Goal: Information Seeking & Learning: Learn about a topic

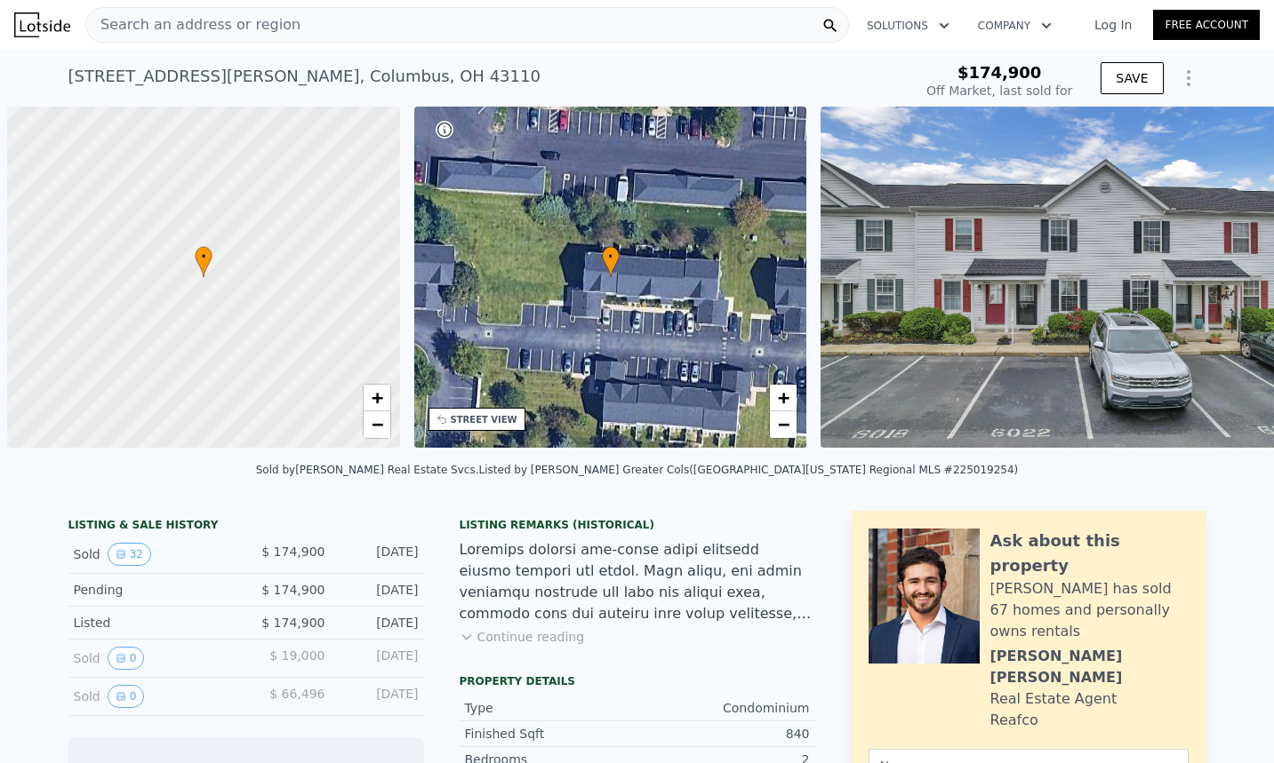
scroll to position [0, 7]
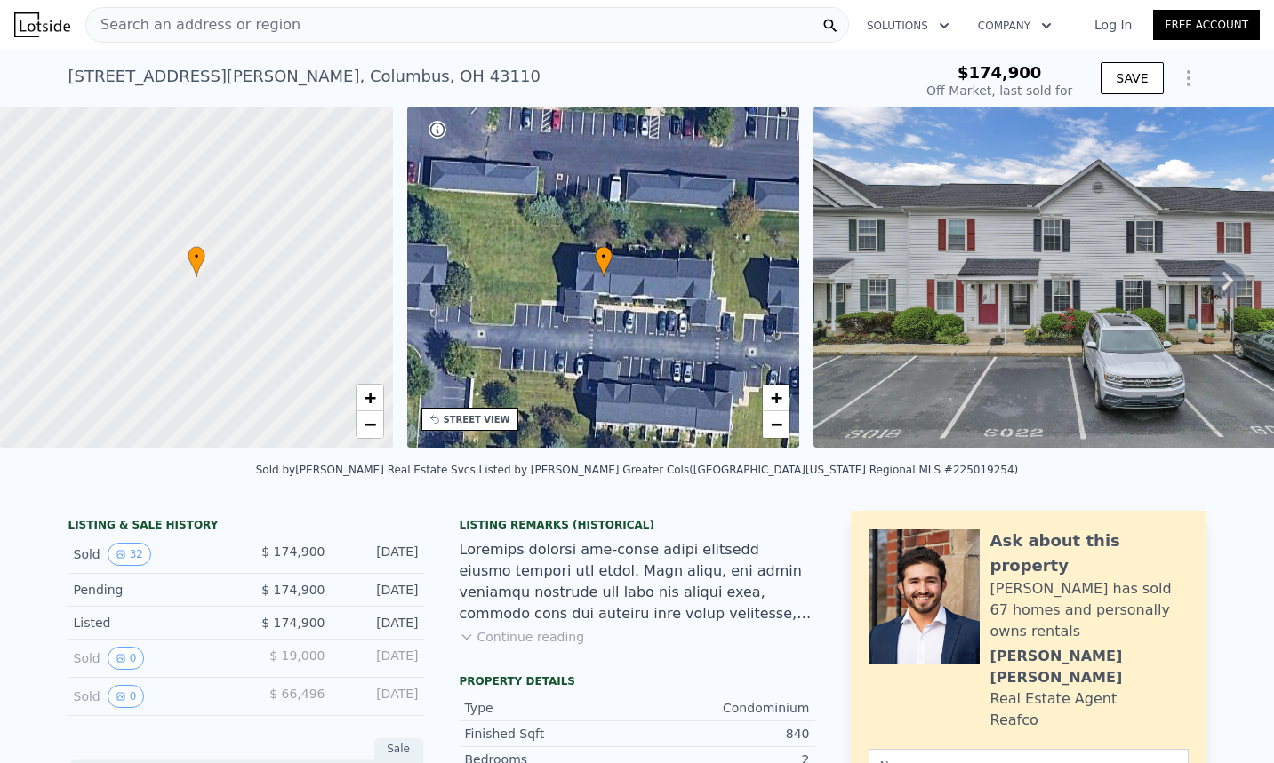
click at [1085, 253] on img at bounding box center [1069, 277] width 512 height 341
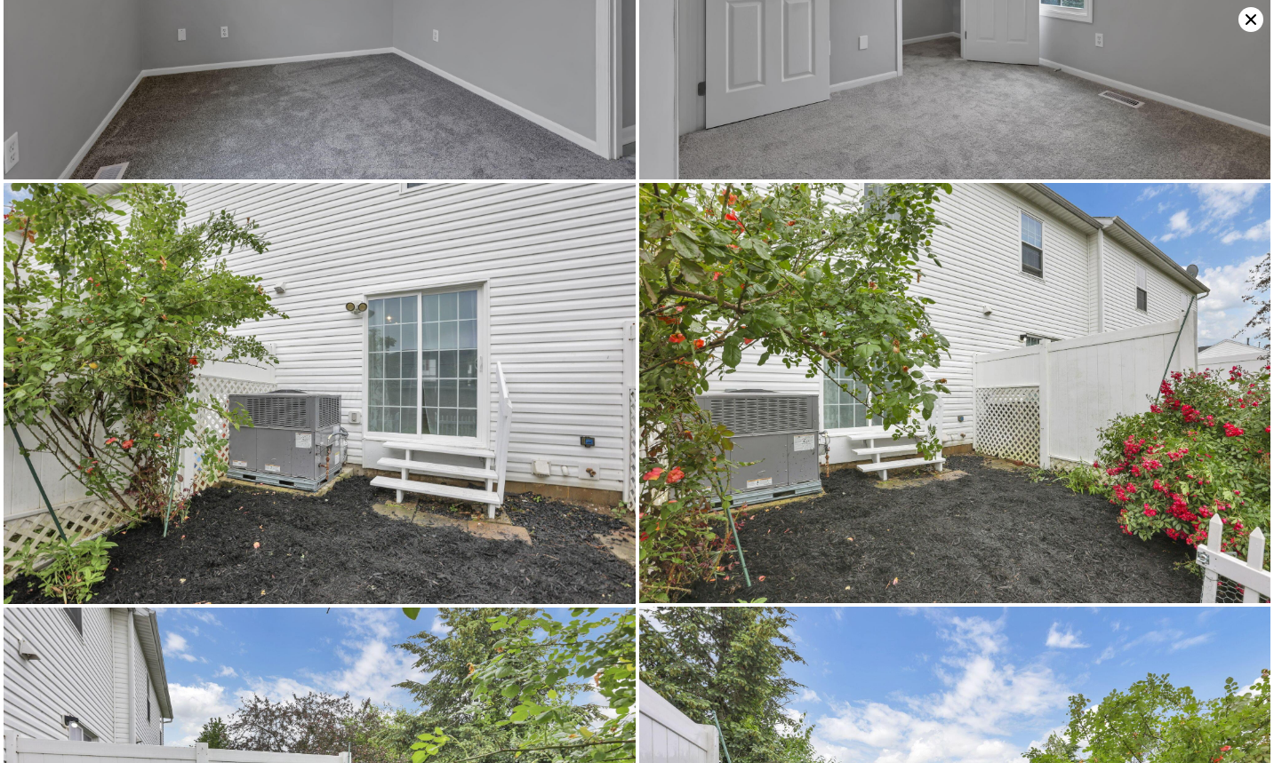
scroll to position [4201, 0]
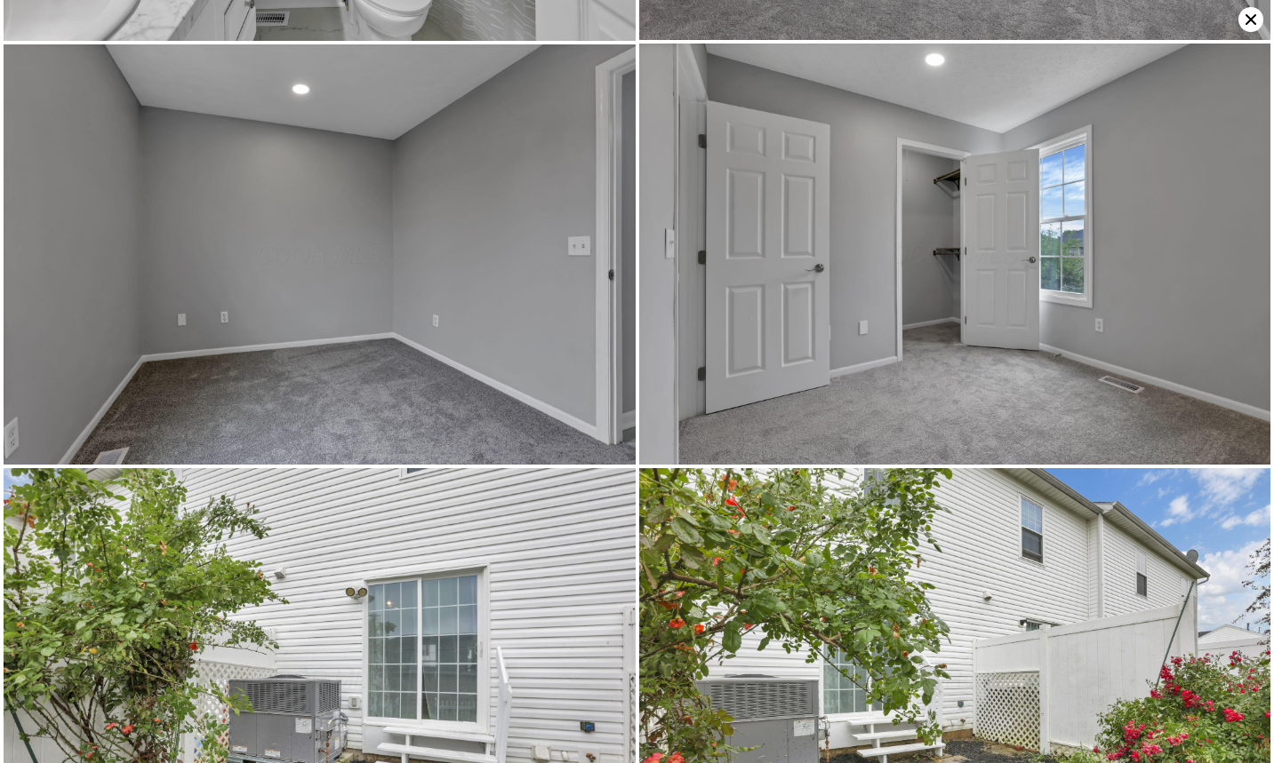
click at [1249, 20] on icon at bounding box center [1250, 19] width 11 height 11
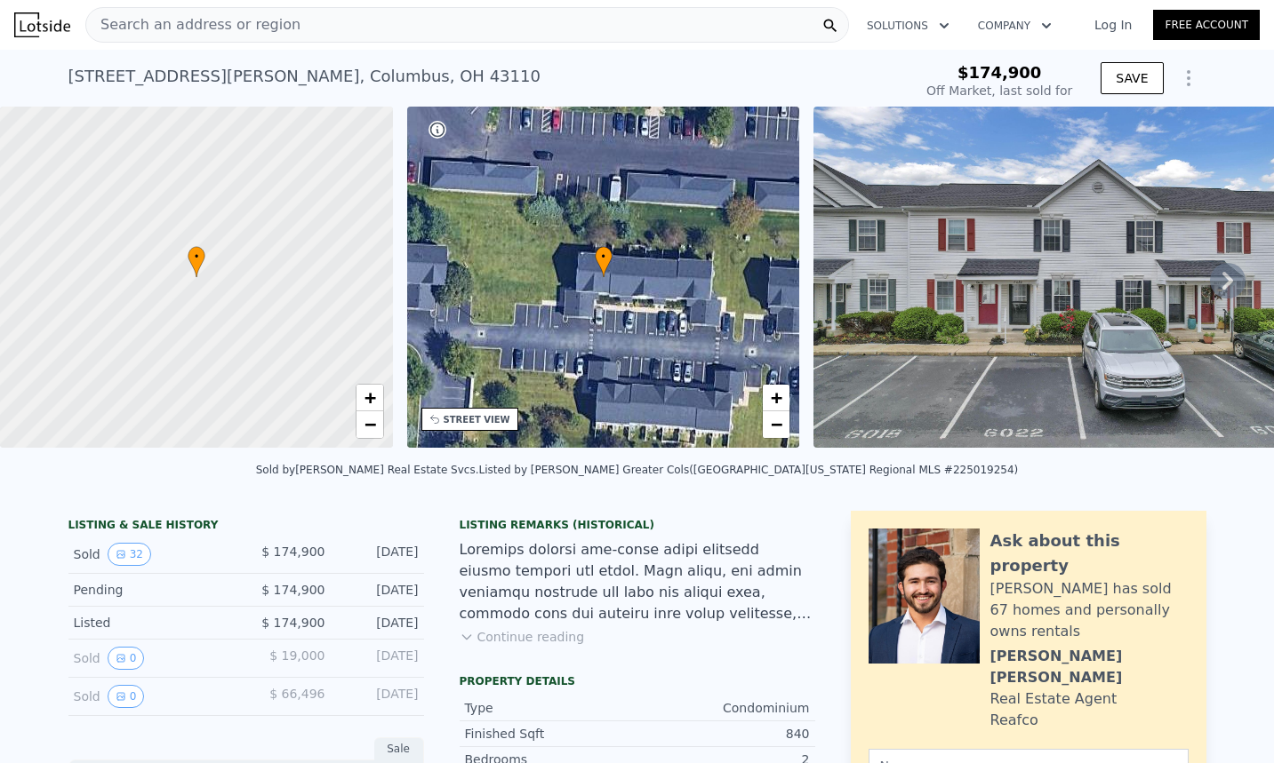
type input "$ 176,000"
type input "-$ 19,934"
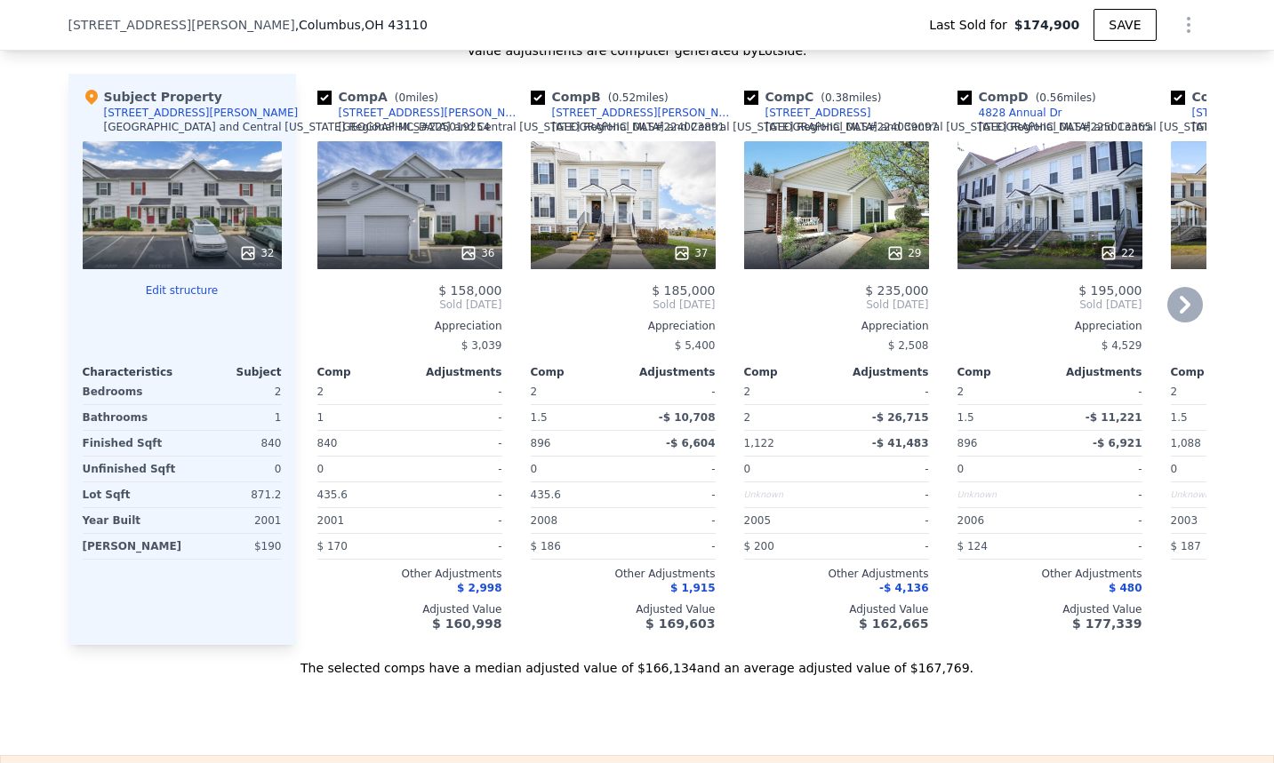
scroll to position [1869, 0]
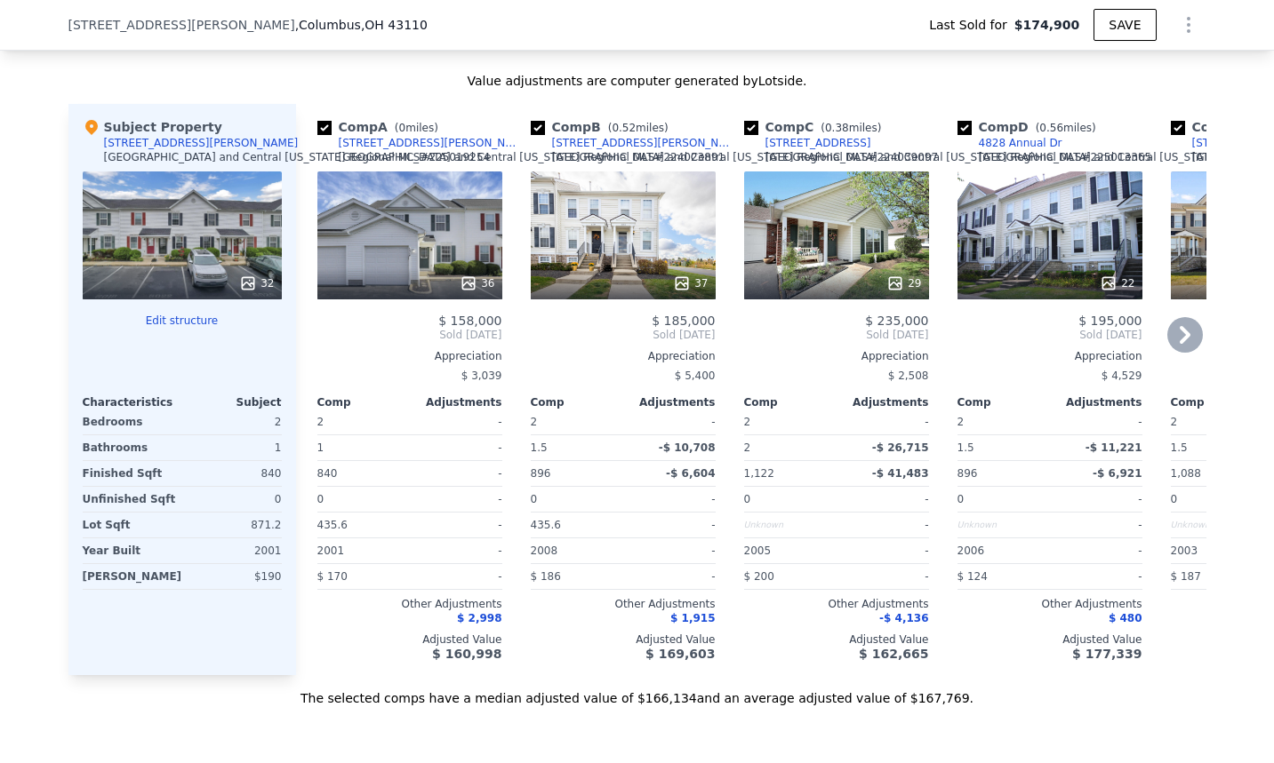
click at [388, 220] on div "36" at bounding box center [409, 236] width 185 height 128
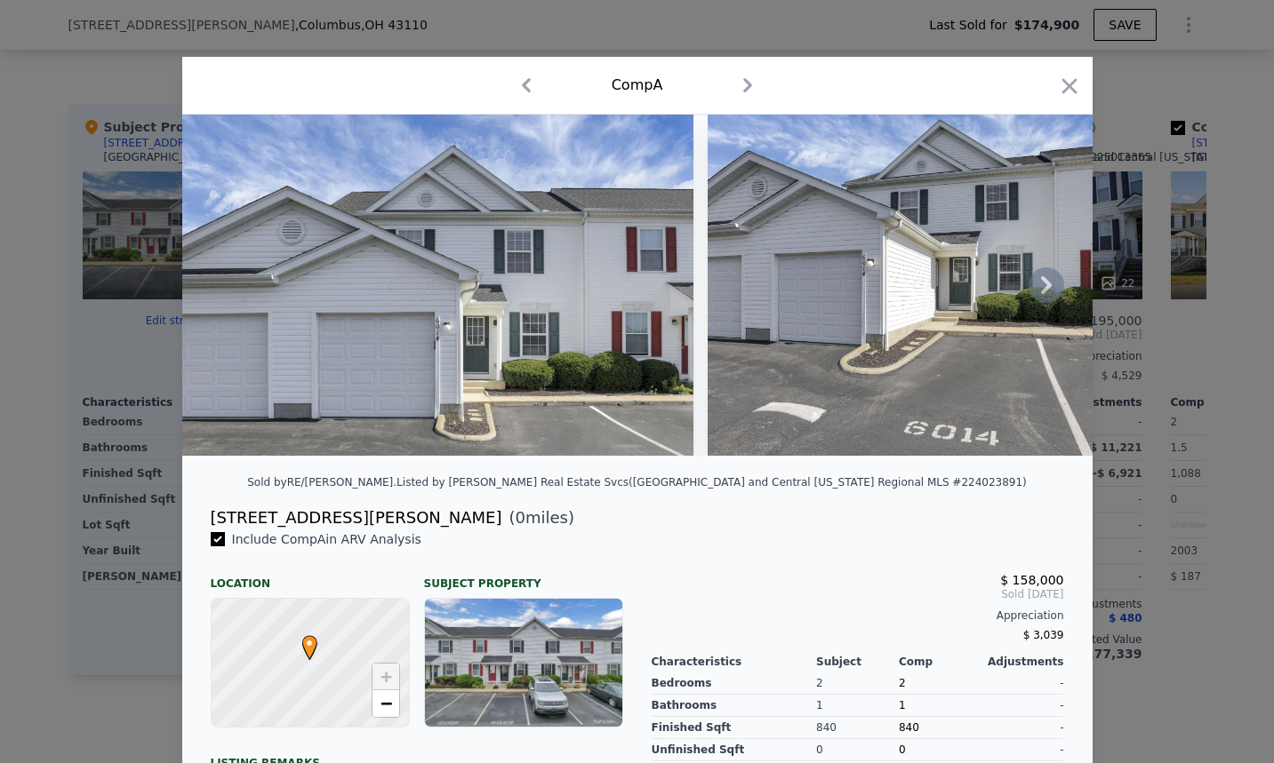
click at [1052, 297] on icon at bounding box center [1046, 286] width 36 height 36
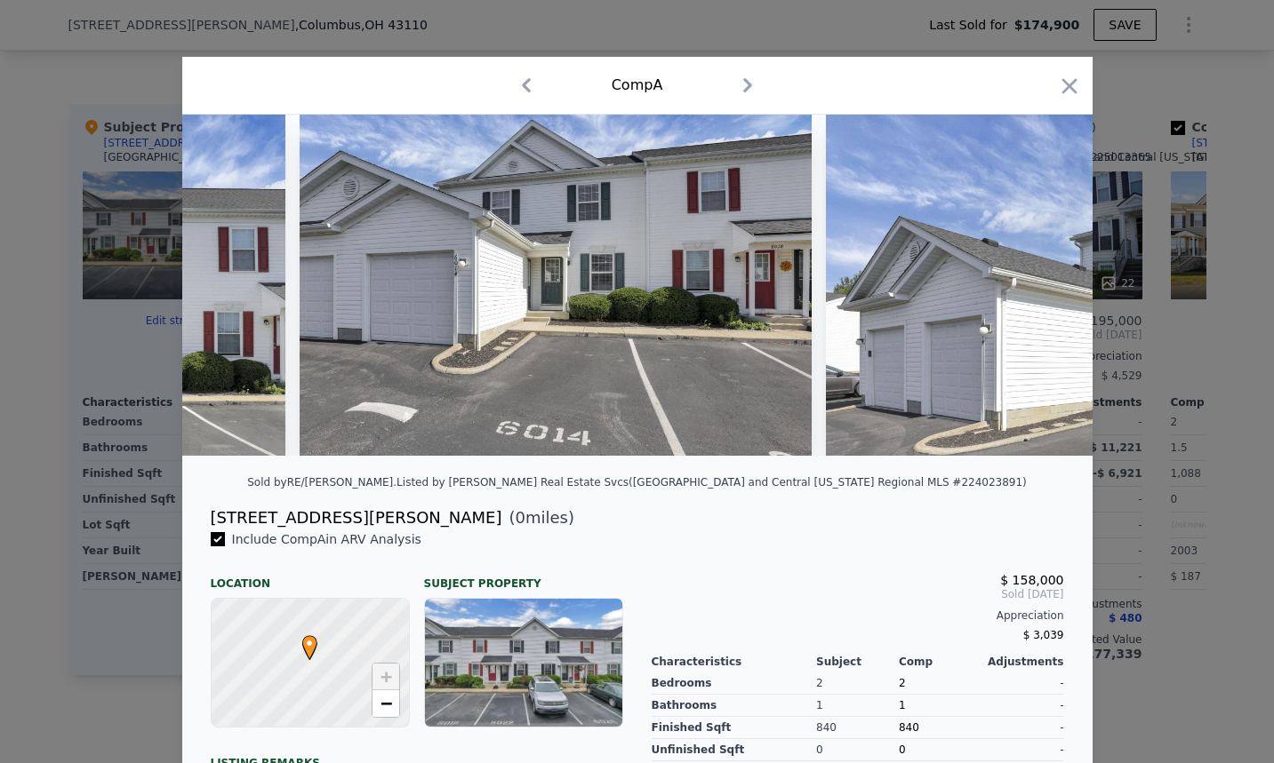
scroll to position [0, 427]
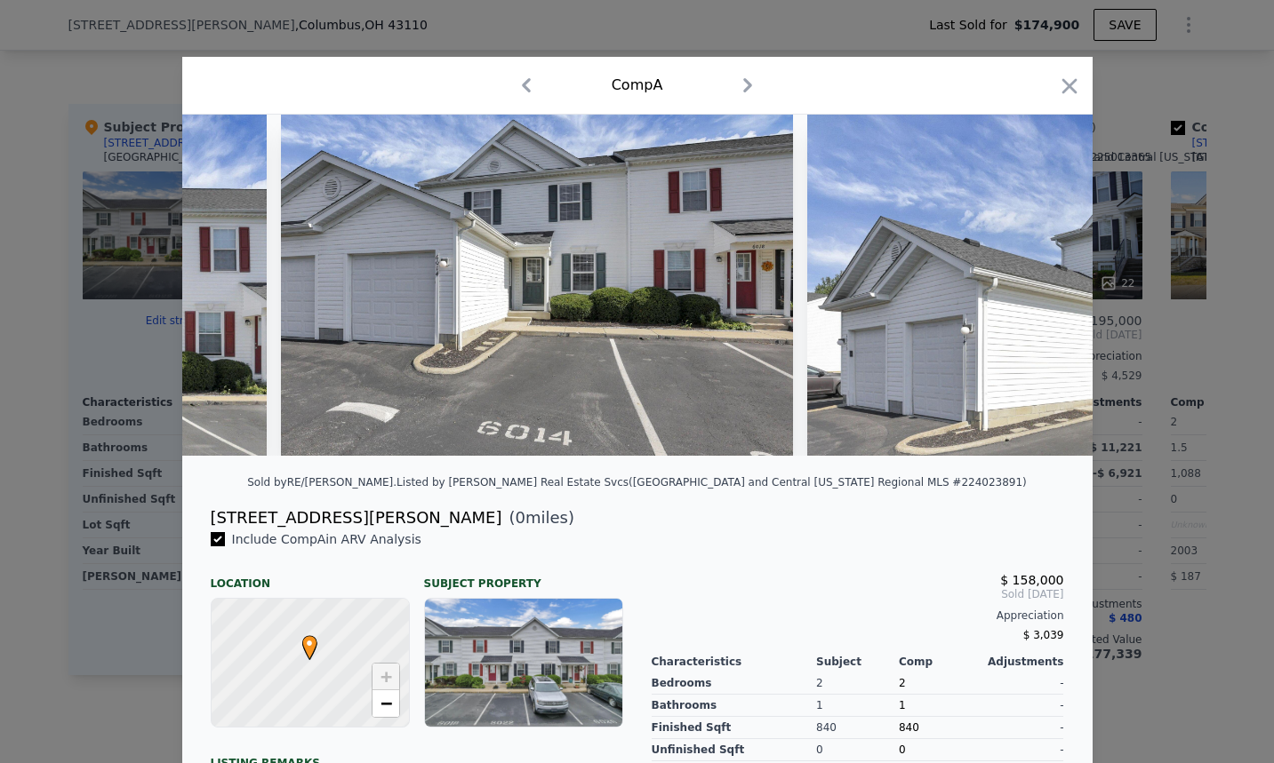
click at [748, 83] on icon "button" at bounding box center [747, 85] width 28 height 28
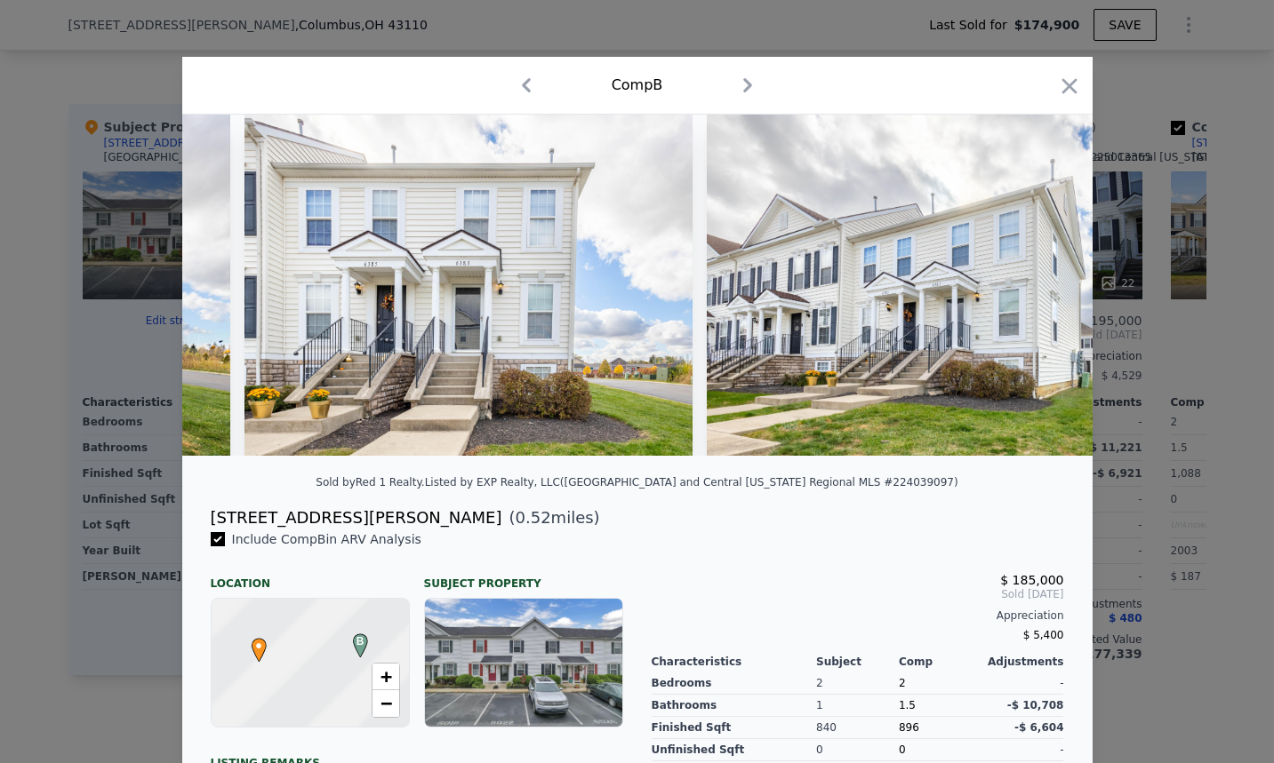
scroll to position [0, 77]
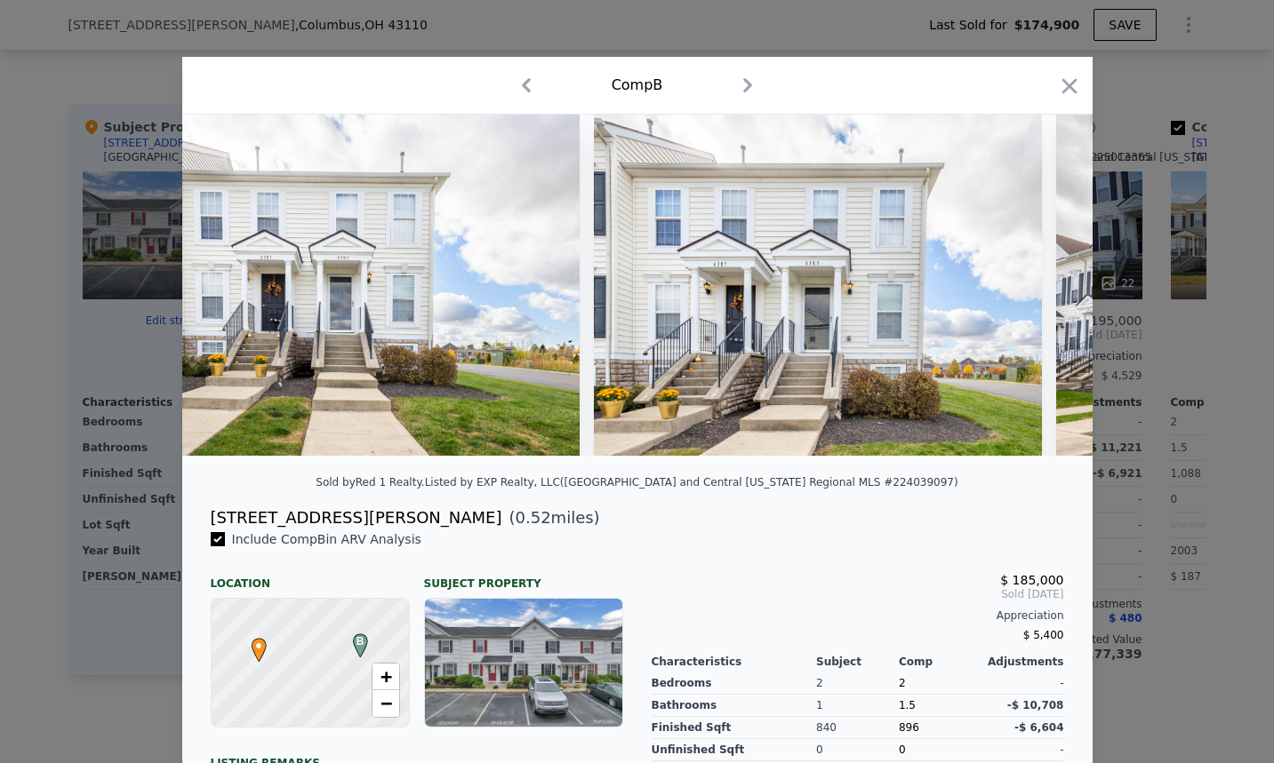
click at [515, 84] on icon "button" at bounding box center [526, 85] width 28 height 28
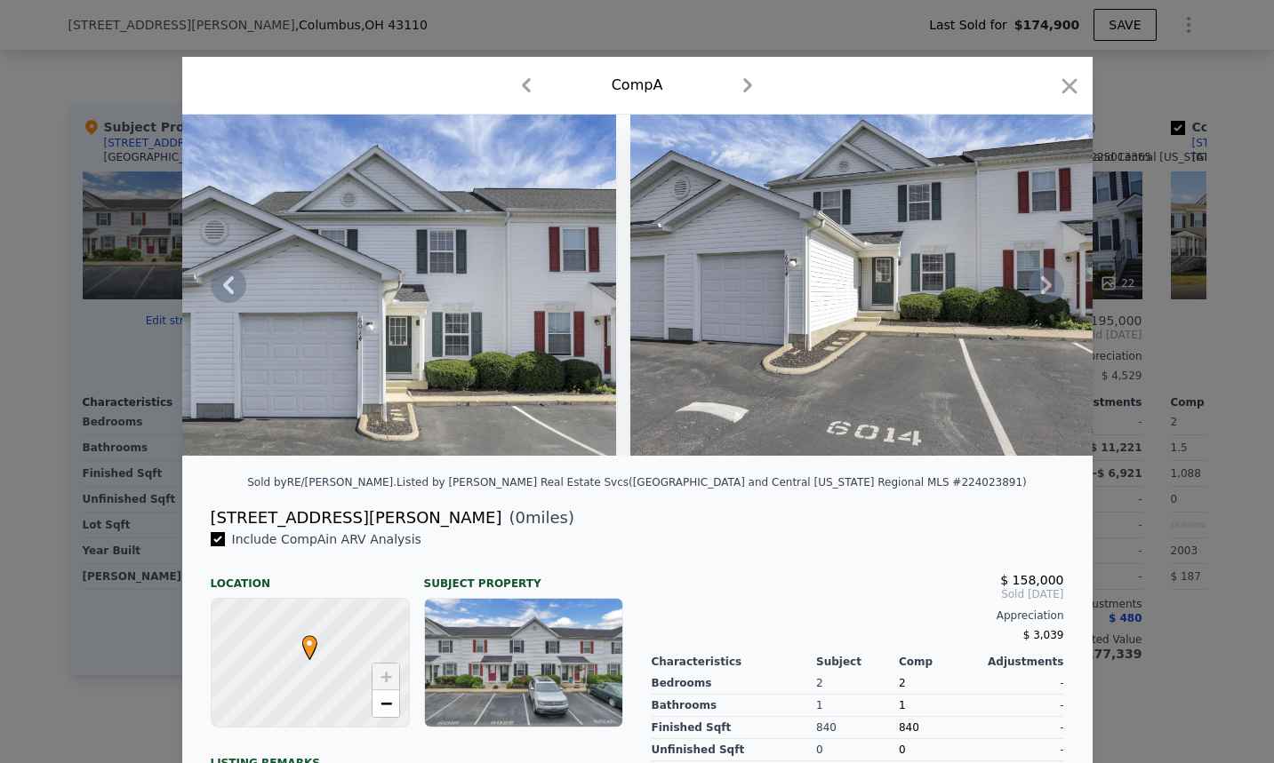
click at [1047, 288] on icon at bounding box center [1046, 286] width 36 height 36
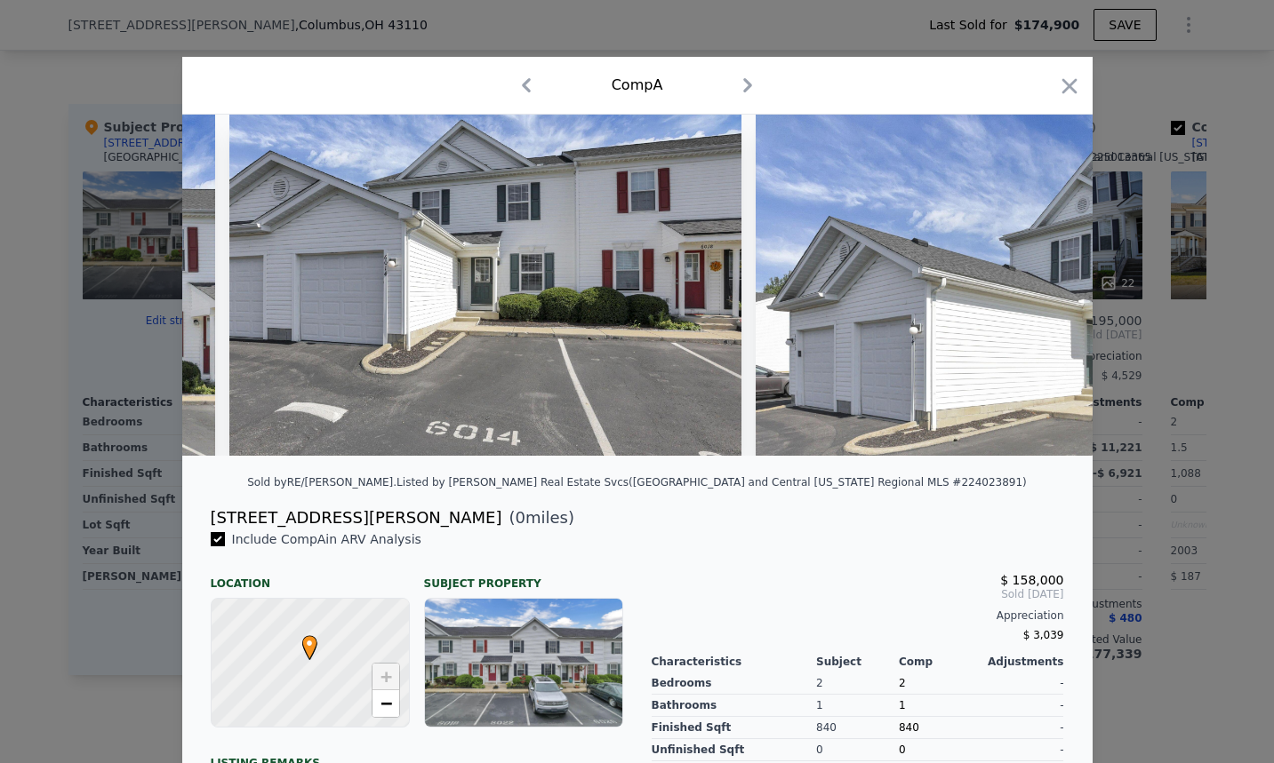
scroll to position [0, 504]
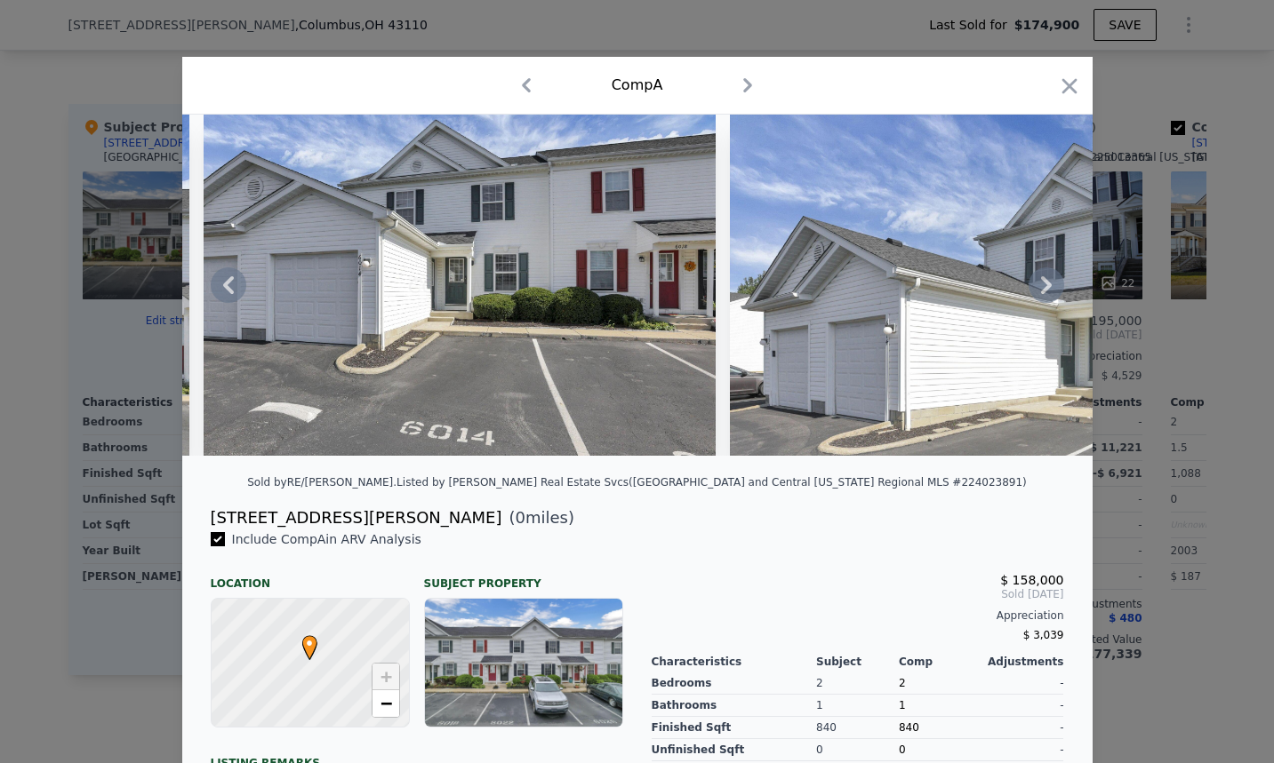
click at [1038, 292] on icon at bounding box center [1046, 286] width 36 height 36
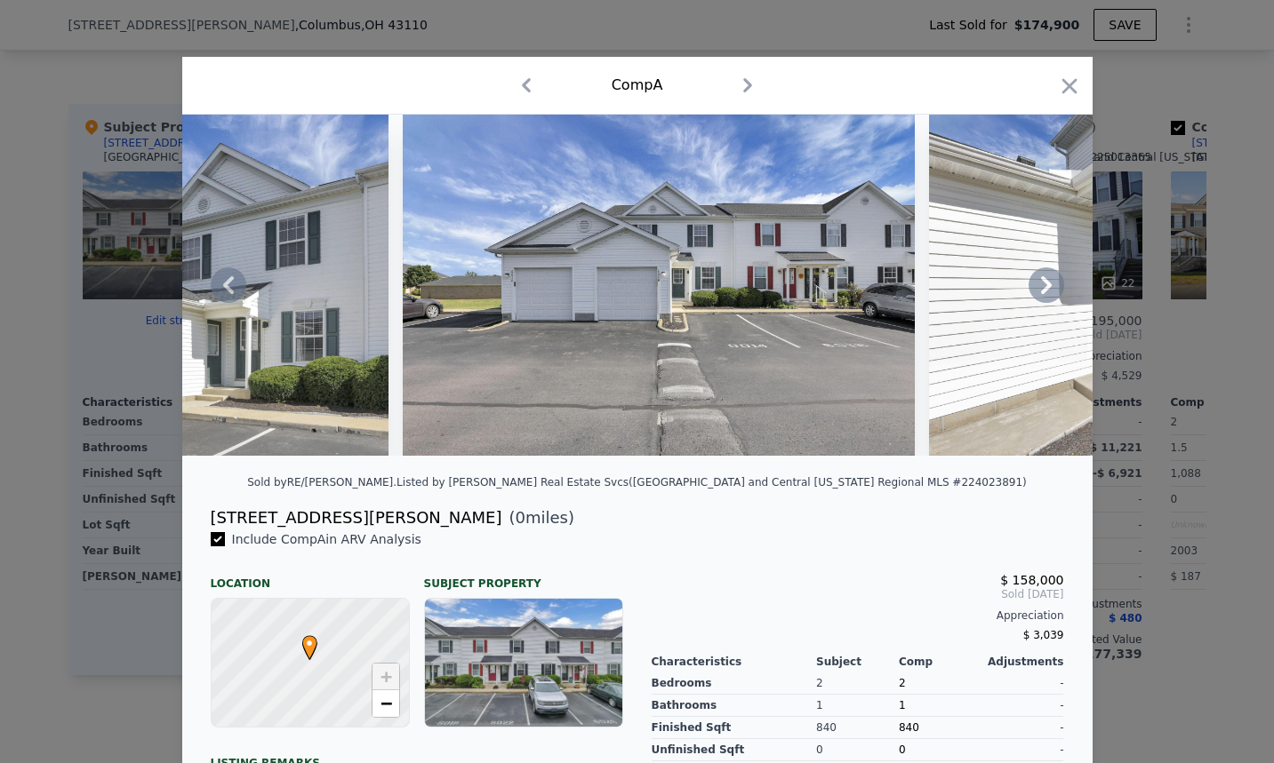
click at [1038, 292] on icon at bounding box center [1046, 286] width 36 height 36
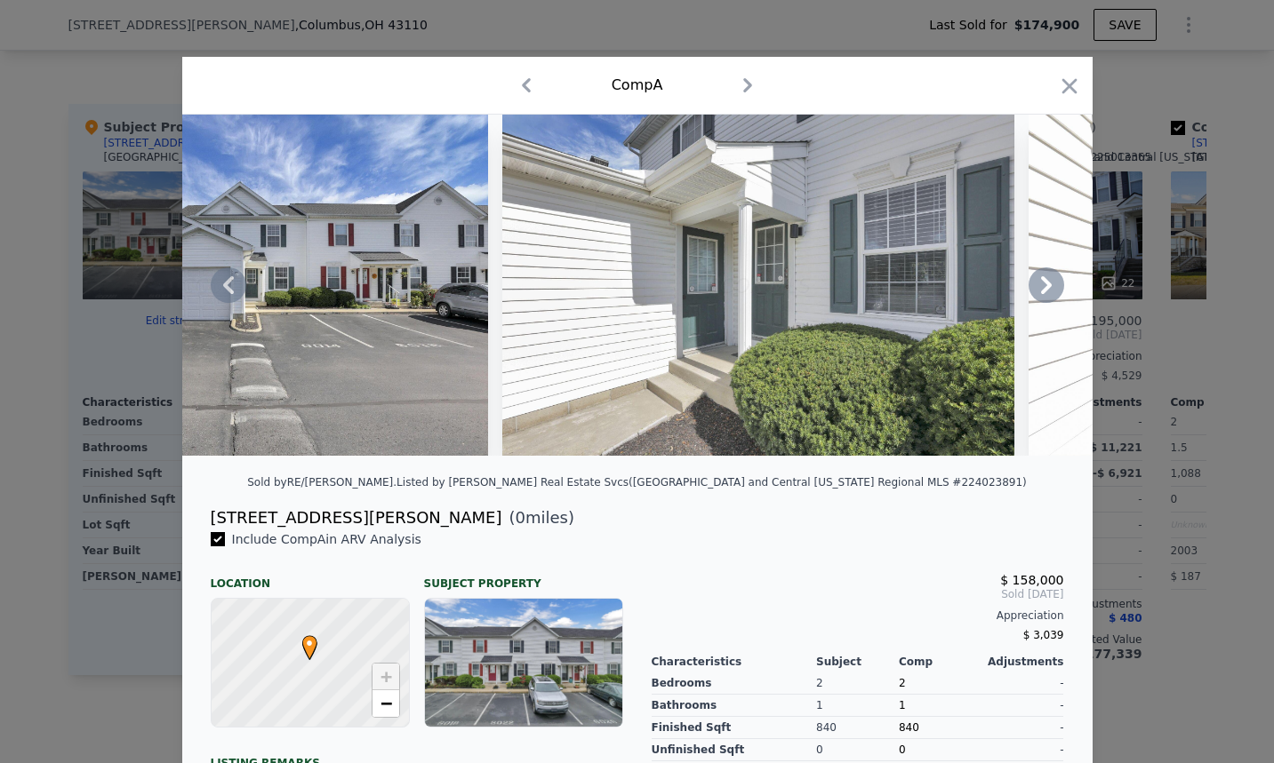
click at [1038, 292] on icon at bounding box center [1046, 286] width 36 height 36
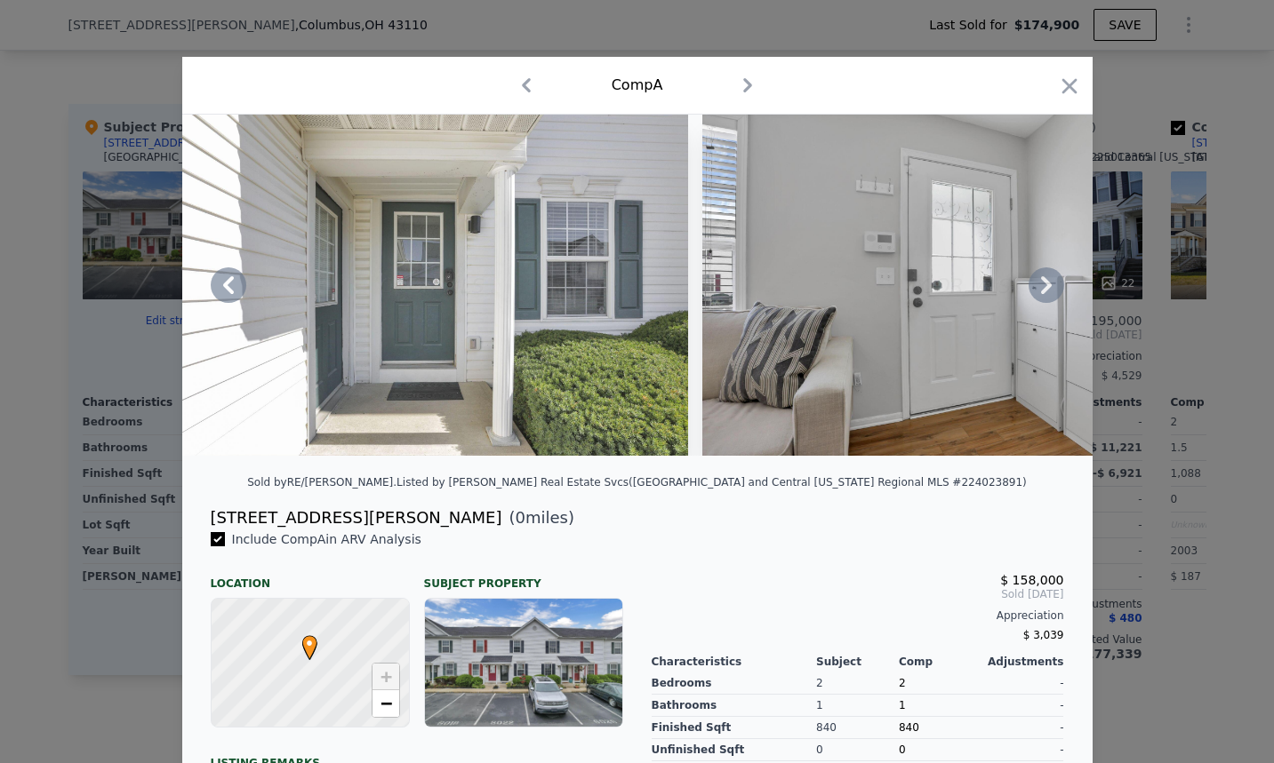
click at [1038, 292] on icon at bounding box center [1046, 286] width 36 height 36
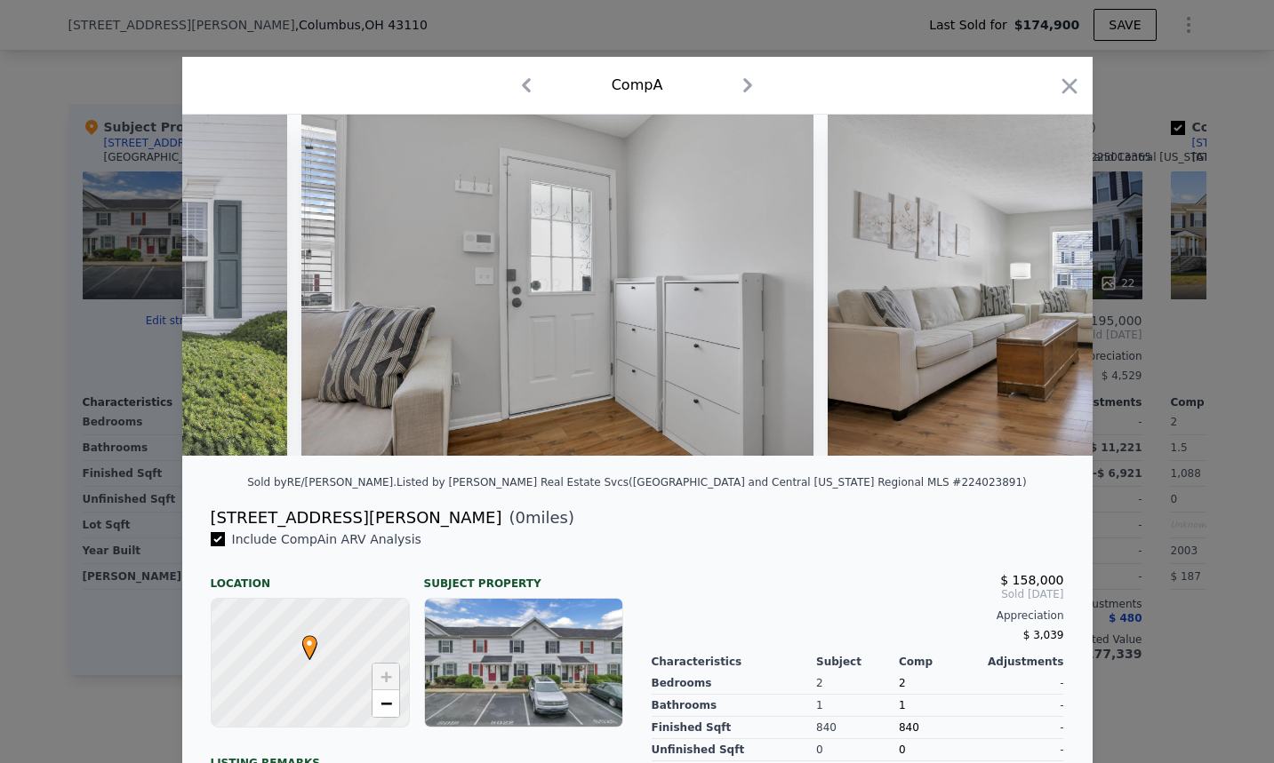
scroll to position [0, 3064]
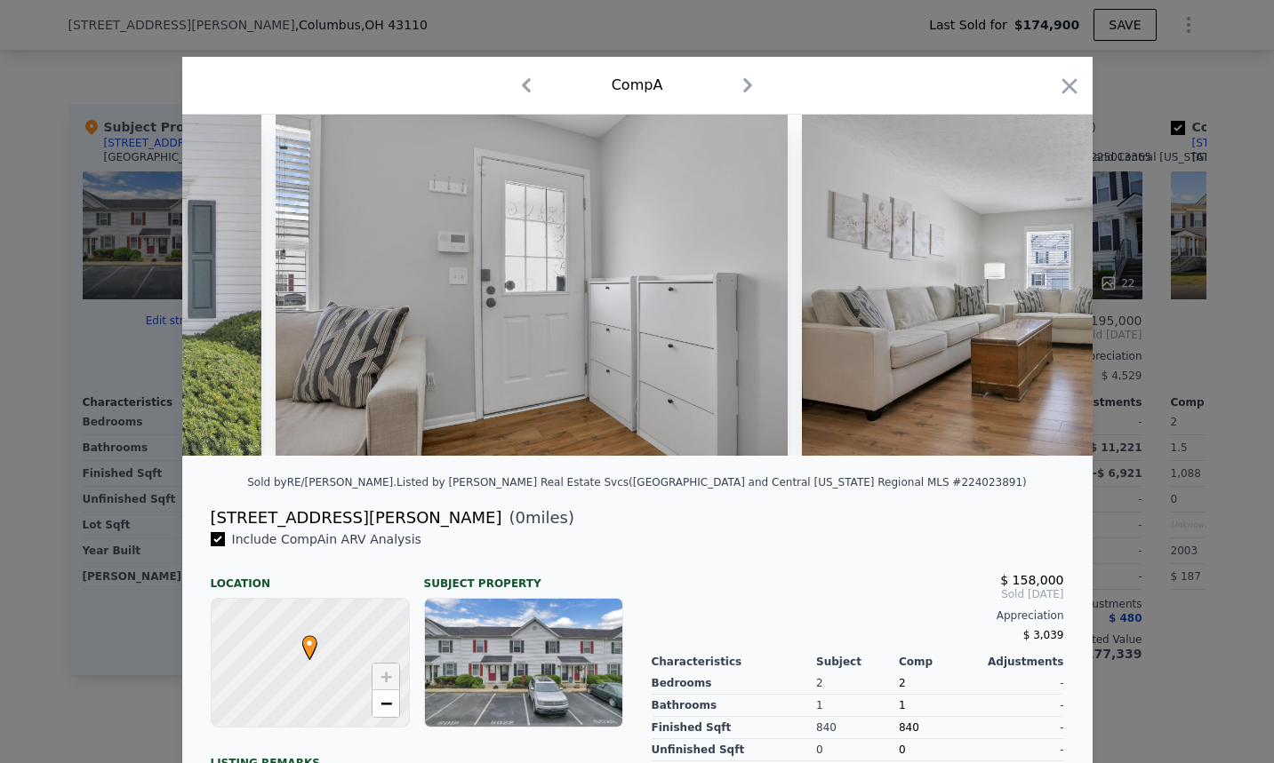
click at [1038, 292] on div at bounding box center [637, 285] width 910 height 341
click at [1038, 292] on icon at bounding box center [1046, 286] width 36 height 36
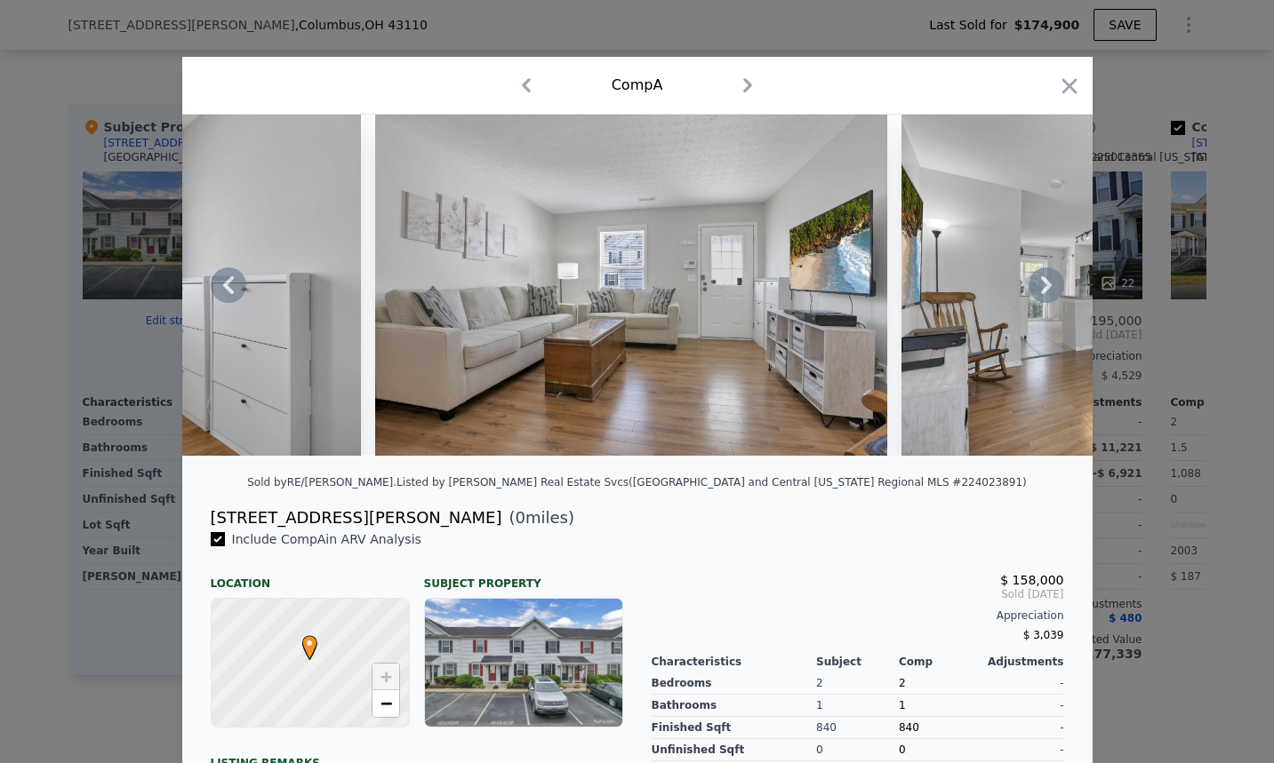
click at [1038, 292] on icon at bounding box center [1046, 286] width 36 height 36
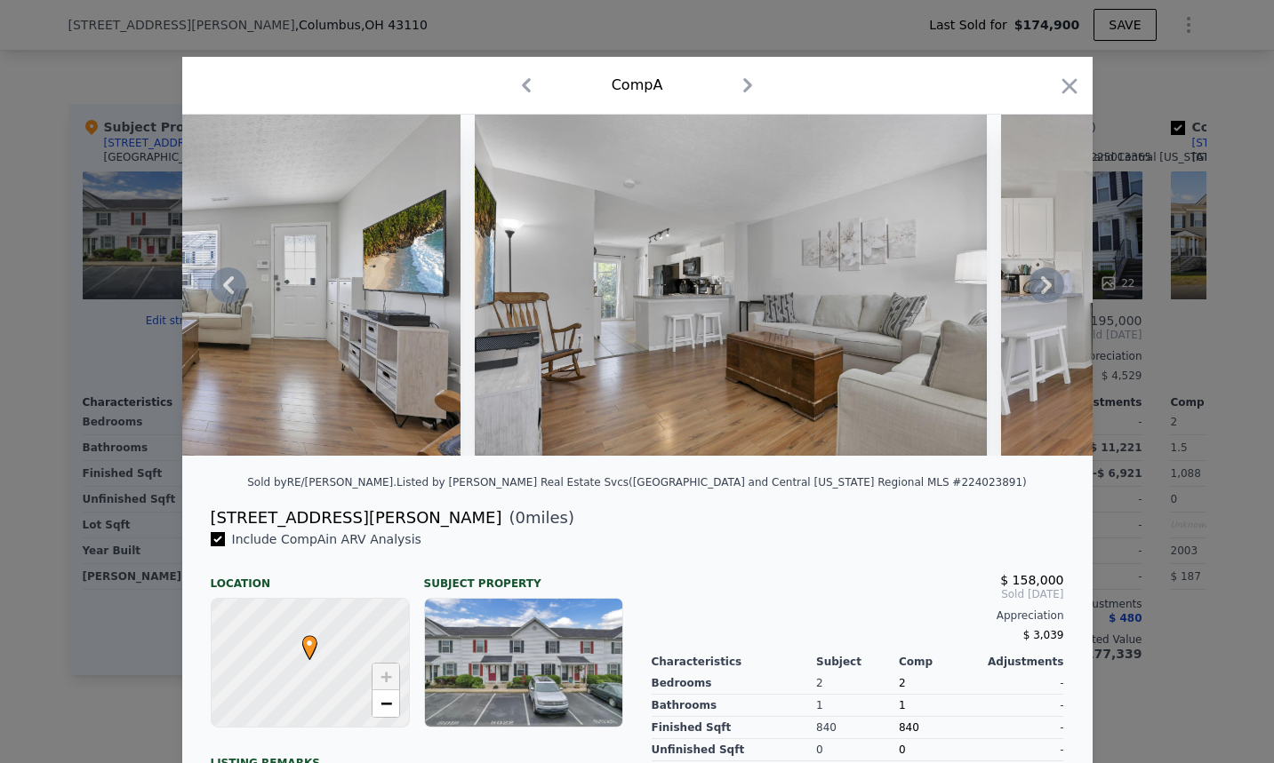
click at [1041, 284] on icon at bounding box center [1046, 285] width 11 height 18
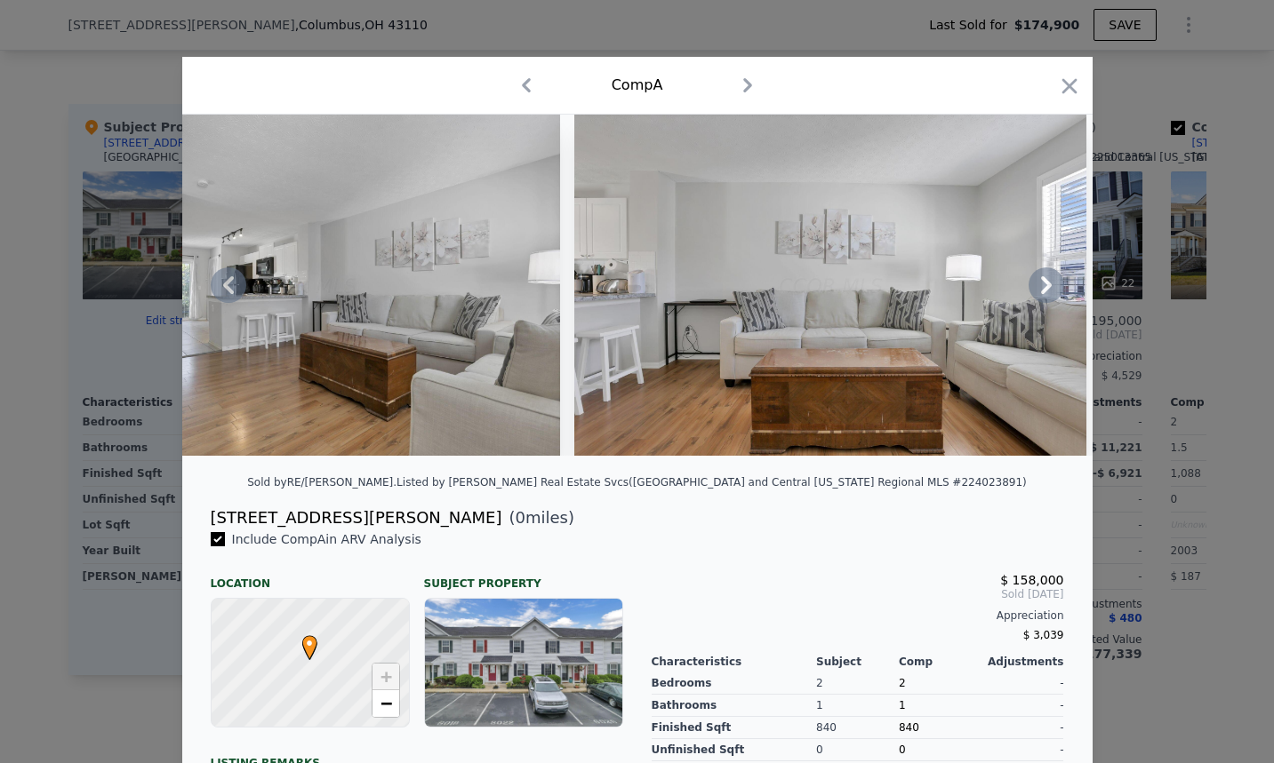
click at [1041, 284] on icon at bounding box center [1046, 285] width 11 height 18
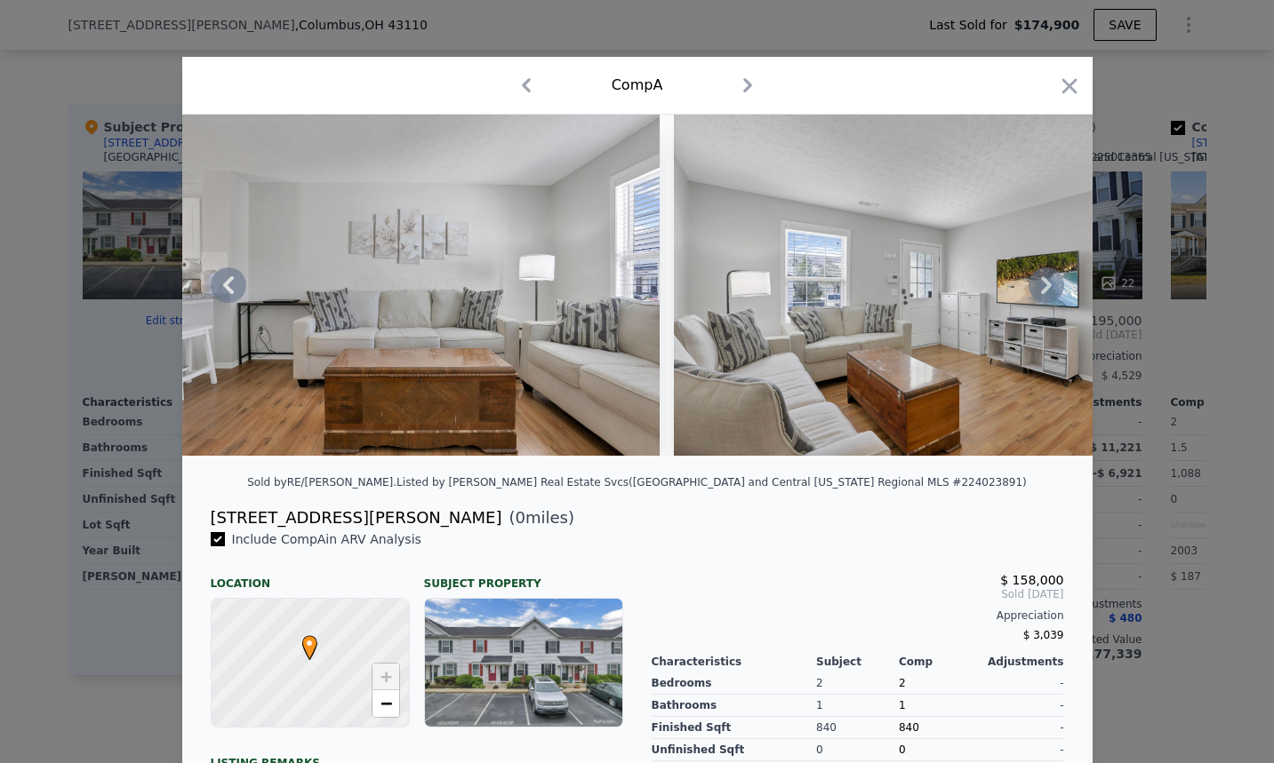
click at [1041, 284] on icon at bounding box center [1046, 285] width 11 height 18
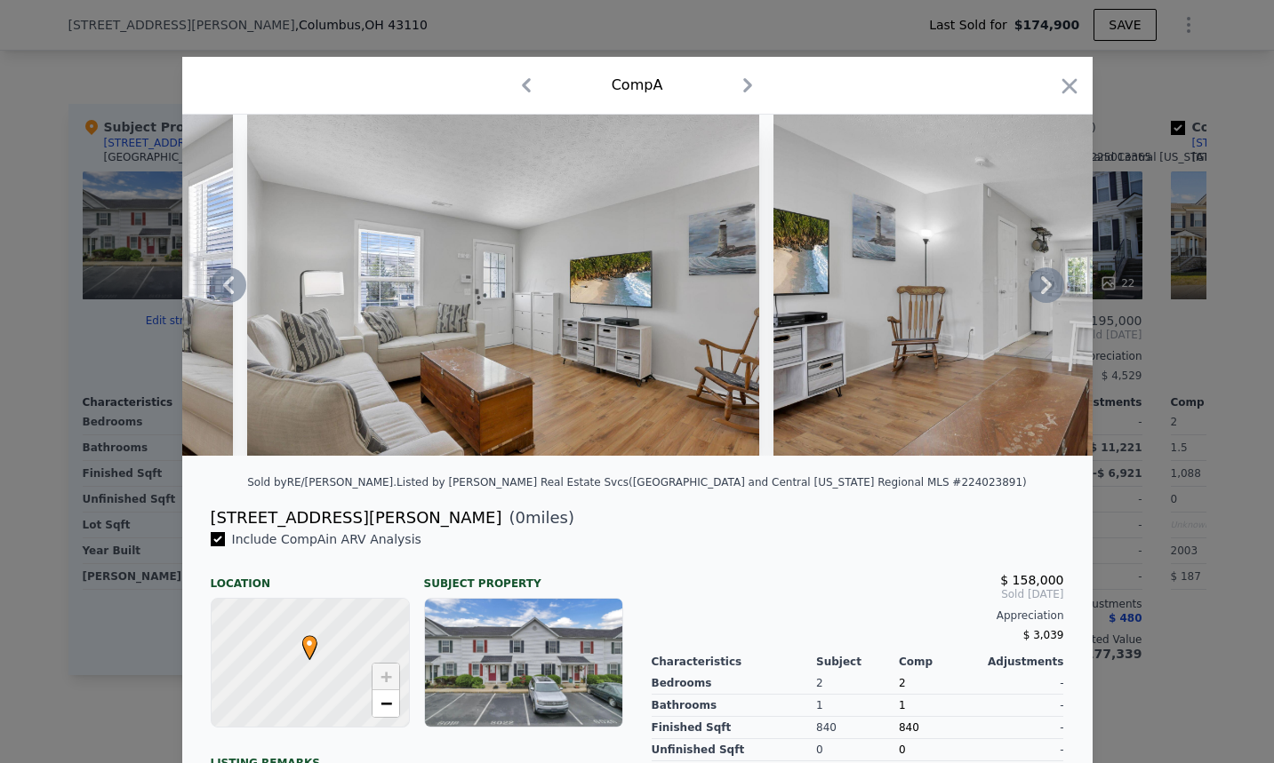
click at [1041, 284] on icon at bounding box center [1046, 285] width 11 height 18
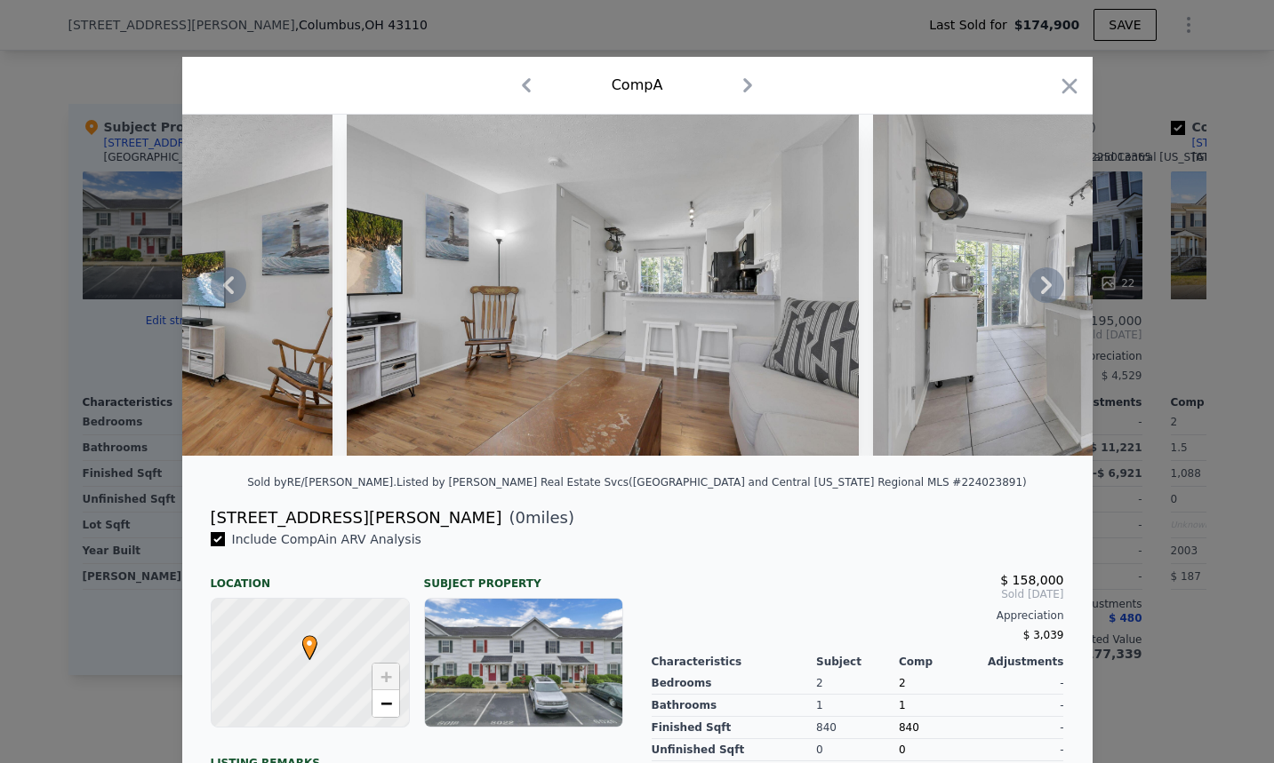
click at [1041, 284] on icon at bounding box center [1046, 285] width 11 height 18
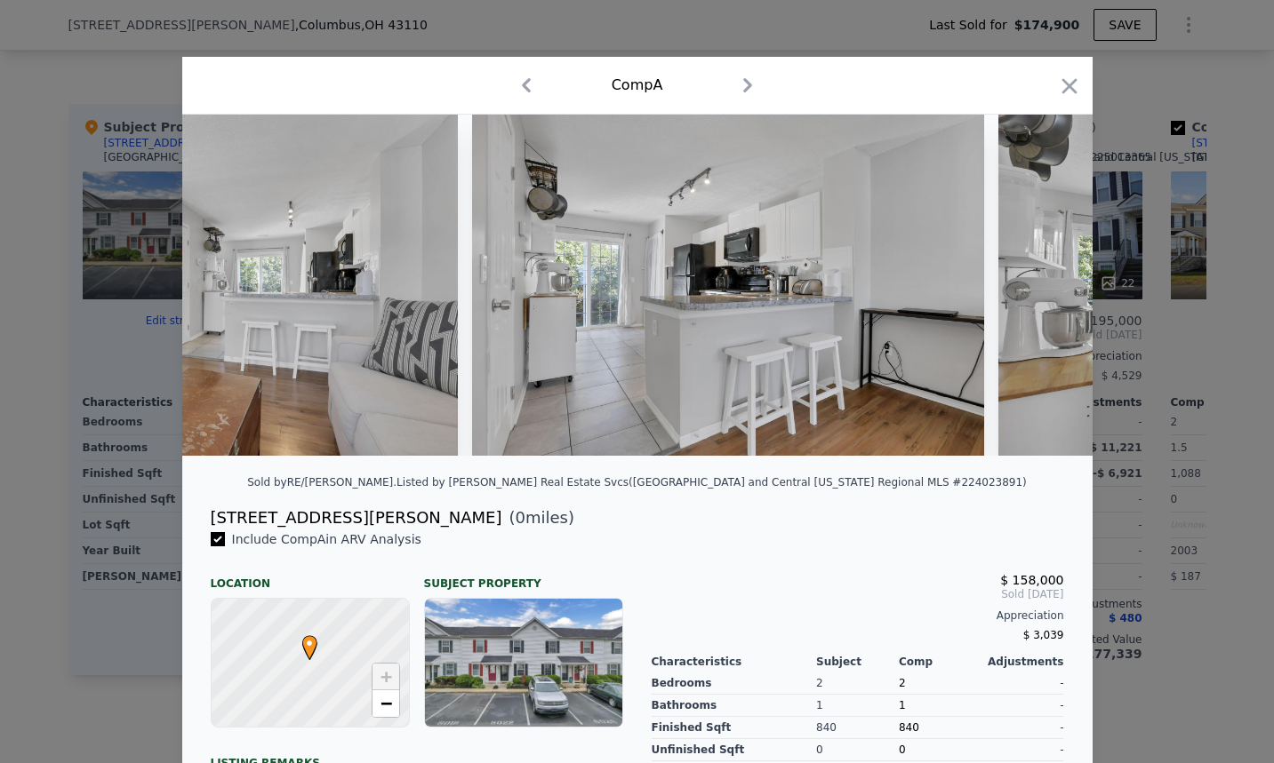
scroll to position [0, 6050]
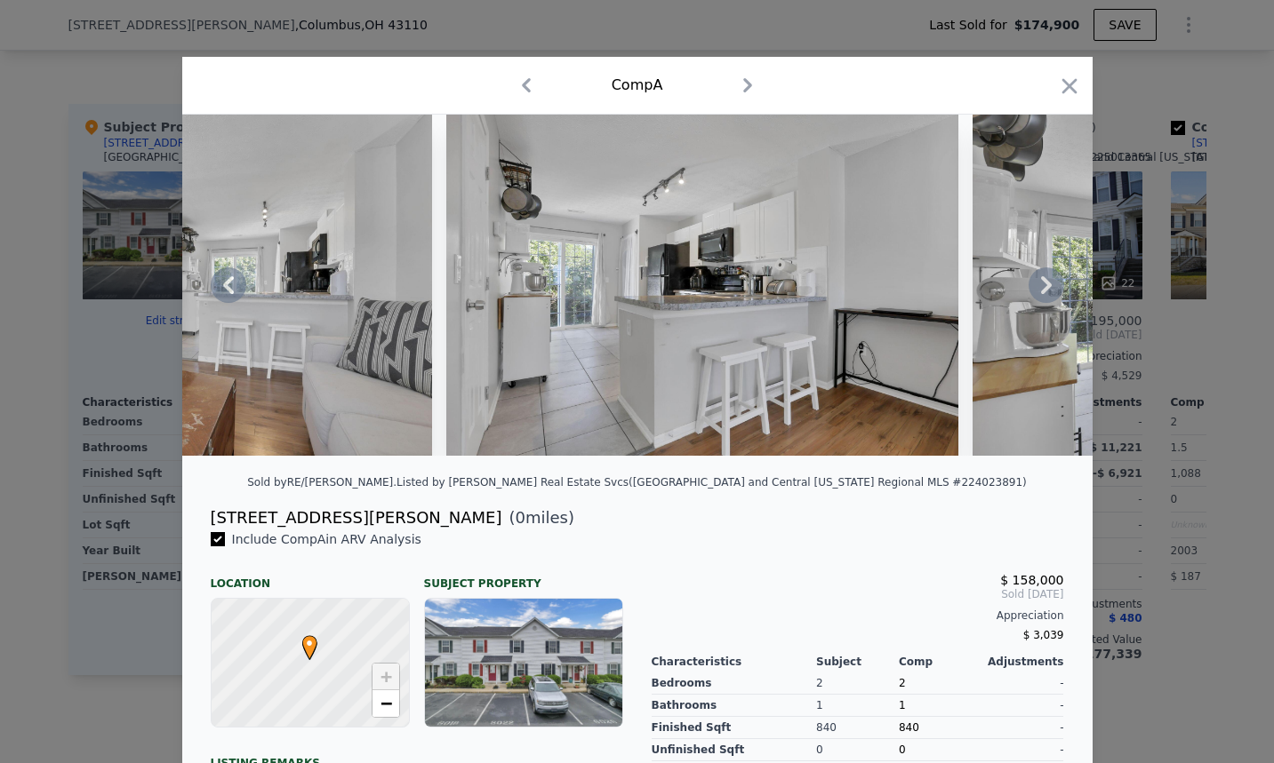
click at [1037, 284] on div at bounding box center [637, 285] width 910 height 341
click at [1041, 284] on icon at bounding box center [1046, 285] width 11 height 18
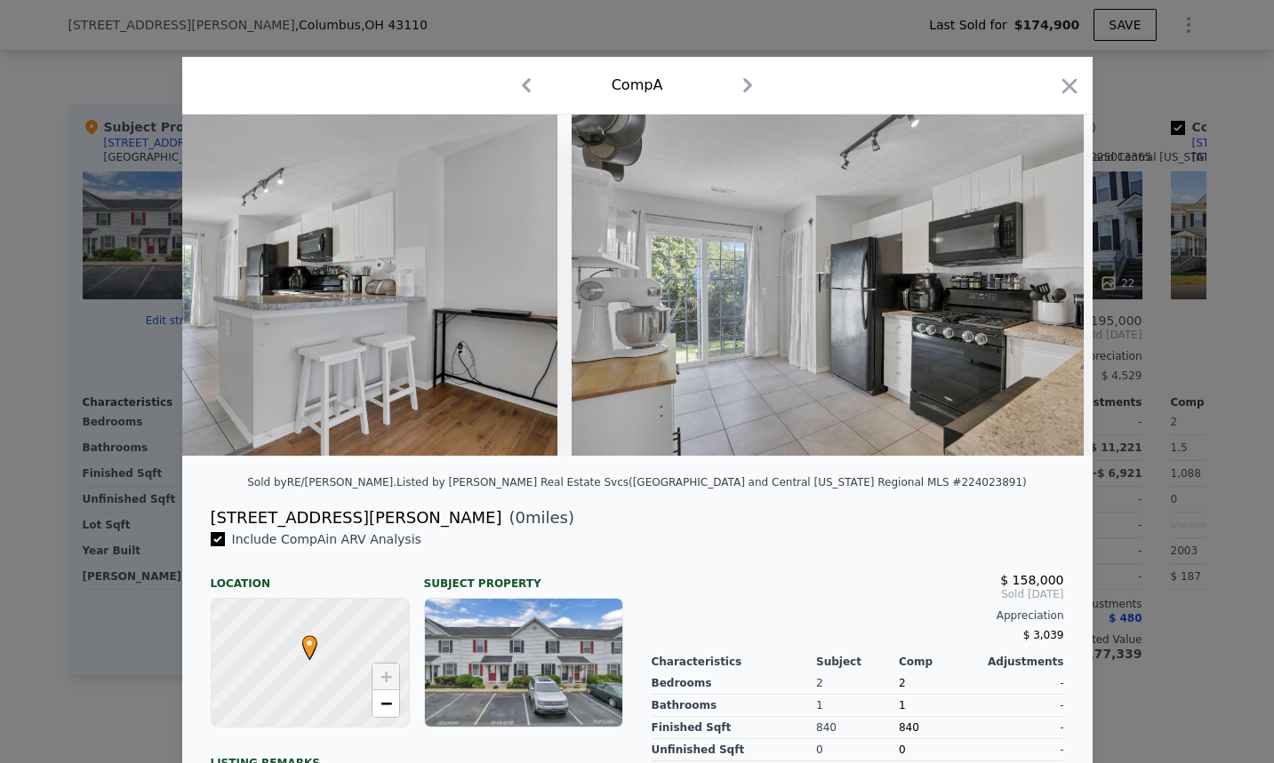
scroll to position [0, 6477]
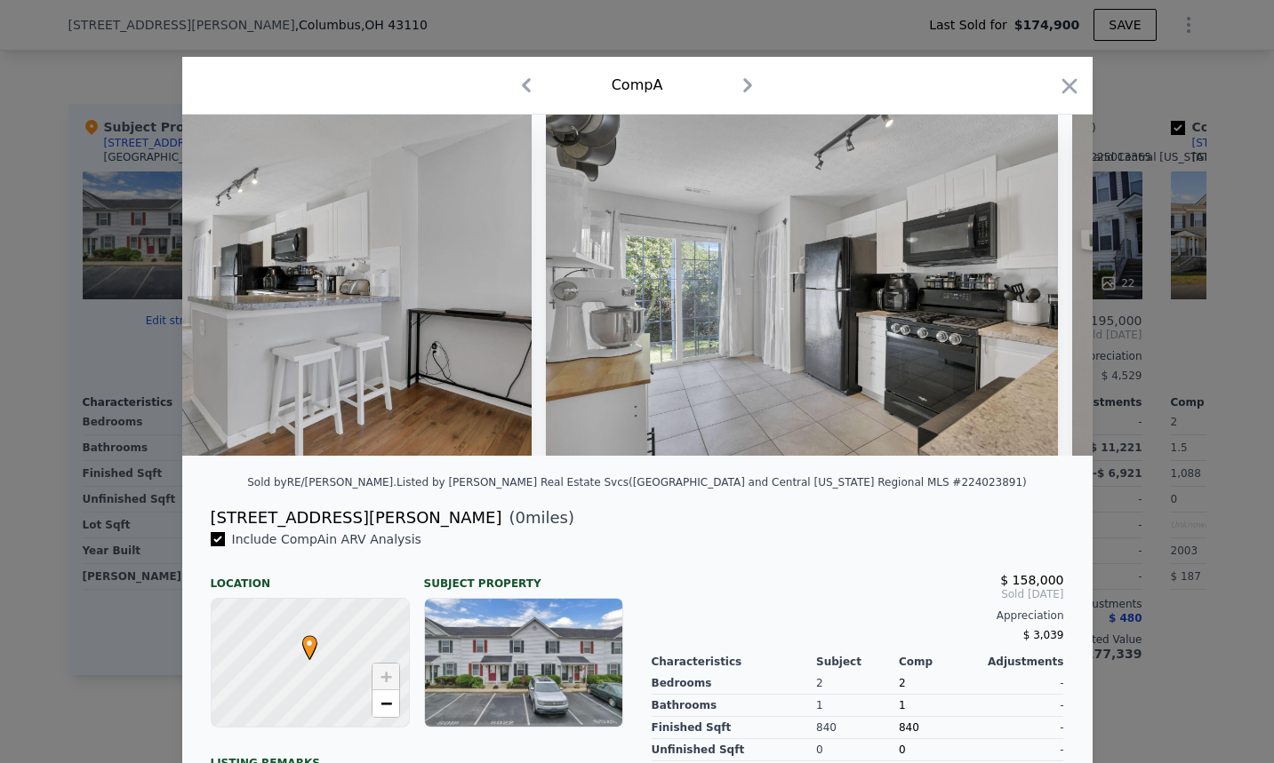
click at [1037, 284] on div at bounding box center [637, 285] width 910 height 341
click at [1041, 284] on icon at bounding box center [1046, 285] width 11 height 18
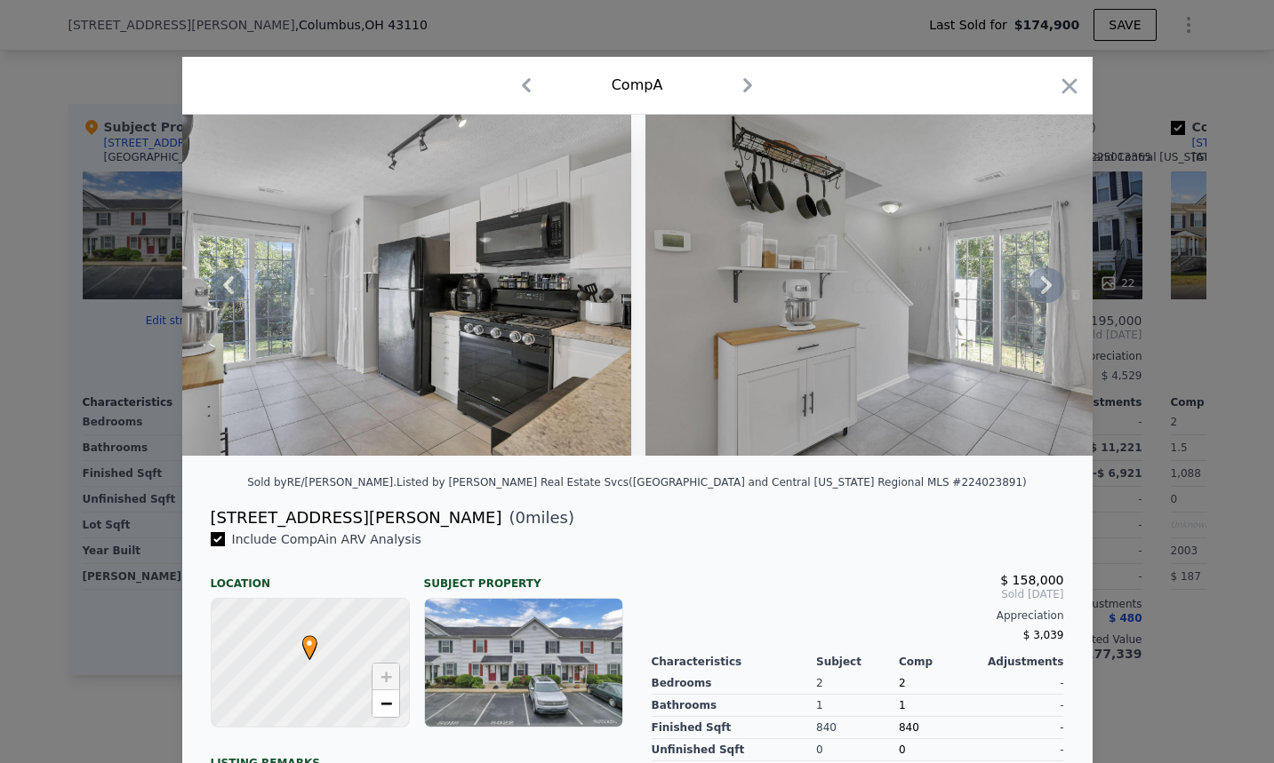
click at [1041, 284] on icon at bounding box center [1046, 285] width 11 height 18
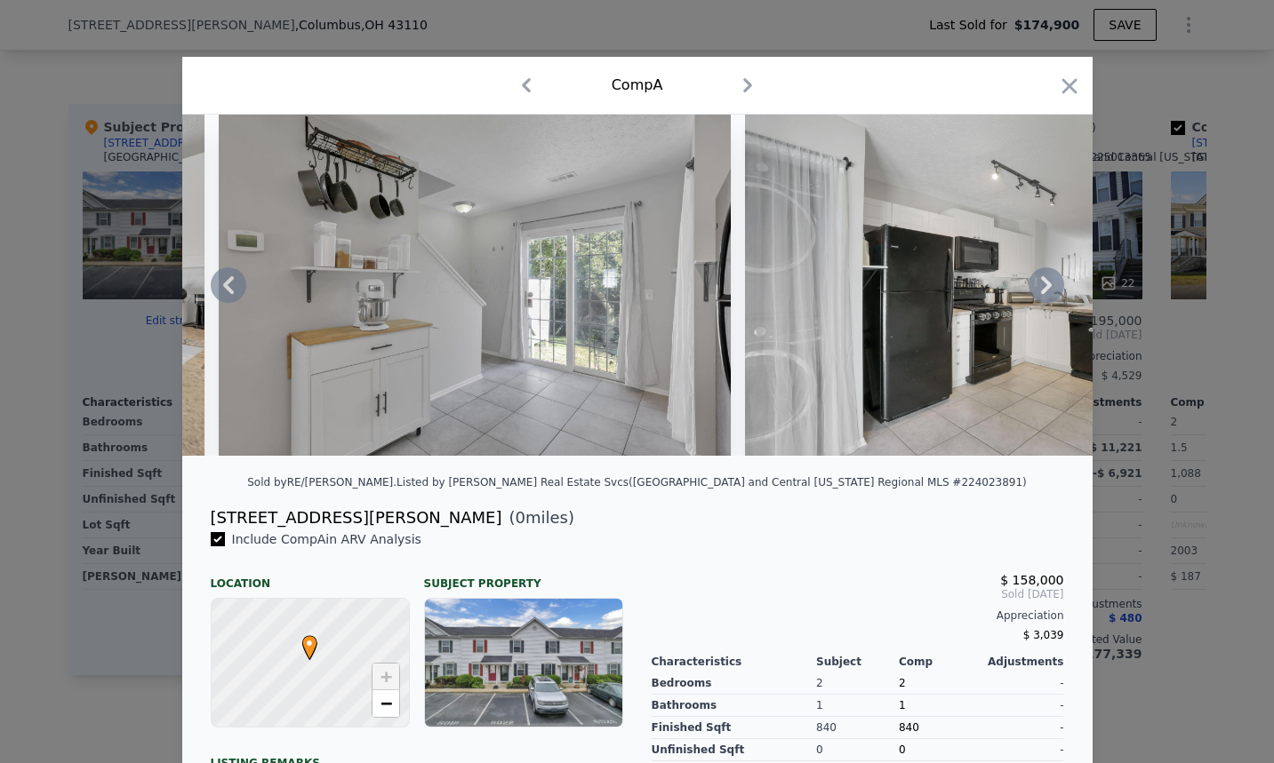
click at [1041, 284] on icon at bounding box center [1046, 285] width 11 height 18
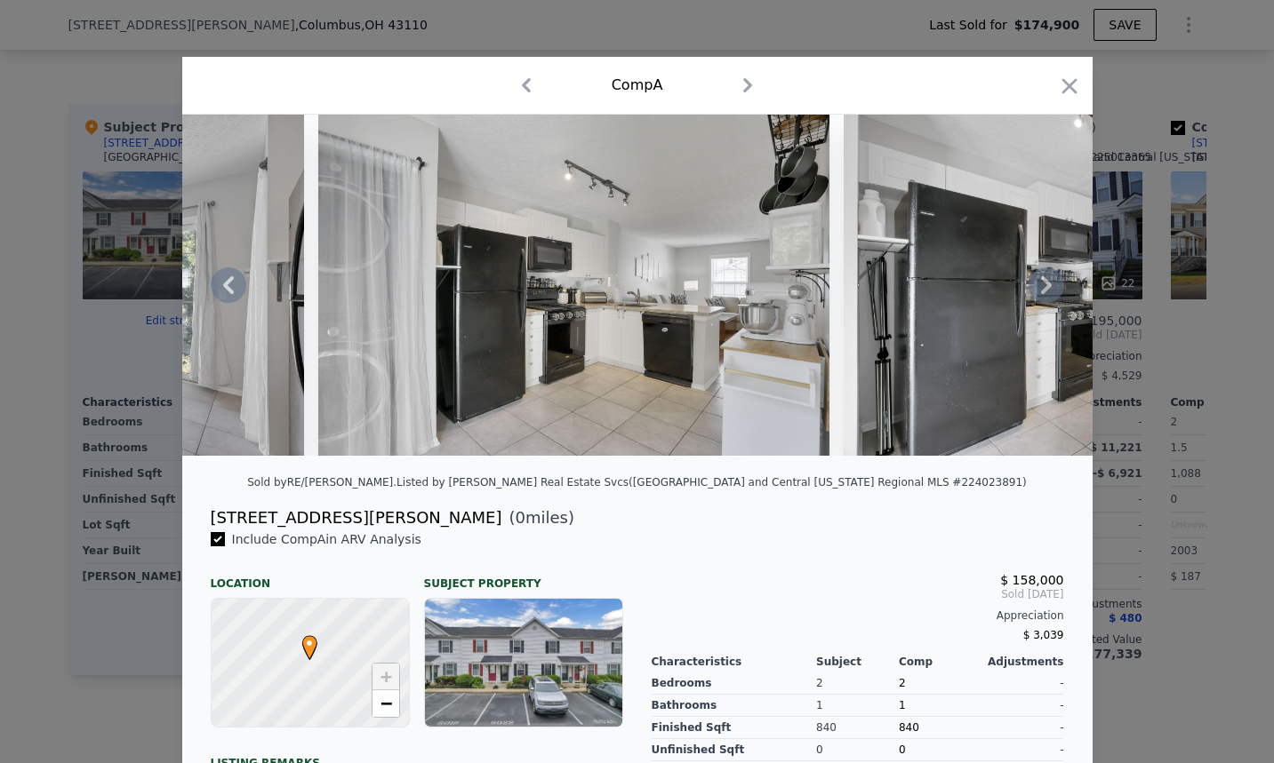
click at [1041, 284] on icon at bounding box center [1046, 285] width 11 height 18
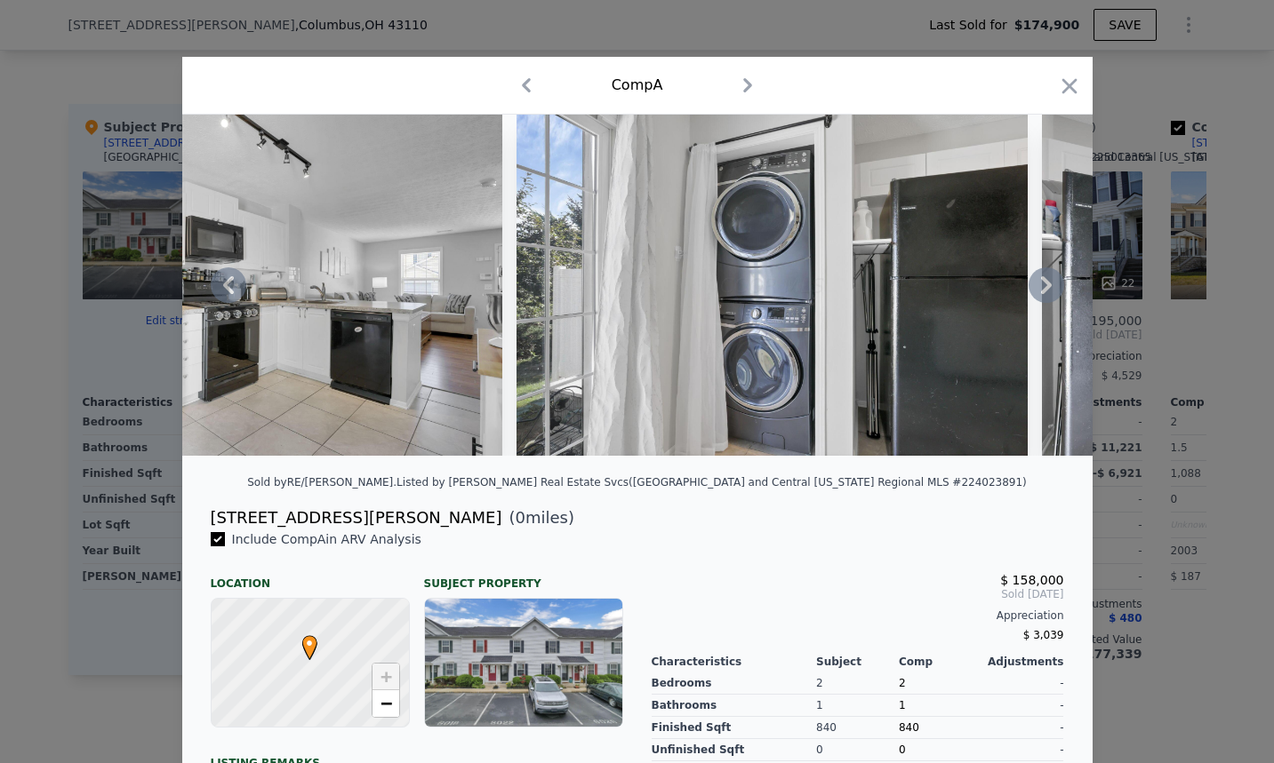
click at [1041, 284] on icon at bounding box center [1046, 285] width 11 height 18
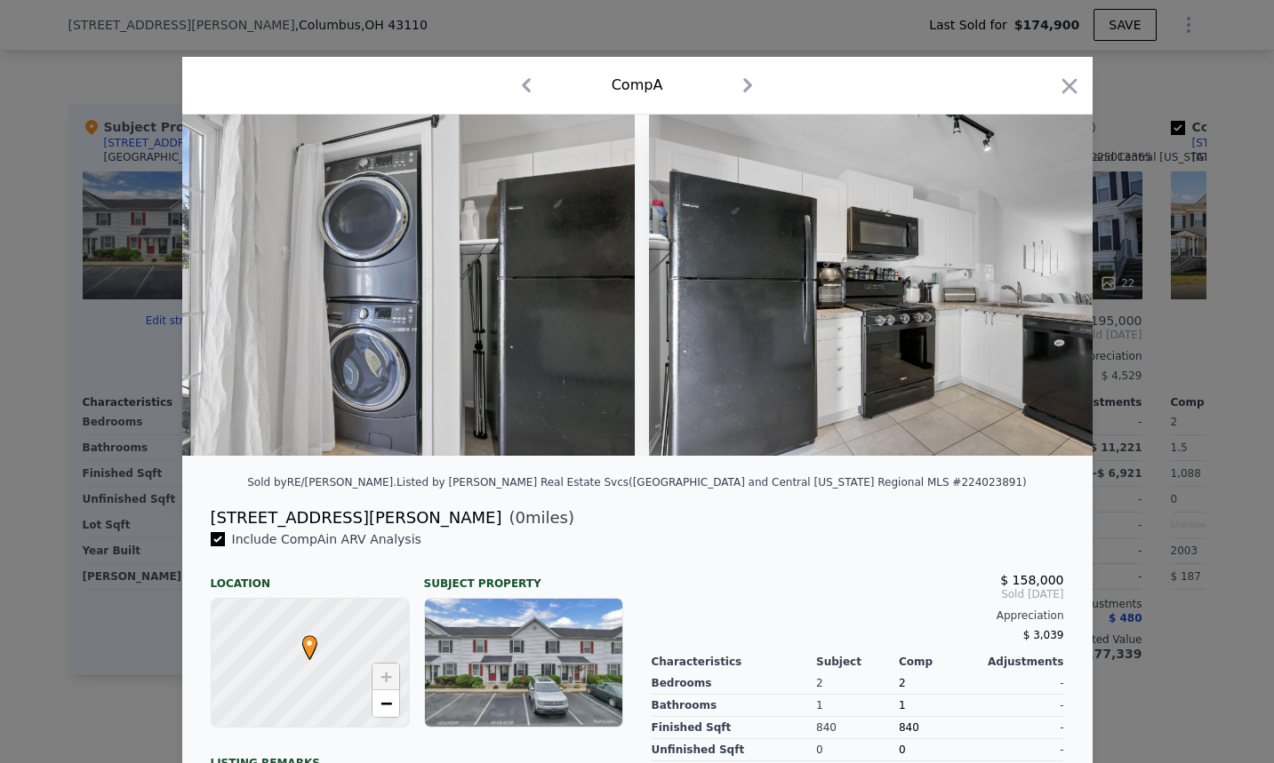
scroll to position [0, 9037]
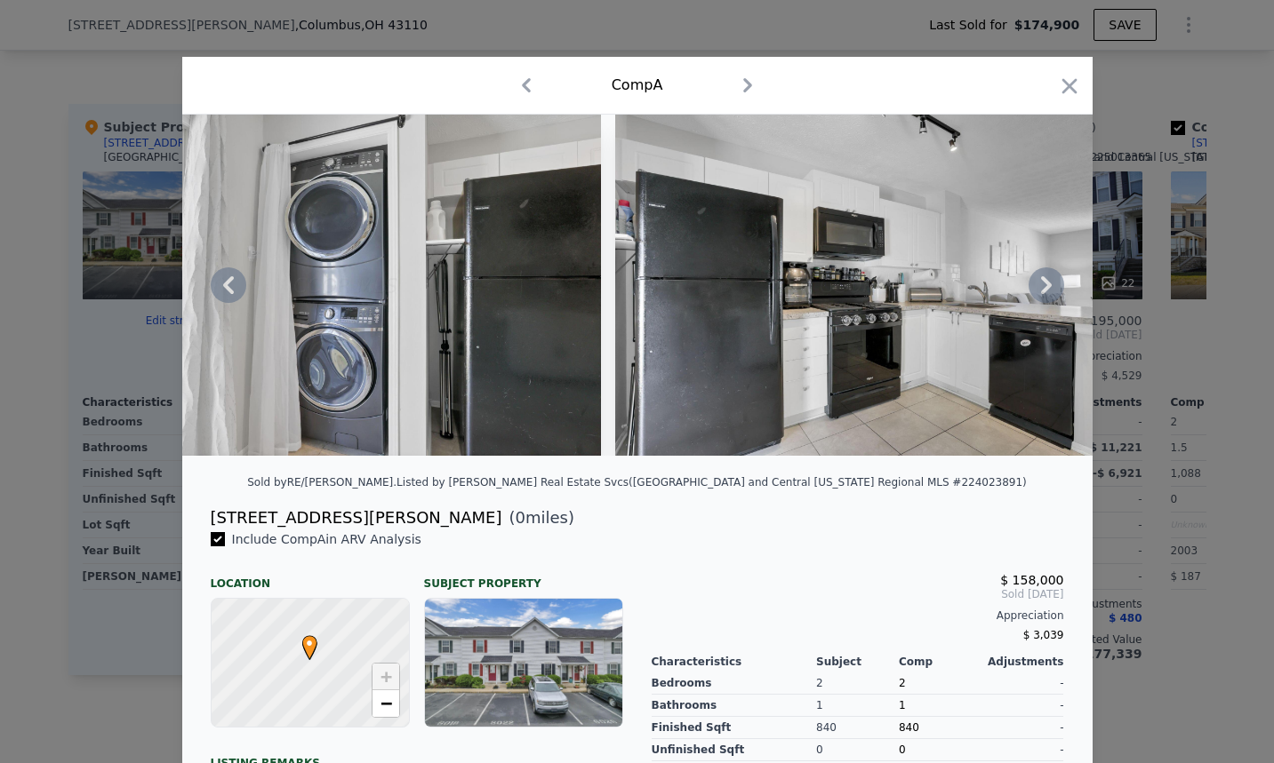
click at [1037, 279] on icon at bounding box center [1046, 286] width 36 height 36
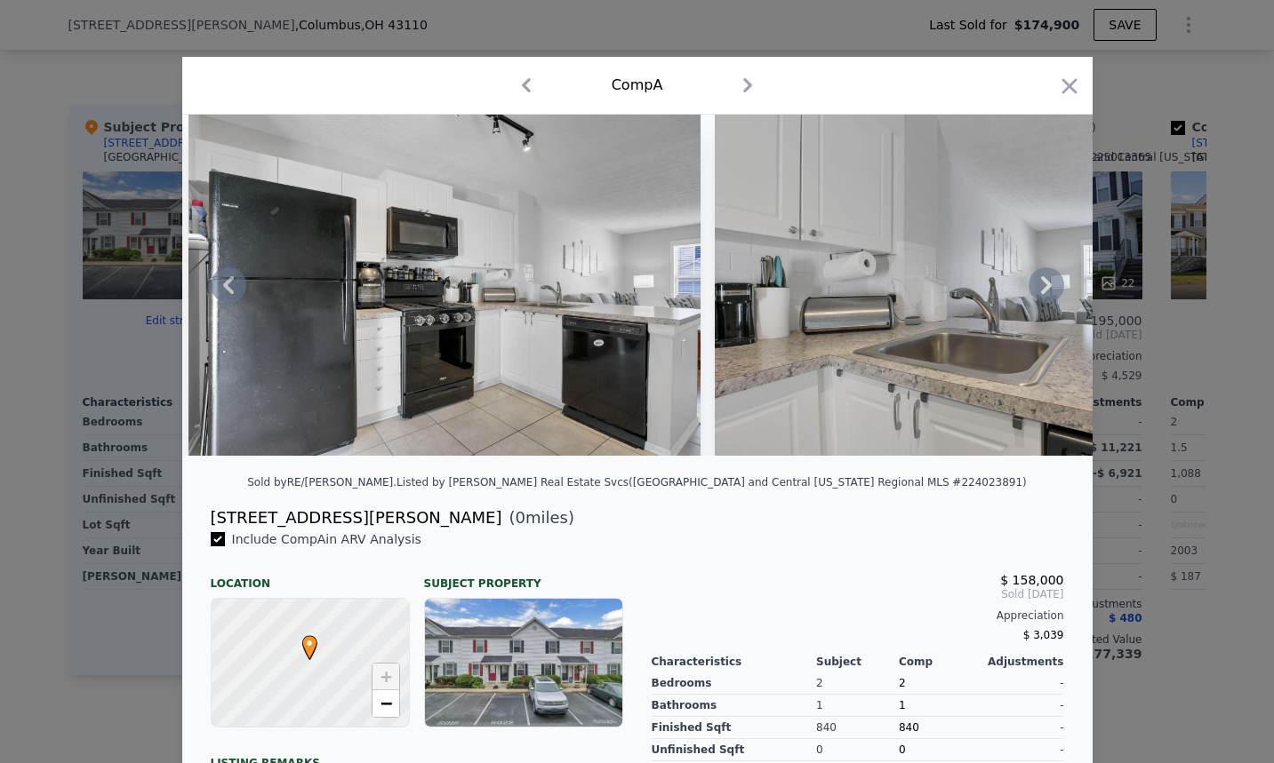
click at [1036, 282] on icon at bounding box center [1046, 286] width 36 height 36
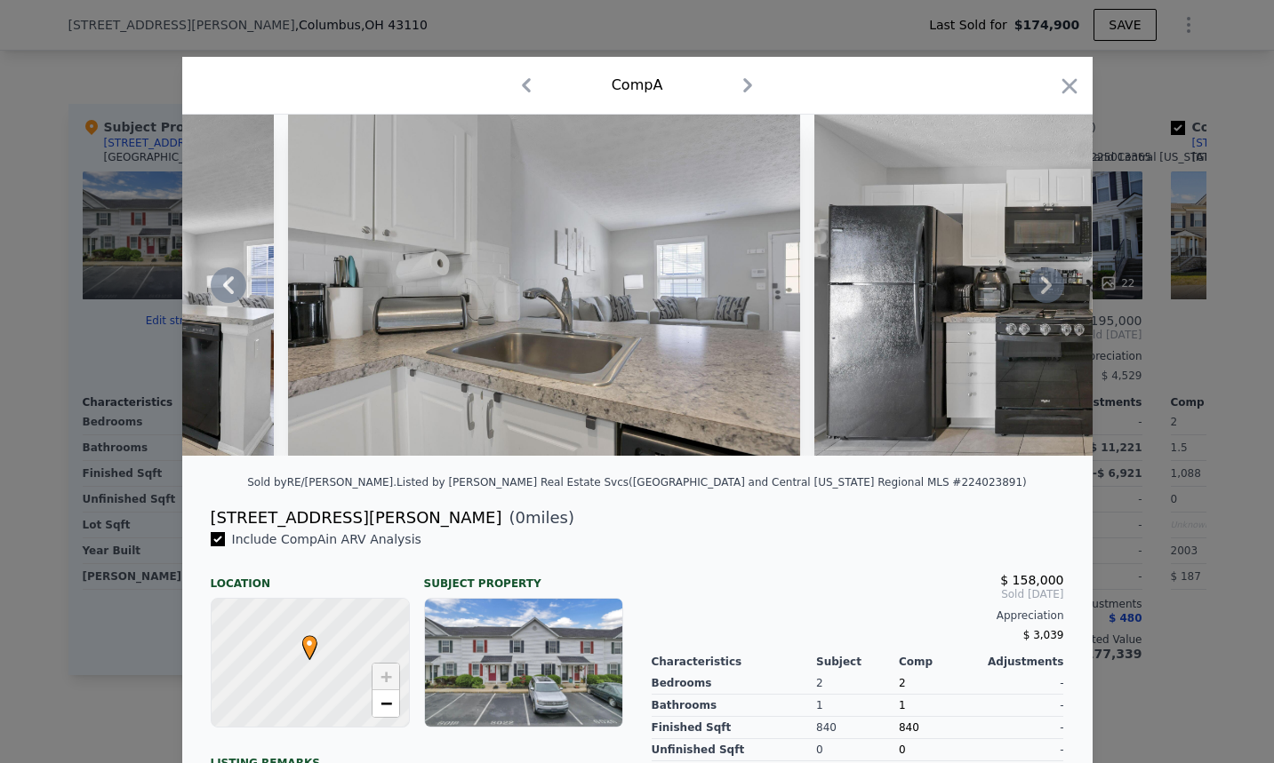
click at [1036, 282] on icon at bounding box center [1046, 286] width 36 height 36
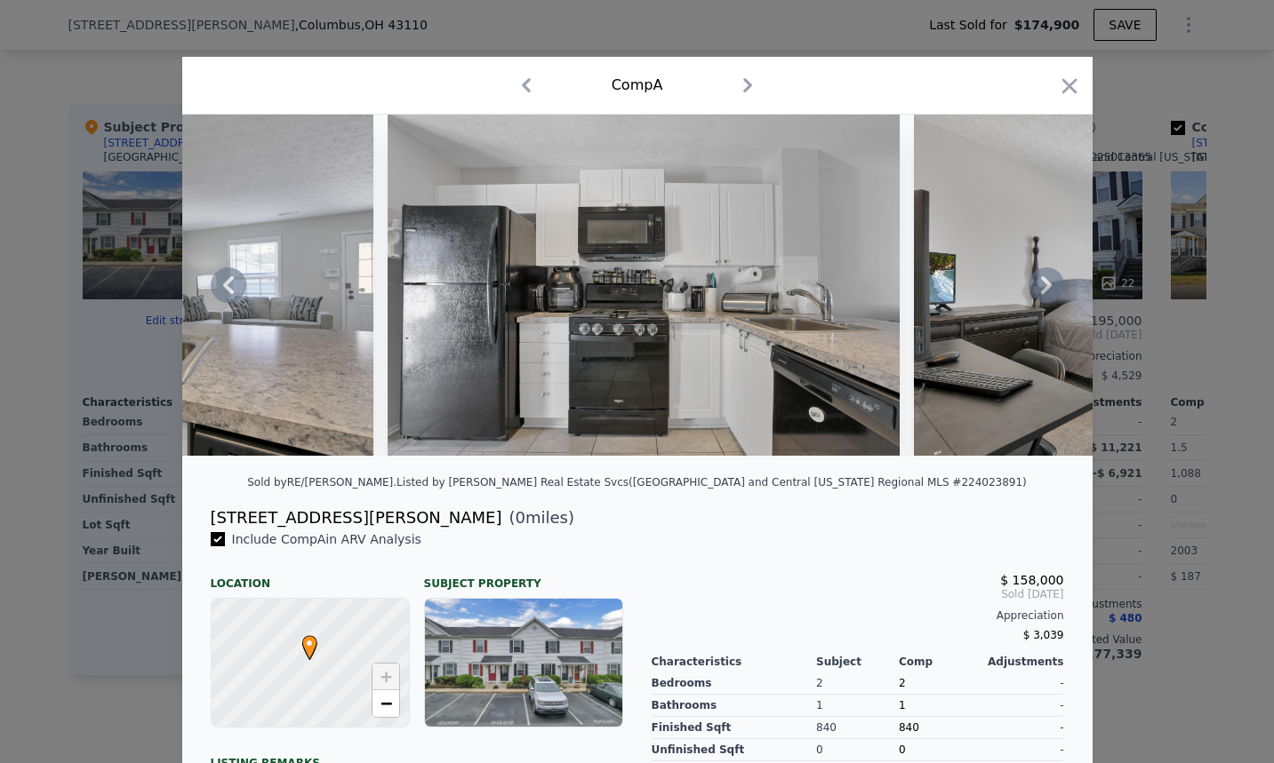
click at [1036, 282] on icon at bounding box center [1046, 286] width 36 height 36
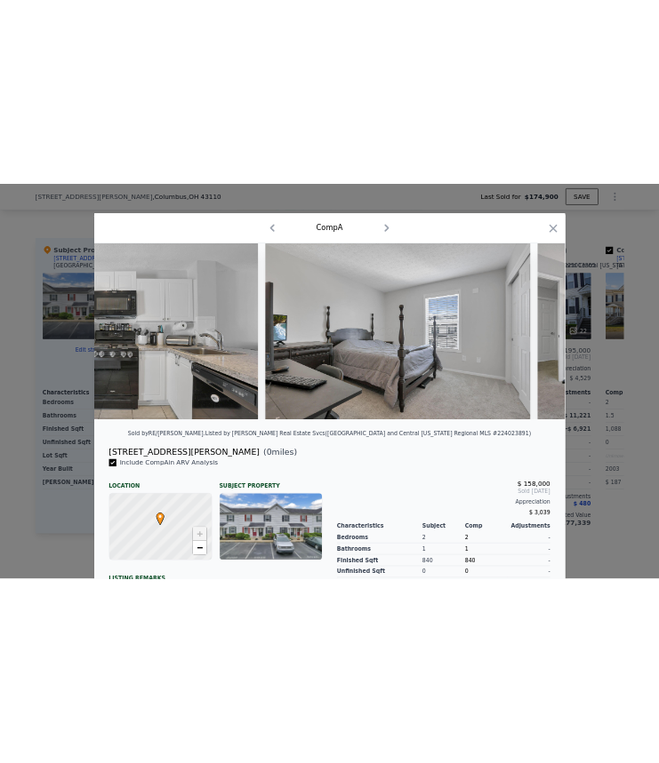
scroll to position [0, 10743]
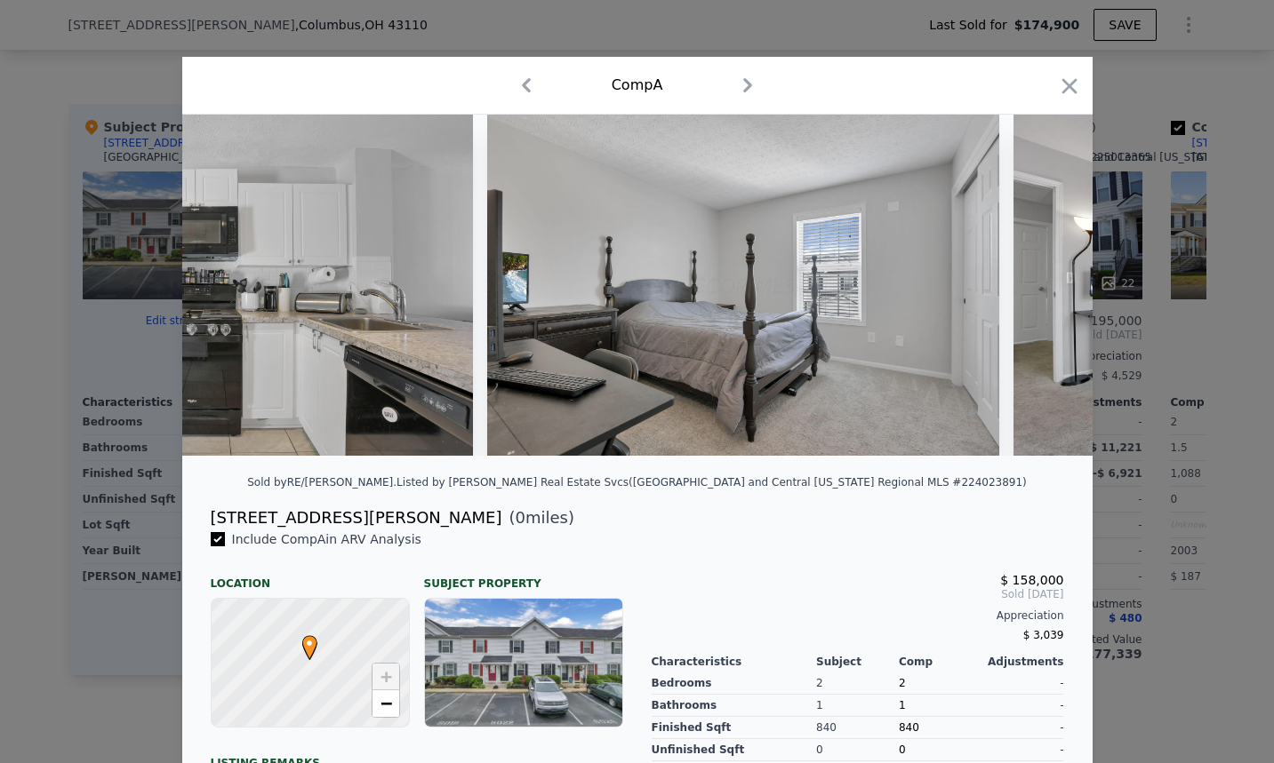
drag, startPoint x: 60, startPoint y: 87, endPoint x: 180, endPoint y: 0, distance: 148.3
click at [61, 87] on div at bounding box center [637, 381] width 1274 height 763
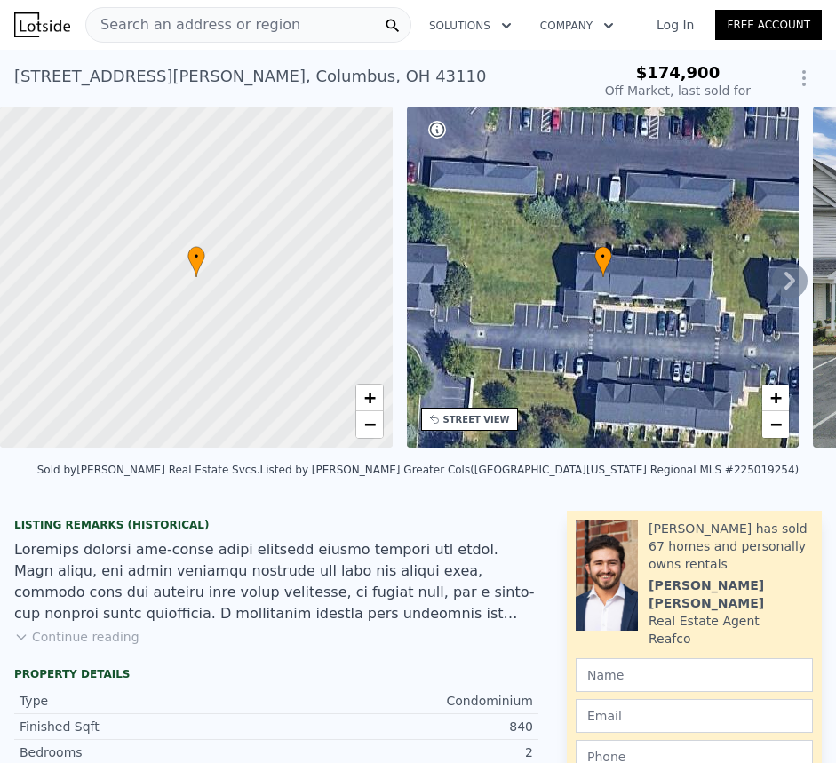
click at [772, 288] on icon at bounding box center [790, 281] width 36 height 36
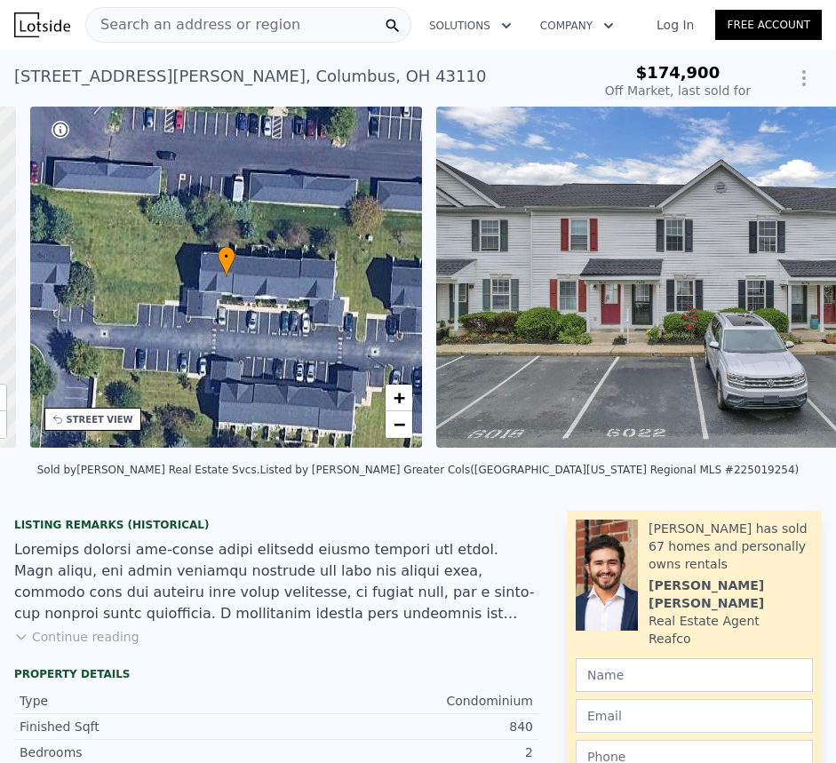
scroll to position [0, 414]
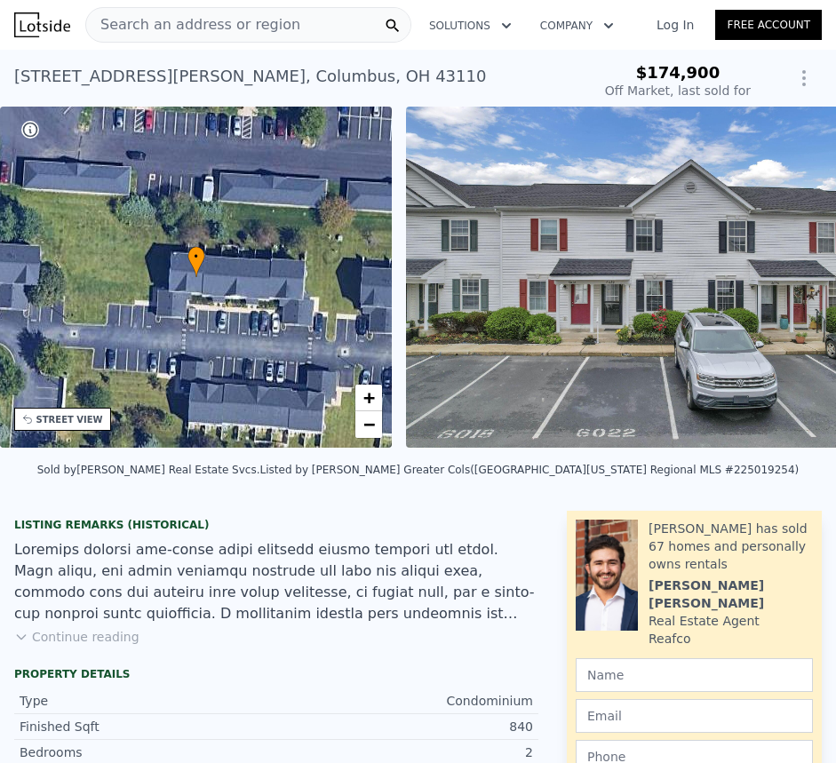
click at [579, 268] on img at bounding box center [662, 277] width 512 height 341
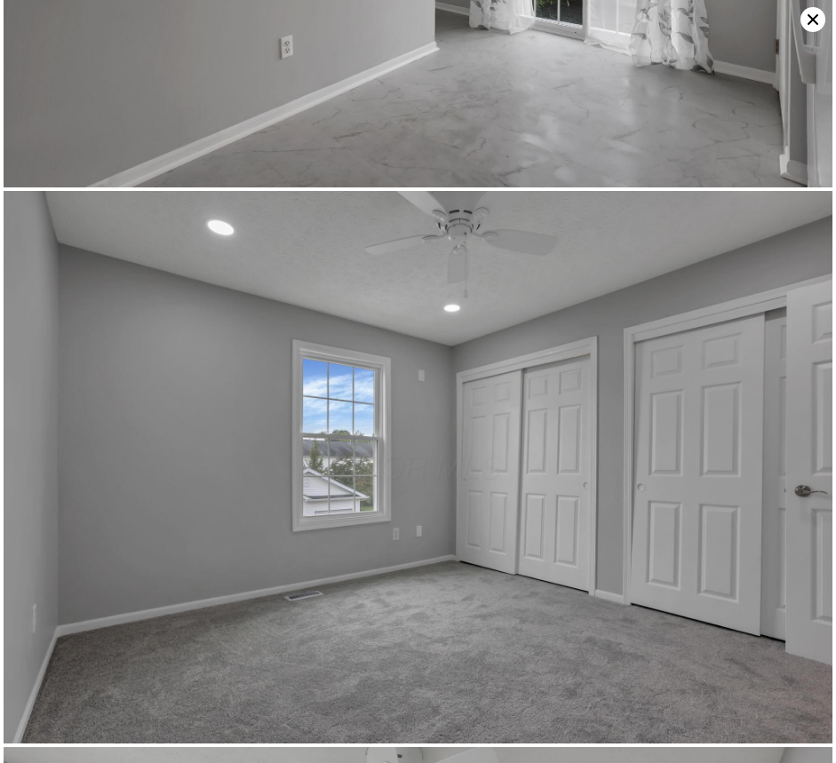
click at [761, 348] on img at bounding box center [418, 467] width 829 height 553
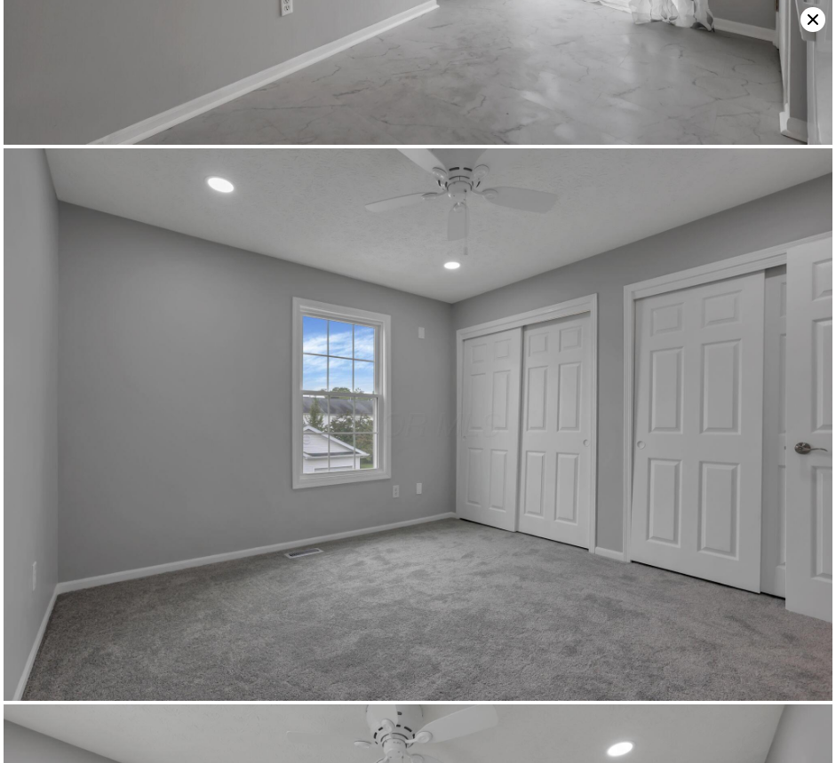
scroll to position [7665, 0]
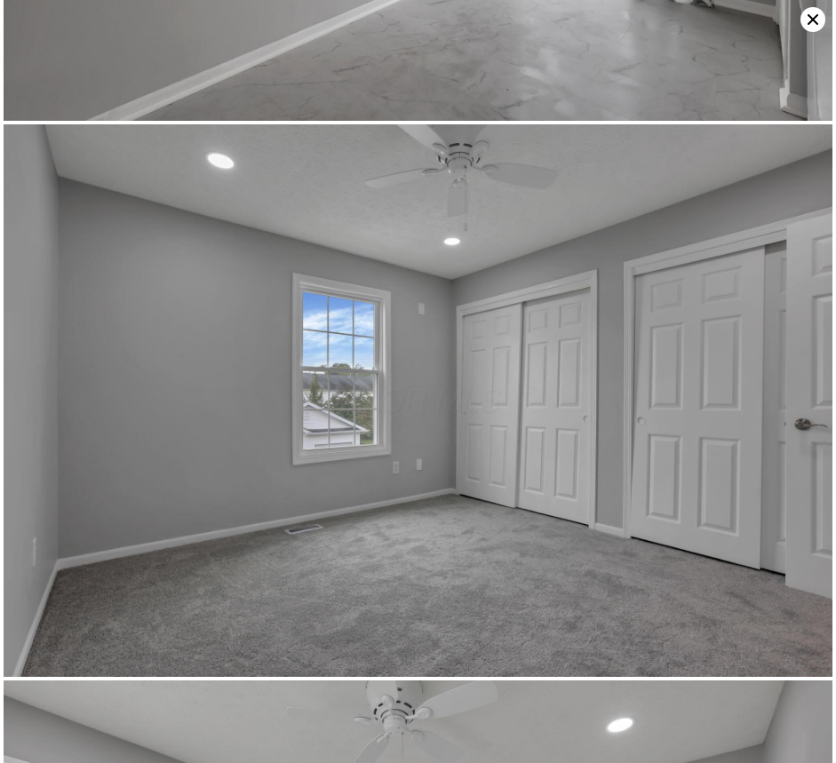
click at [812, 20] on icon at bounding box center [813, 19] width 11 height 11
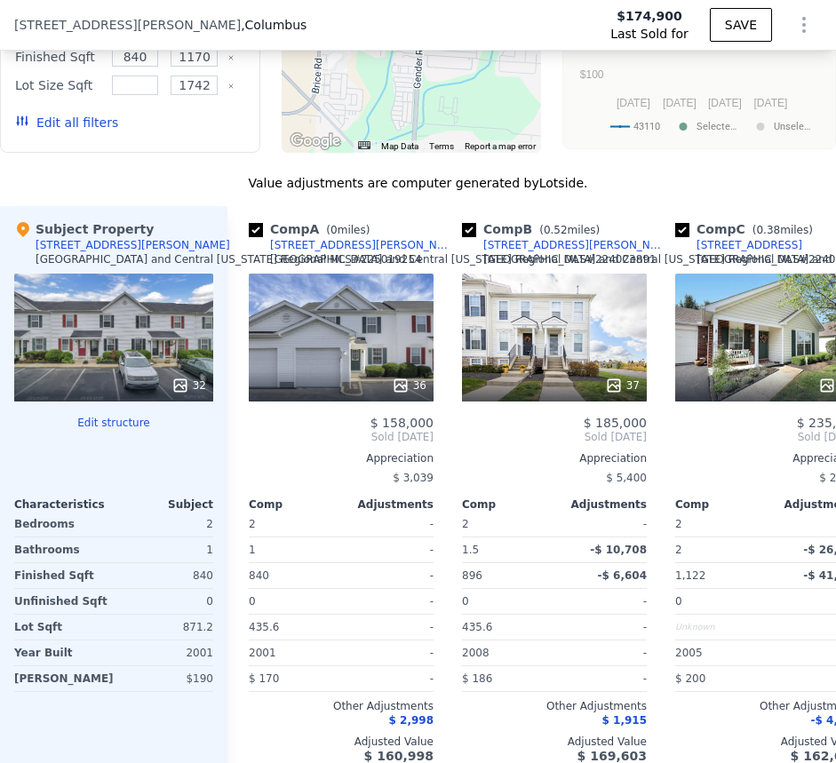
scroll to position [2448, 0]
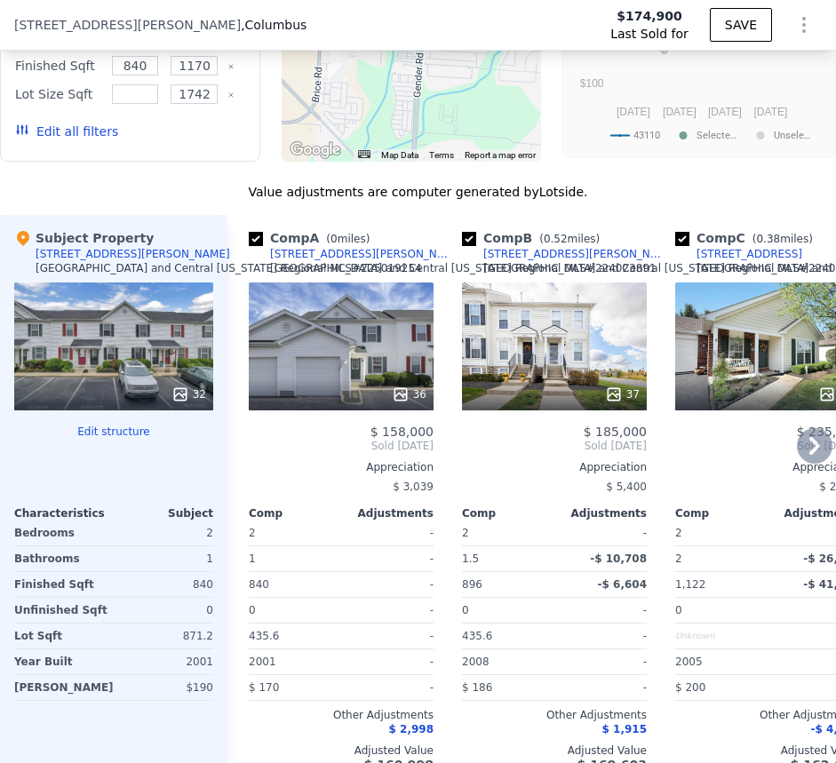
click at [344, 357] on div "36" at bounding box center [341, 347] width 185 height 128
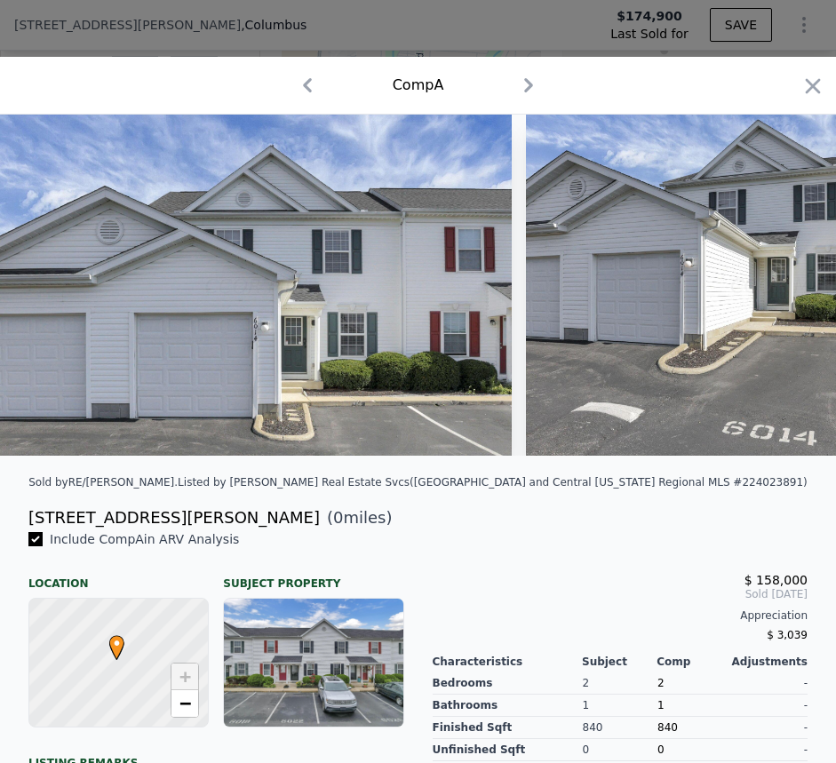
click at [636, 256] on img at bounding box center [782, 285] width 512 height 341
click at [435, 308] on img at bounding box center [256, 285] width 512 height 341
click at [228, 296] on img at bounding box center [256, 285] width 512 height 341
click at [262, 306] on img at bounding box center [256, 285] width 512 height 341
click at [274, 306] on img at bounding box center [256, 285] width 512 height 341
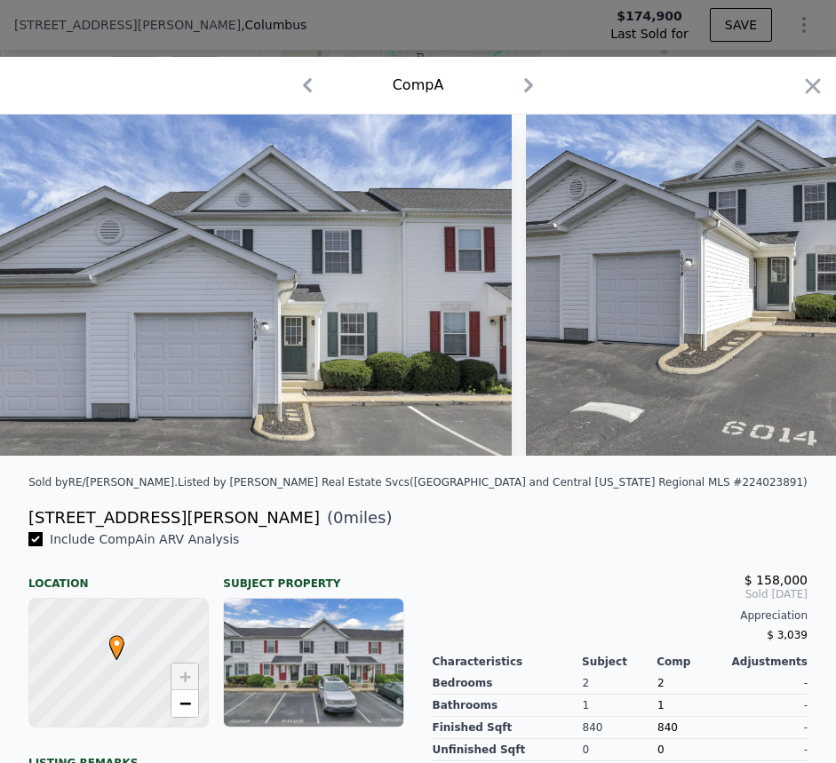
click at [796, 260] on img at bounding box center [782, 285] width 512 height 341
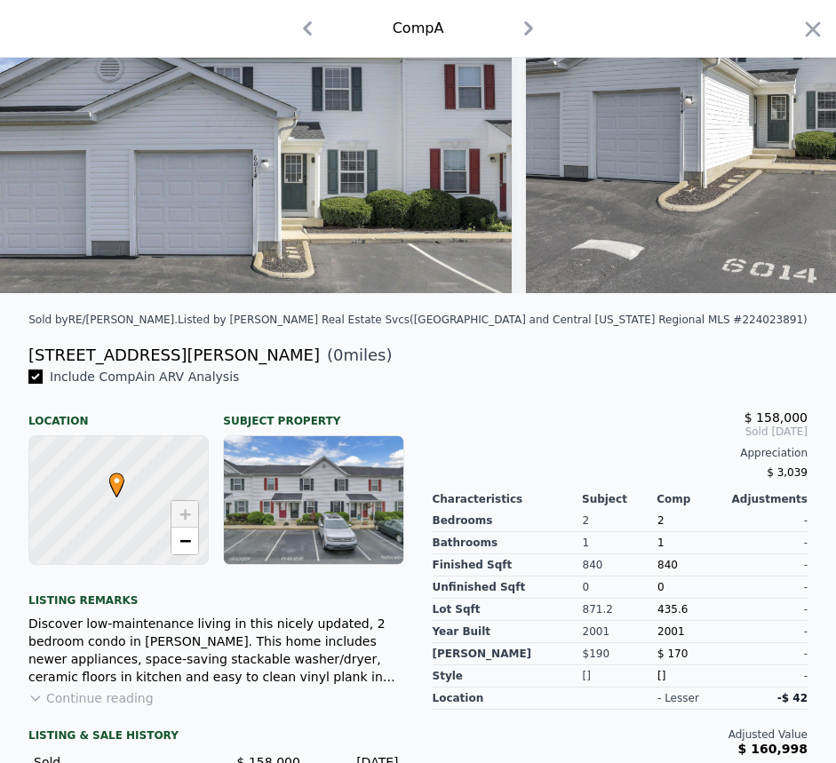
scroll to position [0, 0]
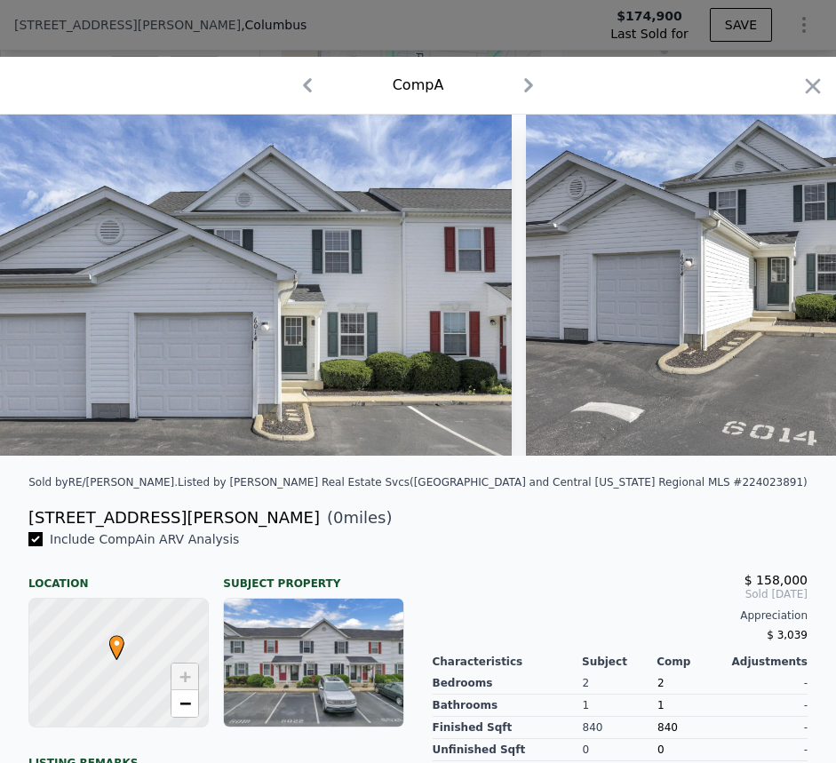
click at [644, 245] on img at bounding box center [782, 285] width 512 height 341
click at [517, 84] on icon "button" at bounding box center [529, 85] width 28 height 28
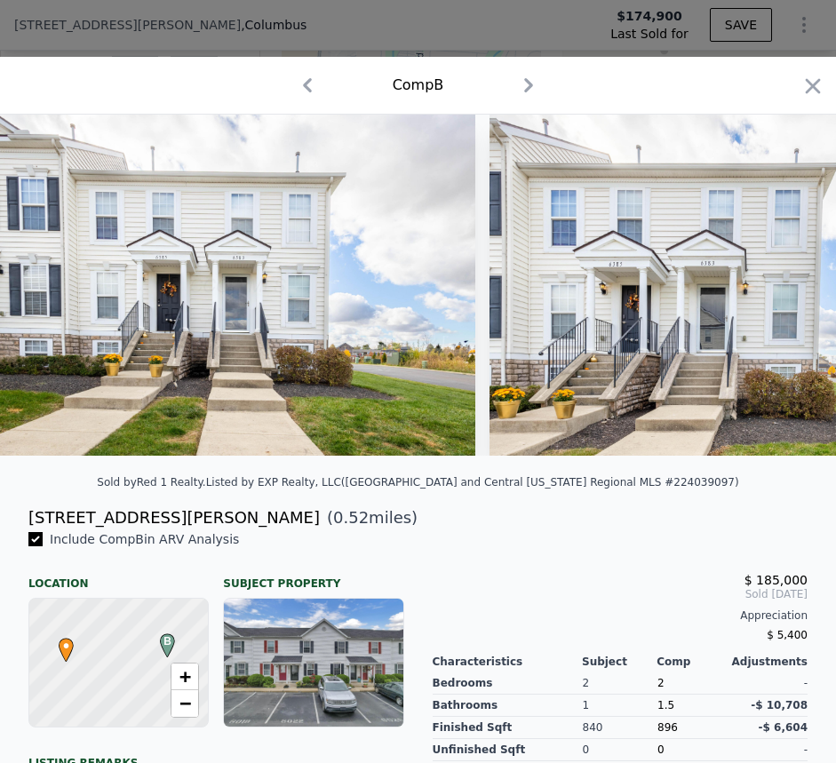
click at [295, 86] on icon "button" at bounding box center [307, 85] width 28 height 28
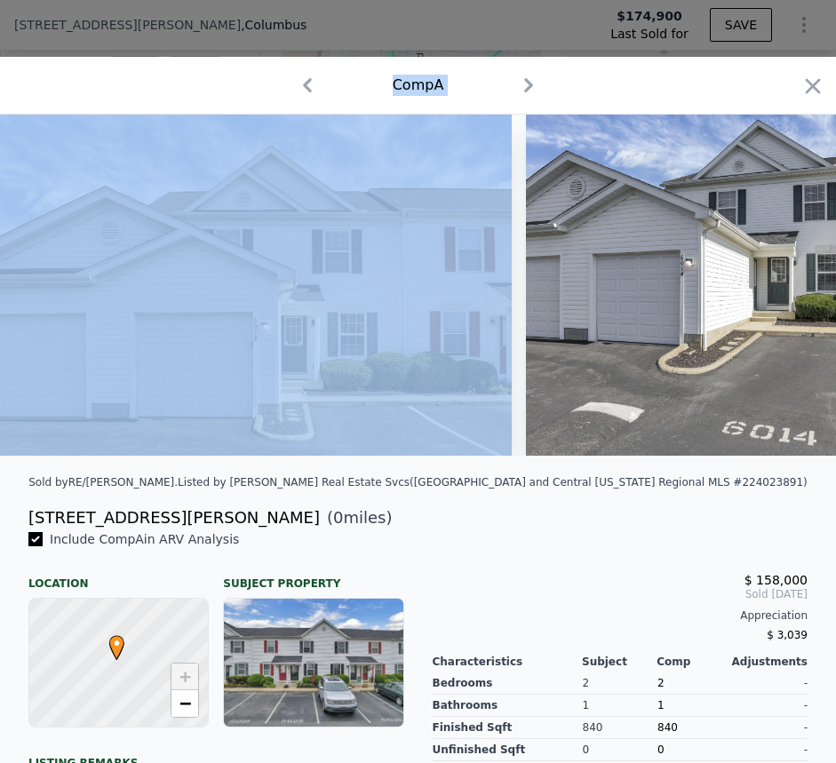
drag, startPoint x: 617, startPoint y: 81, endPoint x: 816, endPoint y: 26, distance: 206.6
click at [816, 26] on div "​ Comp A Sold by RE/MAX Achievers . Listed by Howard Hanna Real Estate Svcs (Co…" at bounding box center [418, 541] width 836 height 1083
click at [801, 88] on icon "button" at bounding box center [813, 86] width 25 height 25
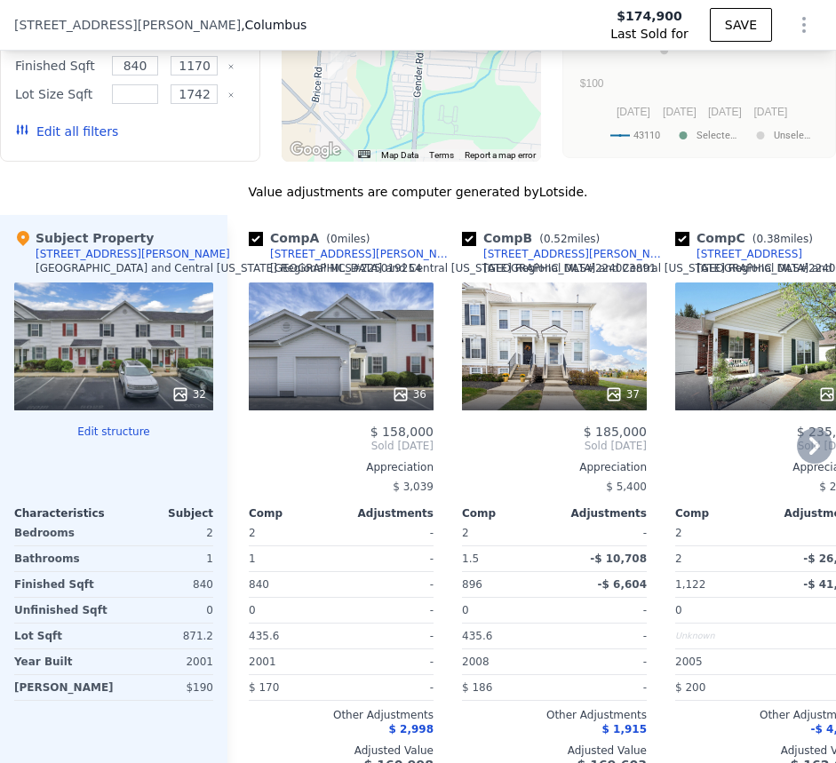
click at [364, 391] on div at bounding box center [341, 395] width 185 height 32
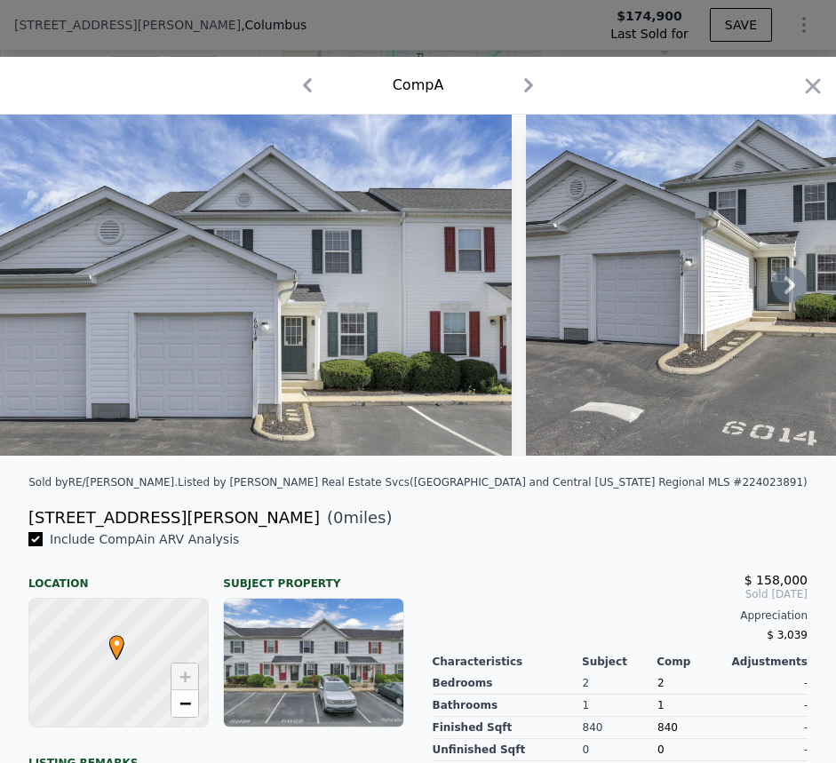
click at [785, 292] on icon at bounding box center [790, 285] width 11 height 18
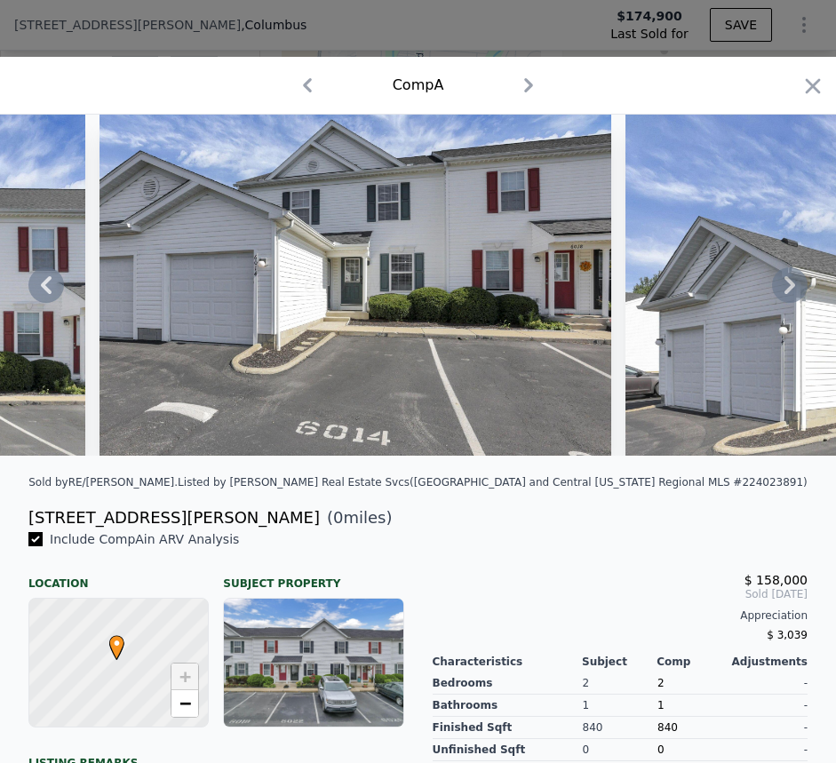
click at [785, 292] on icon at bounding box center [790, 285] width 11 height 18
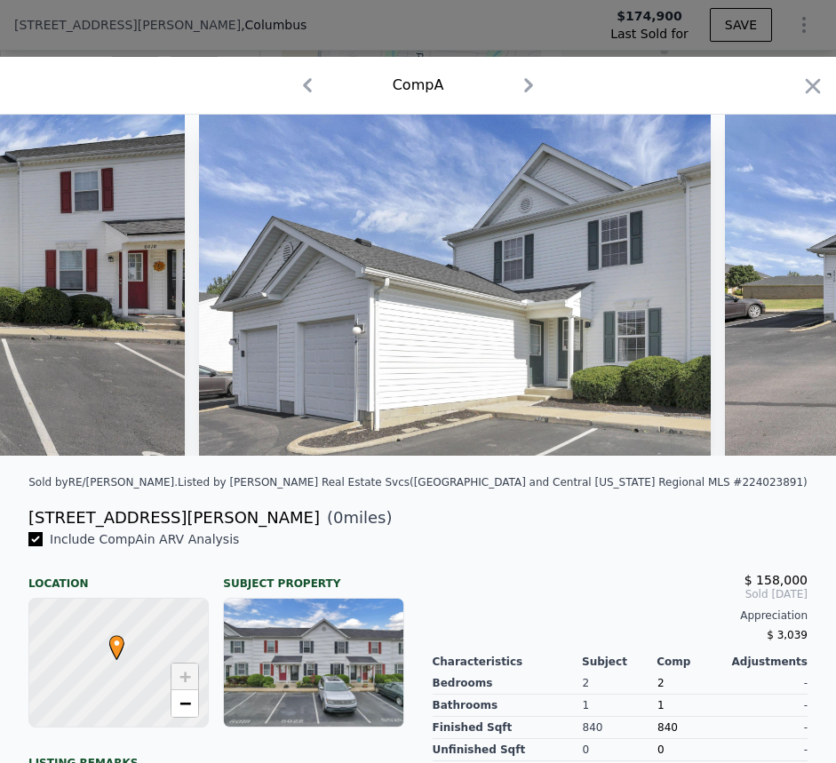
click at [773, 291] on icon at bounding box center [790, 286] width 36 height 36
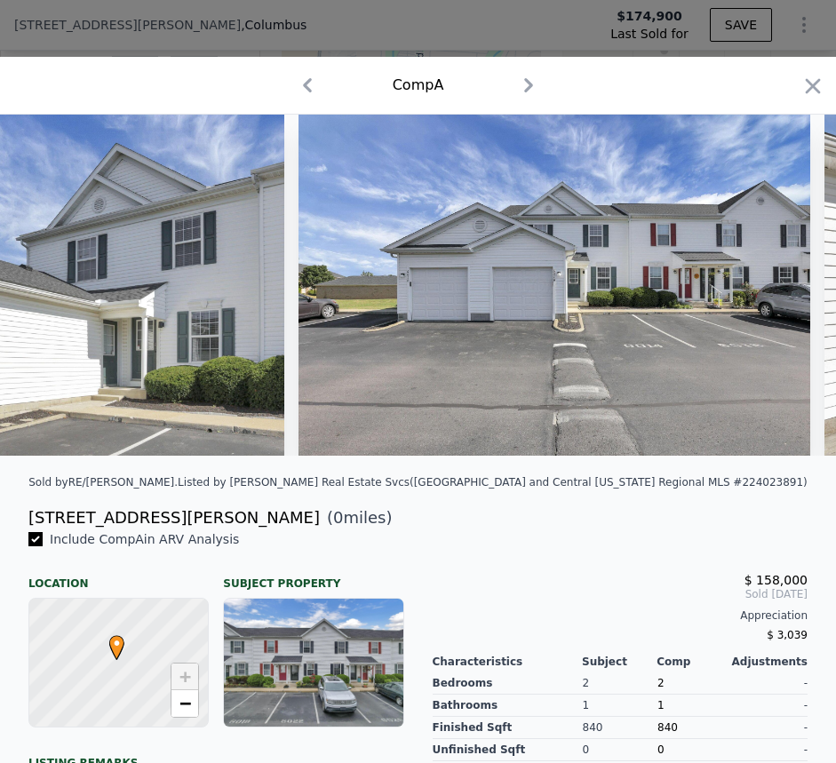
click at [773, 291] on img at bounding box center [555, 285] width 512 height 341
click at [773, 291] on icon at bounding box center [790, 286] width 36 height 36
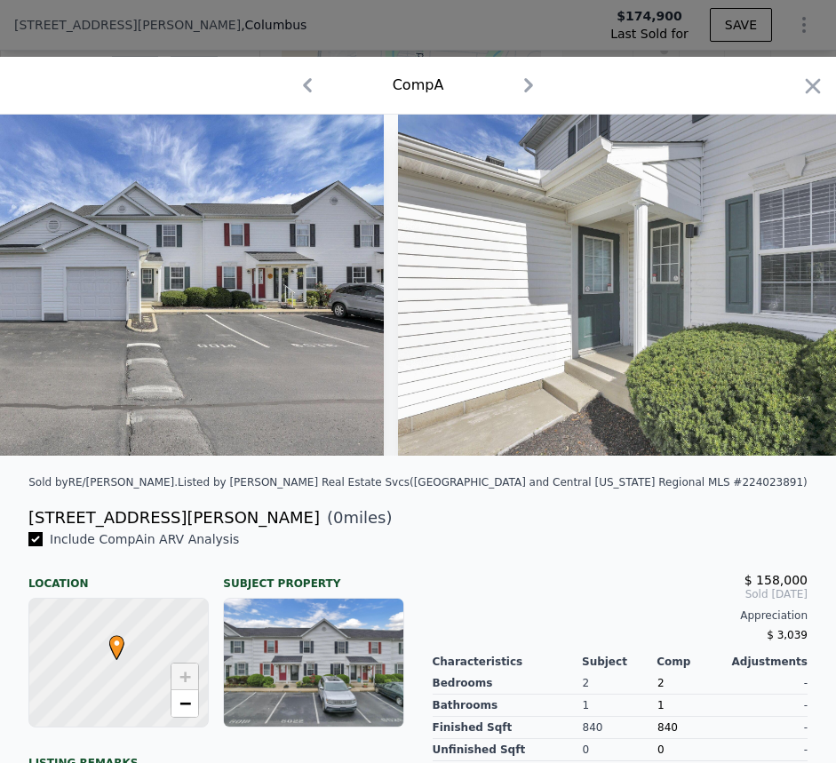
click at [773, 291] on img at bounding box center [654, 285] width 512 height 341
click at [773, 291] on icon at bounding box center [790, 286] width 36 height 36
click at [773, 291] on img at bounding box center [654, 285] width 512 height 341
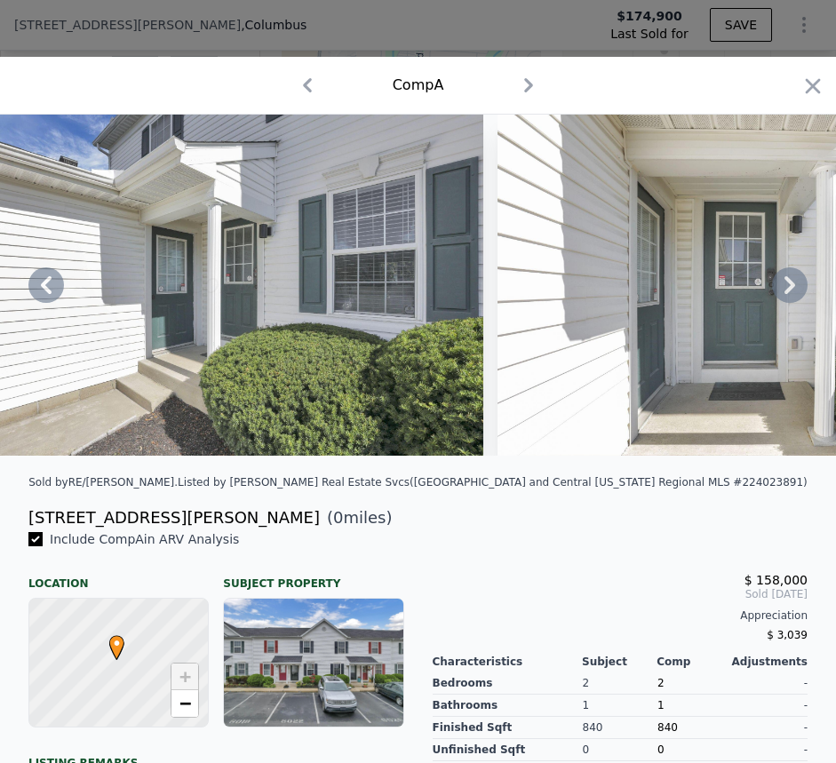
click at [773, 291] on icon at bounding box center [790, 286] width 36 height 36
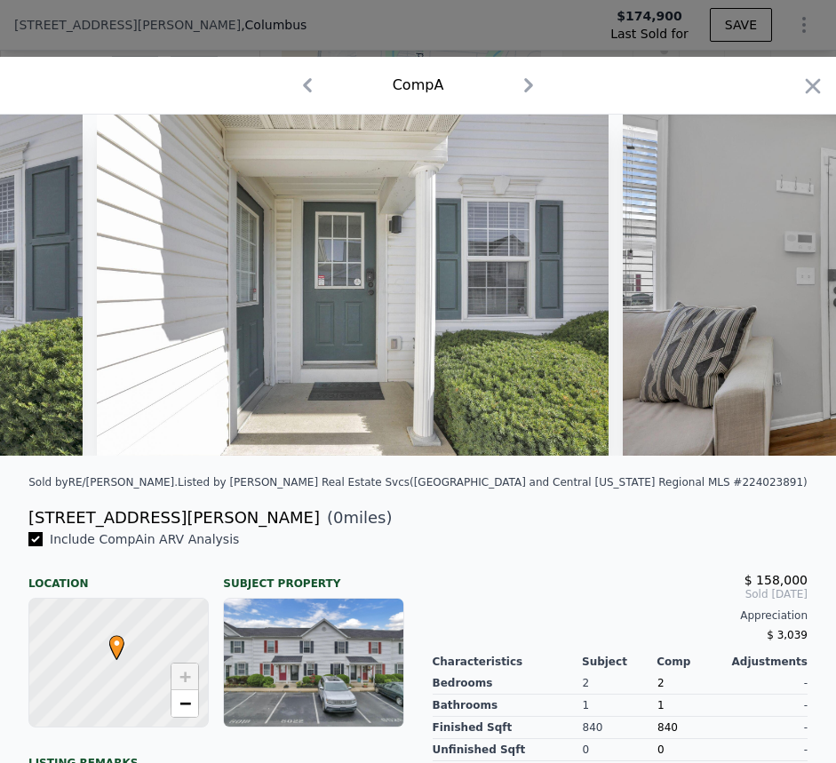
scroll to position [0, 2560]
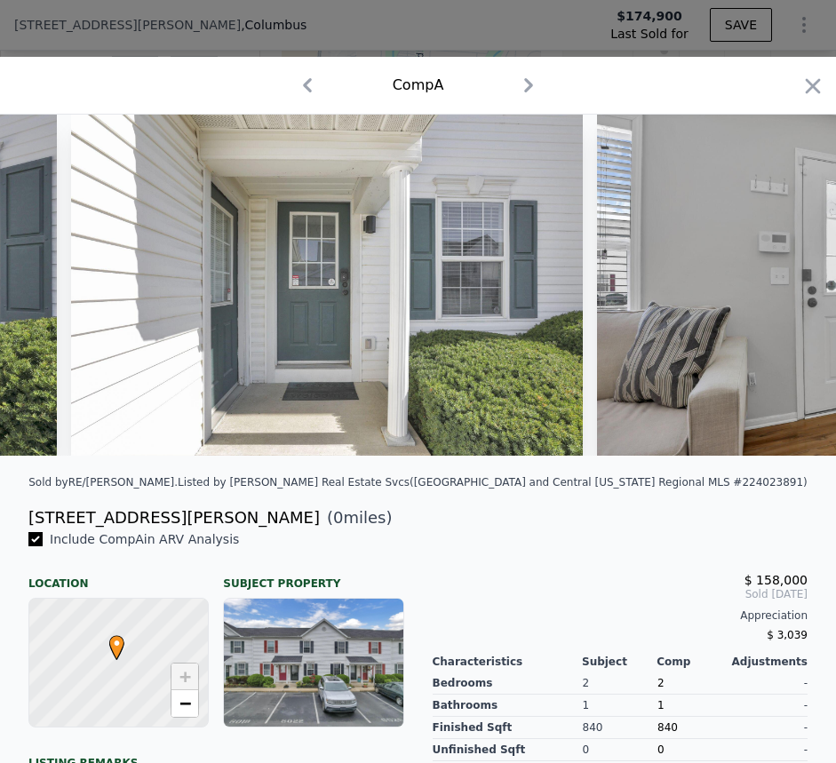
click at [483, 288] on img at bounding box center [327, 285] width 512 height 341
click at [772, 292] on icon at bounding box center [790, 286] width 36 height 36
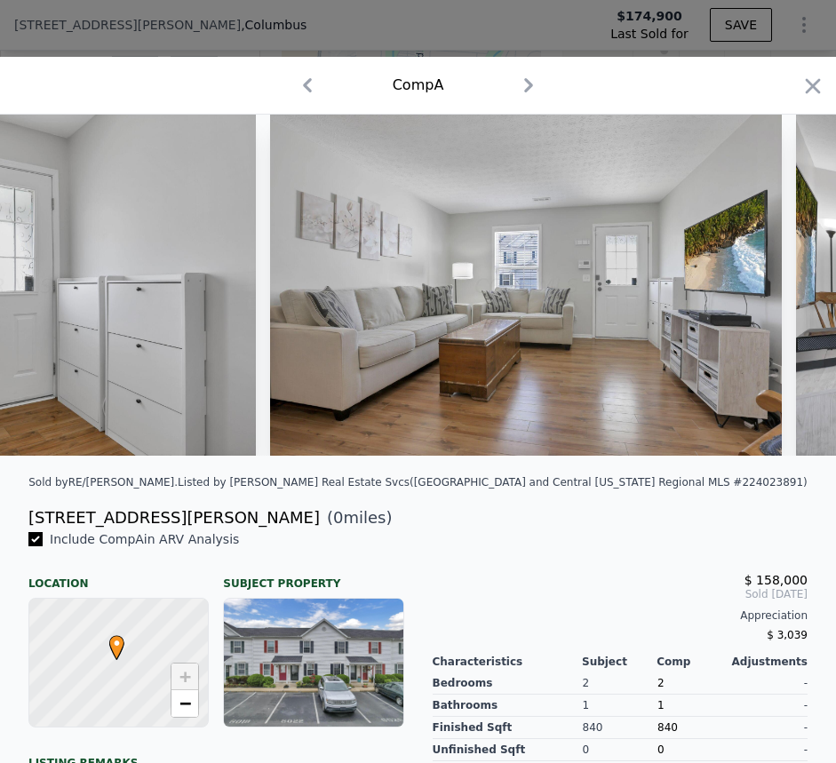
click at [769, 293] on img at bounding box center [526, 285] width 512 height 341
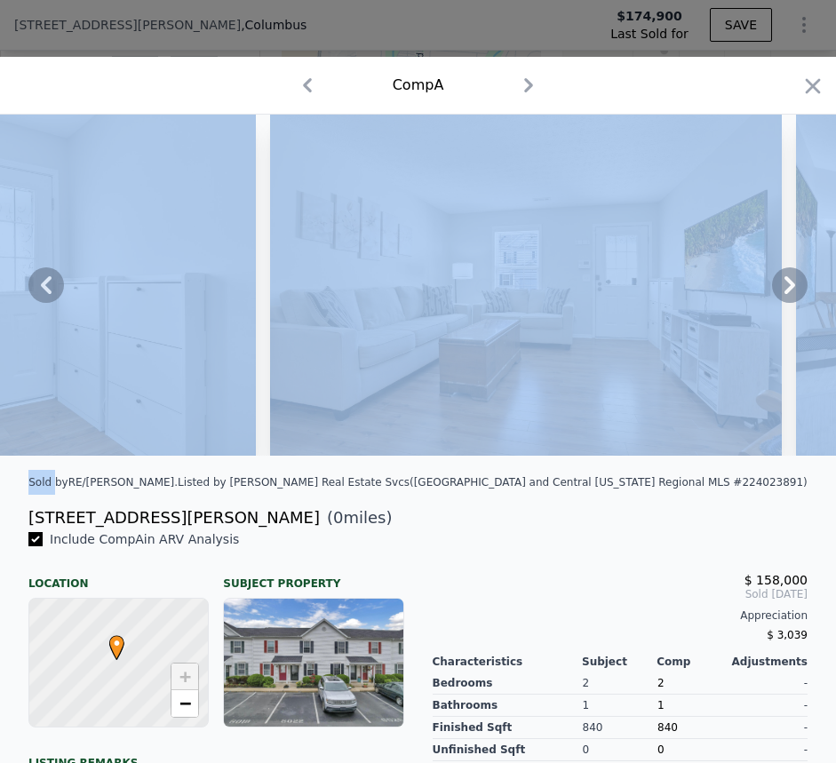
click at [772, 293] on icon at bounding box center [790, 286] width 36 height 36
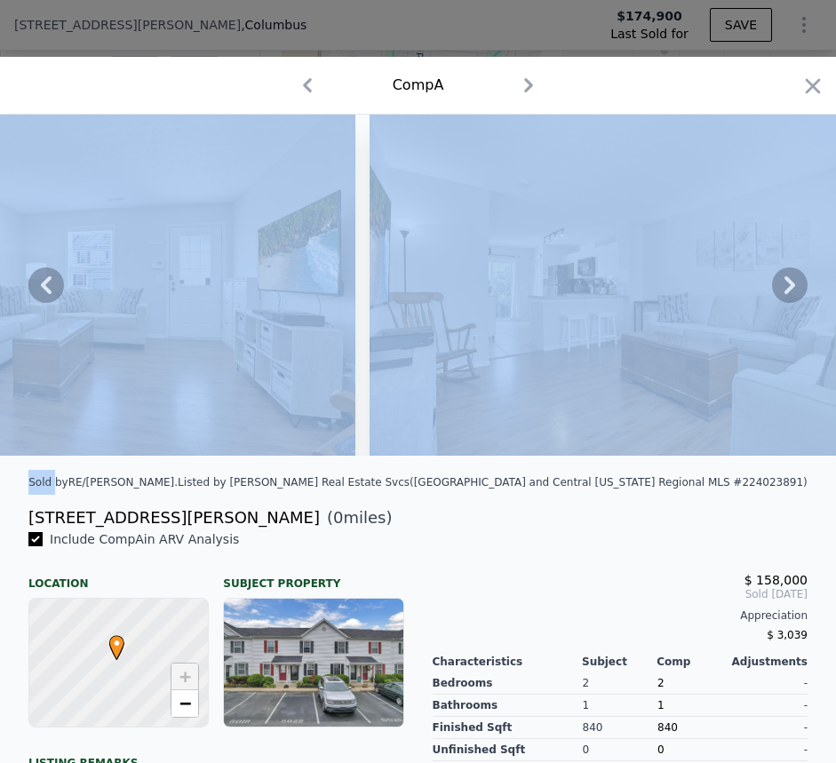
click at [772, 293] on icon at bounding box center [790, 286] width 36 height 36
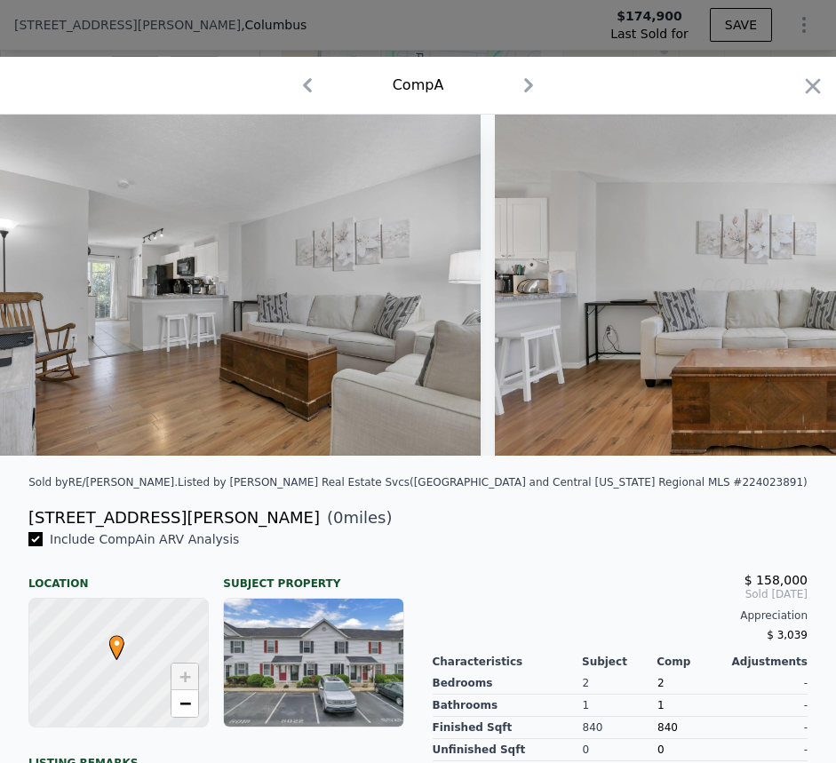
scroll to position [0, 4266]
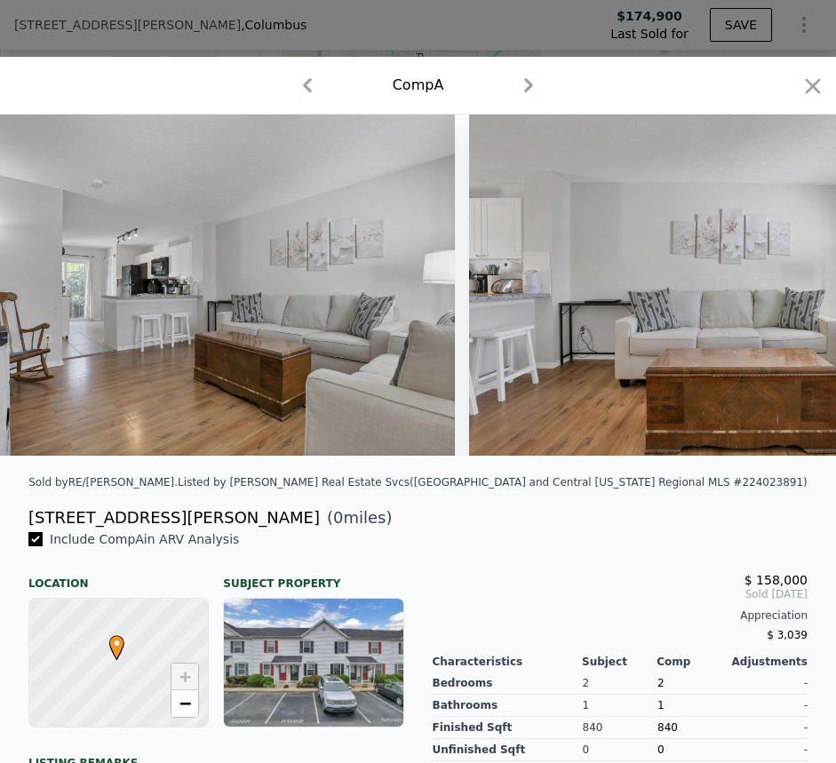
click at [571, 272] on img at bounding box center [725, 285] width 512 height 341
click at [553, 190] on img at bounding box center [725, 285] width 512 height 341
click at [772, 295] on icon at bounding box center [790, 286] width 36 height 36
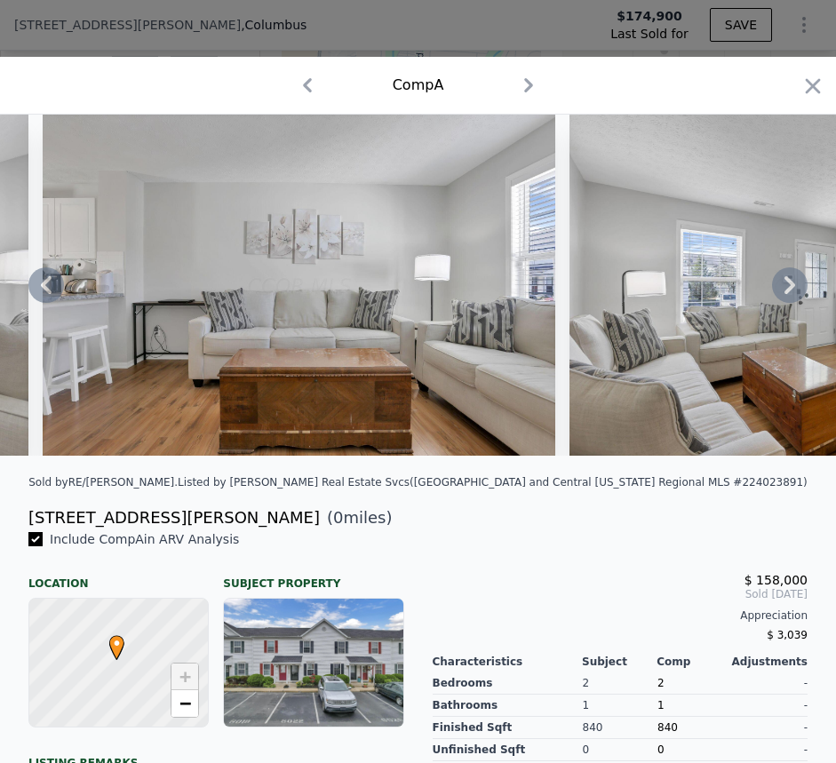
click at [772, 294] on icon at bounding box center [790, 286] width 36 height 36
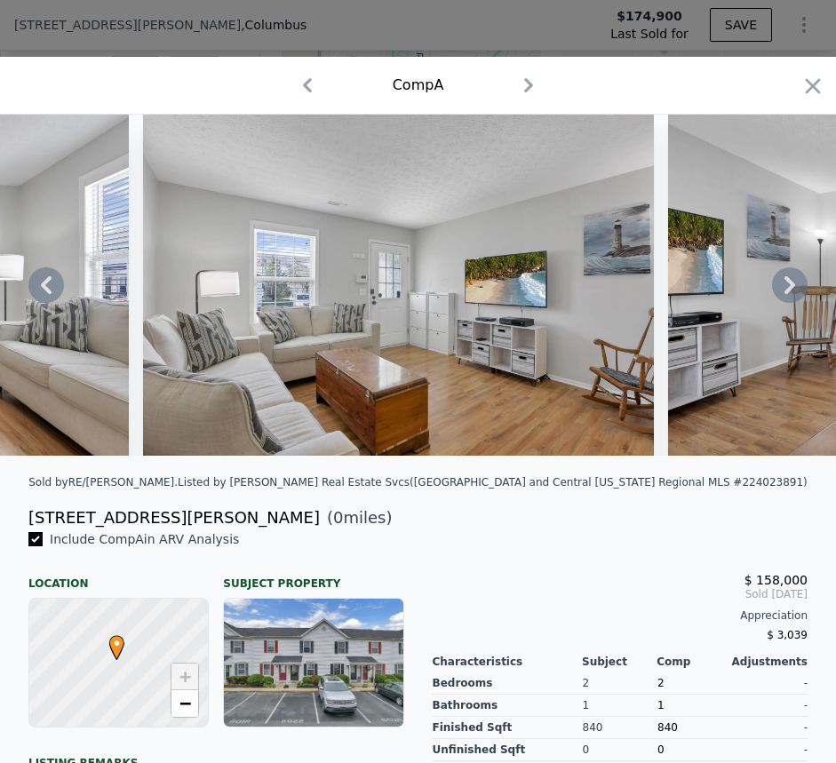
click at [772, 292] on icon at bounding box center [790, 286] width 36 height 36
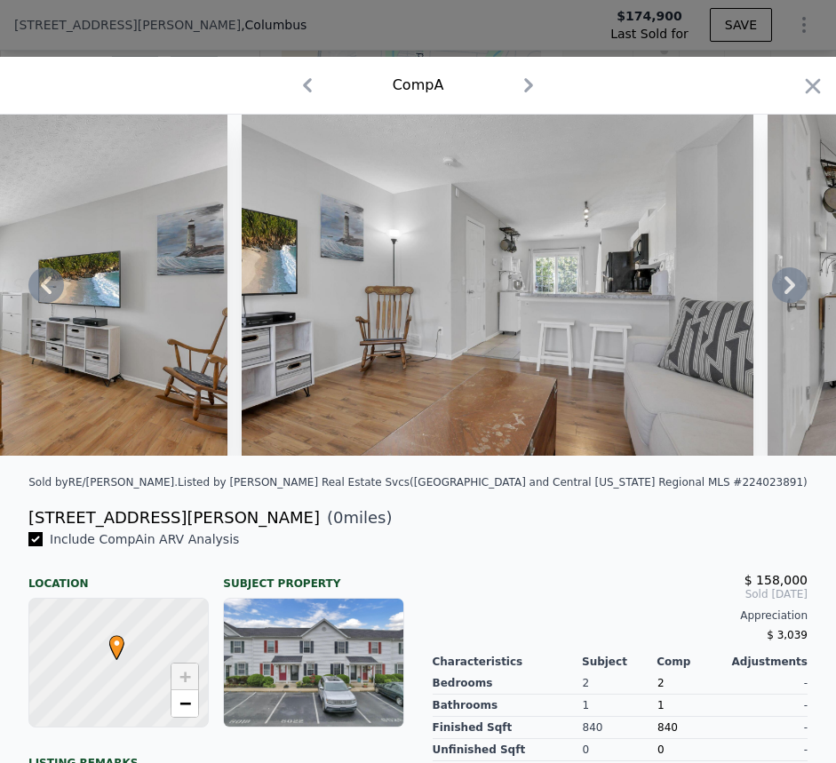
click at [772, 292] on icon at bounding box center [790, 286] width 36 height 36
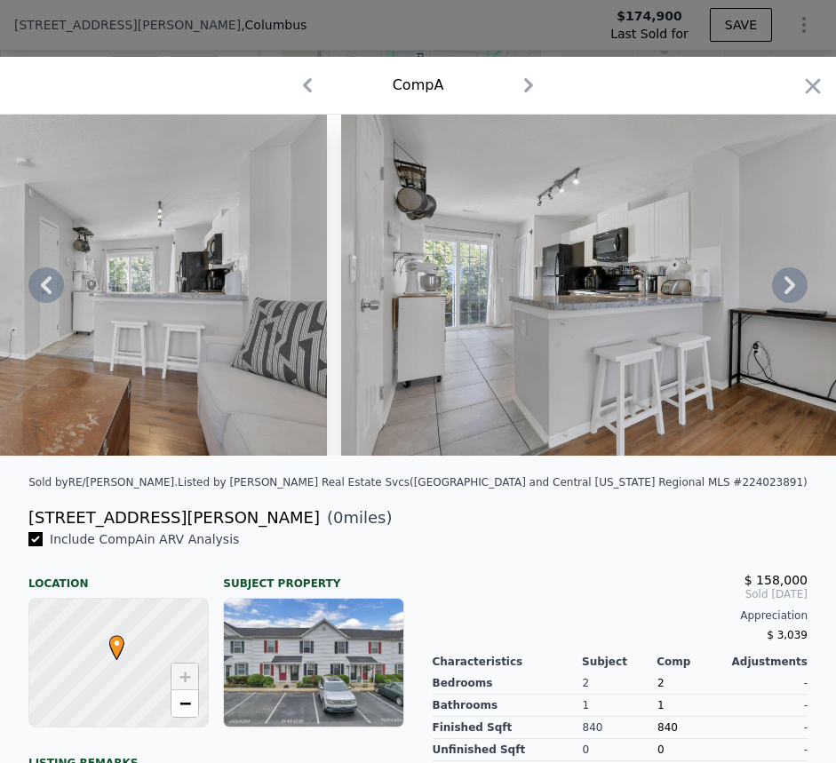
click at [772, 292] on icon at bounding box center [790, 286] width 36 height 36
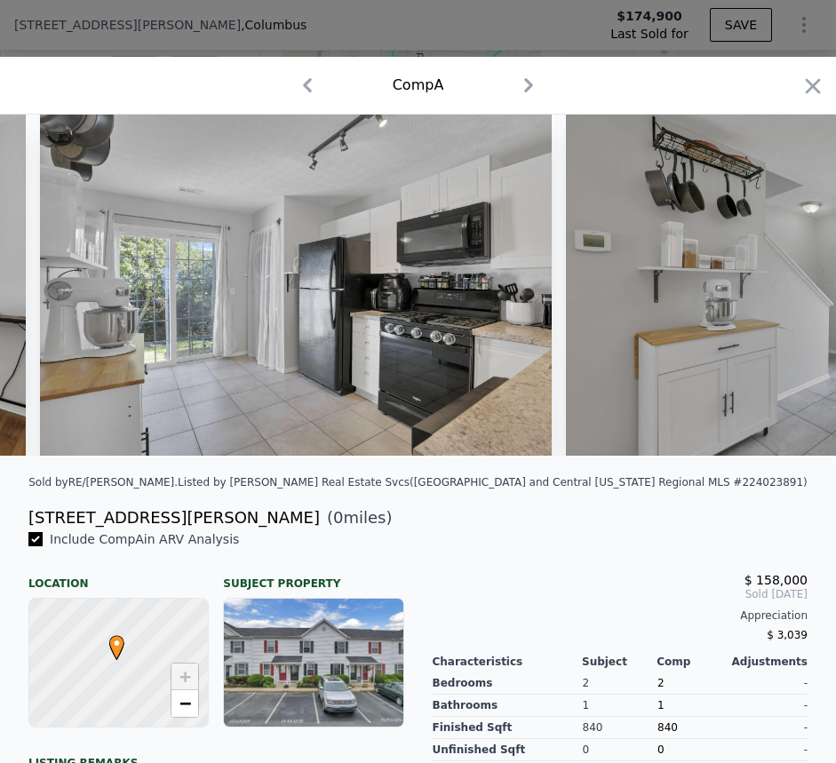
scroll to position [0, 6826]
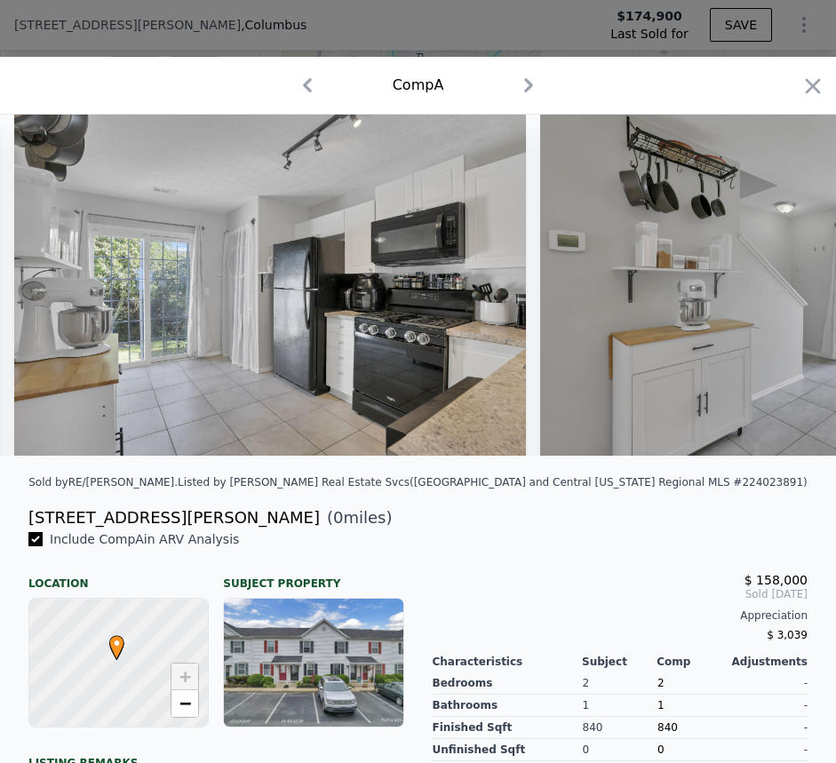
click at [768, 292] on div at bounding box center [418, 285] width 836 height 341
click at [772, 292] on icon at bounding box center [790, 286] width 36 height 36
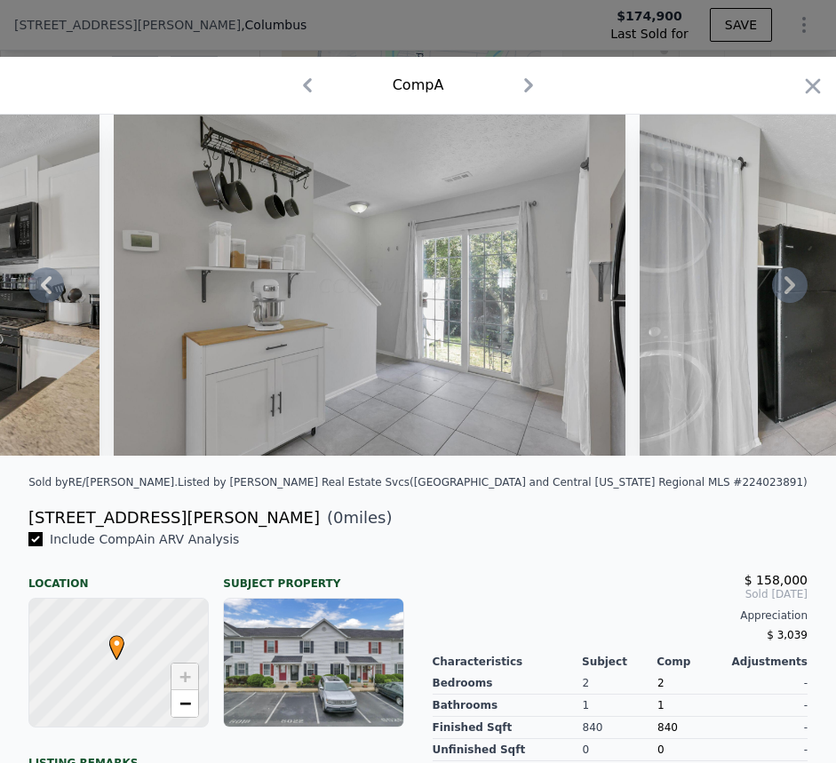
click at [772, 287] on icon at bounding box center [790, 286] width 36 height 36
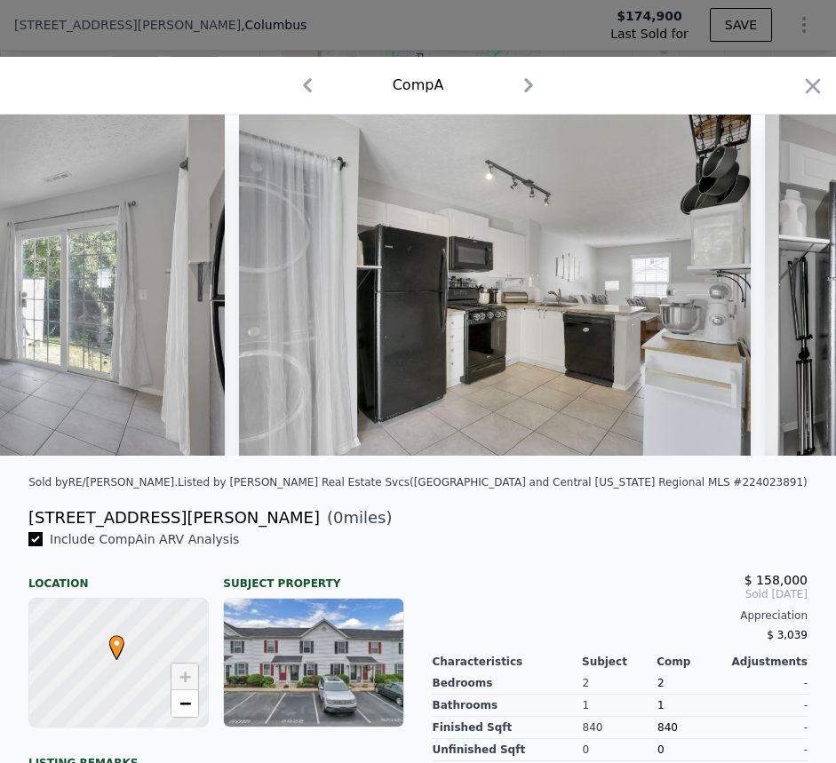
scroll to position [0, 7679]
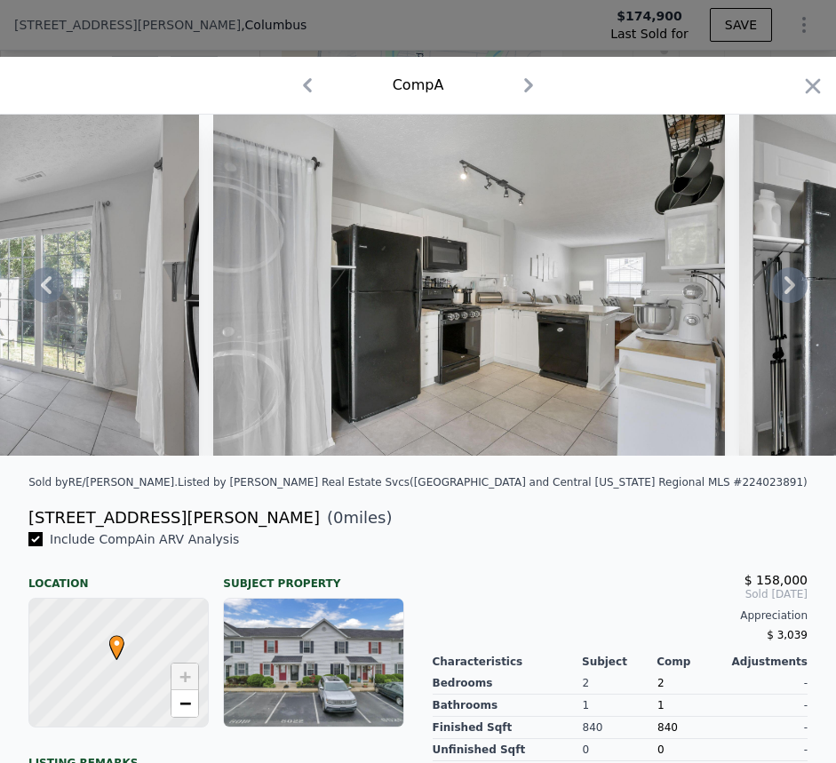
click at [772, 287] on icon at bounding box center [790, 286] width 36 height 36
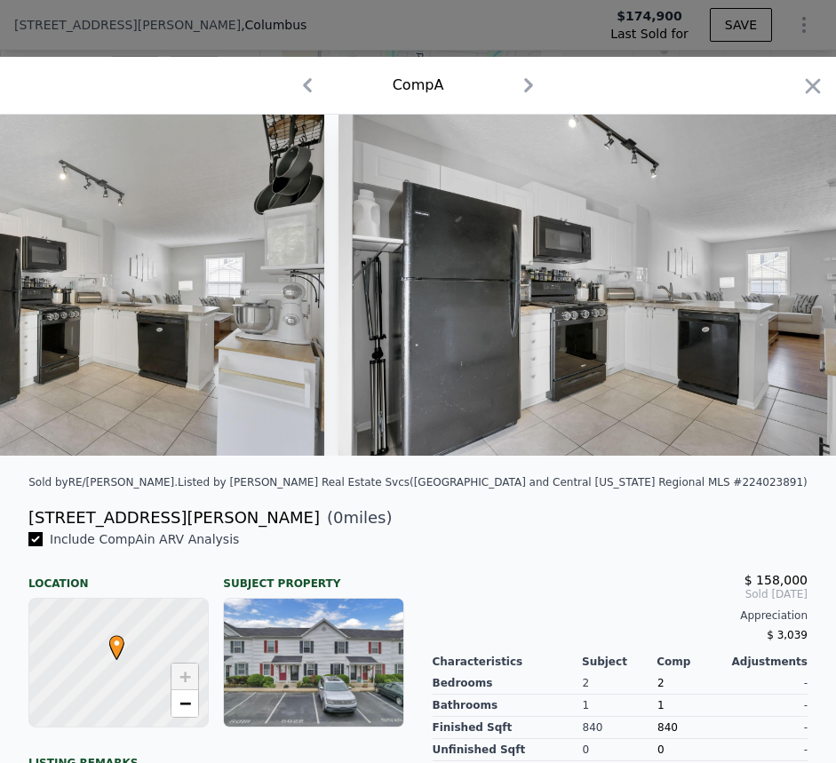
scroll to position [0, 8106]
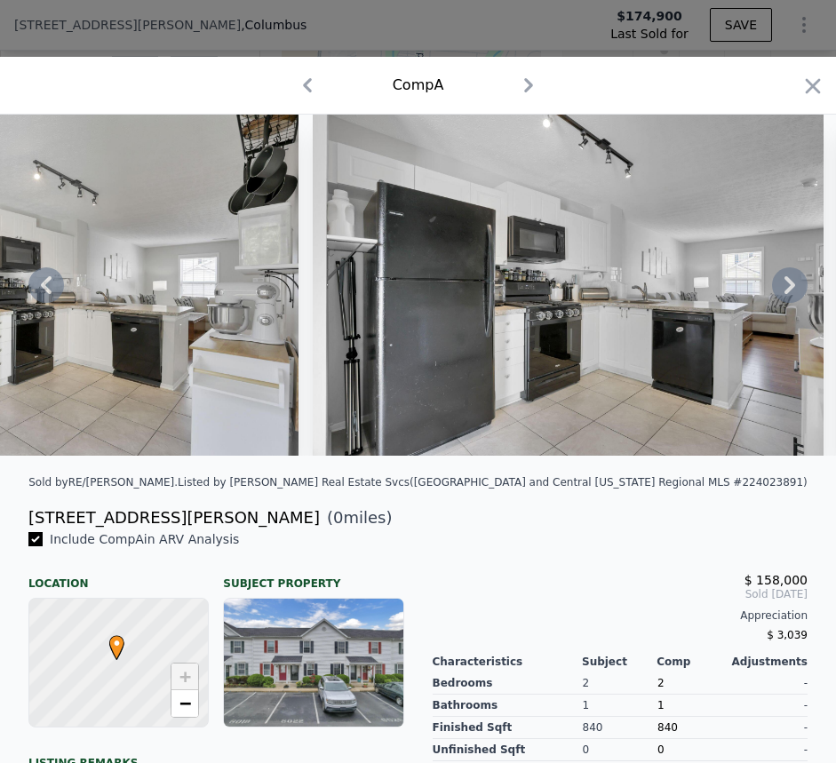
click at [36, 296] on icon at bounding box center [46, 286] width 36 height 36
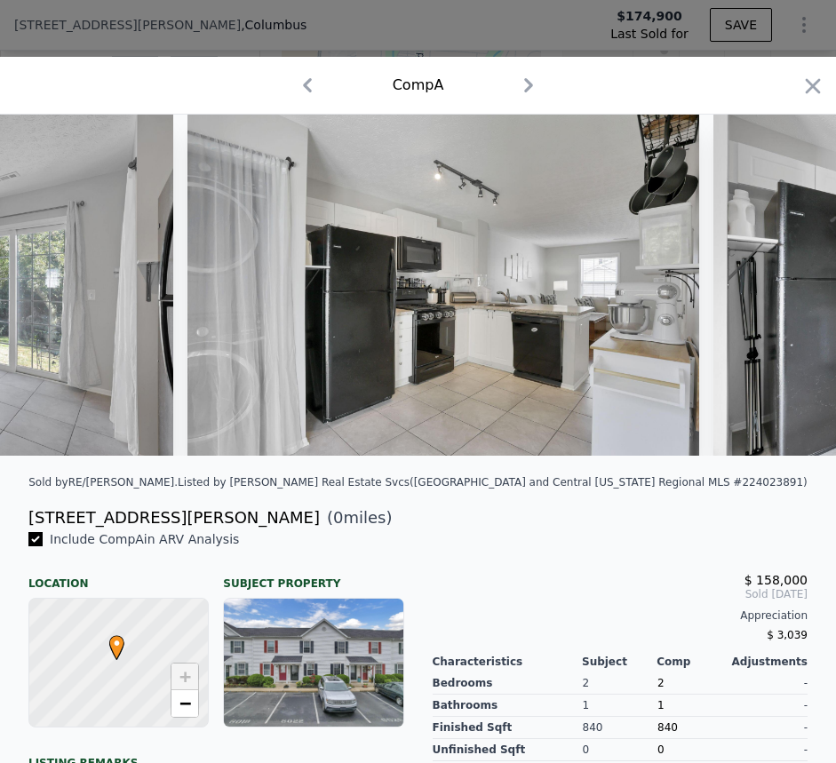
scroll to position [0, 7679]
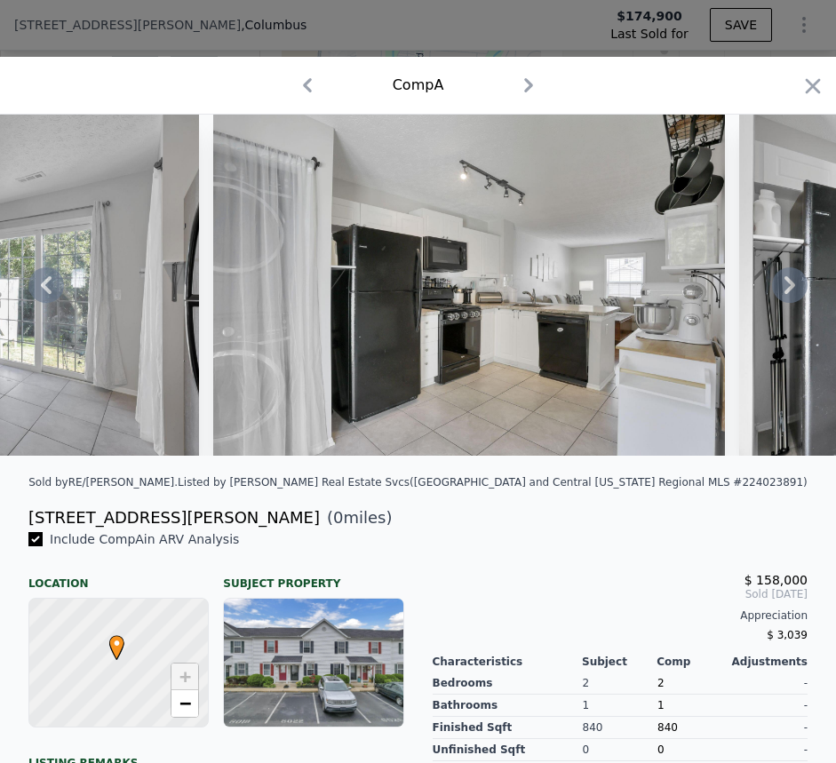
click at [781, 286] on icon at bounding box center [790, 286] width 36 height 36
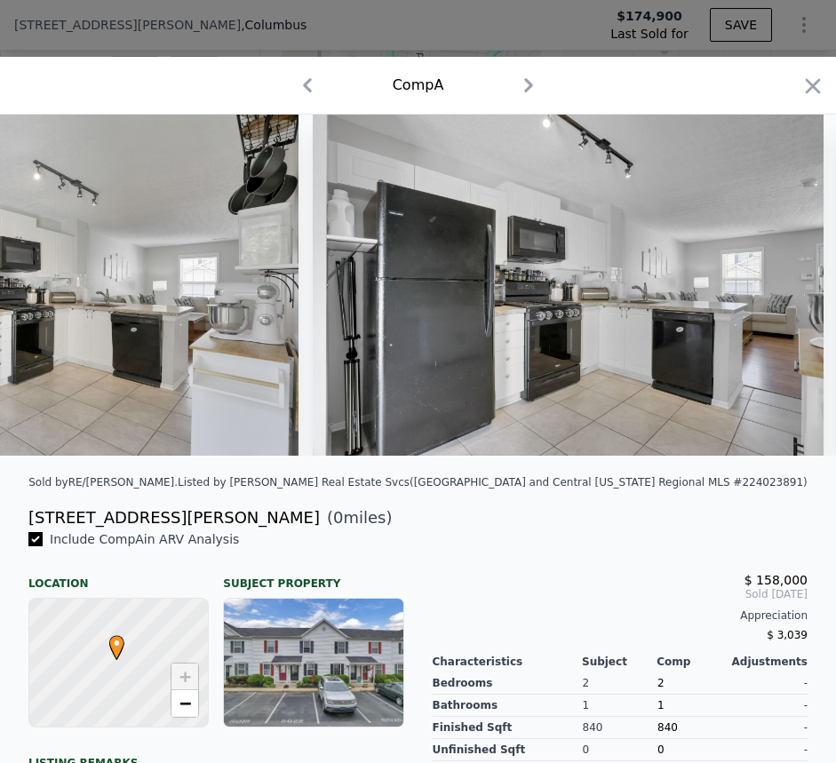
click at [781, 286] on img at bounding box center [569, 285] width 512 height 341
click at [781, 286] on icon at bounding box center [790, 286] width 36 height 36
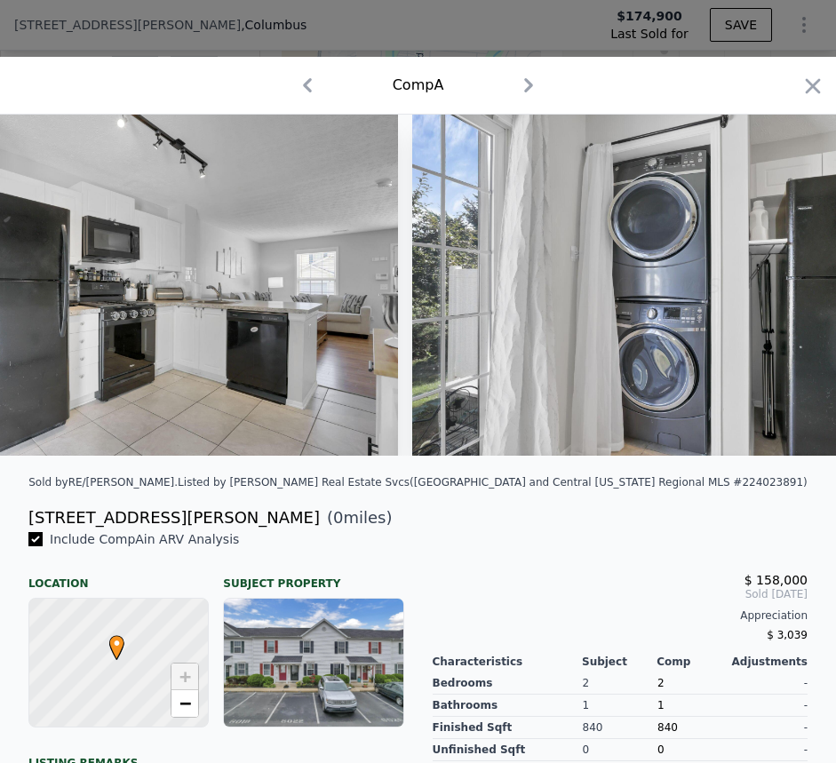
scroll to position [0, 8533]
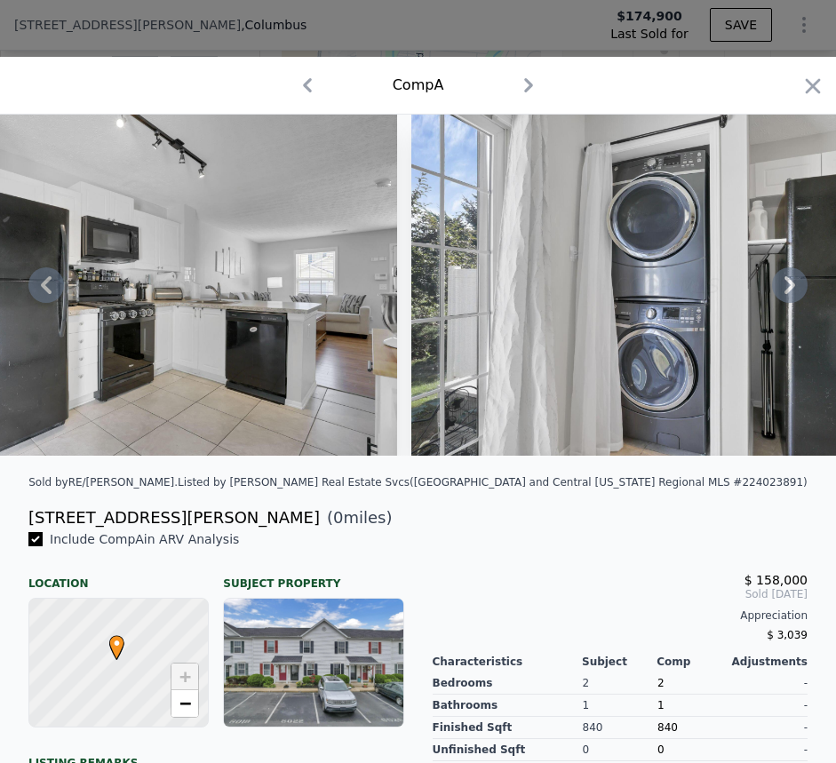
click at [787, 89] on div "Comp A" at bounding box center [418, 85] width 808 height 28
click at [801, 80] on icon "button" at bounding box center [813, 86] width 25 height 25
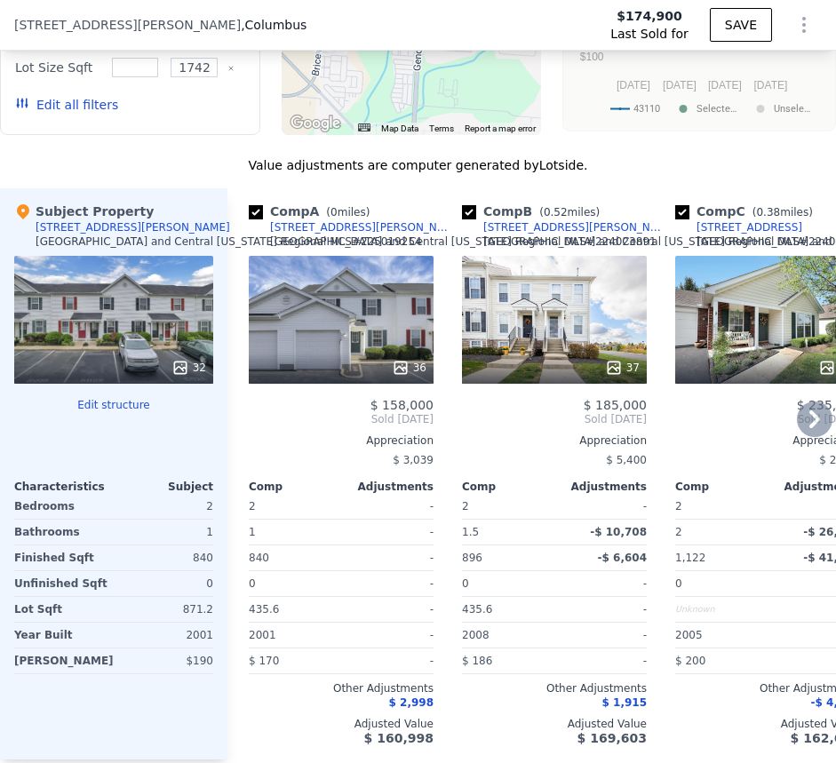
scroll to position [2448, 0]
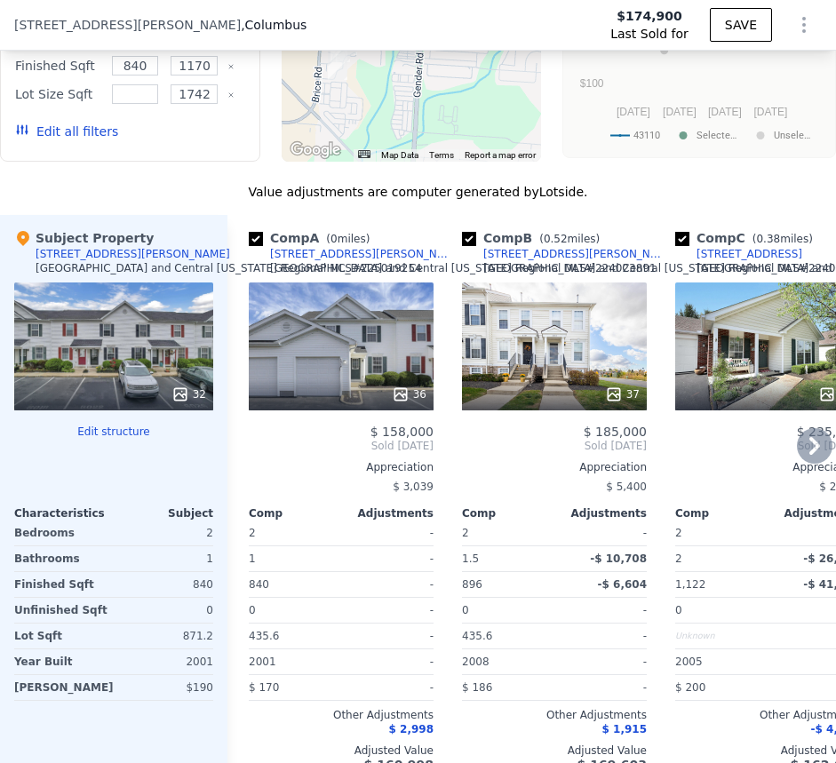
click at [400, 404] on icon at bounding box center [401, 395] width 18 height 18
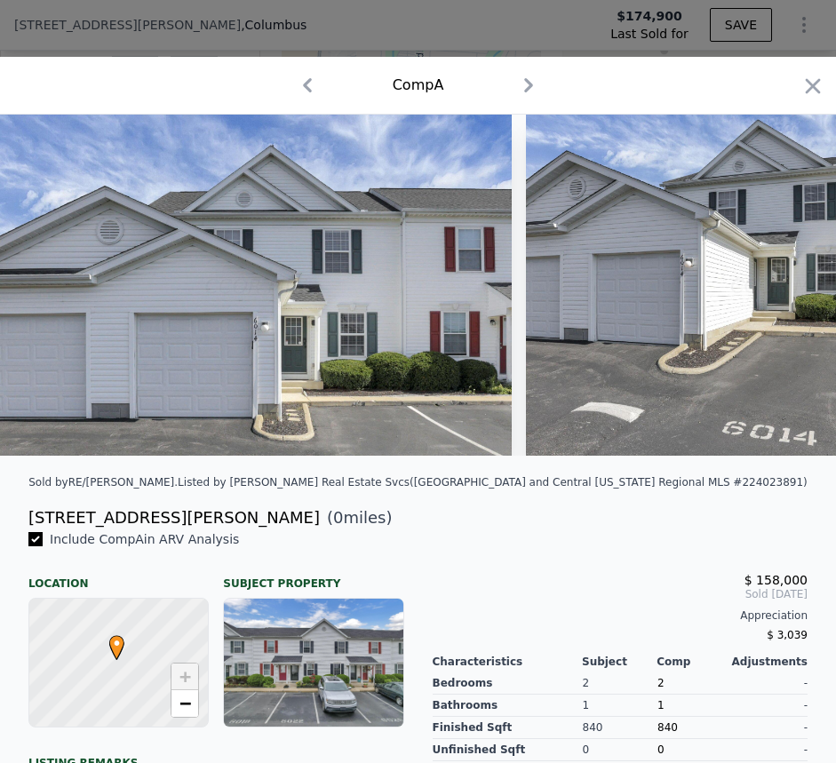
click at [524, 85] on icon "button" at bounding box center [529, 85] width 28 height 28
click at [523, 85] on icon "button" at bounding box center [529, 85] width 28 height 28
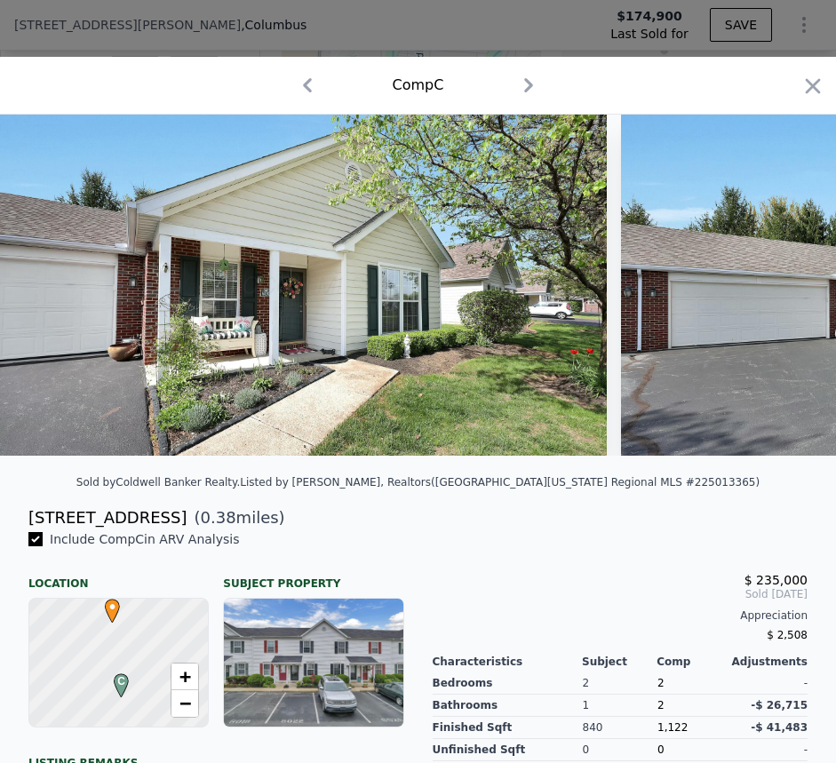
click at [314, 91] on icon "button" at bounding box center [307, 85] width 28 height 28
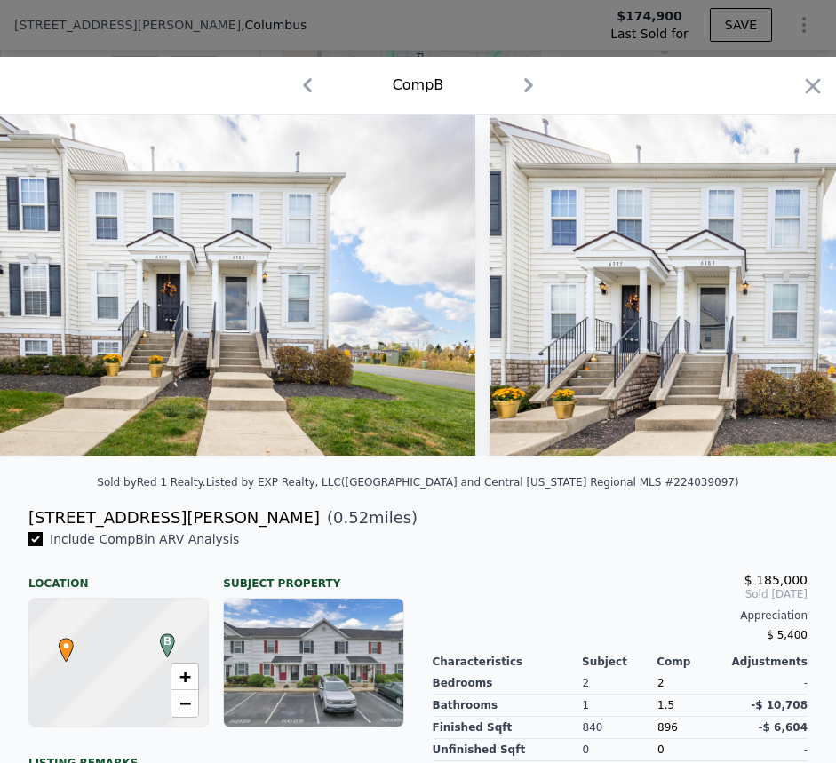
click at [293, 80] on icon "button" at bounding box center [307, 85] width 28 height 28
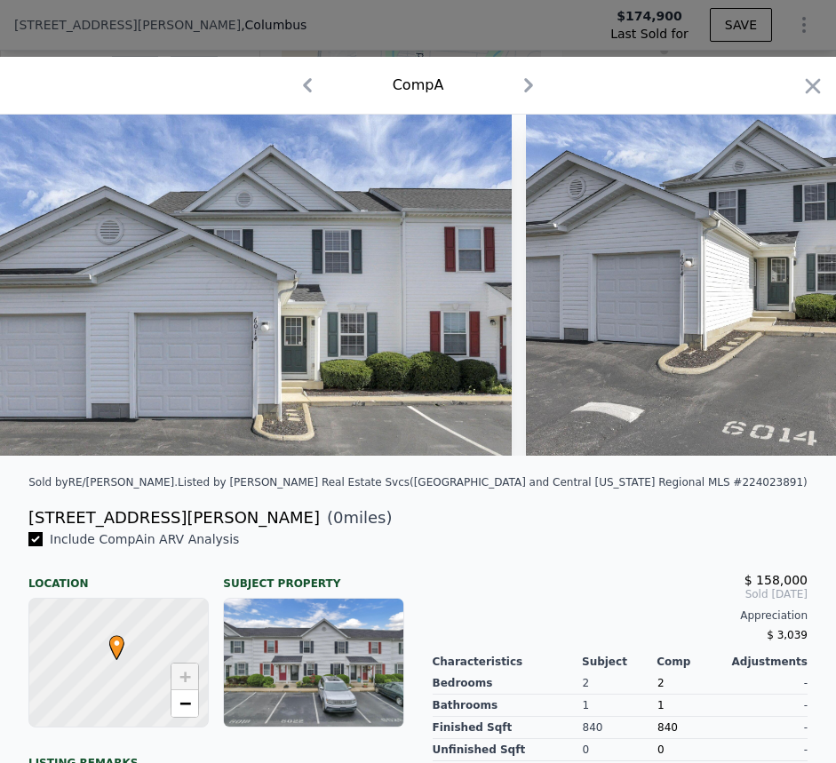
click at [293, 79] on icon "button" at bounding box center [307, 85] width 28 height 28
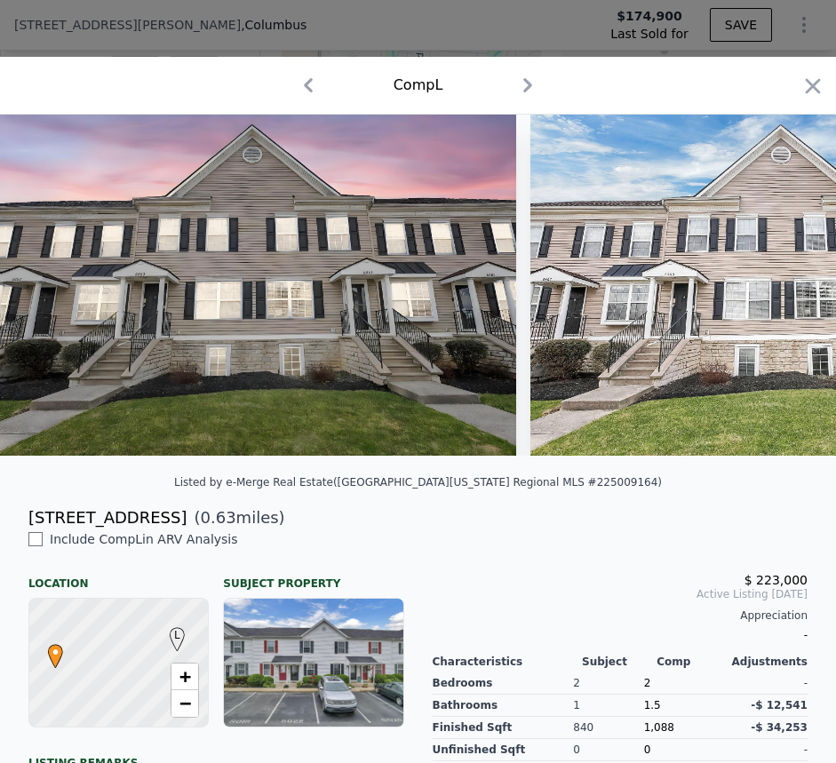
click at [519, 87] on icon "button" at bounding box center [528, 85] width 28 height 28
checkbox input "true"
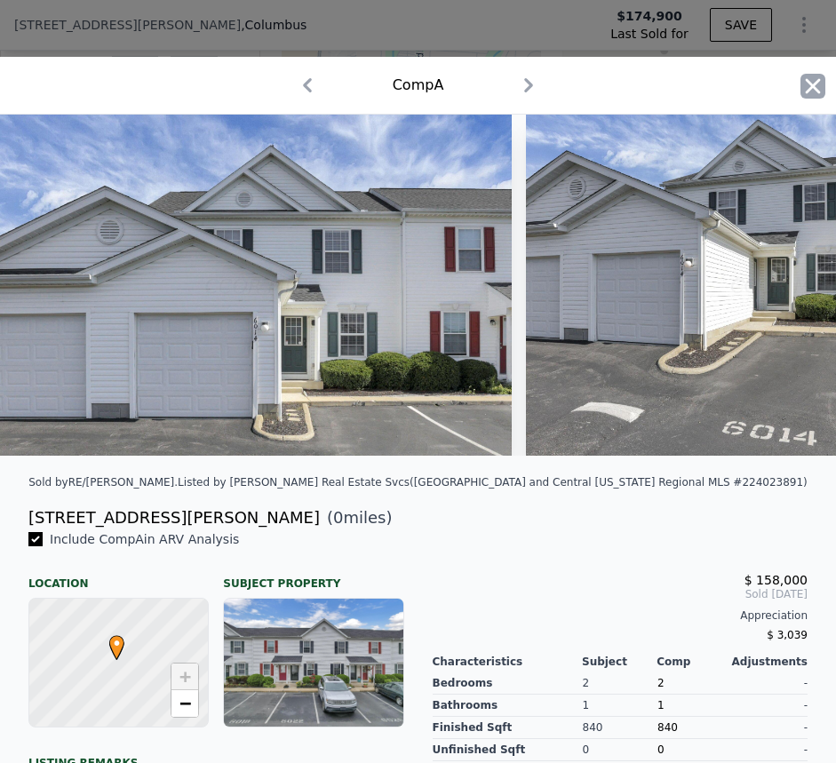
click at [801, 85] on icon "button" at bounding box center [813, 86] width 25 height 25
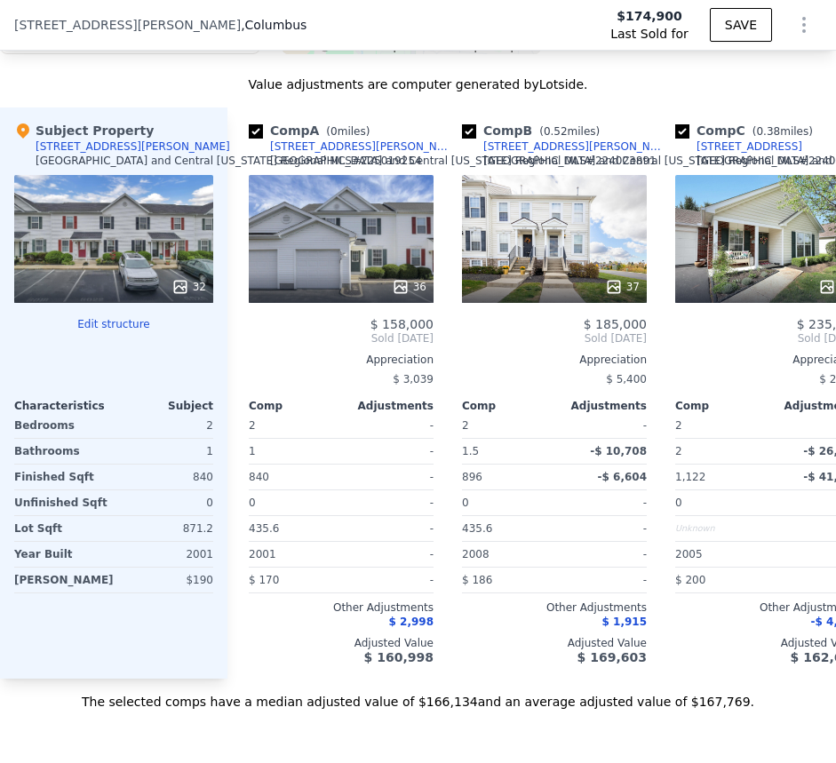
scroll to position [2583, 0]
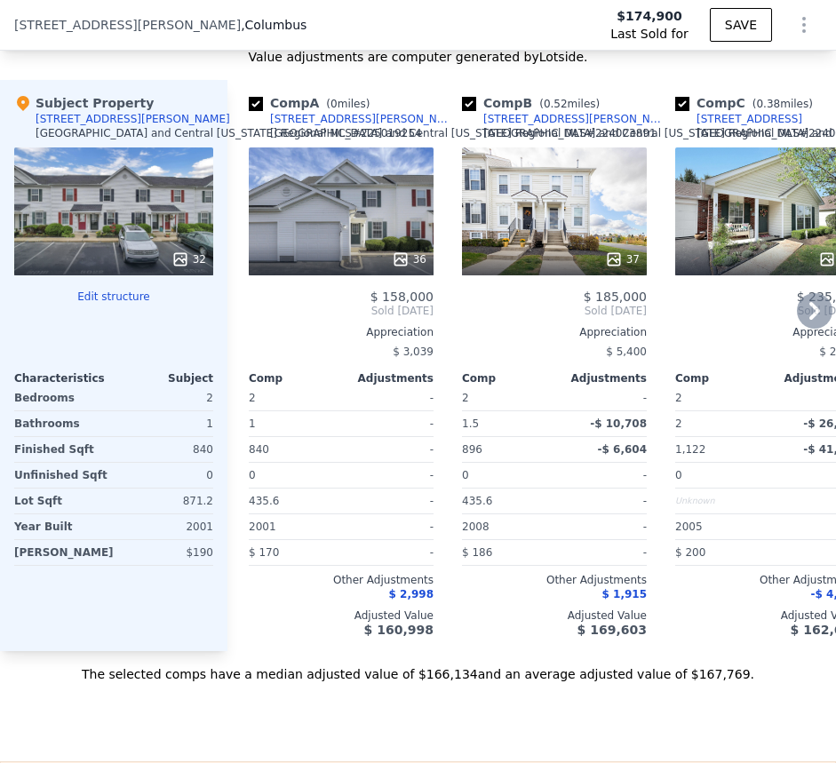
click at [256, 111] on input "checkbox" at bounding box center [256, 104] width 14 height 14
checkbox input "false"
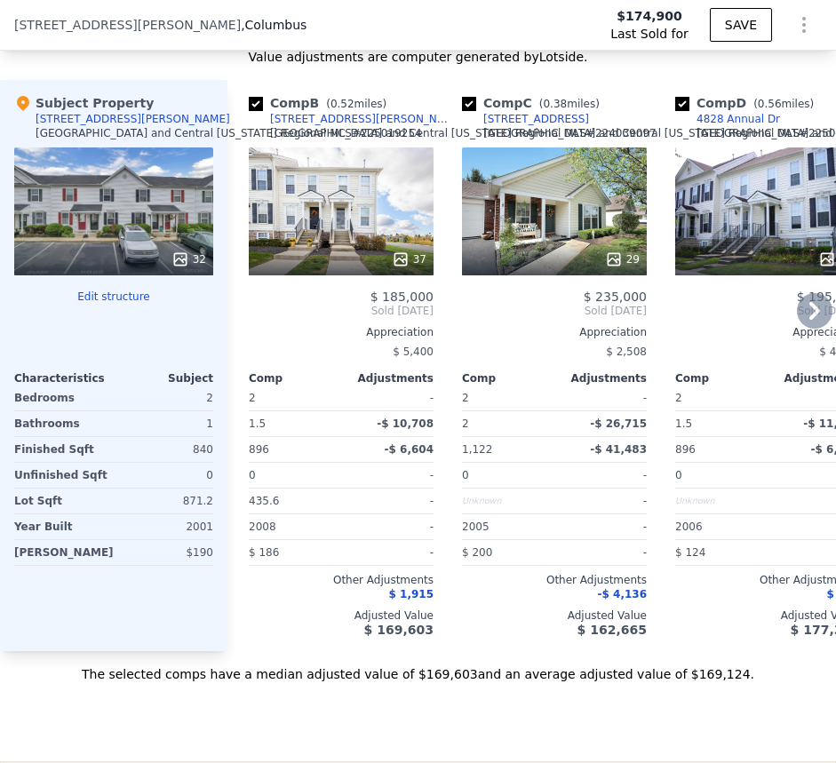
click at [800, 323] on icon at bounding box center [815, 311] width 36 height 36
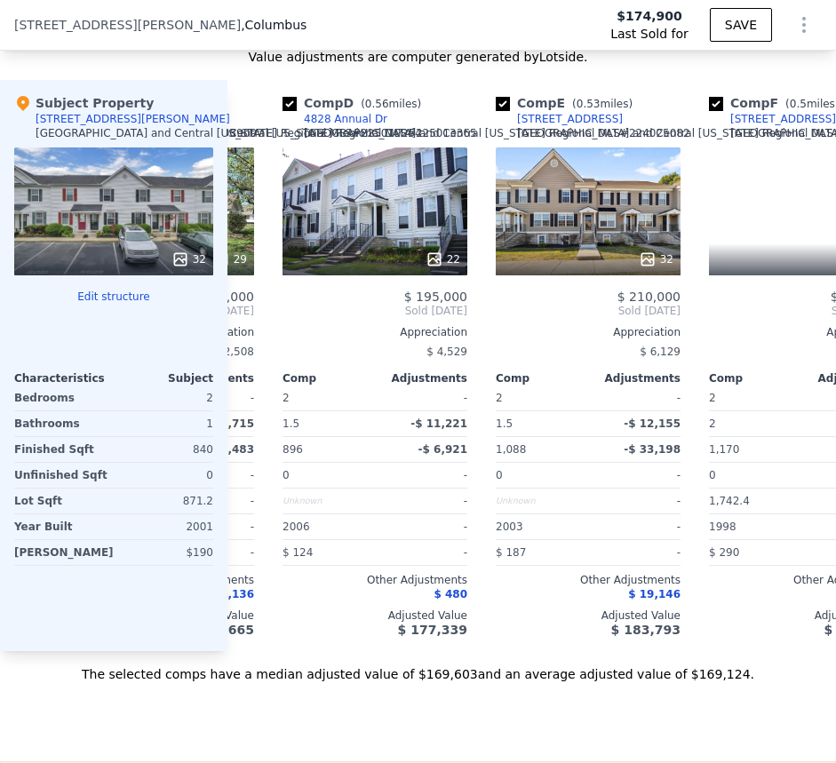
scroll to position [0, 427]
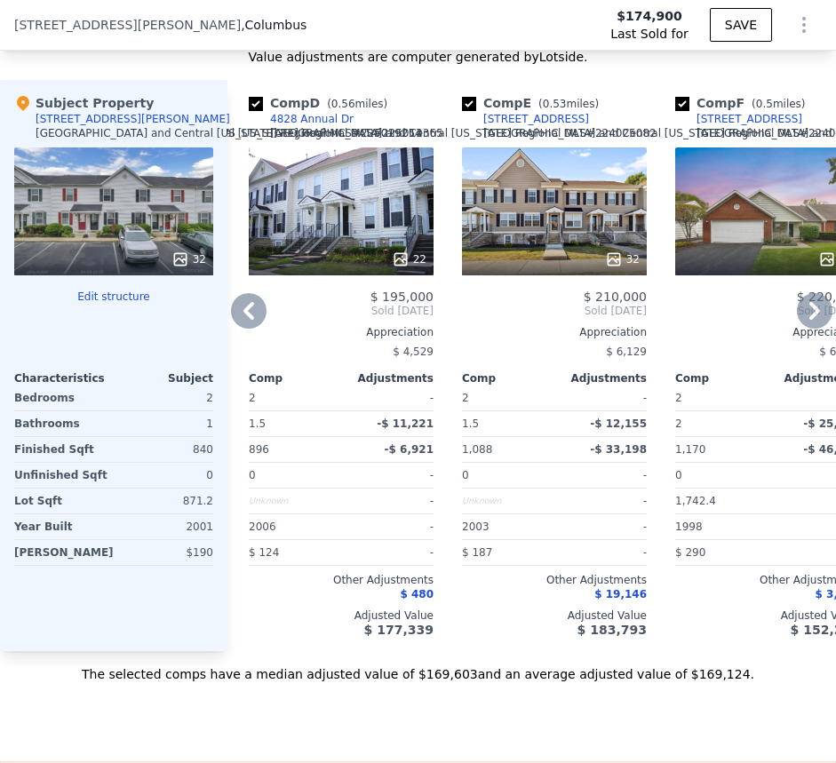
click at [797, 314] on icon at bounding box center [815, 311] width 36 height 36
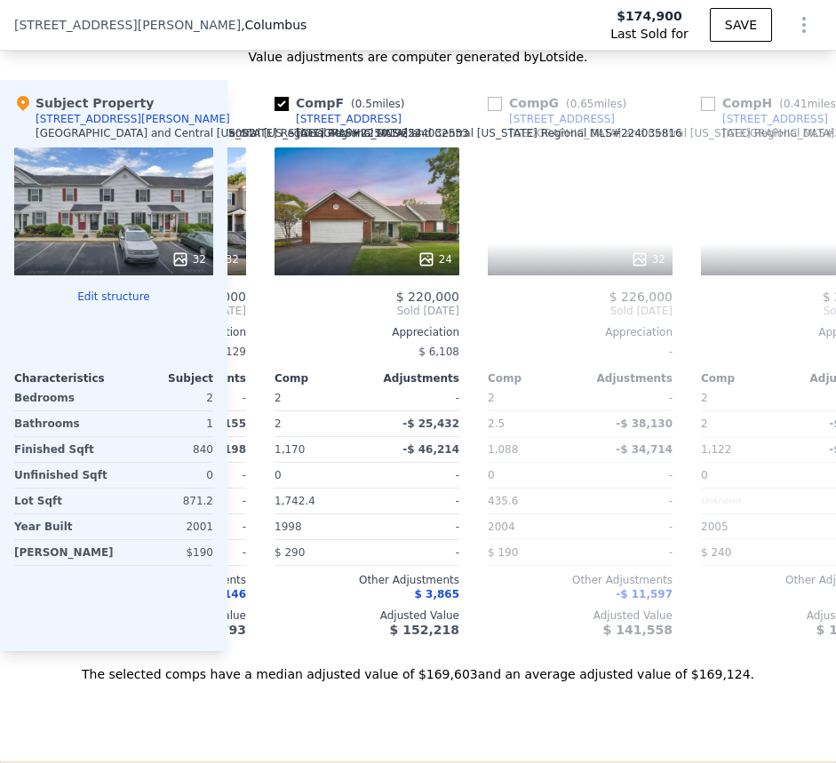
scroll to position [0, 853]
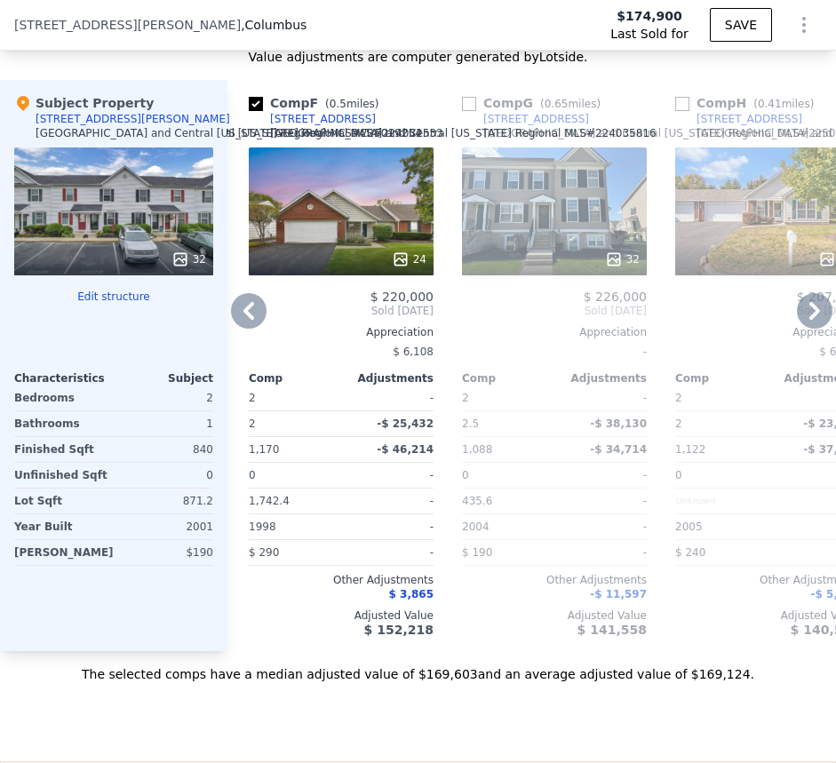
click at [797, 309] on icon at bounding box center [815, 311] width 36 height 36
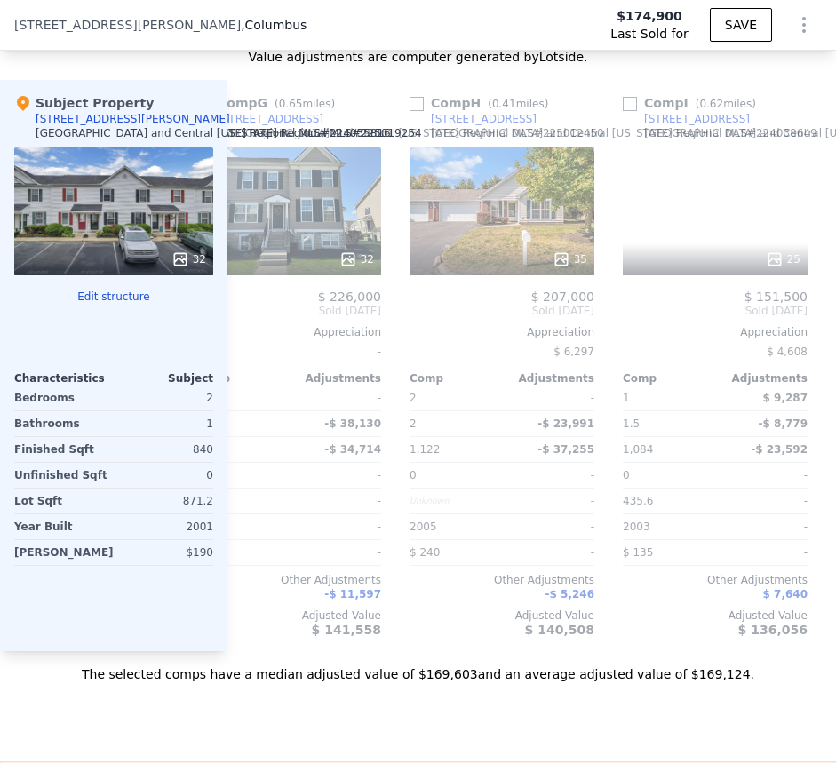
scroll to position [0, 1280]
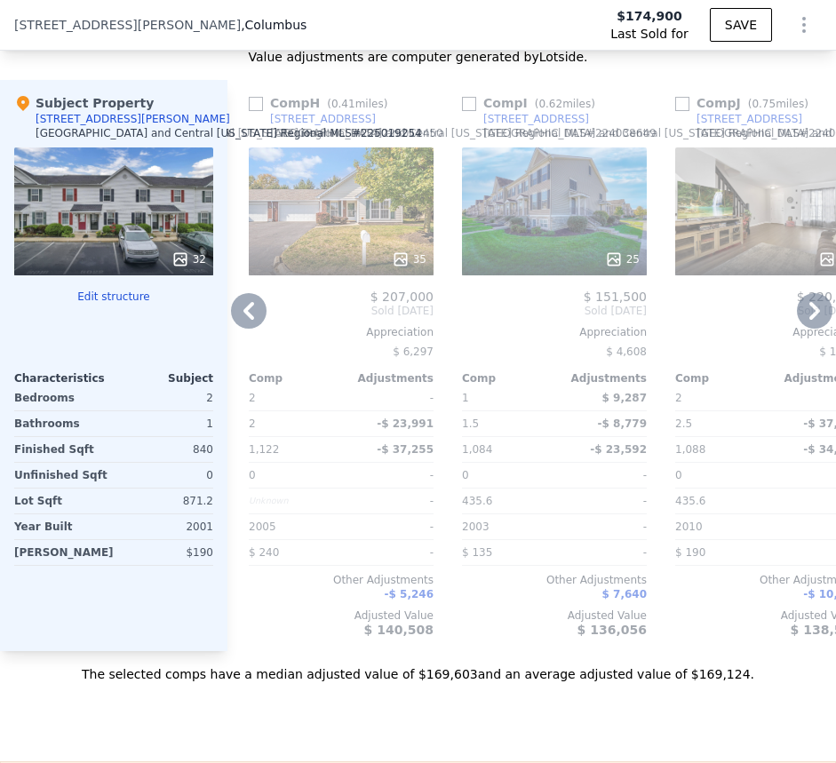
click at [797, 309] on icon at bounding box center [815, 311] width 36 height 36
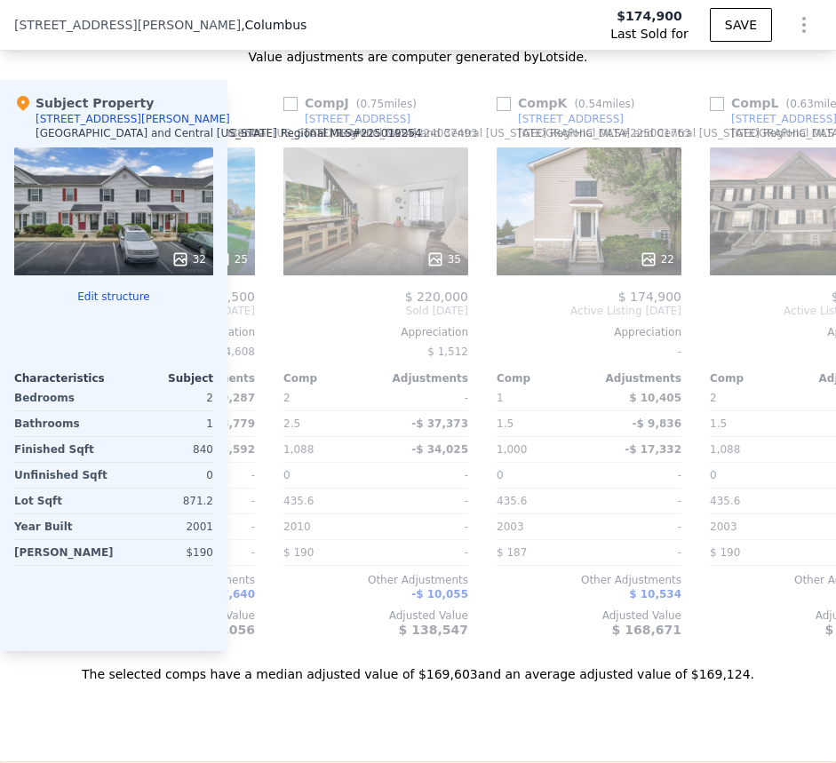
scroll to position [0, 1707]
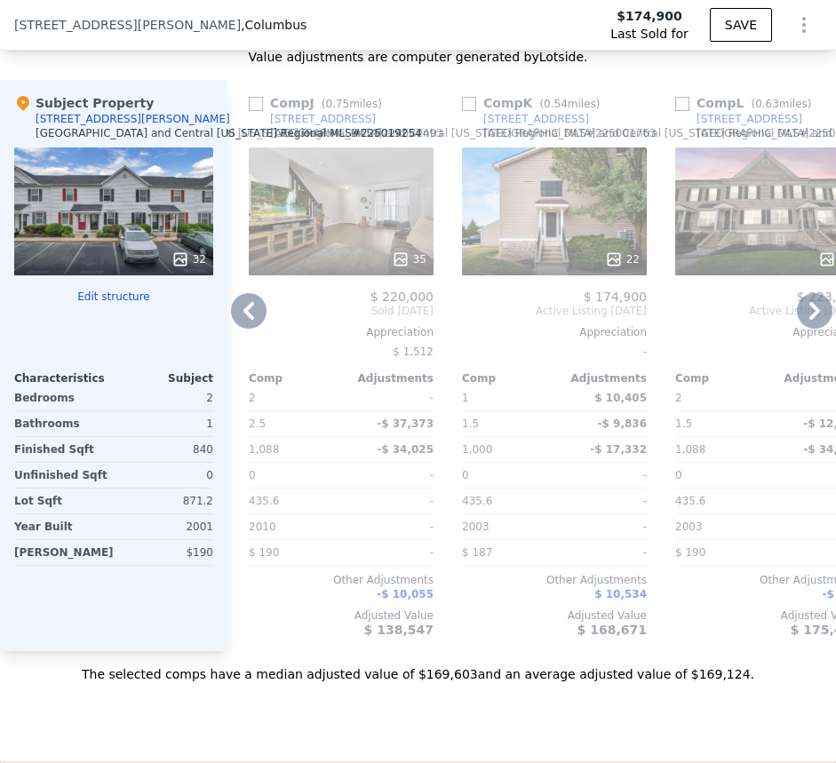
click at [797, 309] on icon at bounding box center [815, 311] width 36 height 36
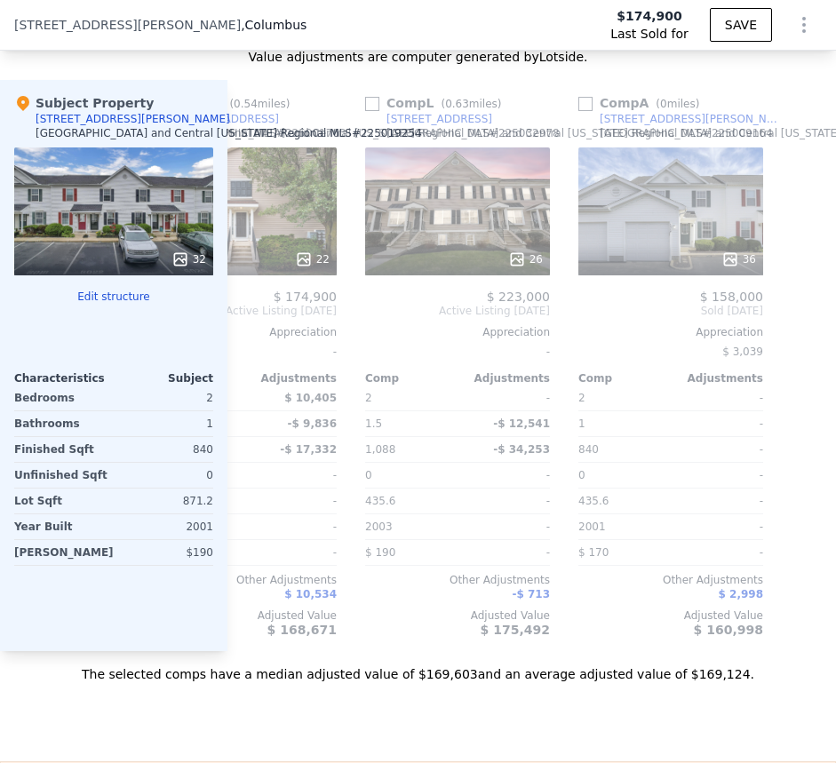
scroll to position [0, 2039]
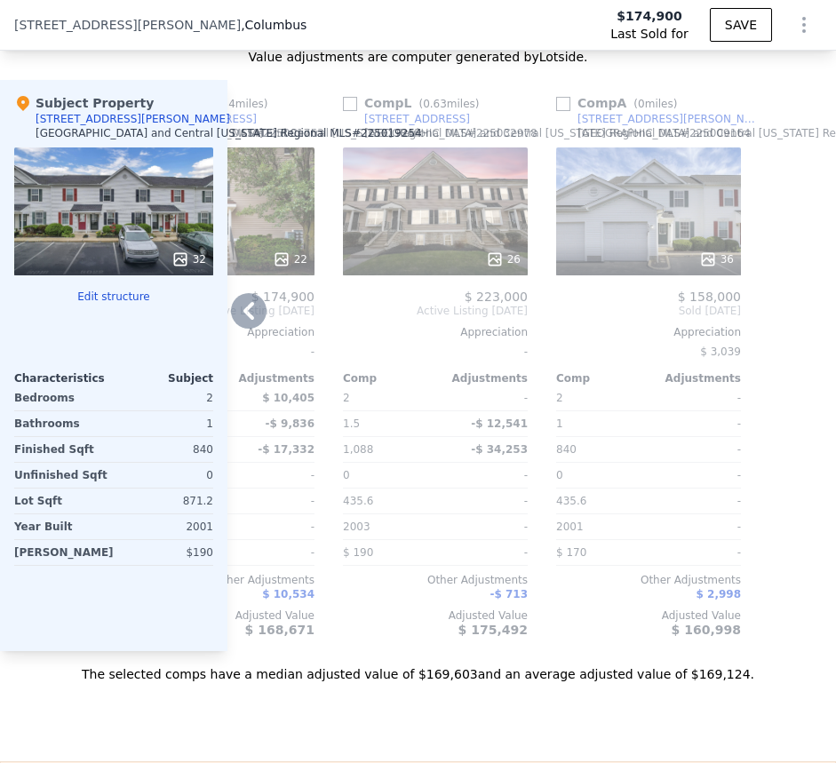
click at [234, 319] on icon at bounding box center [249, 311] width 36 height 36
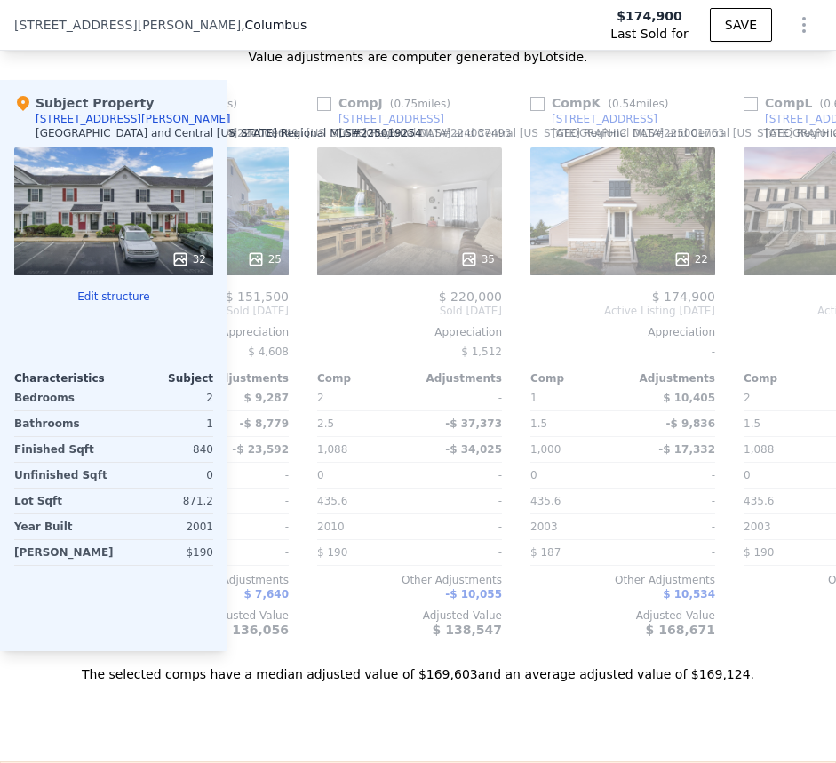
scroll to position [0, 1612]
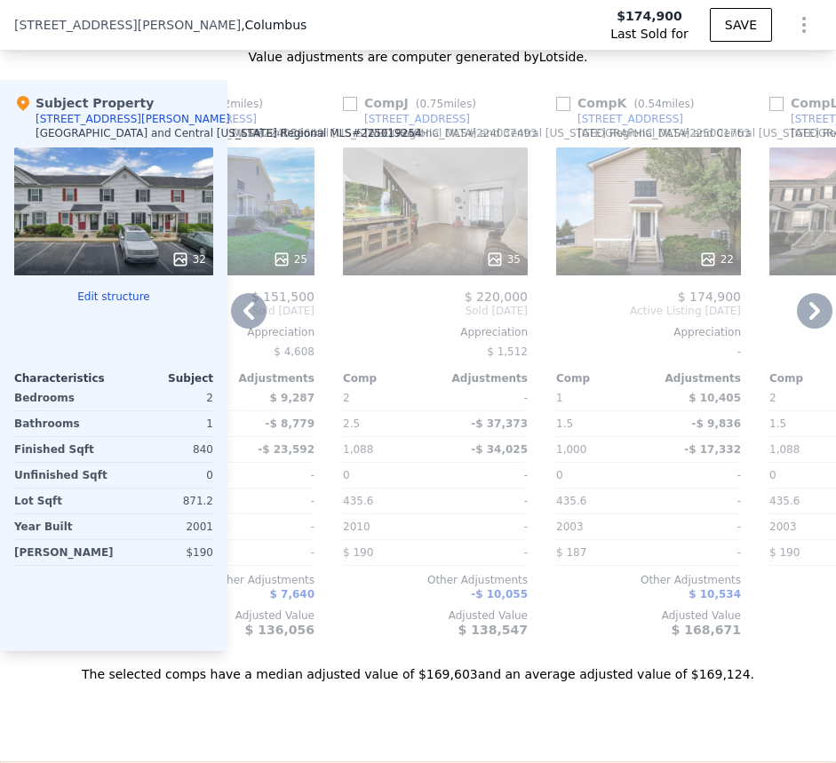
click at [799, 324] on icon at bounding box center [815, 311] width 36 height 36
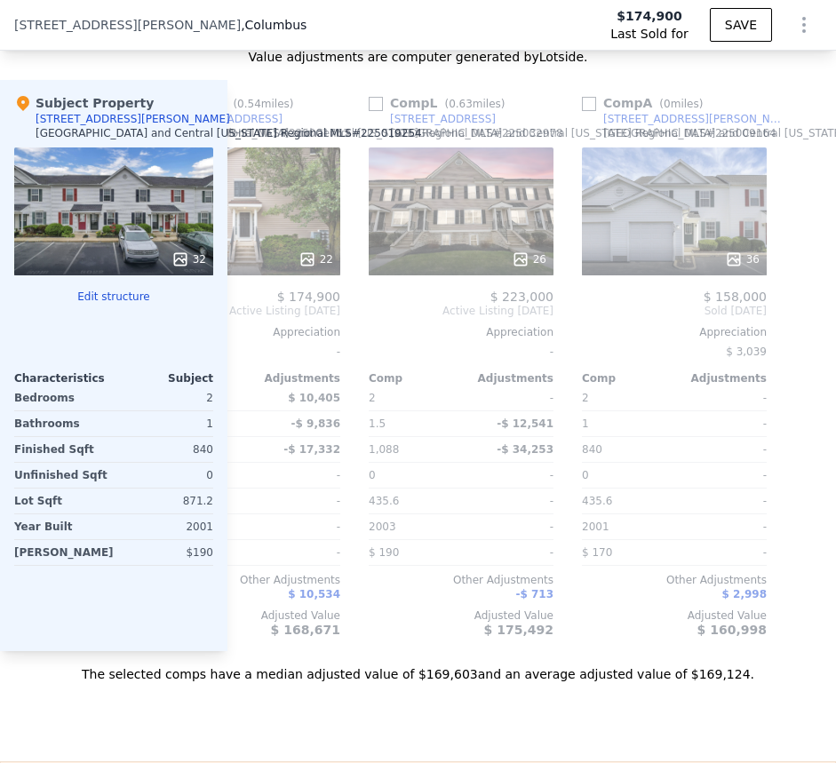
scroll to position [0, 2039]
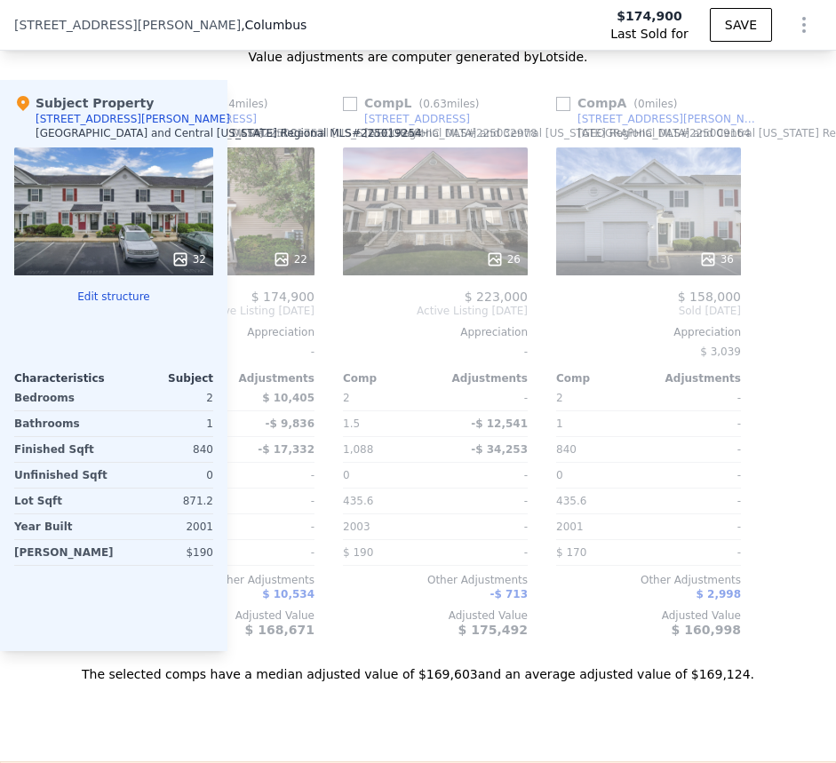
click at [799, 324] on div "Comp B ( 0.52 miles) 6383 Blue Knoll Dr Columbus and Central Ohio Regional MLS …" at bounding box center [532, 366] width 609 height 572
click at [691, 232] on div "36" at bounding box center [648, 212] width 185 height 128
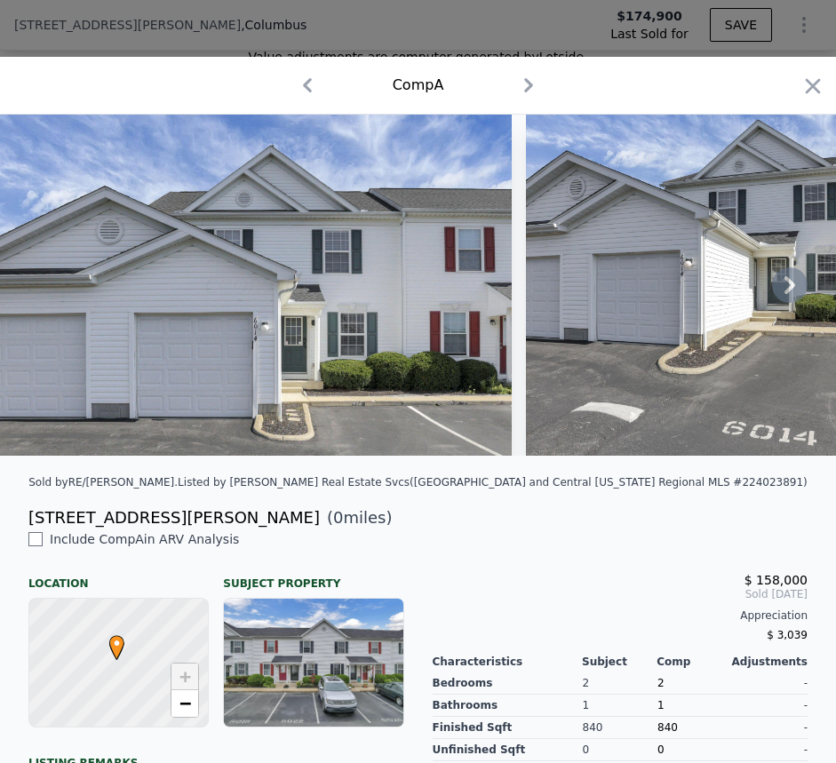
click at [772, 289] on icon at bounding box center [790, 286] width 36 height 36
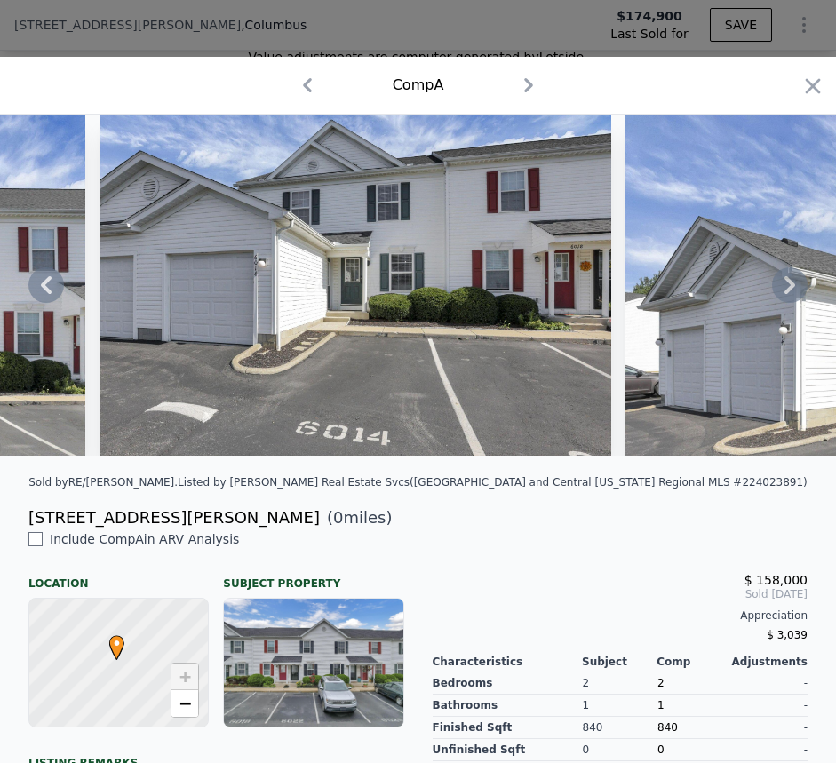
click at [772, 289] on icon at bounding box center [790, 286] width 36 height 36
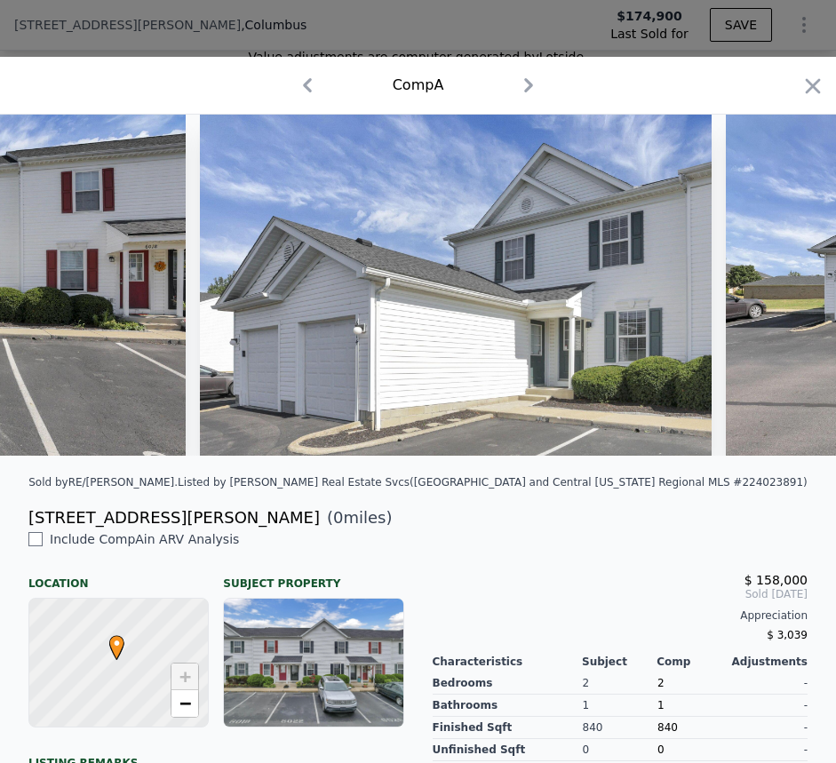
scroll to position [0, 853]
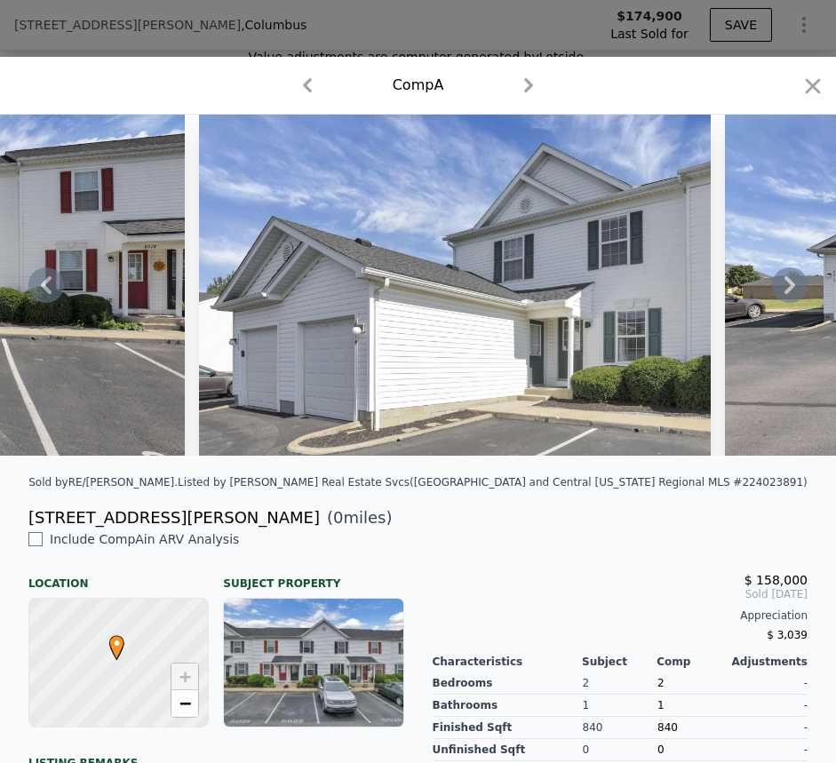
click at [768, 289] on div at bounding box center [418, 285] width 836 height 341
click at [774, 288] on icon at bounding box center [790, 286] width 36 height 36
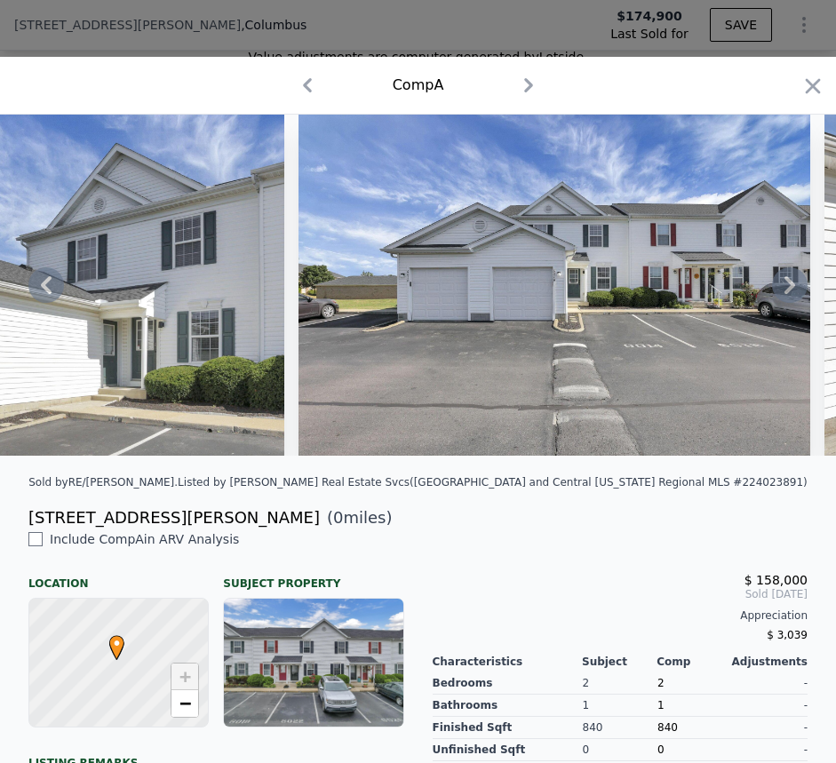
click at [785, 287] on icon at bounding box center [790, 285] width 11 height 18
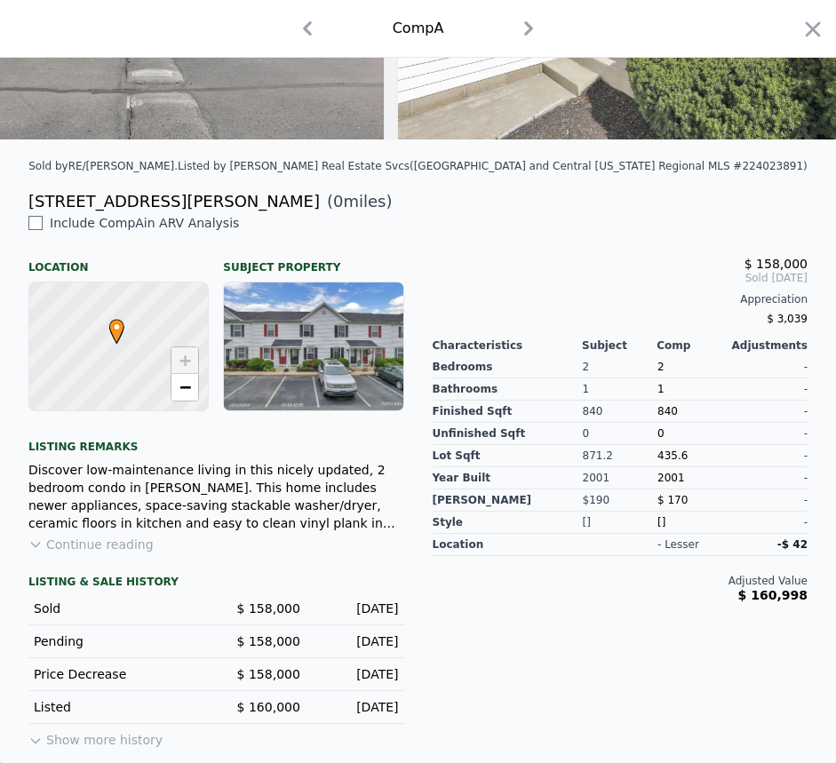
scroll to position [332, 0]
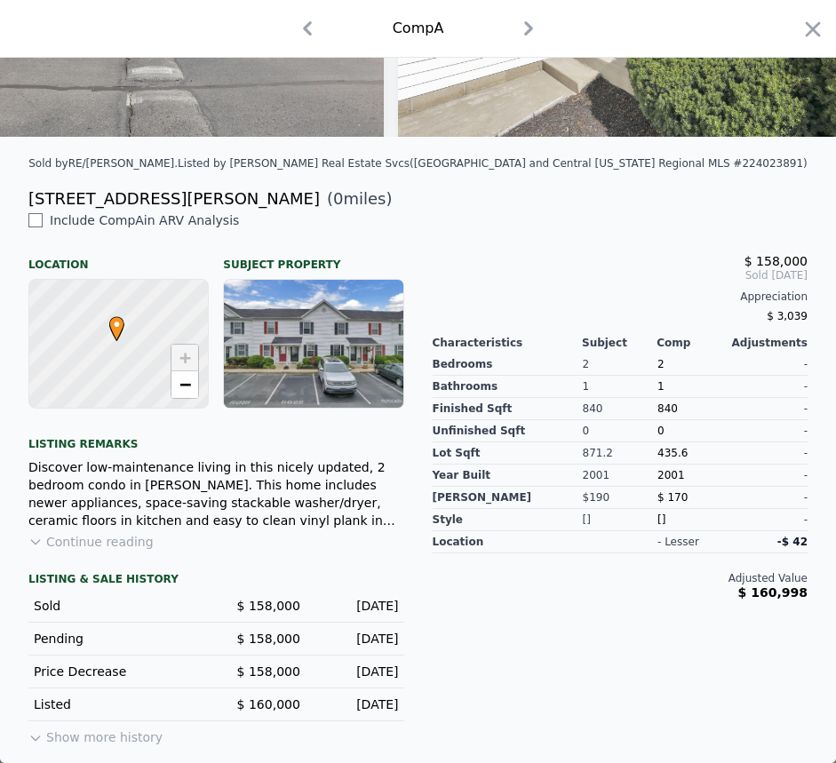
click at [305, 348] on div at bounding box center [313, 344] width 179 height 128
click at [645, 213] on div "$ 158,000 Sold Sep 2024 Appreciation $ 3,039 Characteristics Subject Comp Adjus…" at bounding box center [621, 481] width 404 height 538
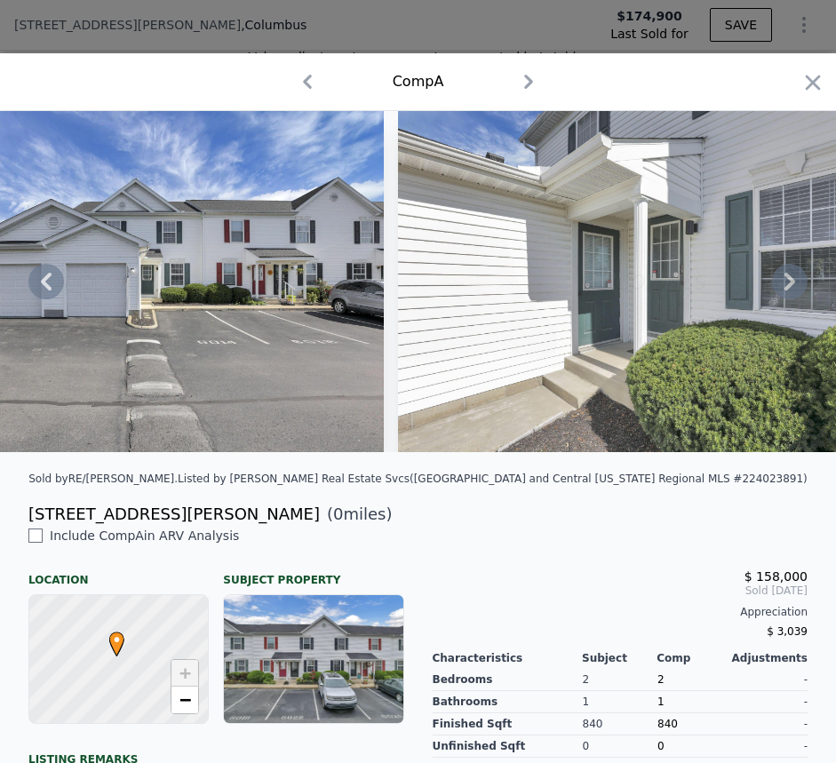
scroll to position [0, 0]
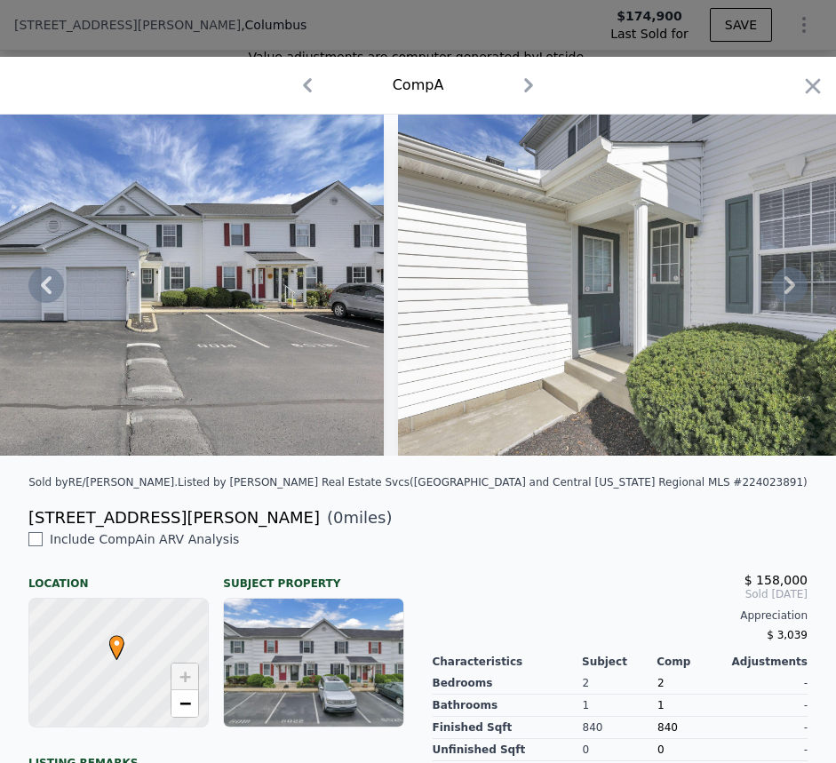
click at [779, 282] on icon at bounding box center [790, 286] width 36 height 36
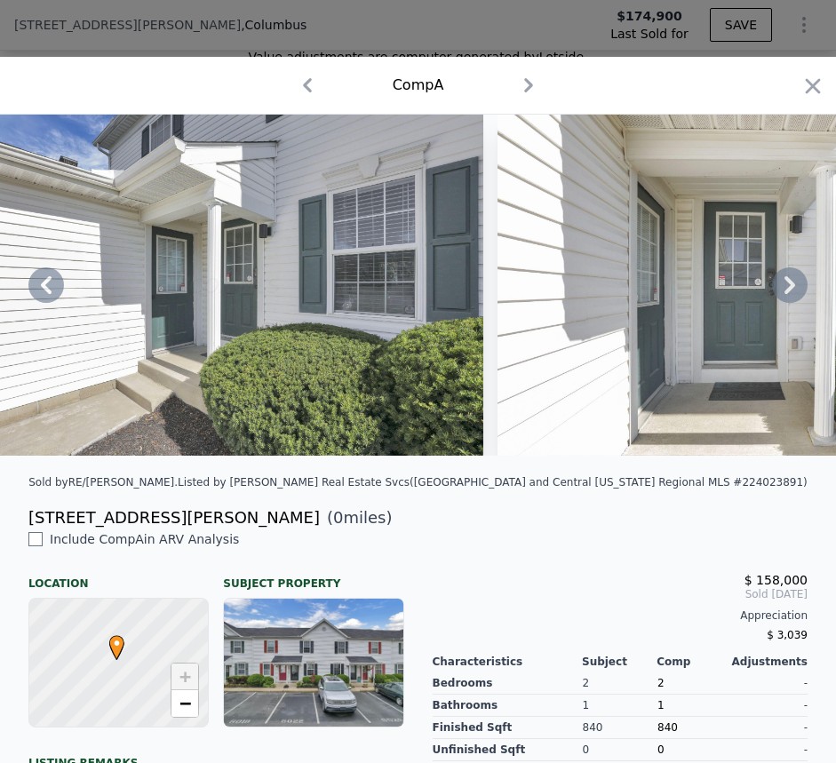
click at [772, 292] on icon at bounding box center [790, 286] width 36 height 36
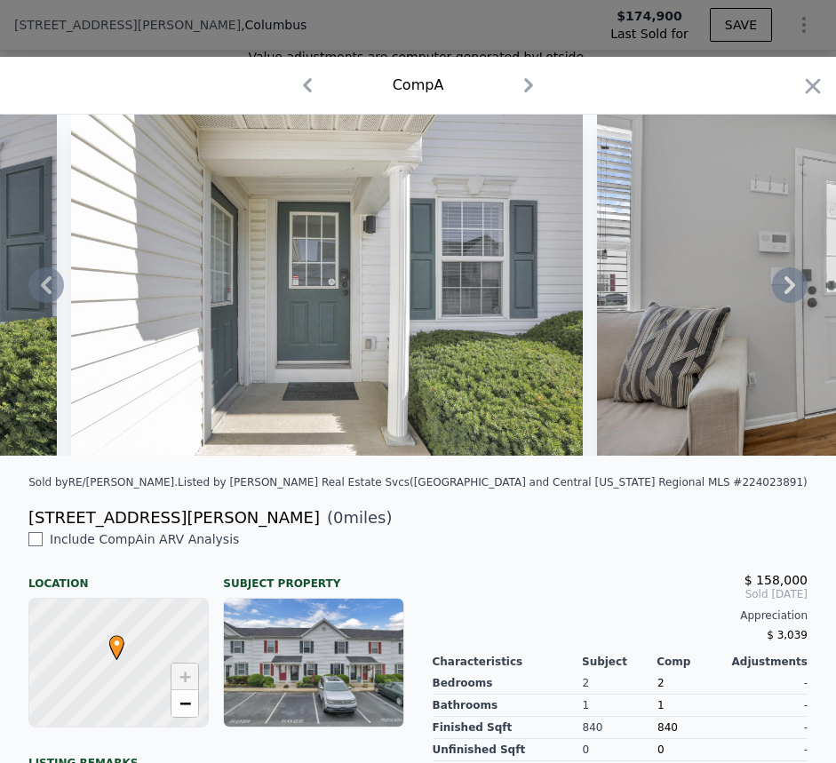
click at [785, 286] on icon at bounding box center [790, 285] width 11 height 18
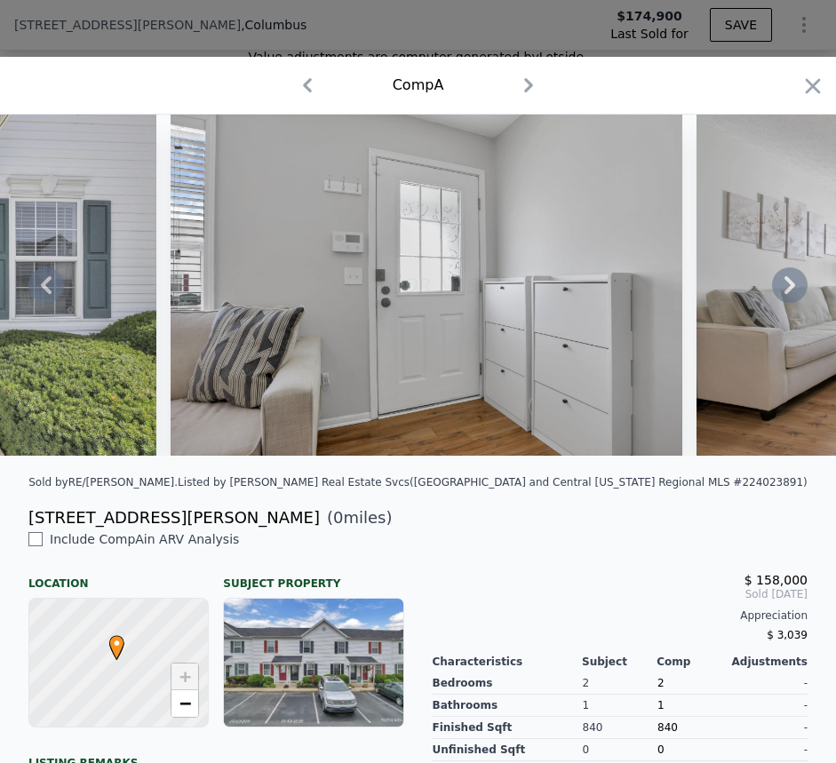
click at [785, 286] on icon at bounding box center [790, 285] width 11 height 18
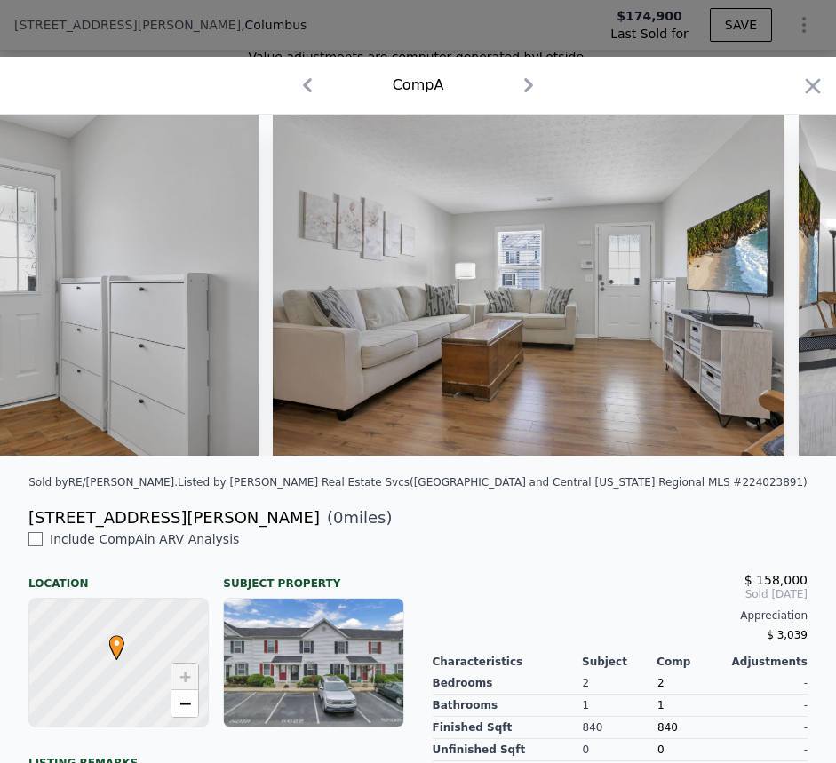
scroll to position [0, 3413]
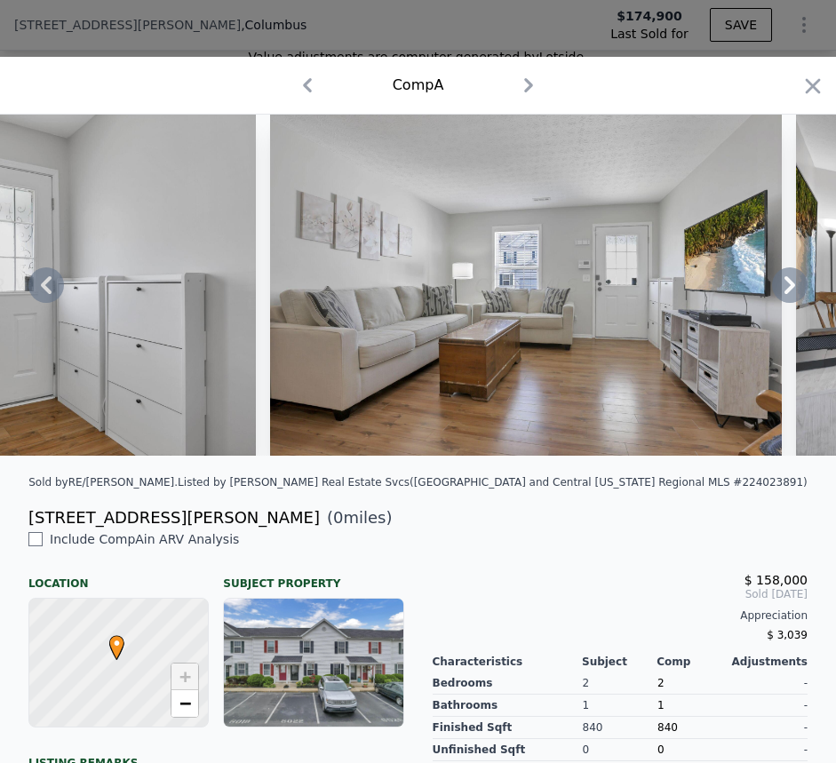
click at [785, 286] on icon at bounding box center [790, 285] width 11 height 18
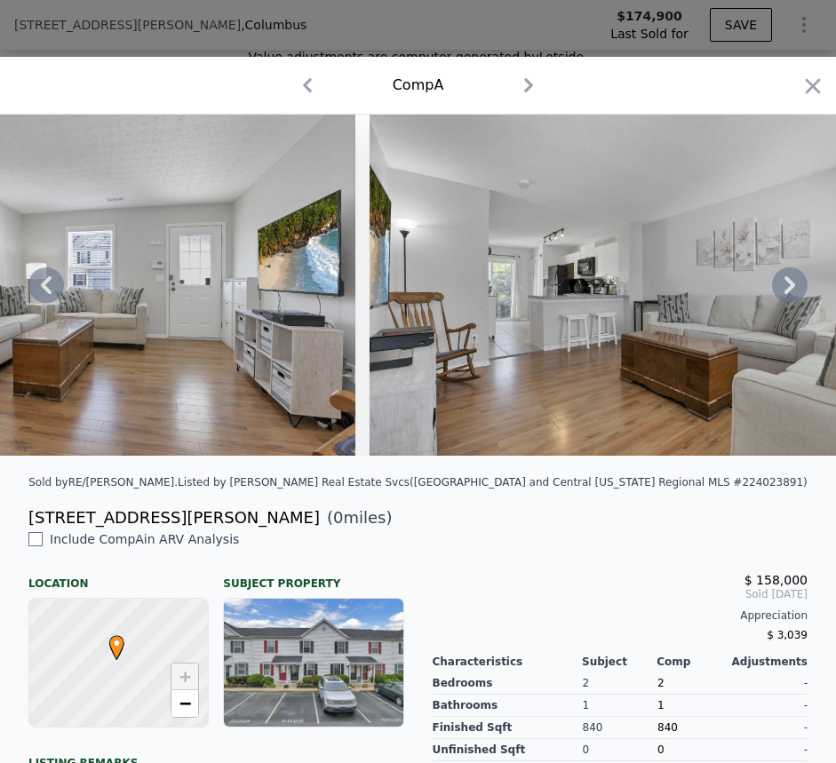
click at [785, 286] on icon at bounding box center [790, 285] width 11 height 18
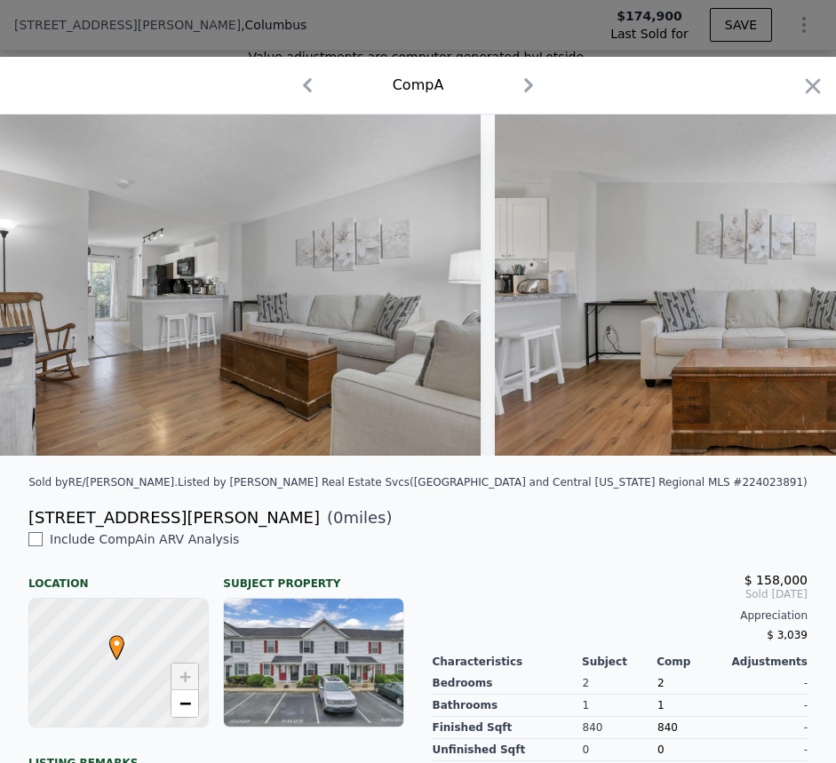
scroll to position [0, 4266]
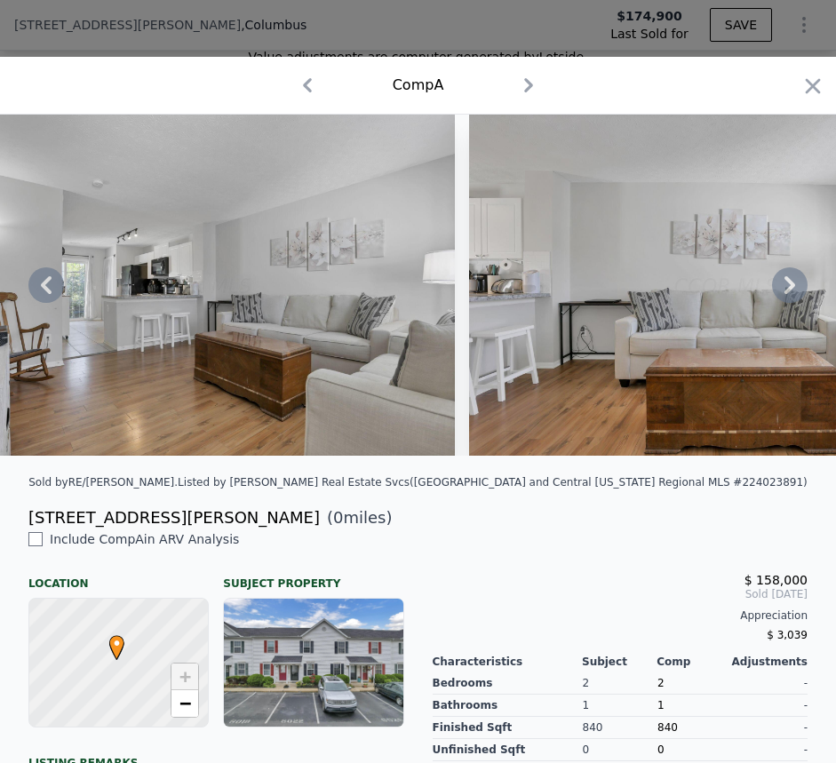
click at [785, 286] on icon at bounding box center [790, 285] width 11 height 18
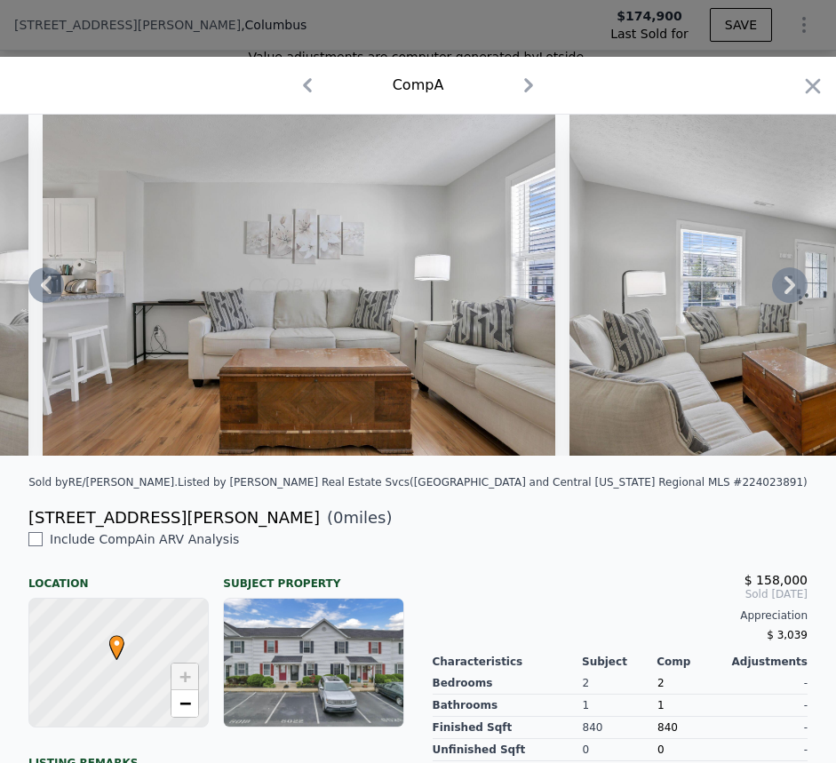
click at [785, 286] on icon at bounding box center [790, 285] width 11 height 18
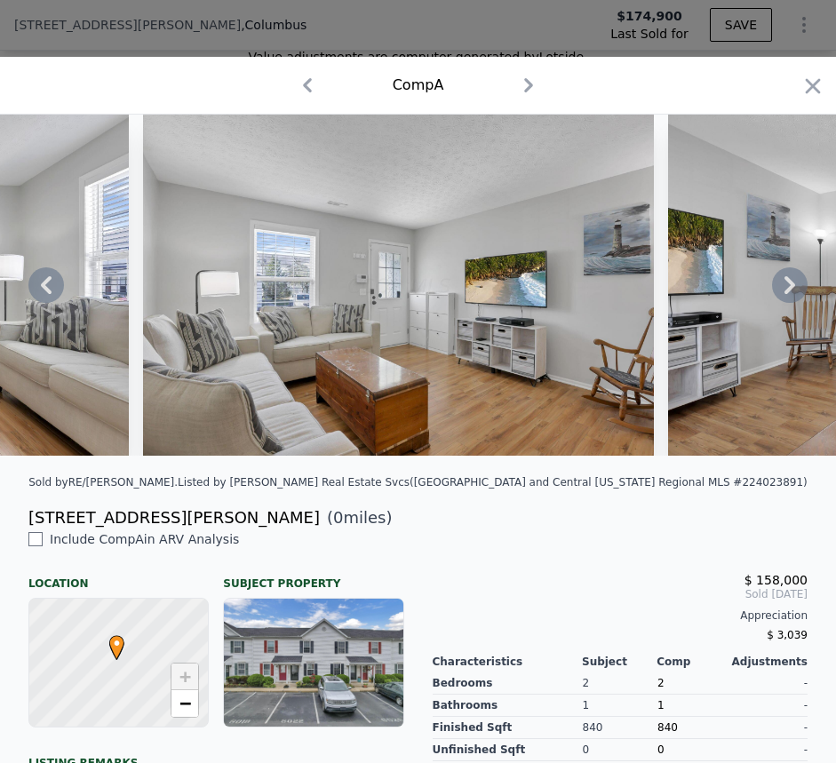
click at [785, 286] on icon at bounding box center [790, 285] width 11 height 18
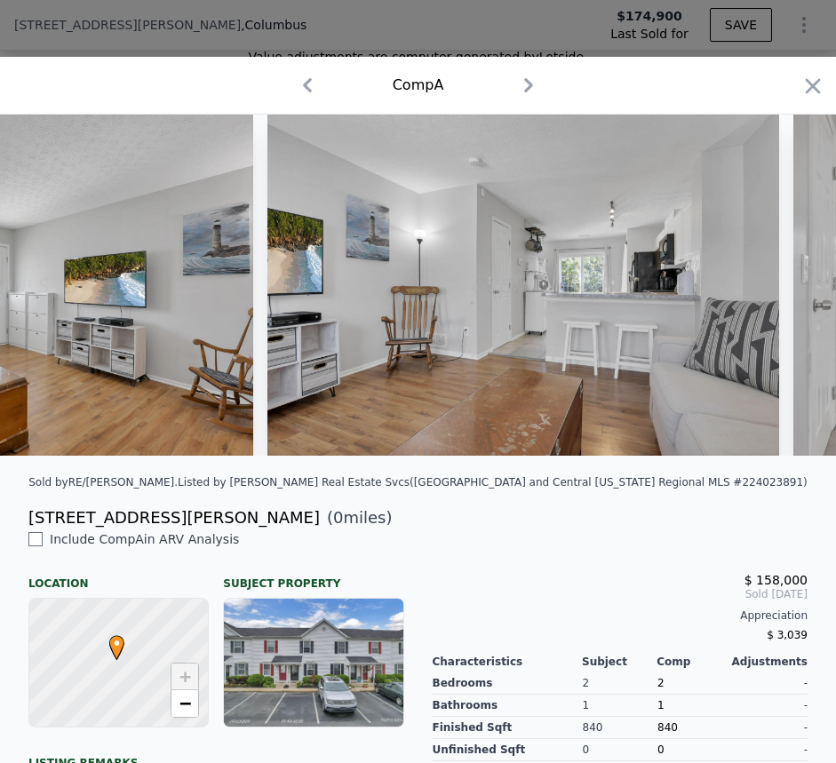
scroll to position [0, 5546]
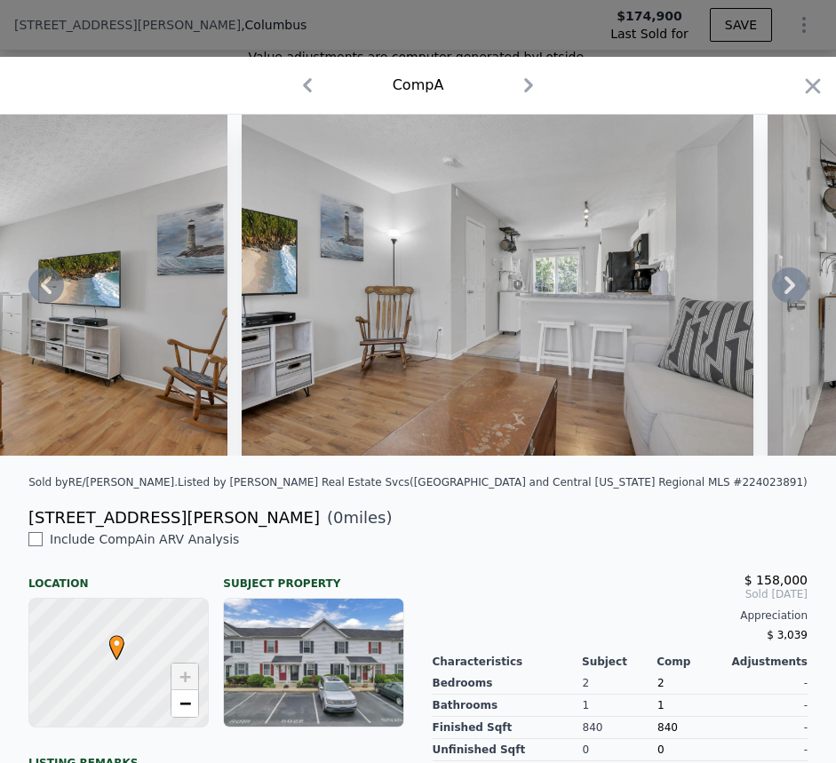
click at [524, 268] on img at bounding box center [498, 285] width 512 height 341
click at [504, 258] on img at bounding box center [498, 285] width 512 height 341
click at [772, 288] on icon at bounding box center [790, 286] width 36 height 36
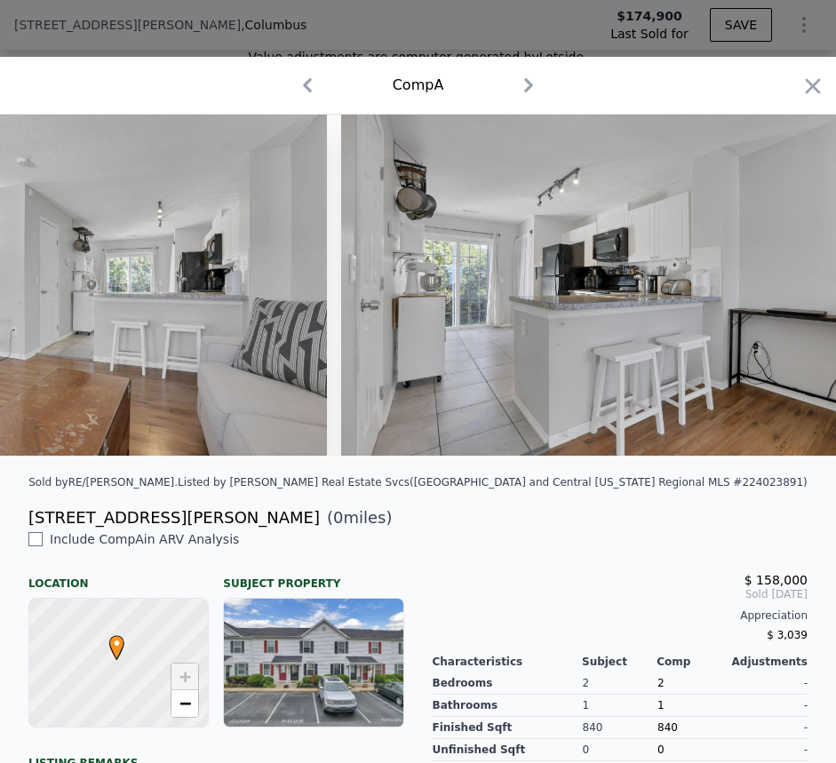
click at [773, 288] on img at bounding box center [597, 285] width 512 height 341
click at [773, 288] on icon at bounding box center [790, 286] width 36 height 36
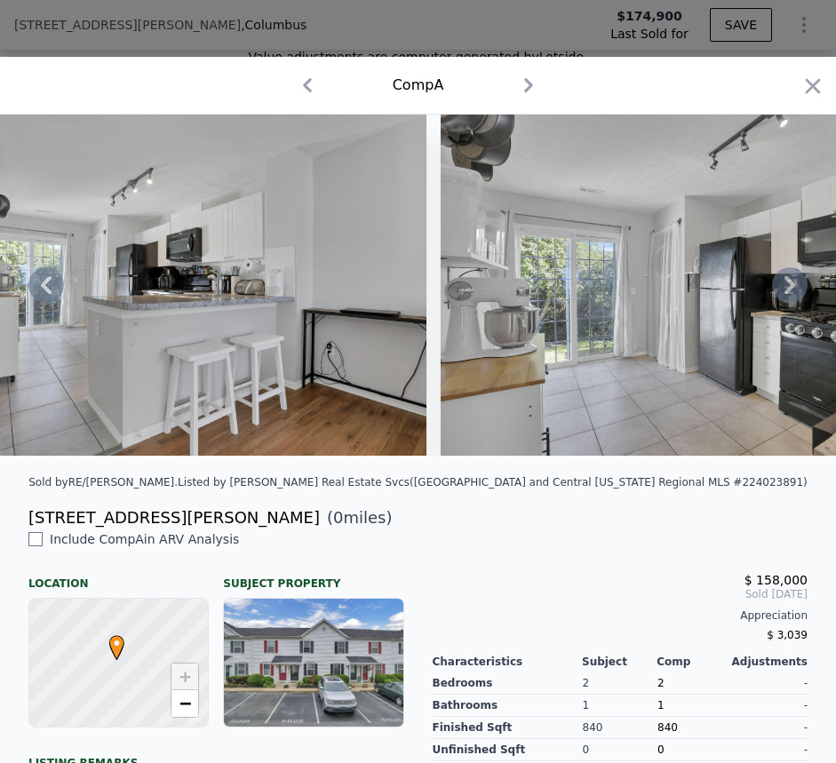
click at [773, 288] on icon at bounding box center [790, 286] width 36 height 36
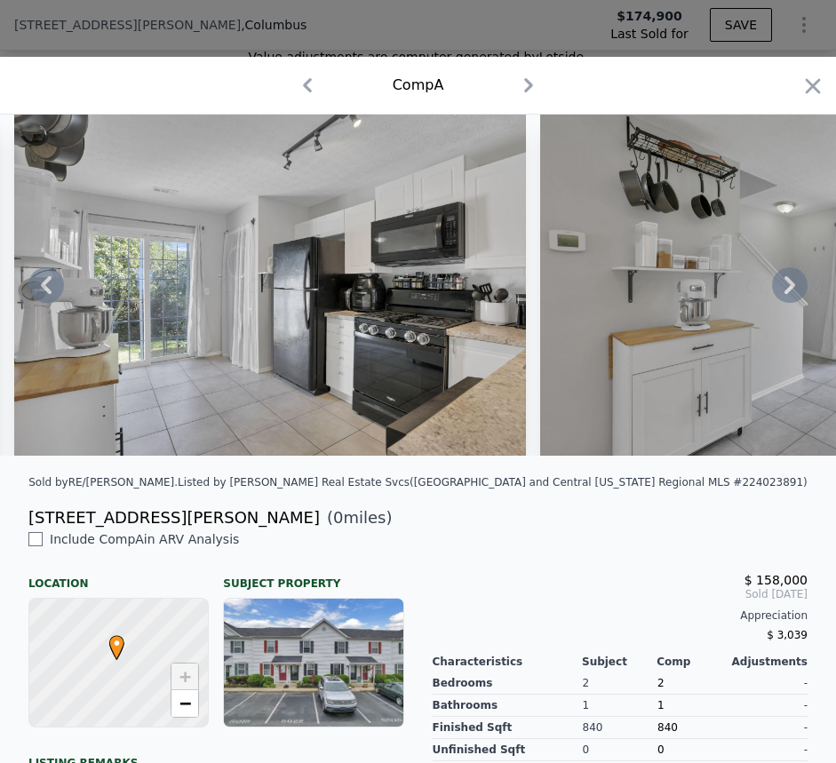
click at [785, 288] on icon at bounding box center [790, 285] width 11 height 18
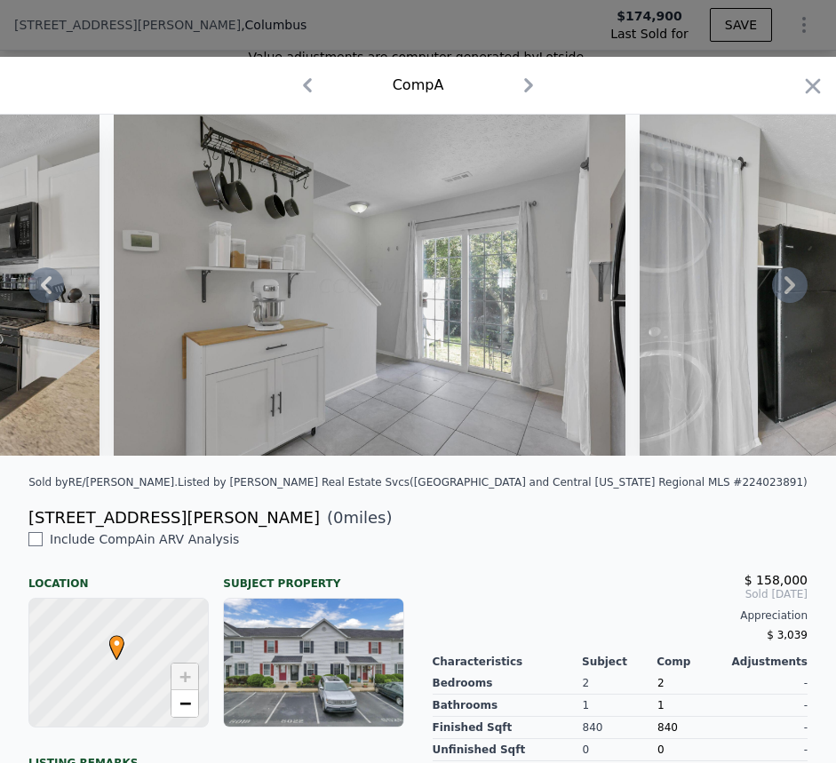
click at [785, 291] on icon at bounding box center [790, 285] width 11 height 18
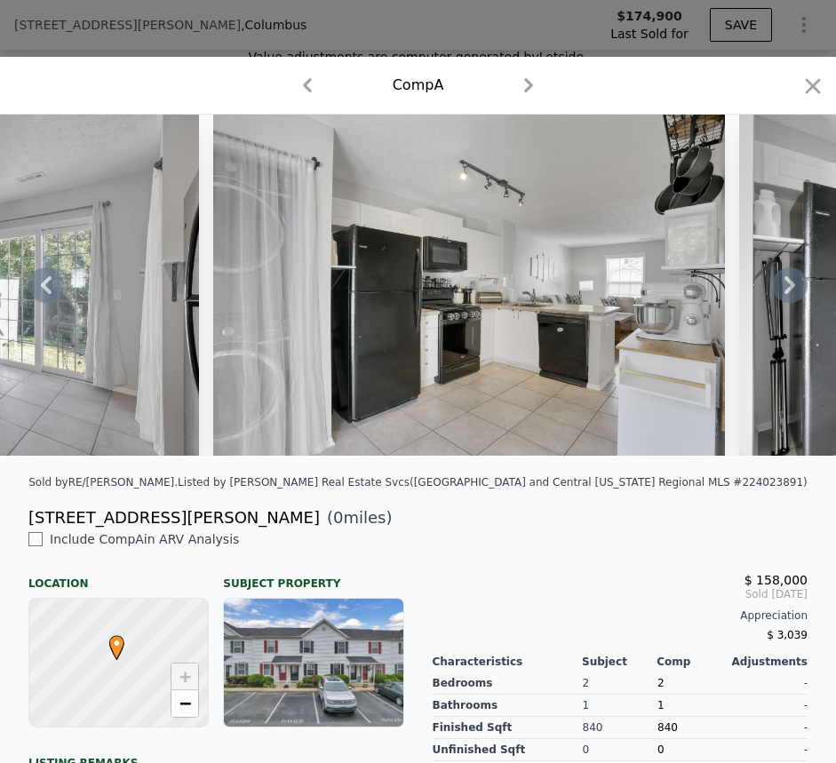
click at [785, 291] on icon at bounding box center [790, 285] width 11 height 18
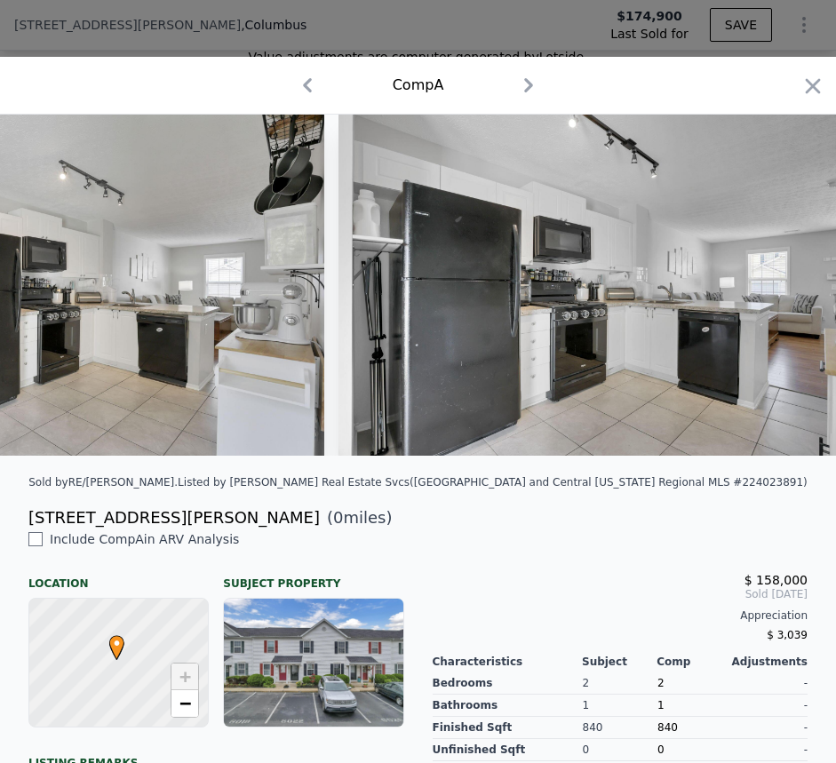
scroll to position [0, 8106]
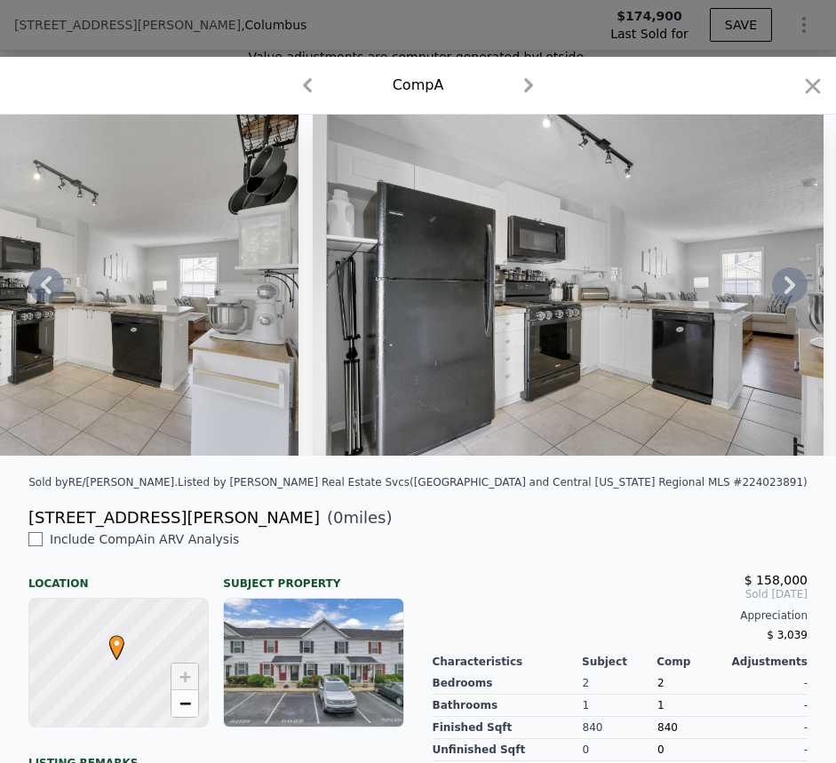
click at [775, 291] on icon at bounding box center [790, 286] width 36 height 36
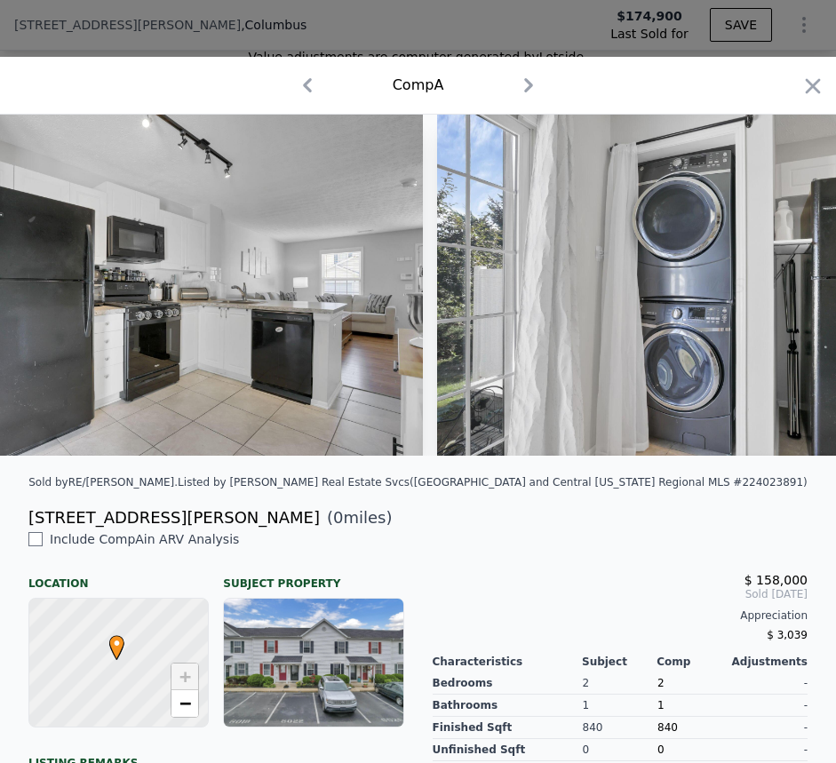
scroll to position [0, 8533]
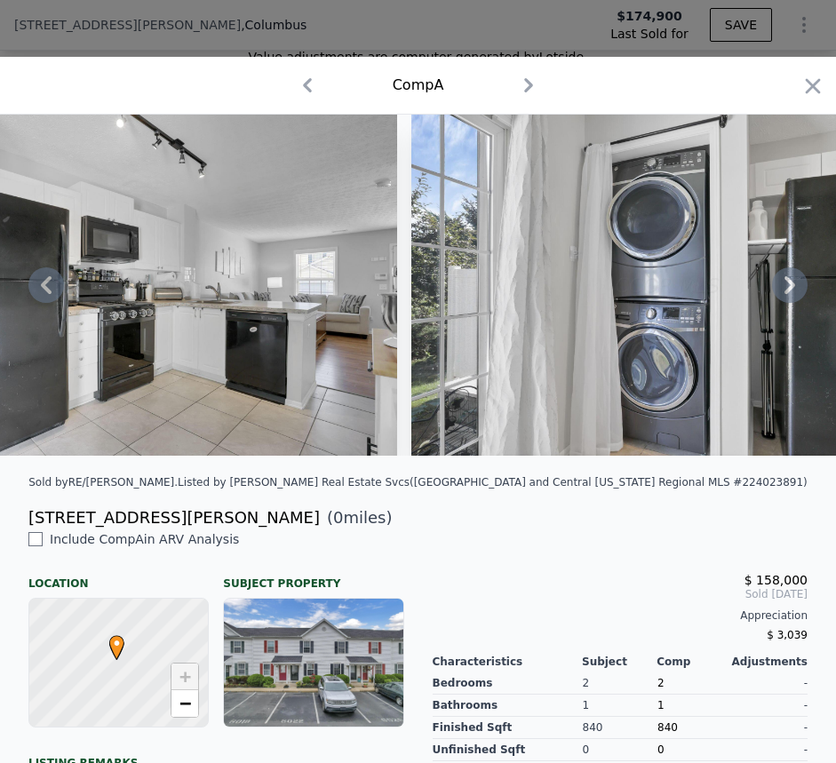
click at [775, 291] on icon at bounding box center [790, 286] width 36 height 36
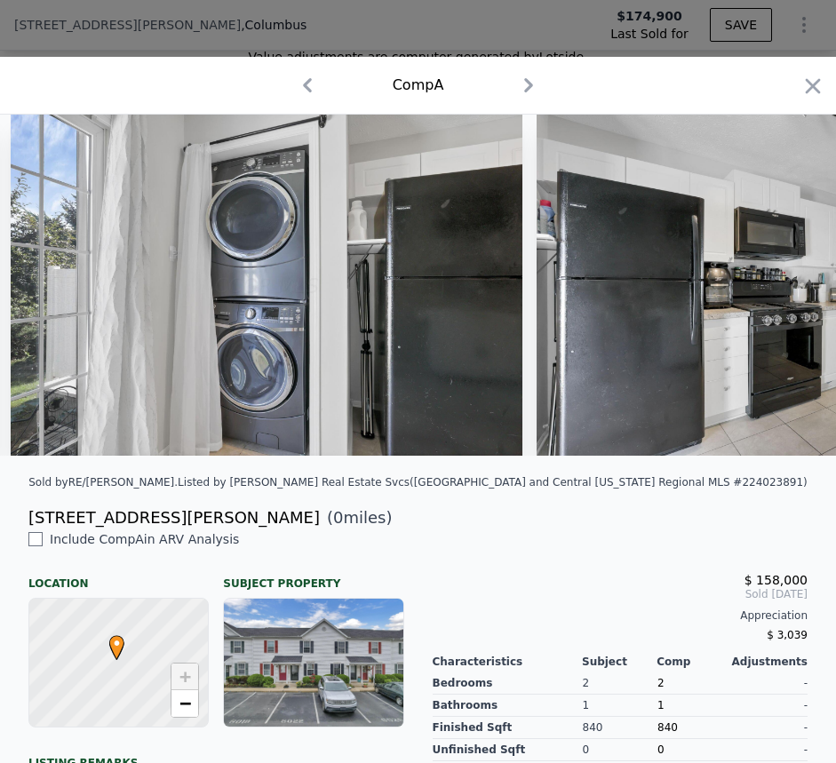
scroll to position [0, 8959]
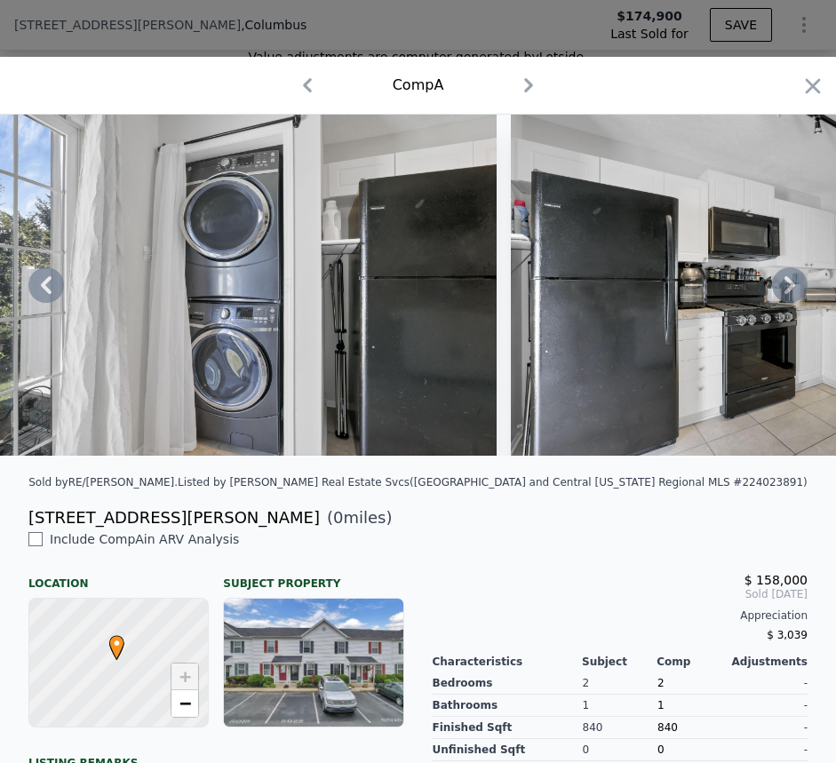
click at [775, 291] on div at bounding box center [418, 285] width 836 height 341
click at [775, 291] on icon at bounding box center [790, 286] width 36 height 36
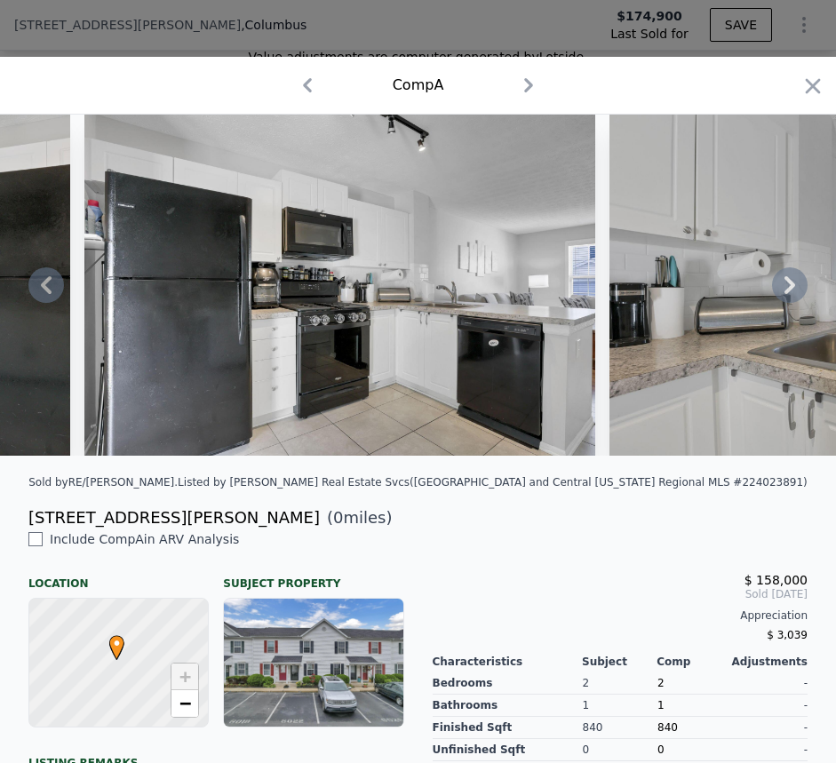
click at [775, 291] on icon at bounding box center [790, 286] width 36 height 36
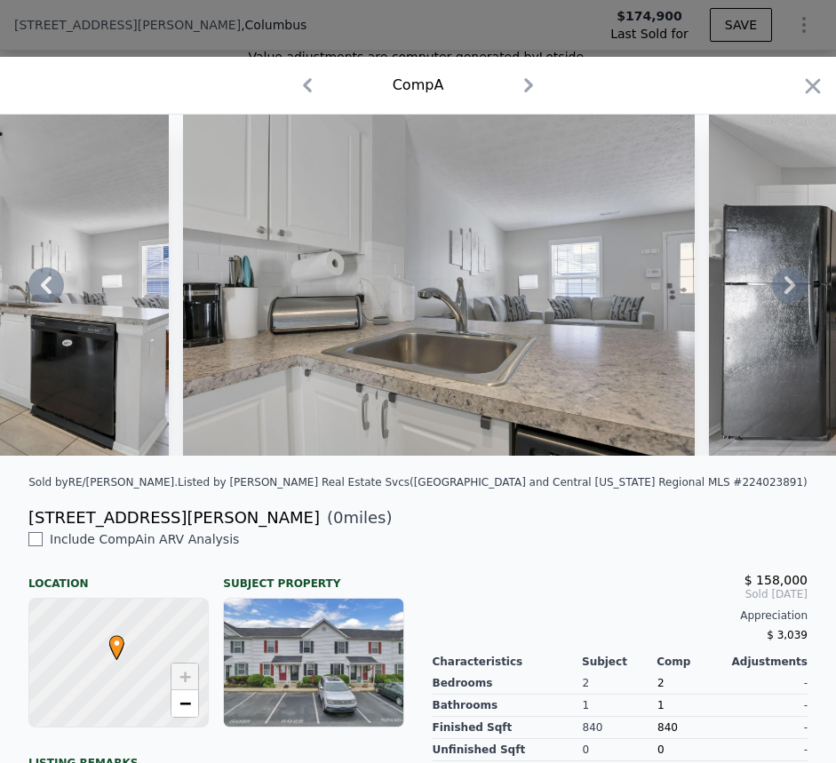
click at [775, 291] on icon at bounding box center [790, 286] width 36 height 36
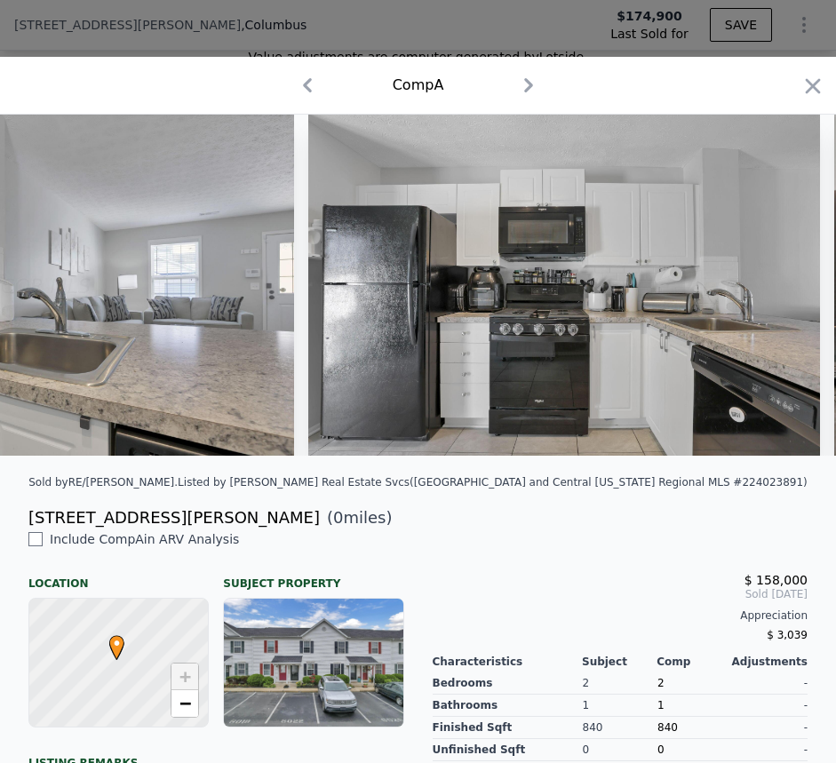
scroll to position [0, 10239]
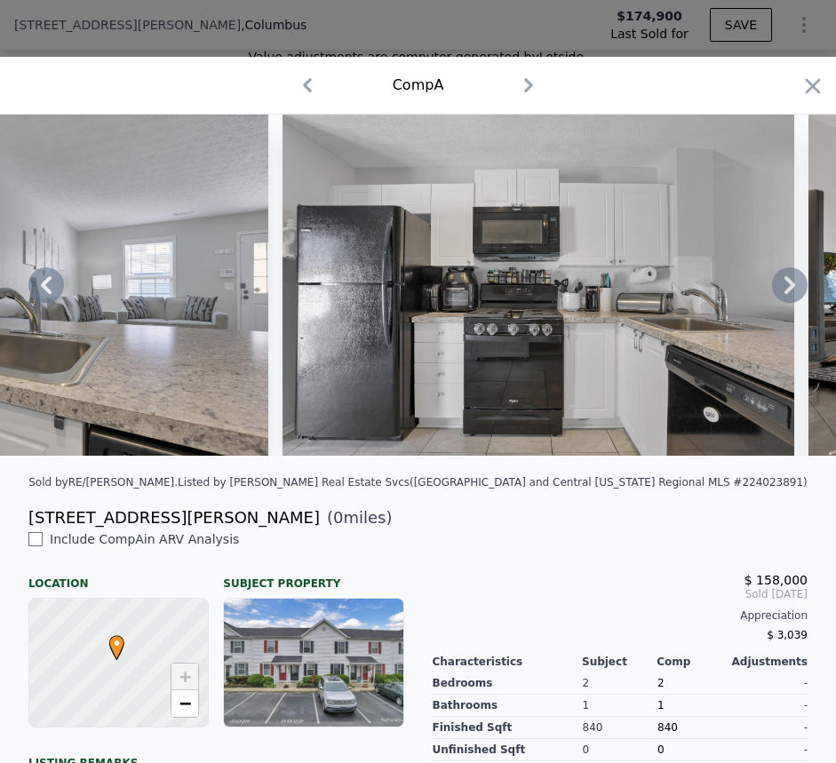
click at [772, 287] on icon at bounding box center [790, 286] width 36 height 36
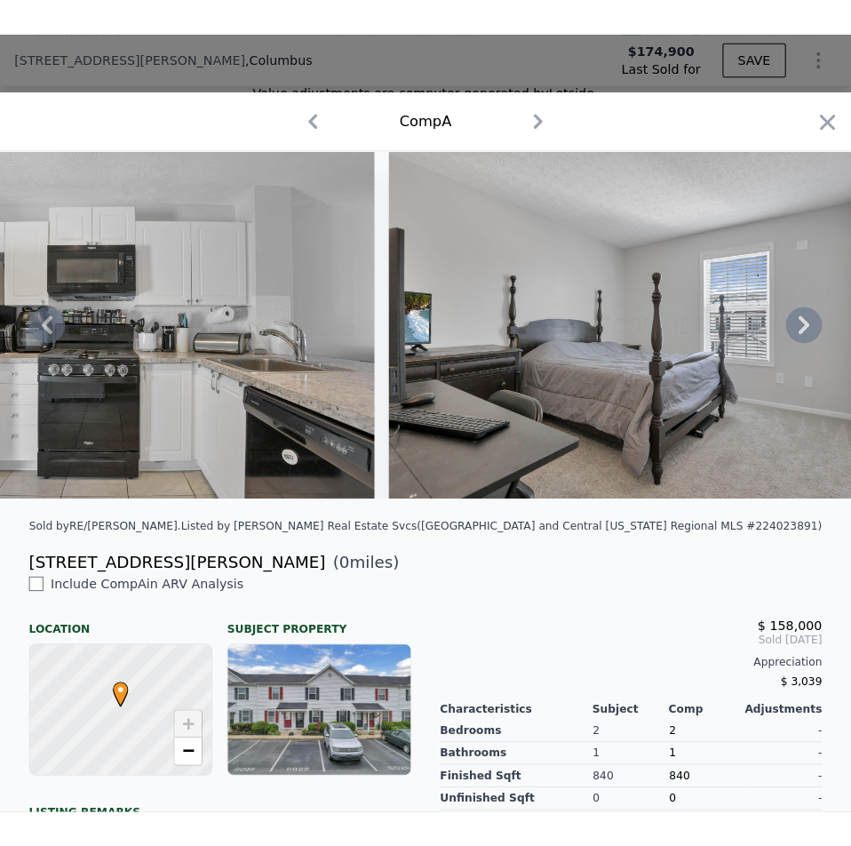
scroll to position [0, 2024]
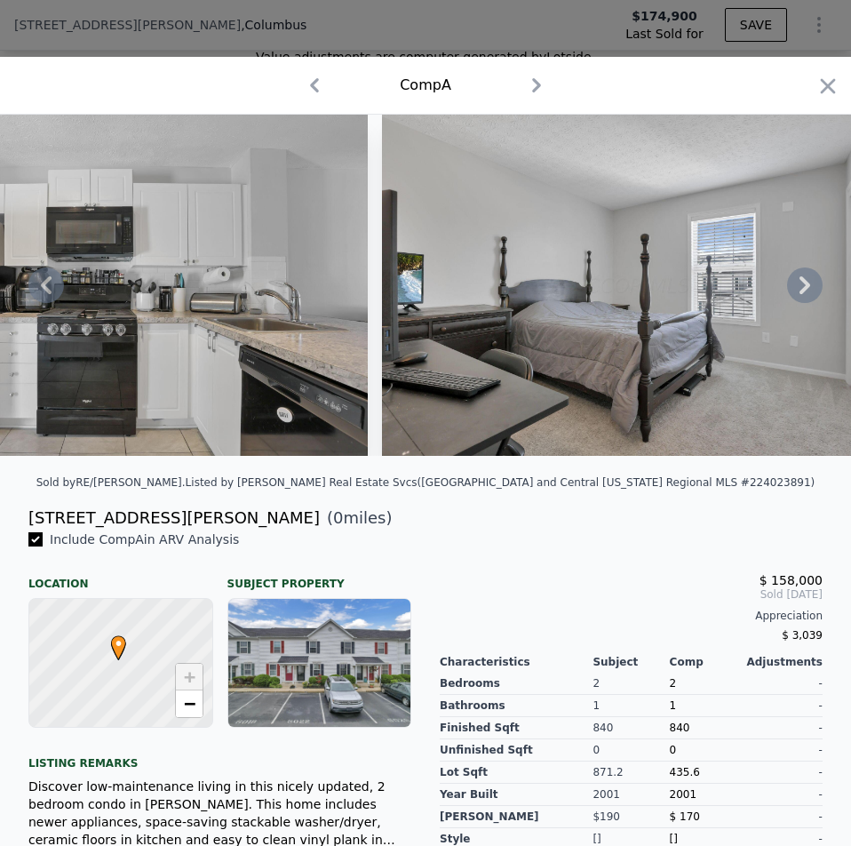
checkbox input "true"
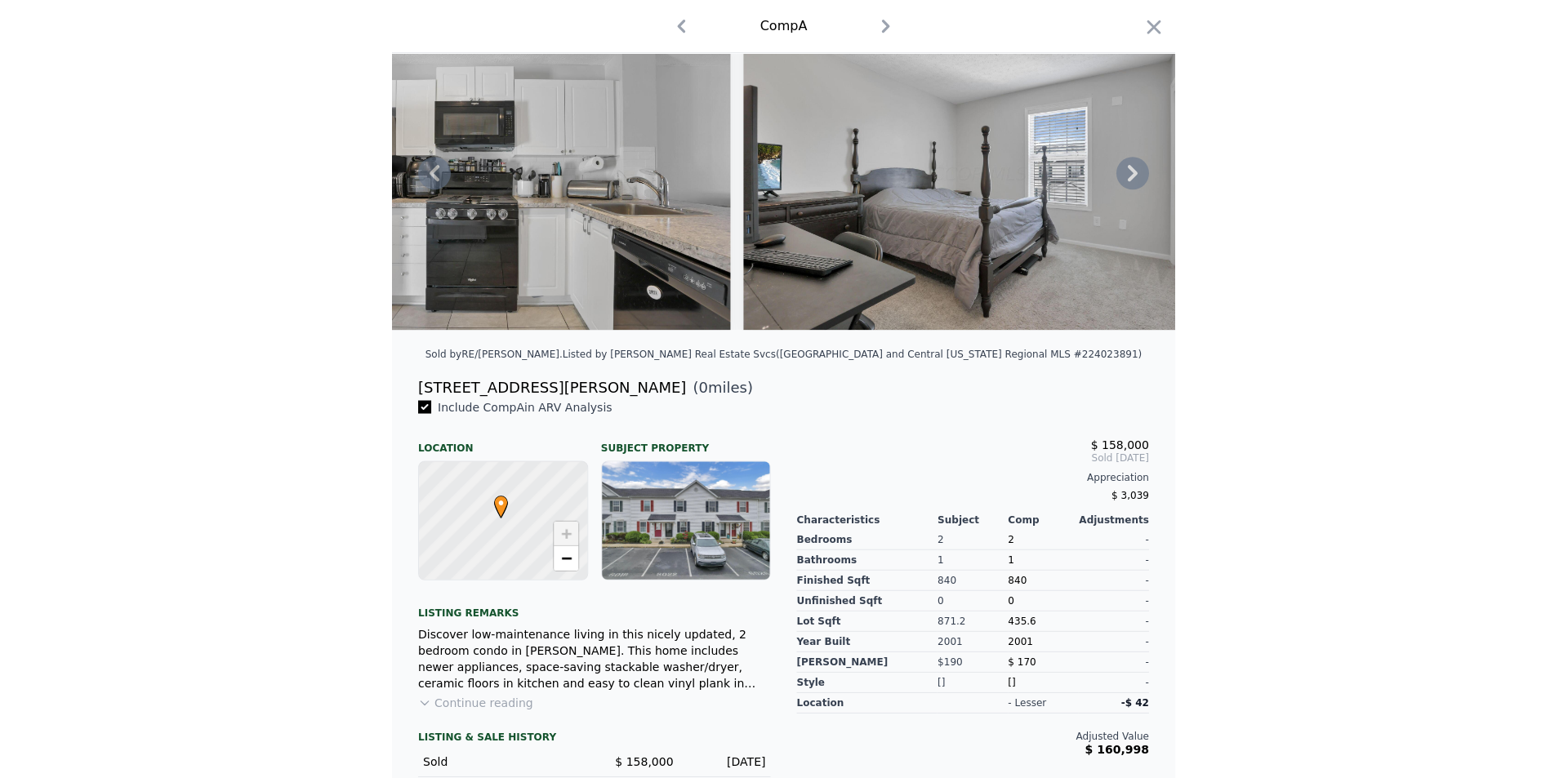
scroll to position [0, 0]
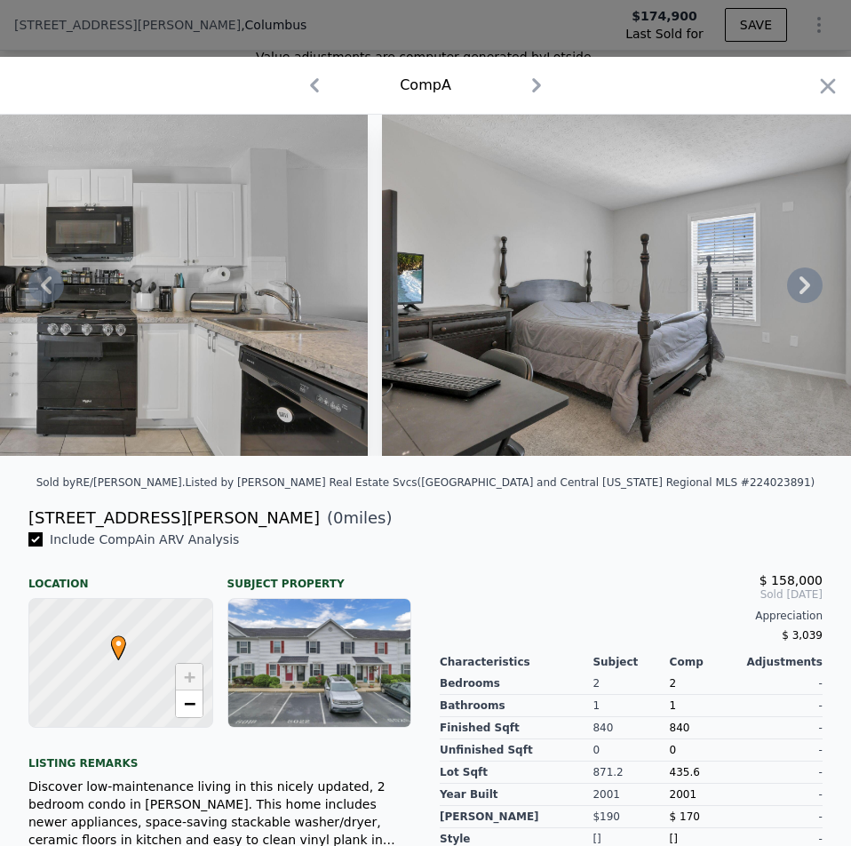
click at [417, 235] on img at bounding box center [638, 285] width 512 height 341
click at [610, 275] on img at bounding box center [638, 285] width 512 height 341
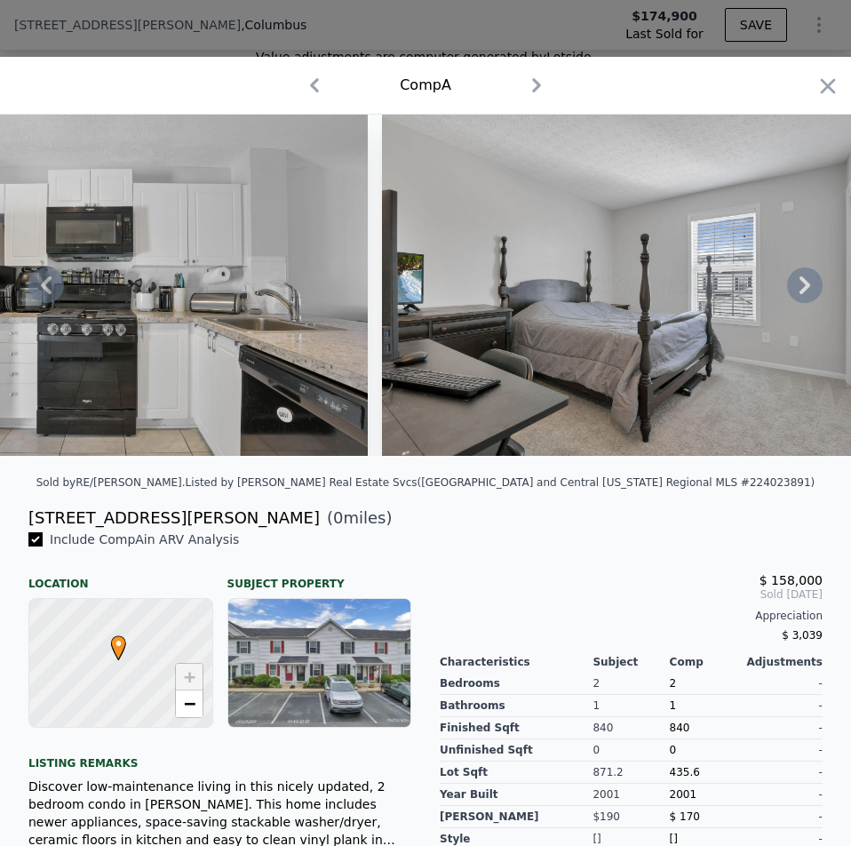
click at [610, 275] on img at bounding box center [638, 285] width 512 height 341
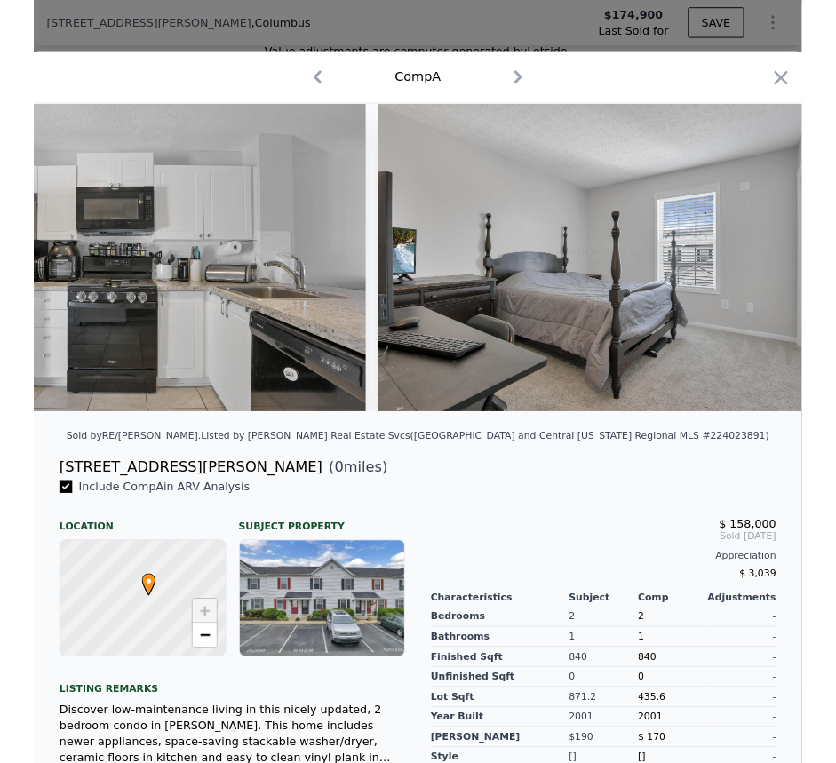
scroll to position [1893, 0]
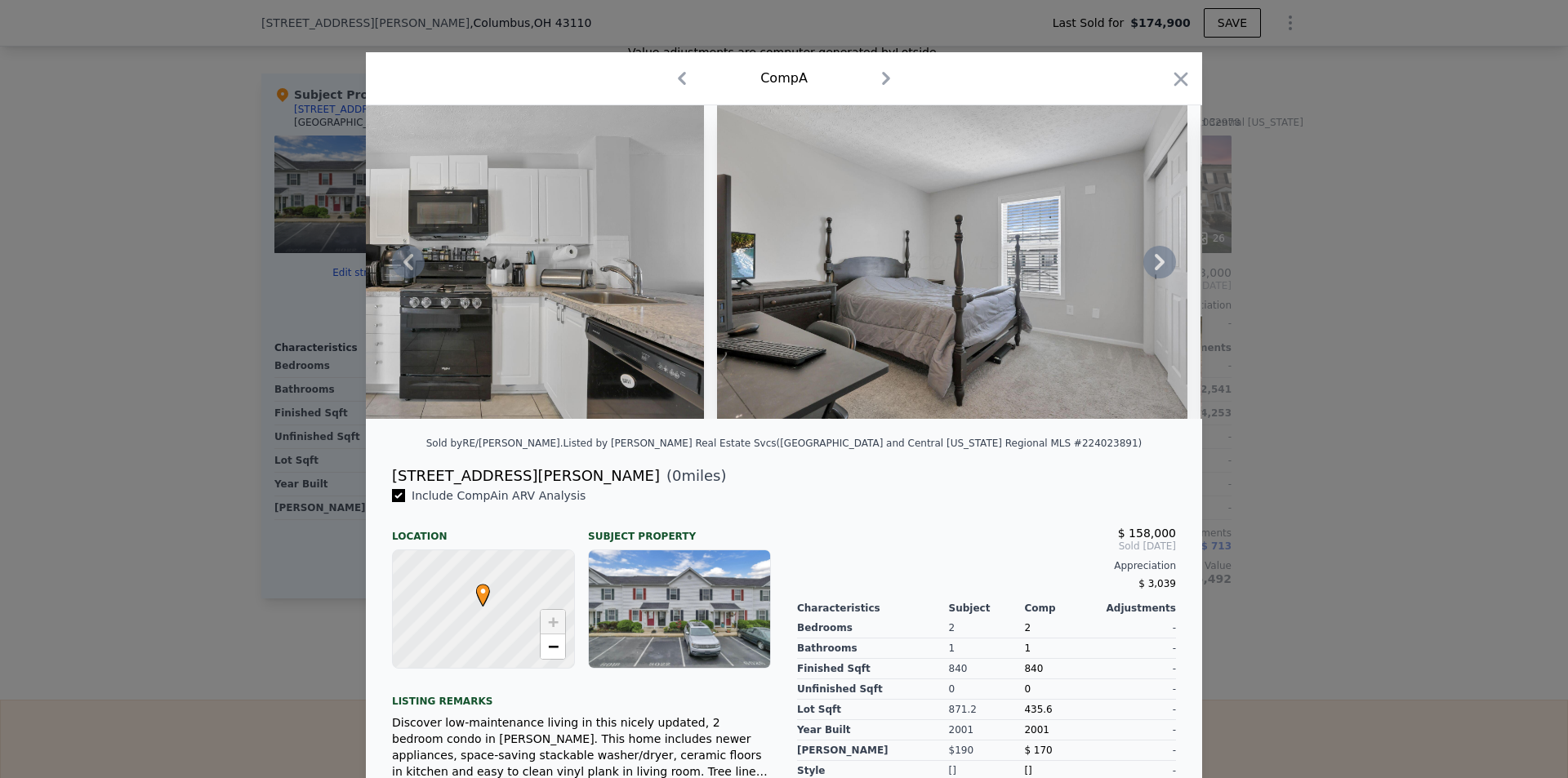
click at [873, 244] on img at bounding box center [952, 262] width 470 height 313
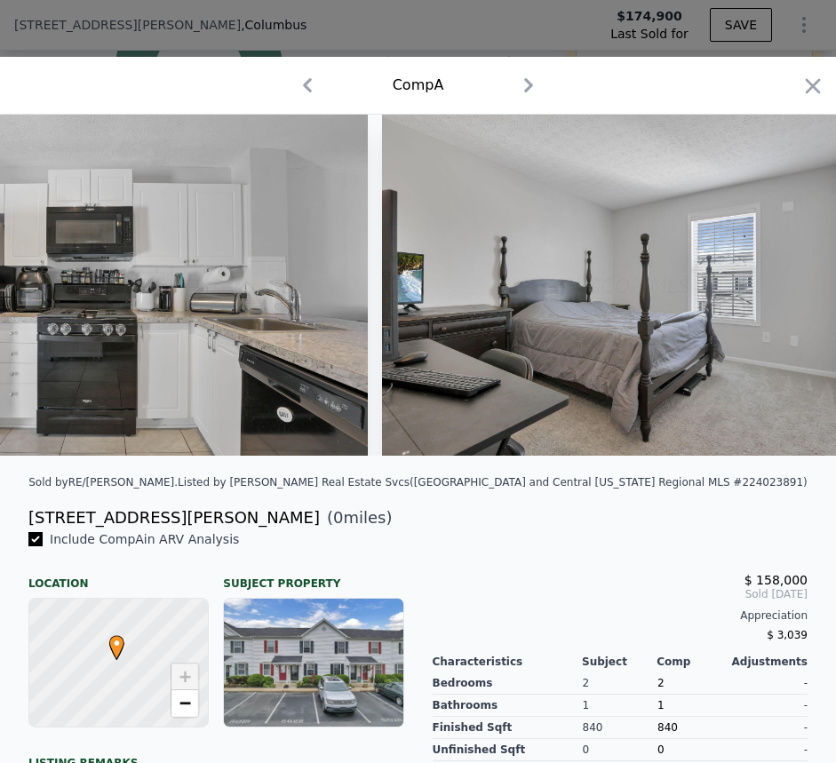
scroll to position [2583, 0]
click at [22, 309] on img at bounding box center [112, 285] width 512 height 341
click at [801, 84] on icon "button" at bounding box center [813, 86] width 25 height 25
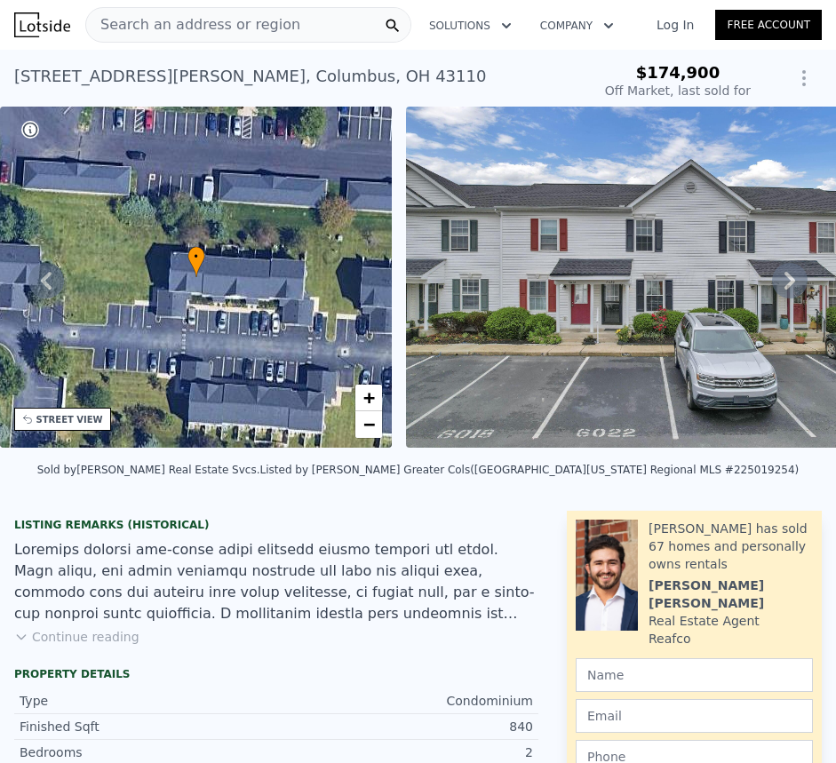
click at [628, 284] on img at bounding box center [662, 277] width 512 height 341
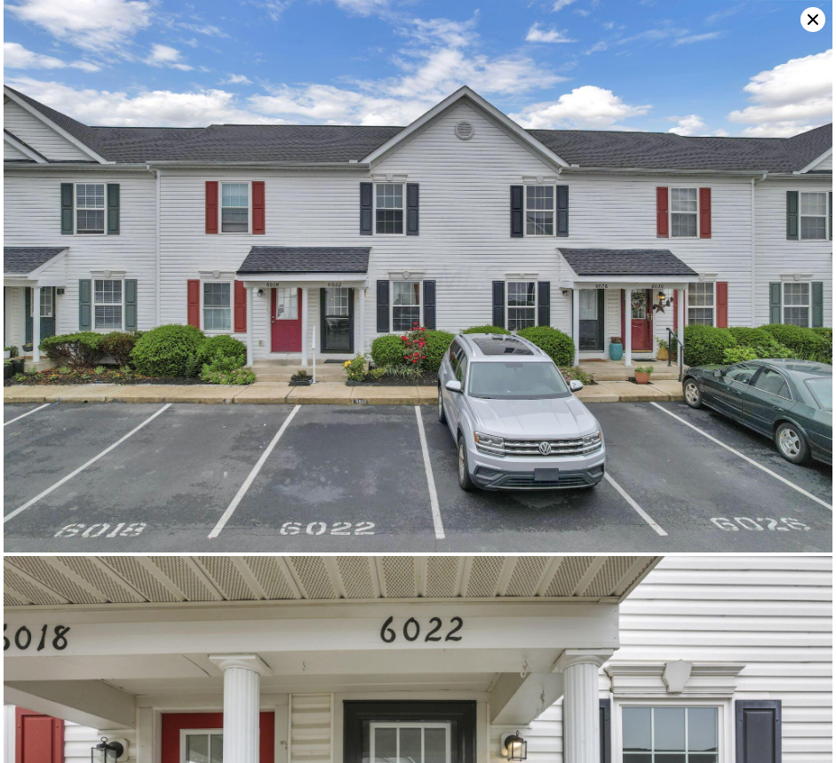
click at [815, 17] on icon at bounding box center [813, 19] width 11 height 11
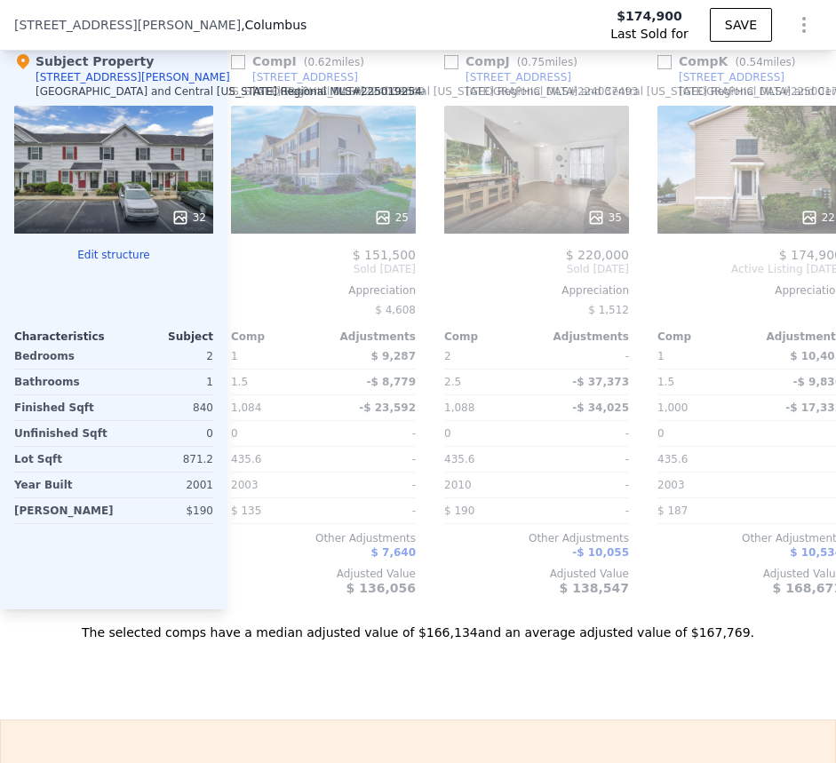
scroll to position [2415, 0]
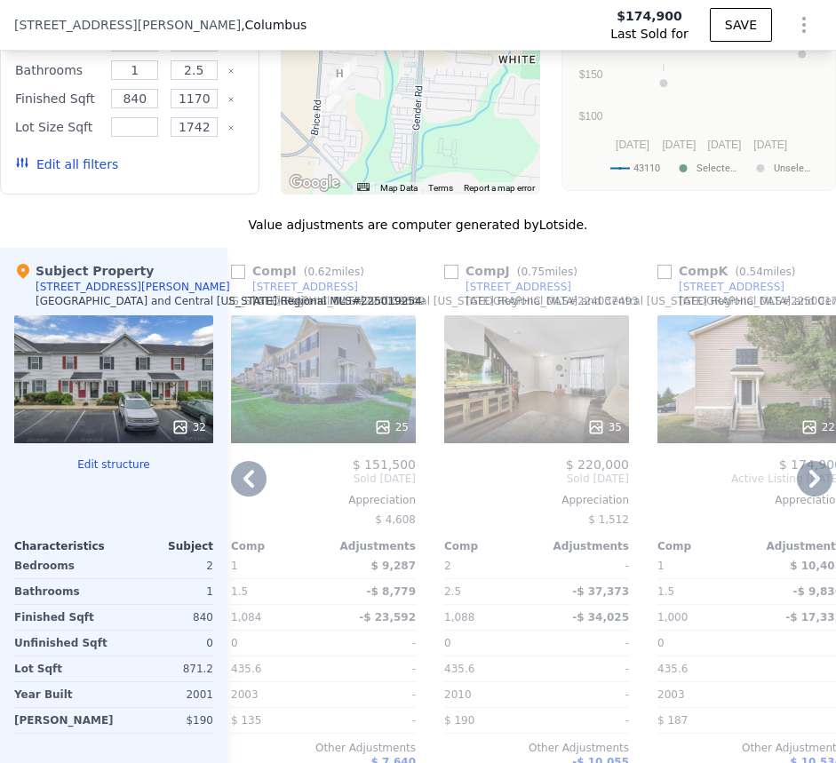
click at [798, 479] on icon at bounding box center [815, 479] width 36 height 36
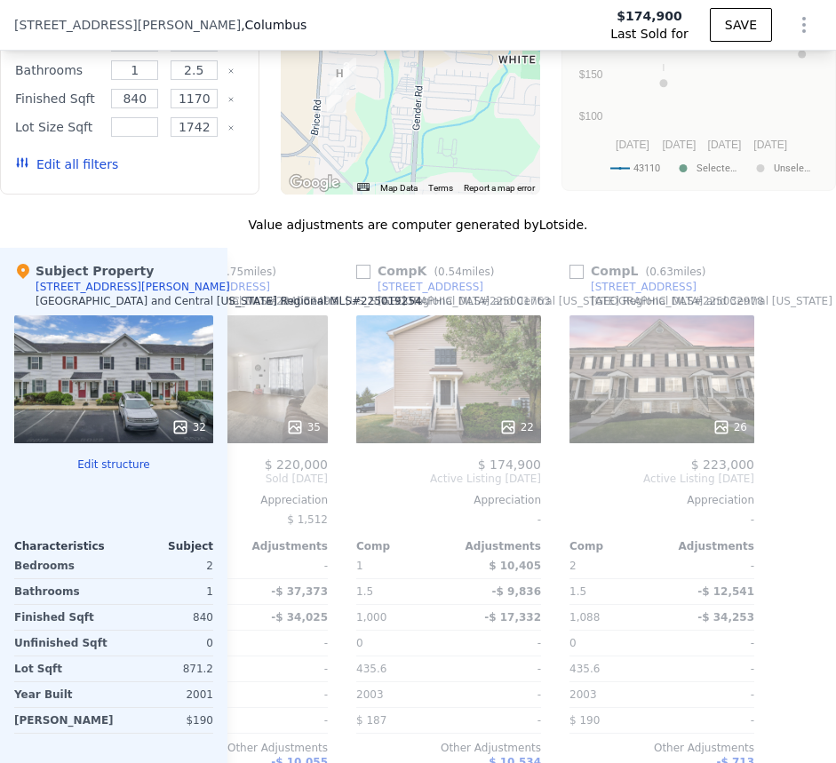
scroll to position [0, 2039]
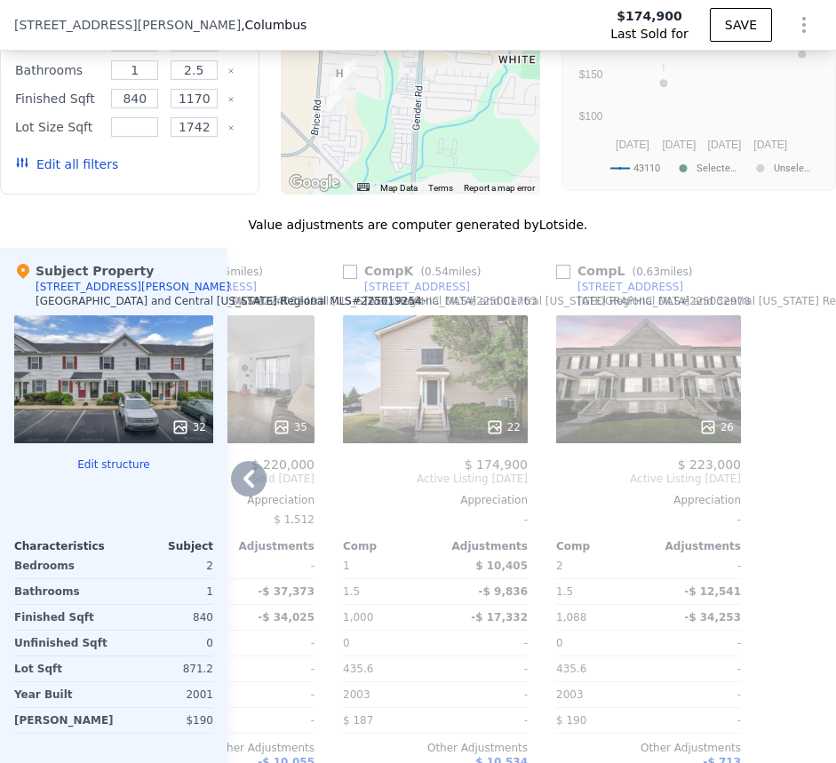
click at [799, 484] on div "Comp A ( 0 miles) 6014 Brice Park Dr Columbus and Central Ohio Regional MLS # 2…" at bounding box center [532, 534] width 609 height 572
click at [248, 497] on icon at bounding box center [249, 479] width 36 height 36
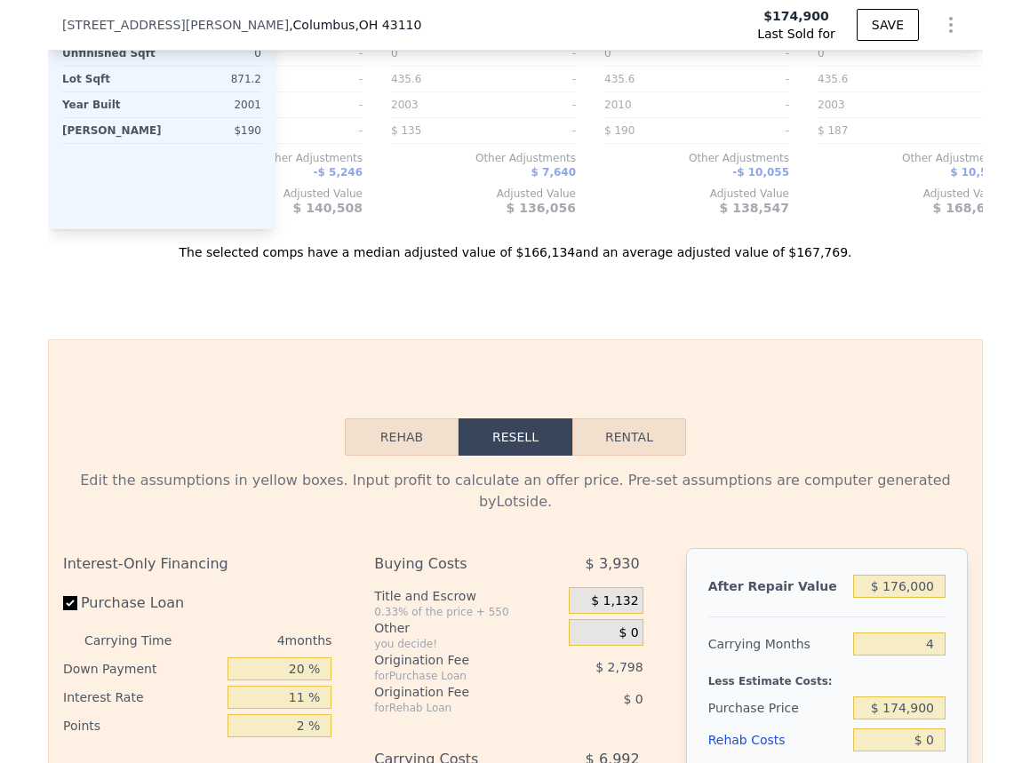
scroll to position [1825, 0]
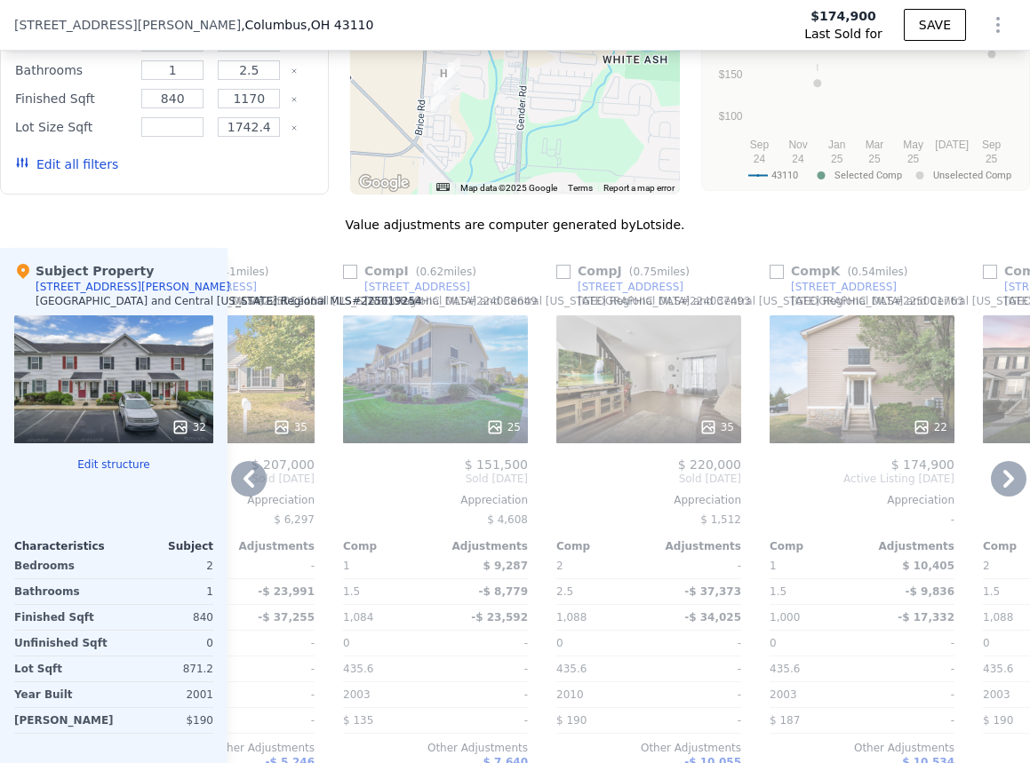
click at [1003, 488] on icon at bounding box center [1008, 479] width 11 height 18
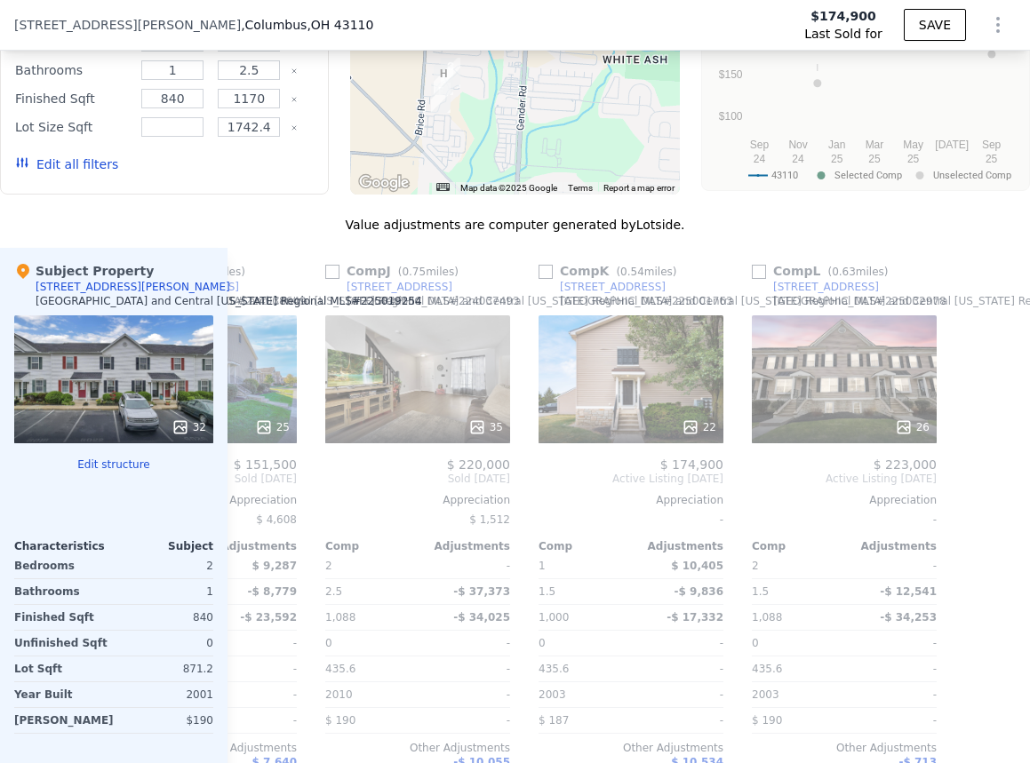
scroll to position [0, 1845]
click at [995, 490] on div "Comp A ( 0 miles) 6014 Brice Park Dr Columbus and Central Ohio Regional MLS # 2…" at bounding box center [629, 534] width 803 height 572
click at [244, 497] on icon at bounding box center [249, 479] width 36 height 36
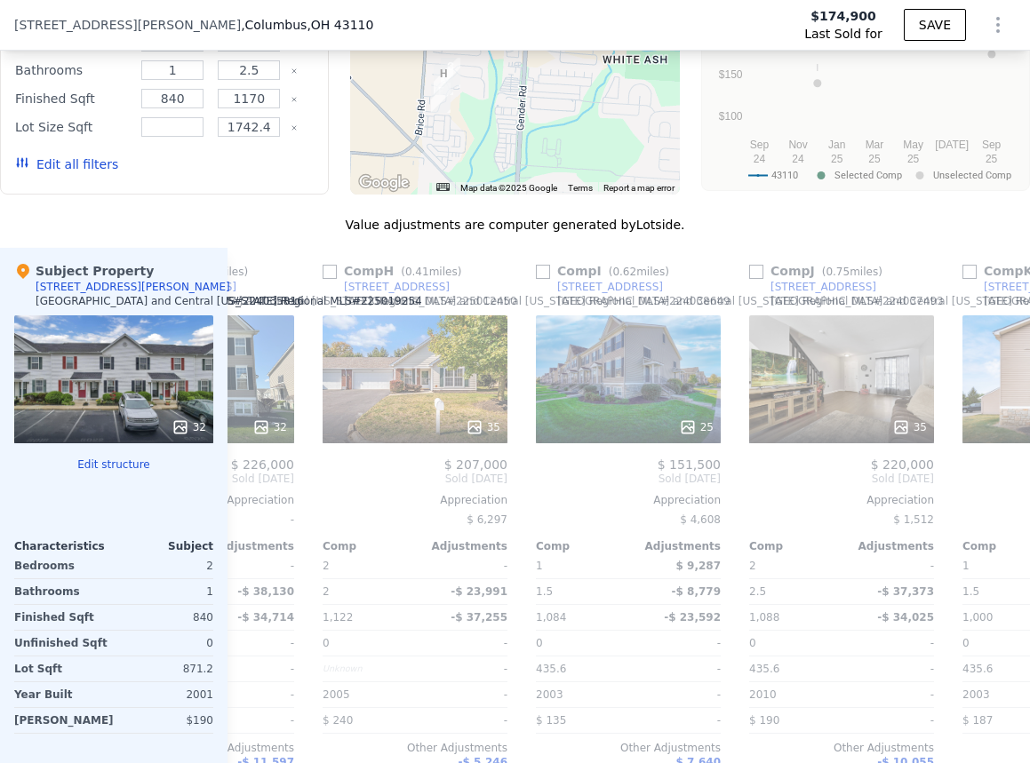
scroll to position [0, 1419]
click at [244, 488] on icon at bounding box center [249, 479] width 36 height 36
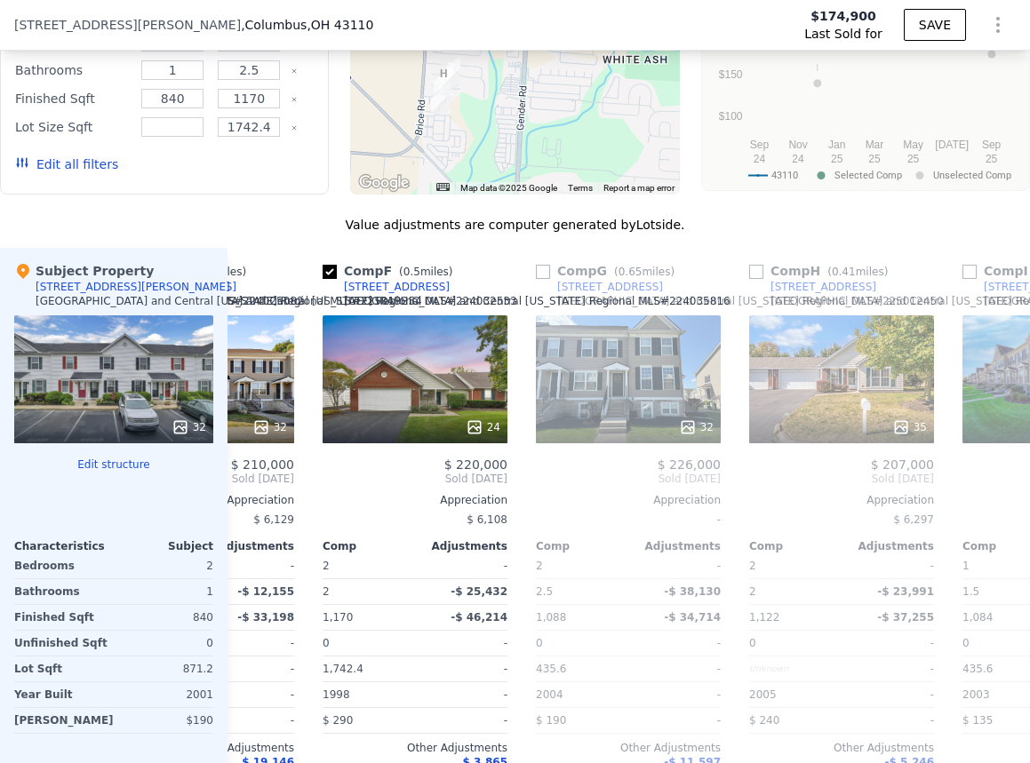
scroll to position [0, 992]
click at [247, 484] on icon at bounding box center [249, 479] width 36 height 36
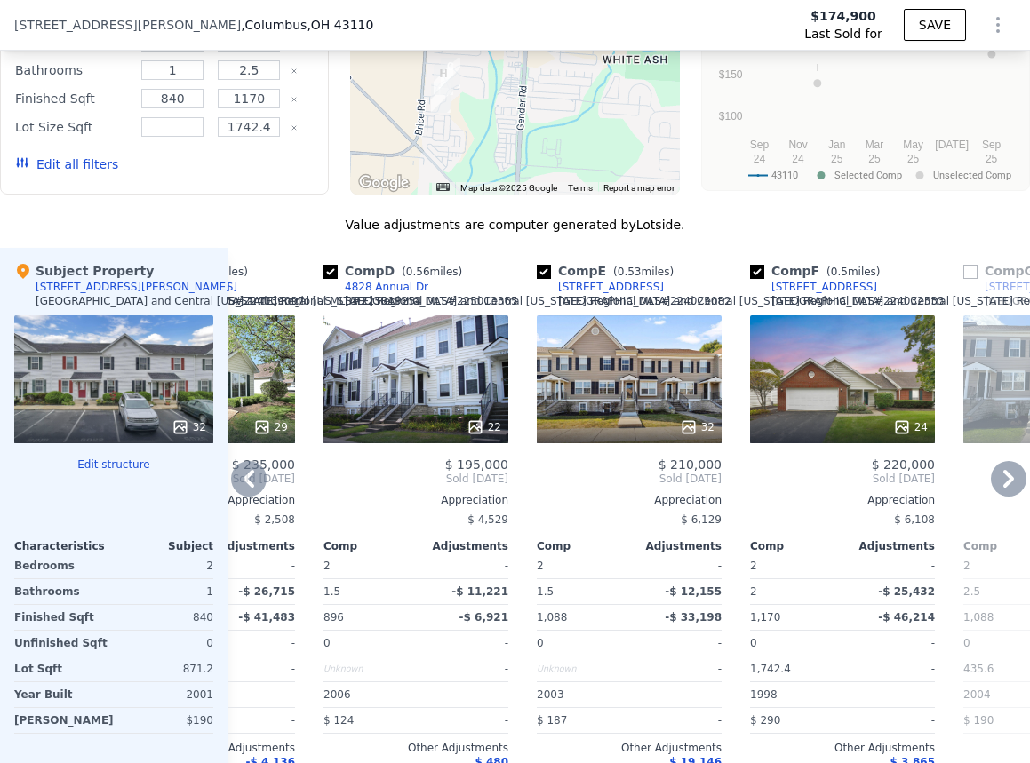
click at [247, 484] on icon at bounding box center [249, 479] width 36 height 36
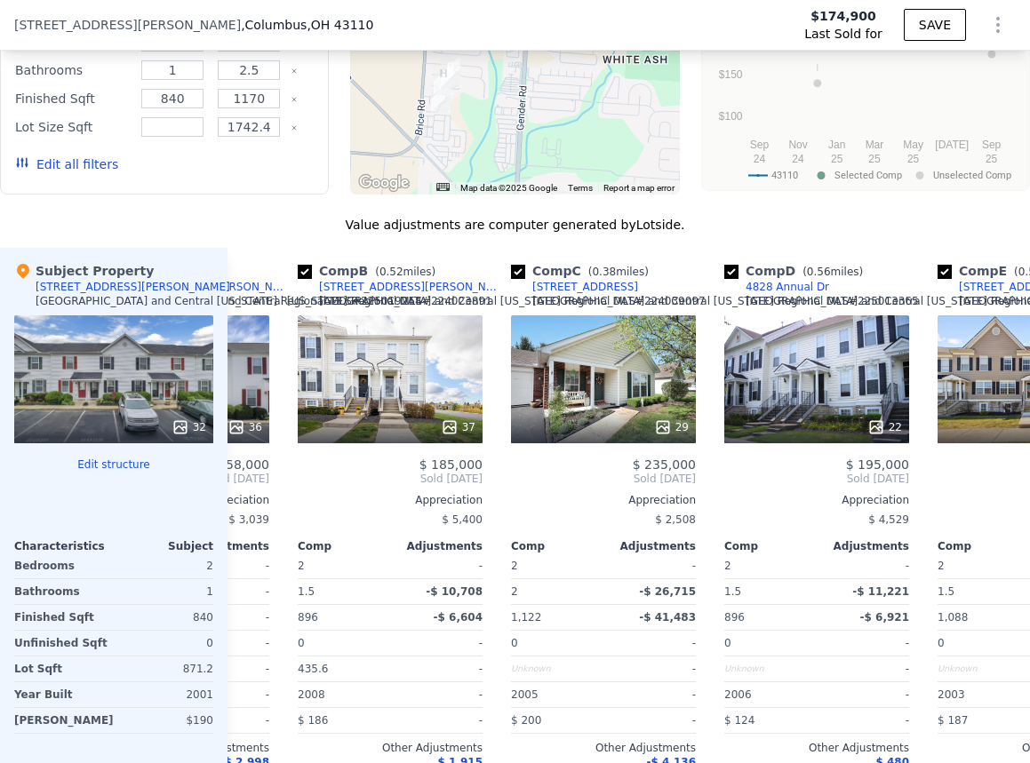
scroll to position [0, 139]
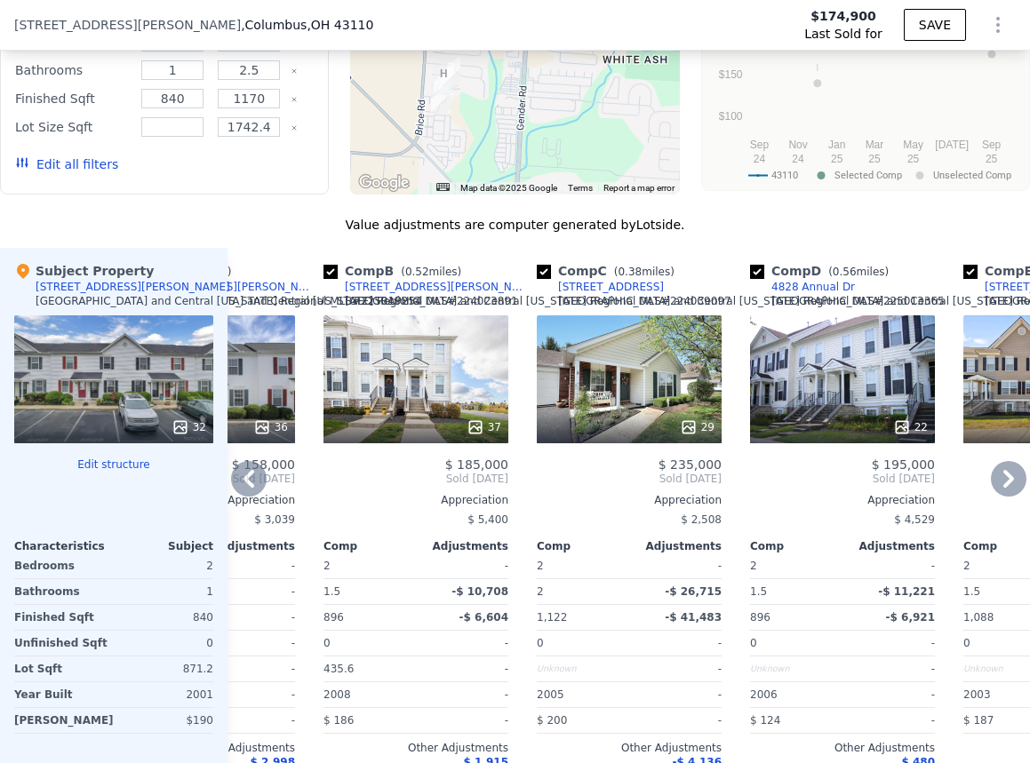
click at [247, 484] on icon at bounding box center [249, 479] width 36 height 36
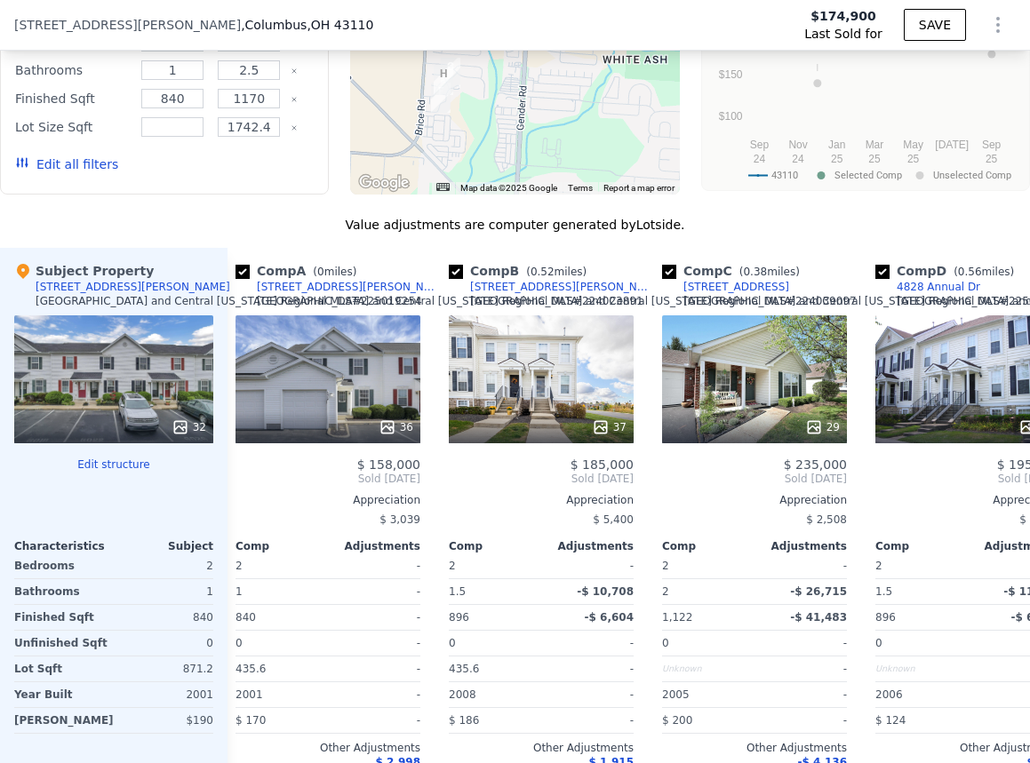
scroll to position [0, 0]
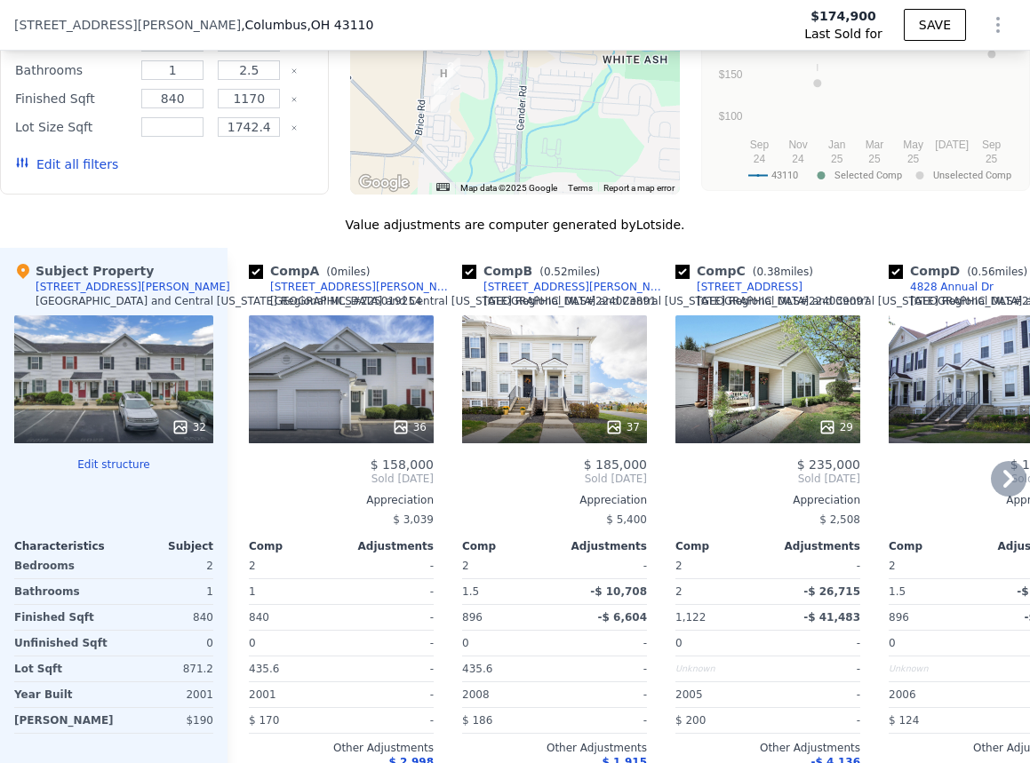
click at [403, 436] on icon at bounding box center [401, 428] width 18 height 18
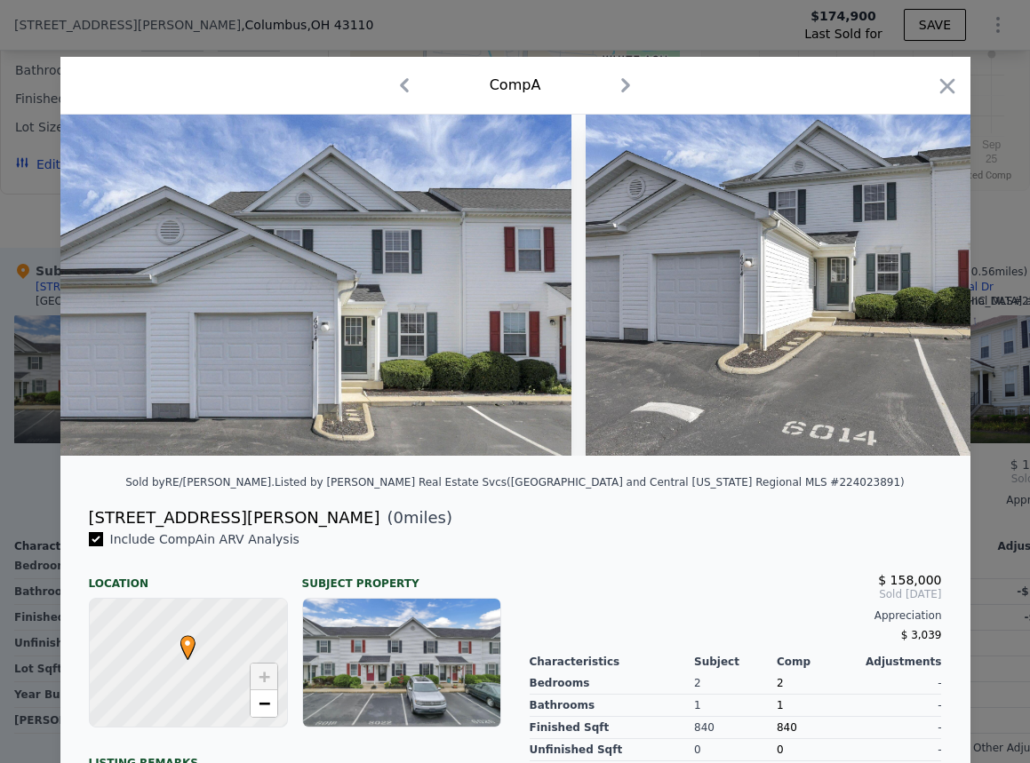
click at [147, 530] on div "[STREET_ADDRESS][PERSON_NAME]" at bounding box center [235, 518] width 292 height 25
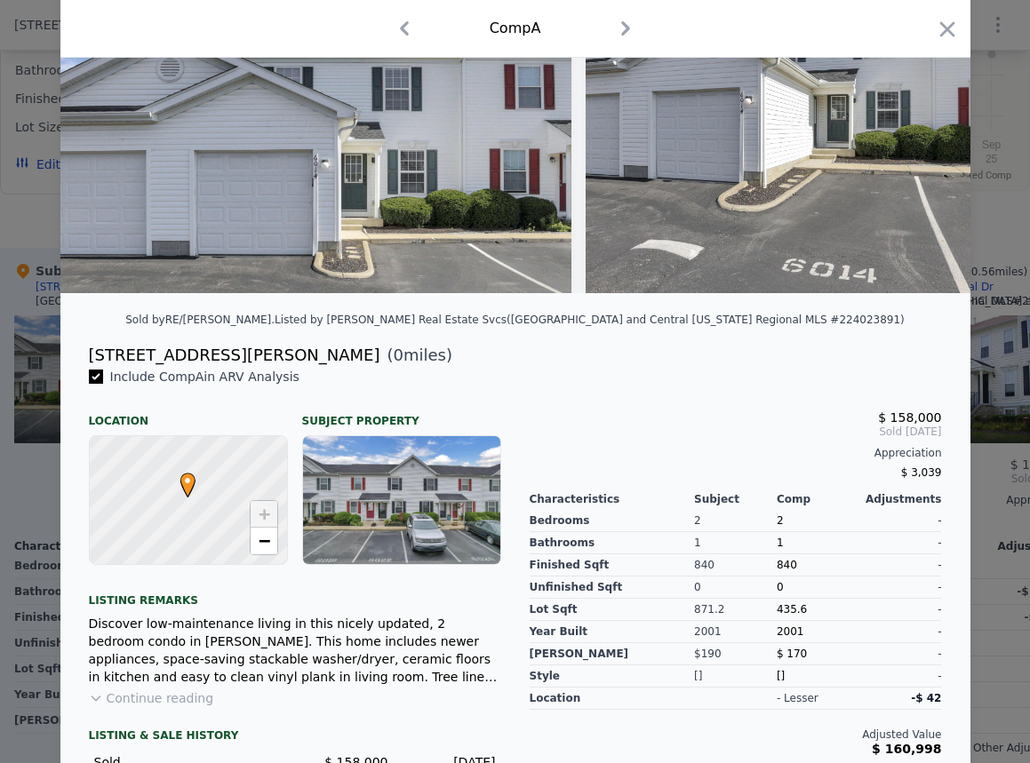
scroll to position [332, 0]
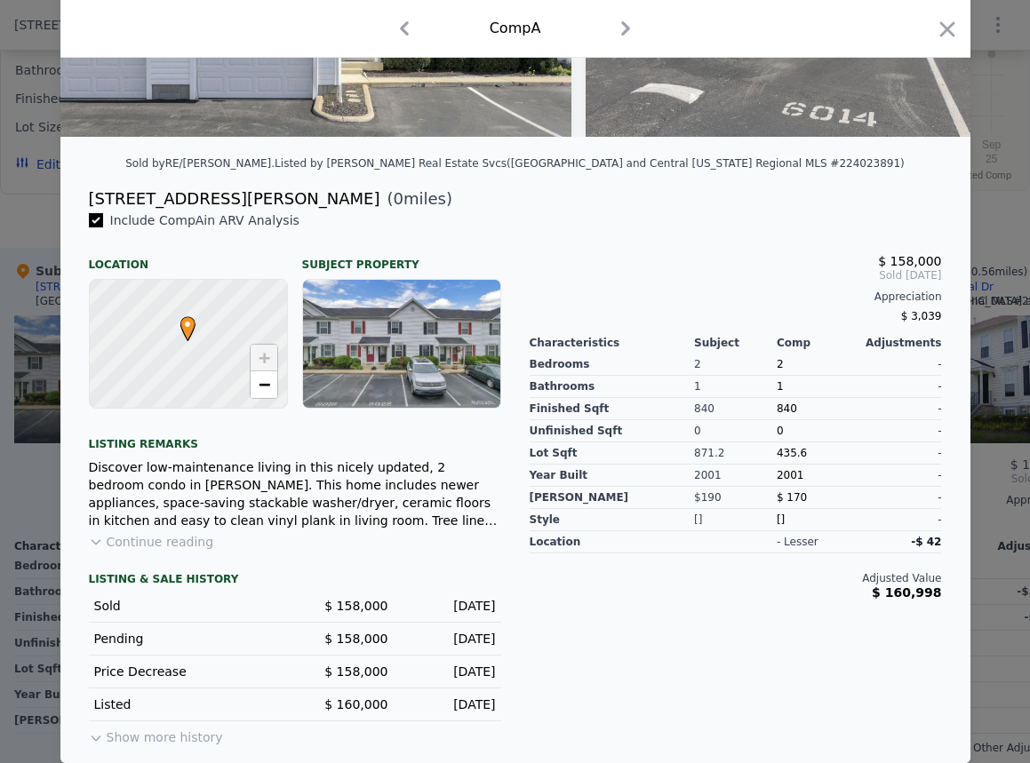
click at [109, 220] on span "Include Comp A in ARV Analysis" at bounding box center [205, 220] width 204 height 14
click at [128, 196] on div "[STREET_ADDRESS][PERSON_NAME]" at bounding box center [235, 199] width 292 height 25
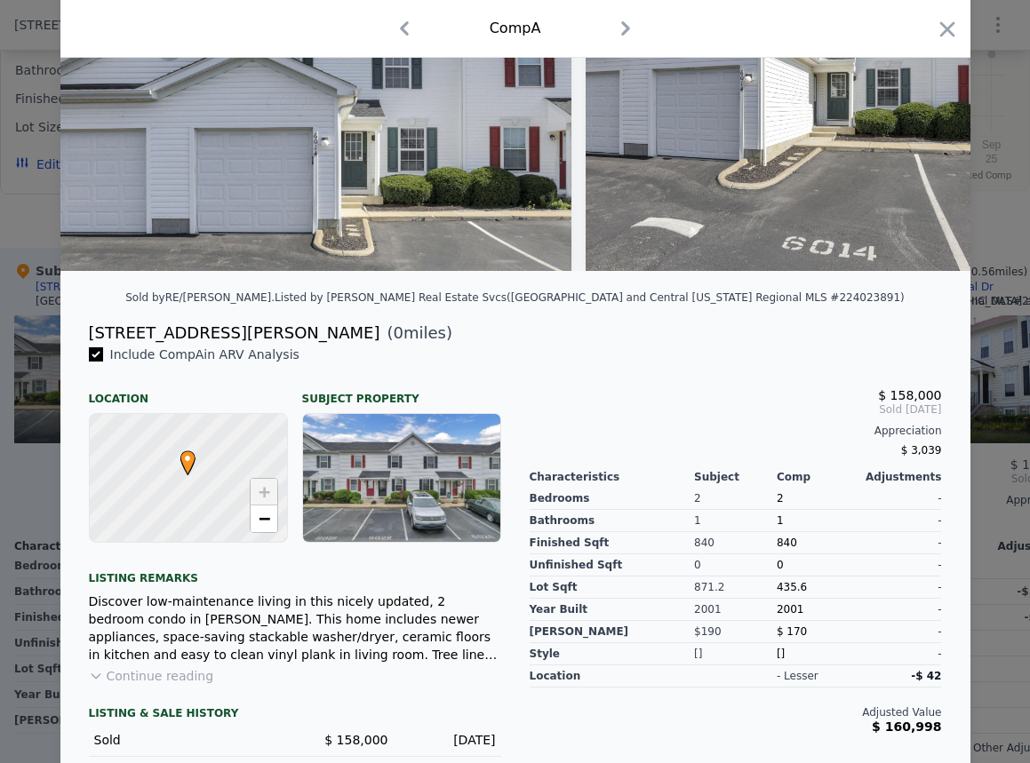
scroll to position [0, 0]
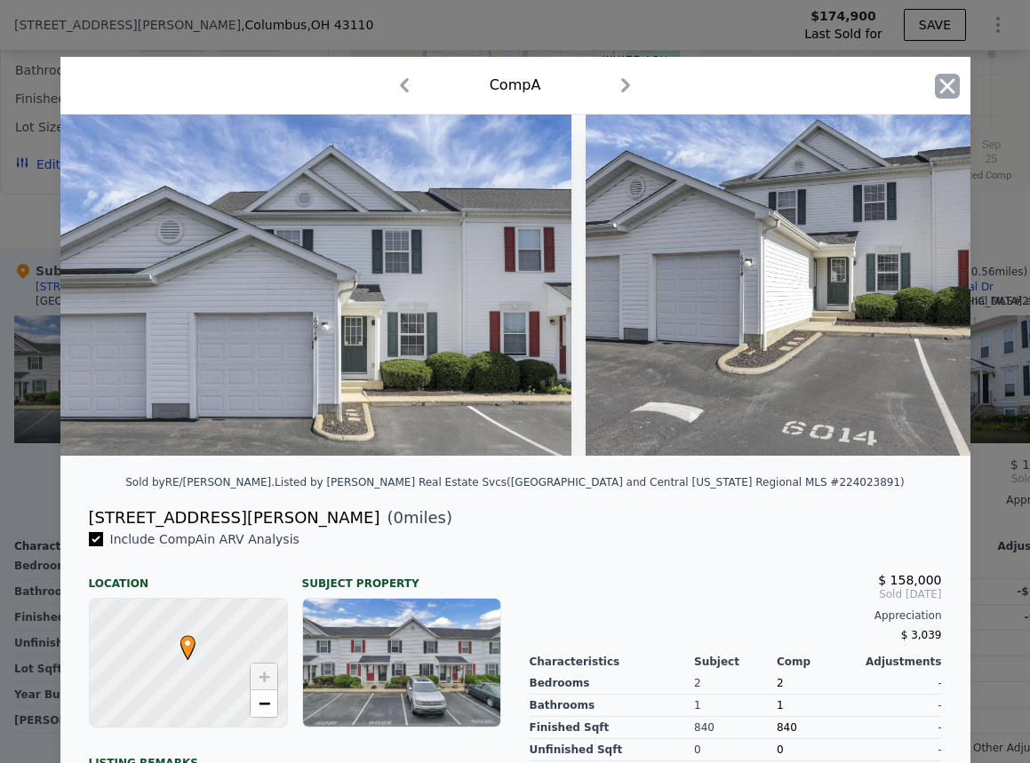
click at [938, 74] on icon "button" at bounding box center [947, 86] width 25 height 25
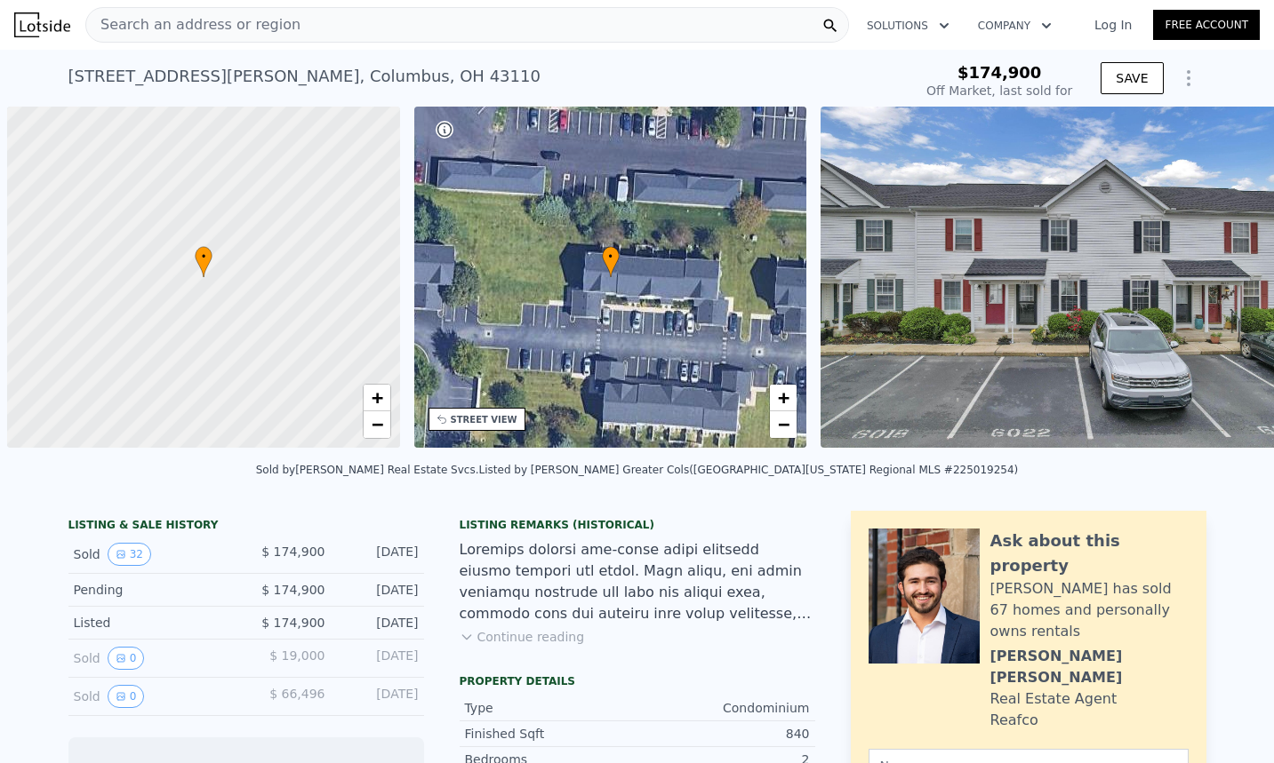
scroll to position [0, 7]
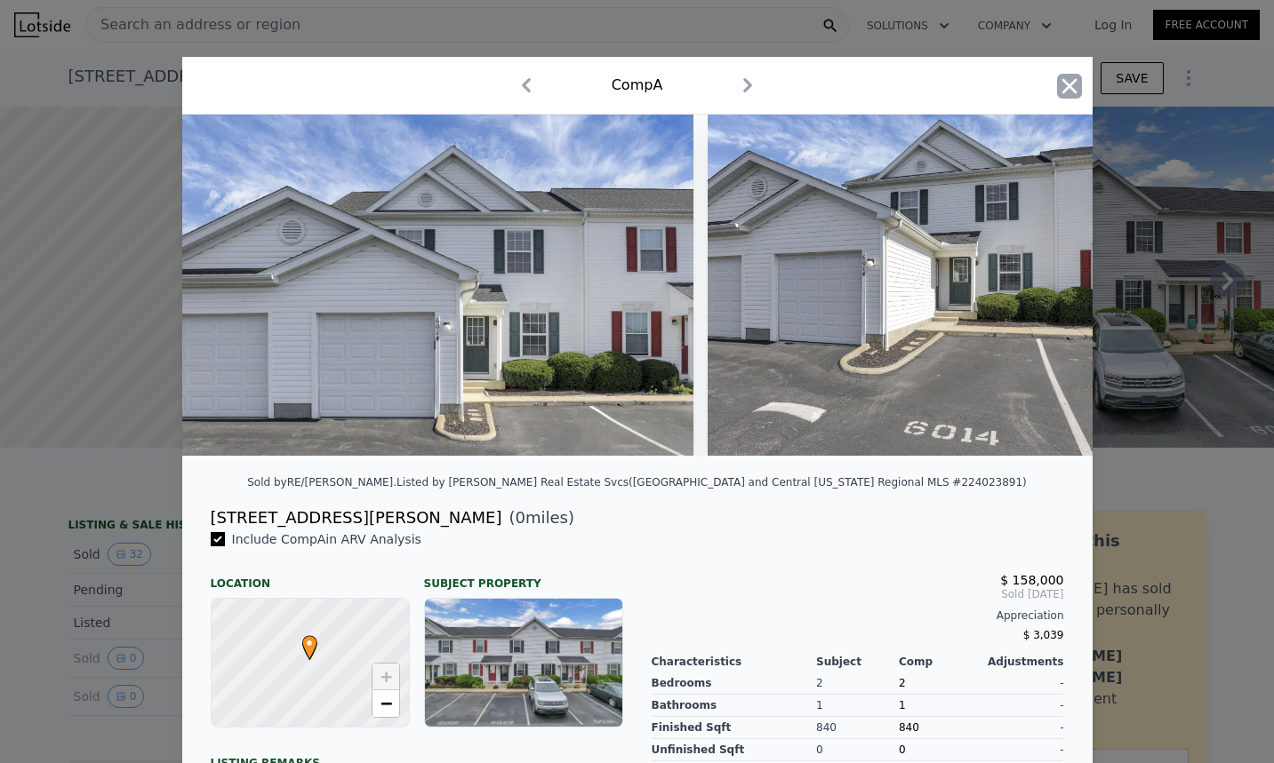
click at [1063, 86] on icon "button" at bounding box center [1068, 85] width 15 height 15
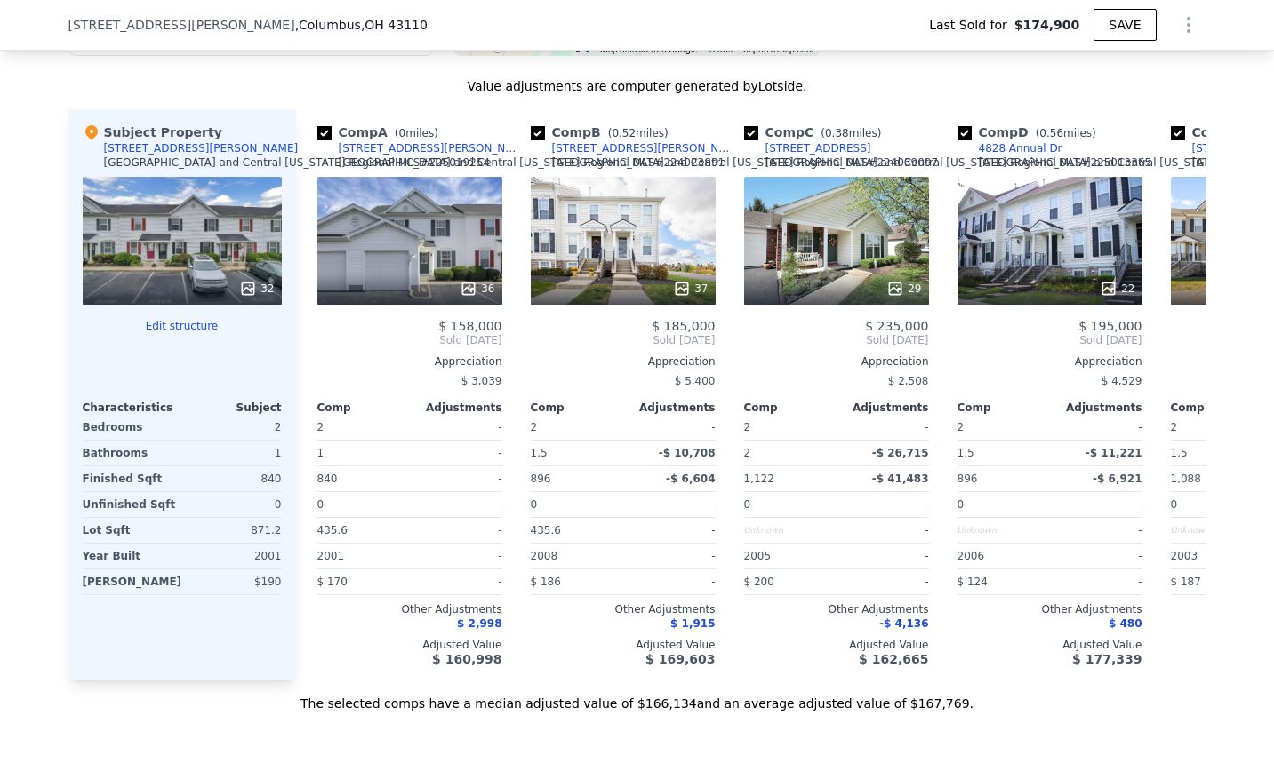
scroll to position [1807, 0]
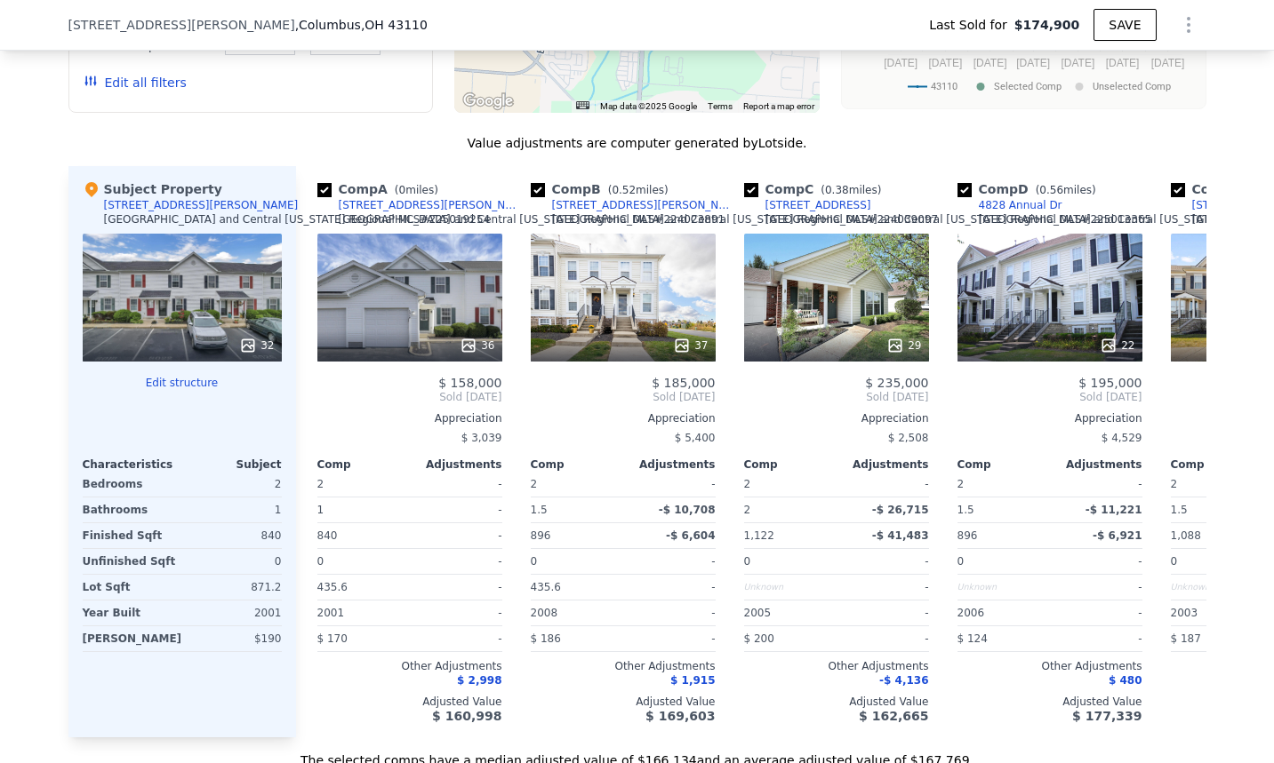
click at [169, 286] on div "32" at bounding box center [182, 298] width 199 height 128
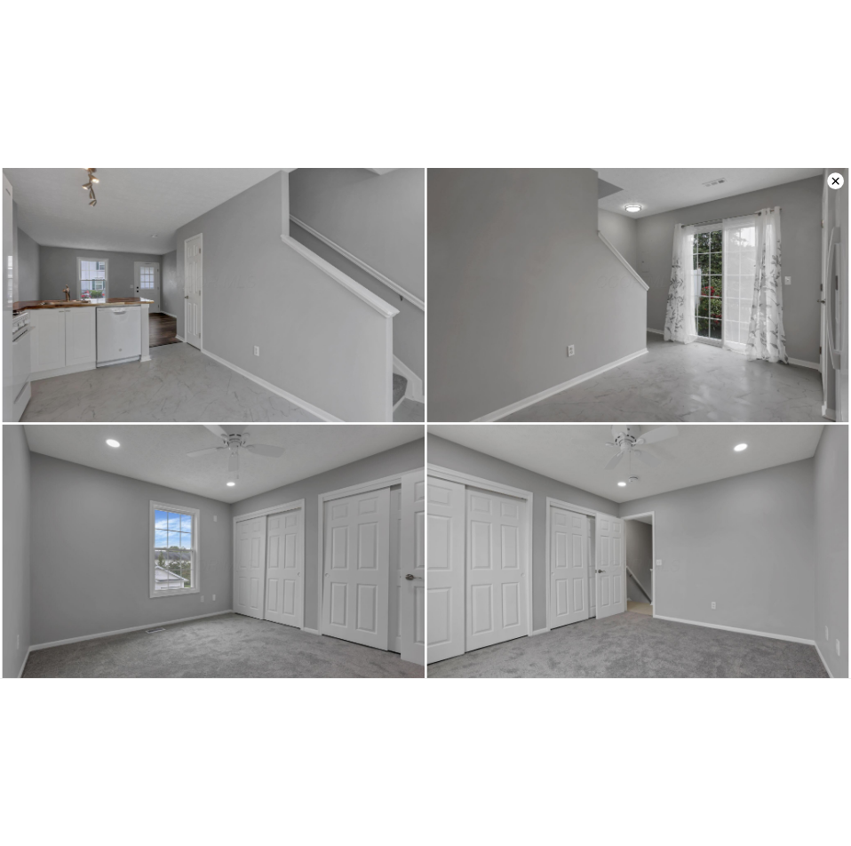
scroll to position [2521, 0]
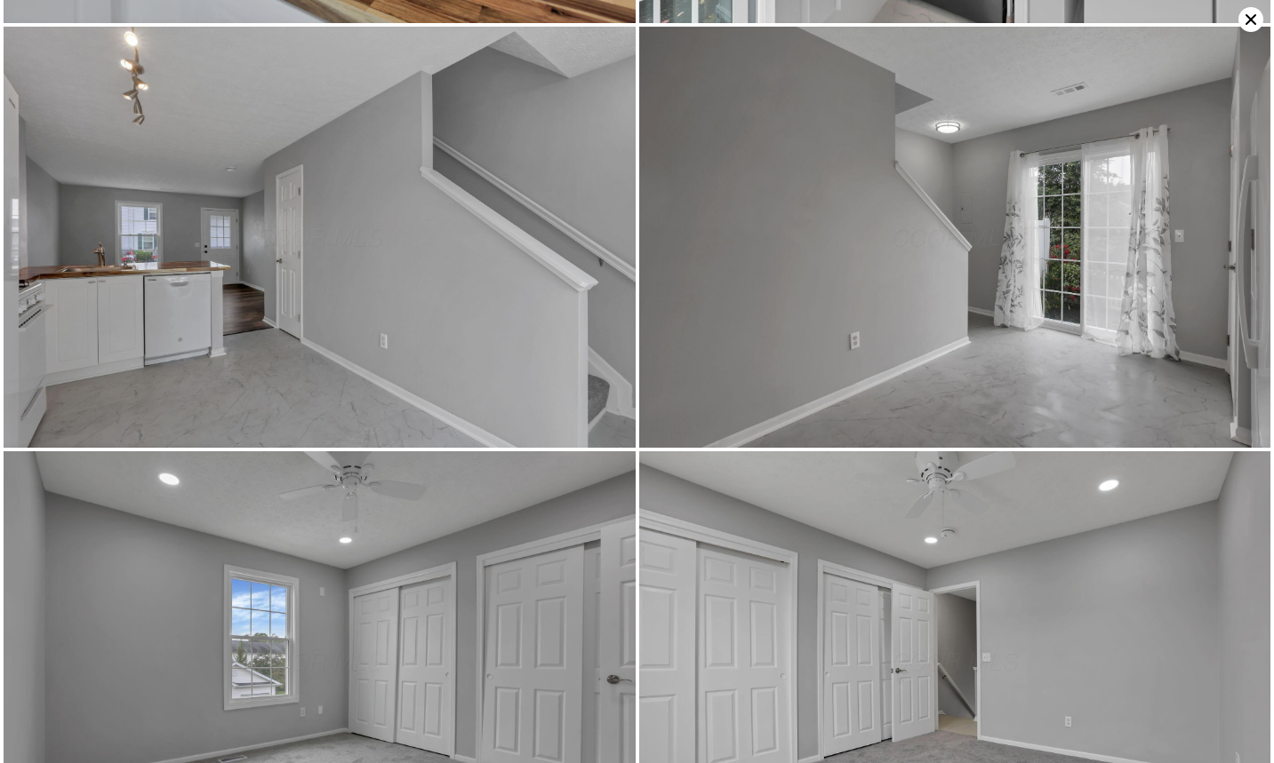
click at [1119, 158] on img at bounding box center [955, 237] width 632 height 421
click at [359, 646] on img at bounding box center [320, 662] width 632 height 421
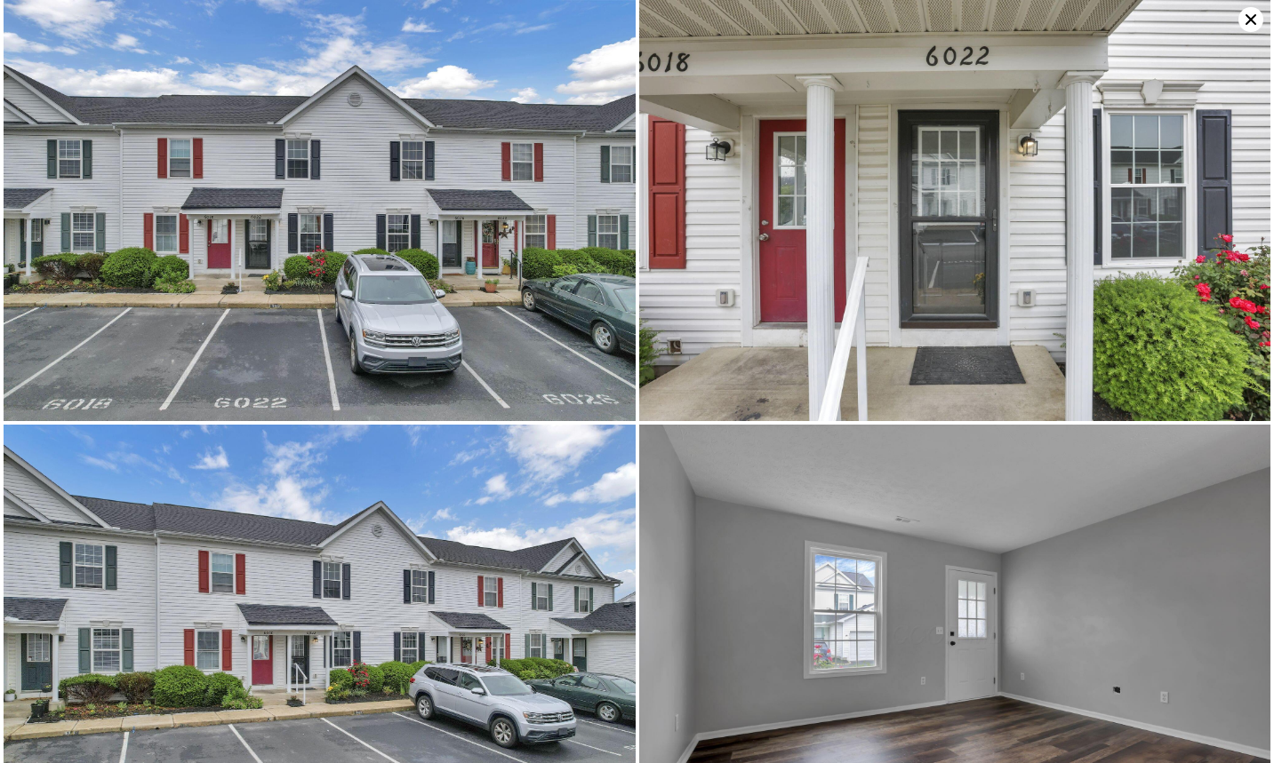
scroll to position [1807, 0]
type input "$ 176,000"
type input "-$ 19,934"
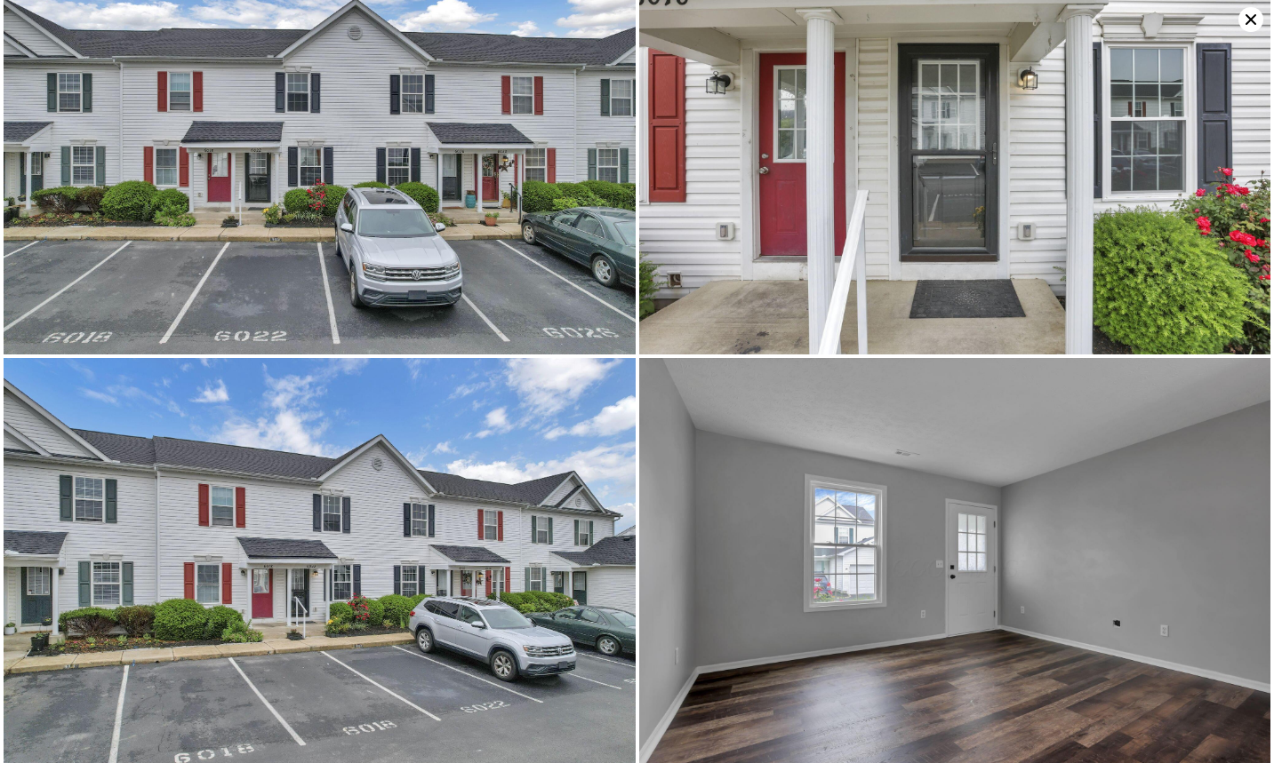
scroll to position [0, 0]
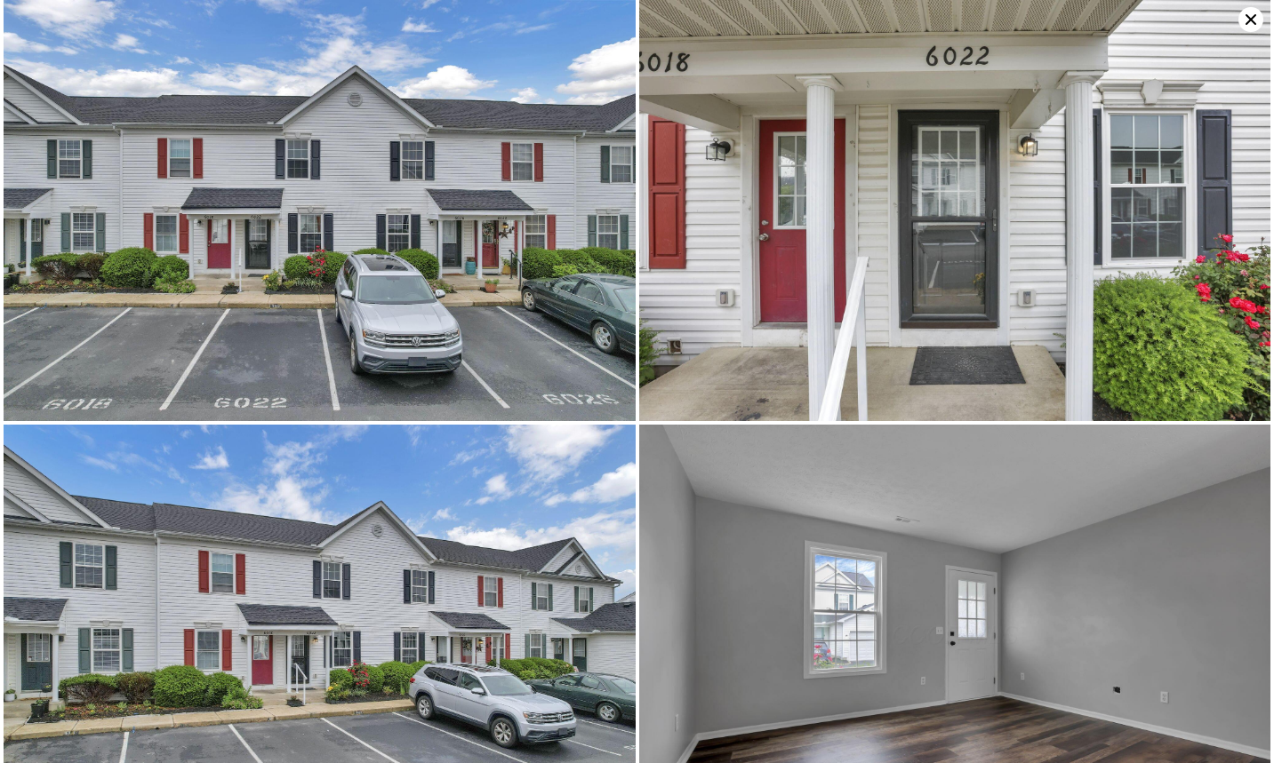
click at [1251, 21] on icon at bounding box center [1250, 19] width 11 height 11
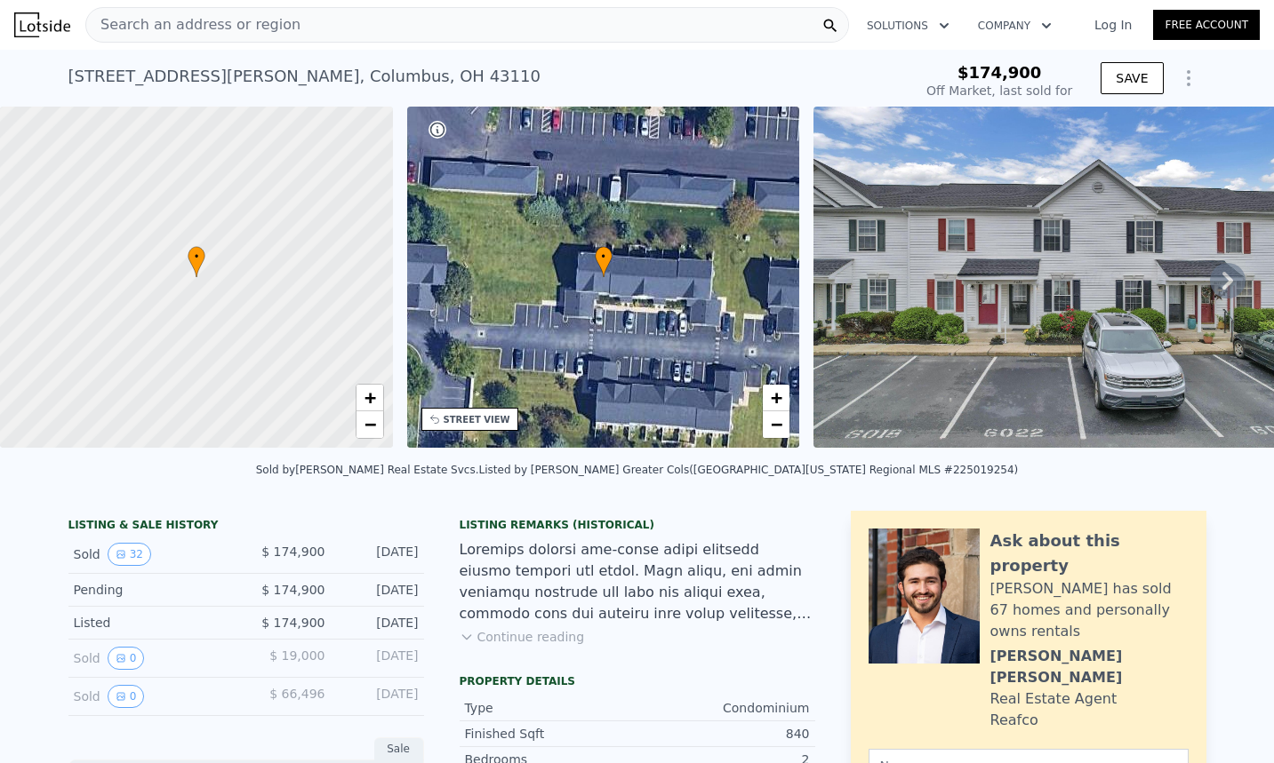
click at [1014, 316] on img at bounding box center [1069, 277] width 512 height 341
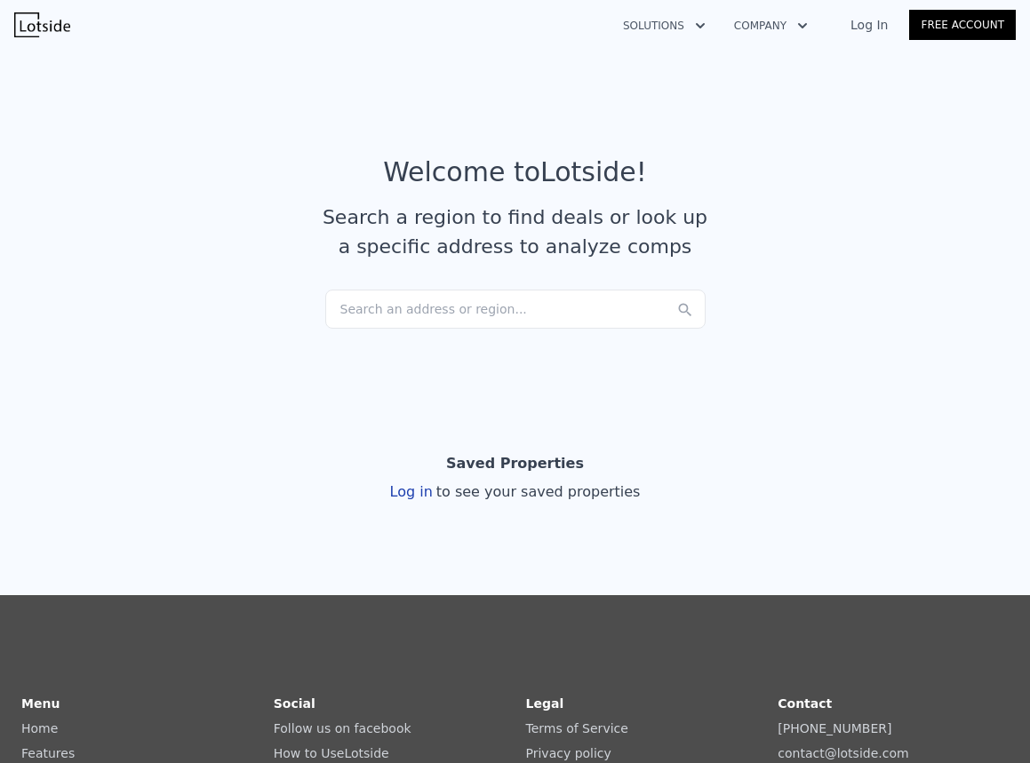
click at [393, 288] on article "Welcome to Lotside ! Search a region to find deals or look up a specific addres…" at bounding box center [515, 222] width 1002 height 133
click at [393, 311] on div "Search an address or region..." at bounding box center [515, 309] width 380 height 39
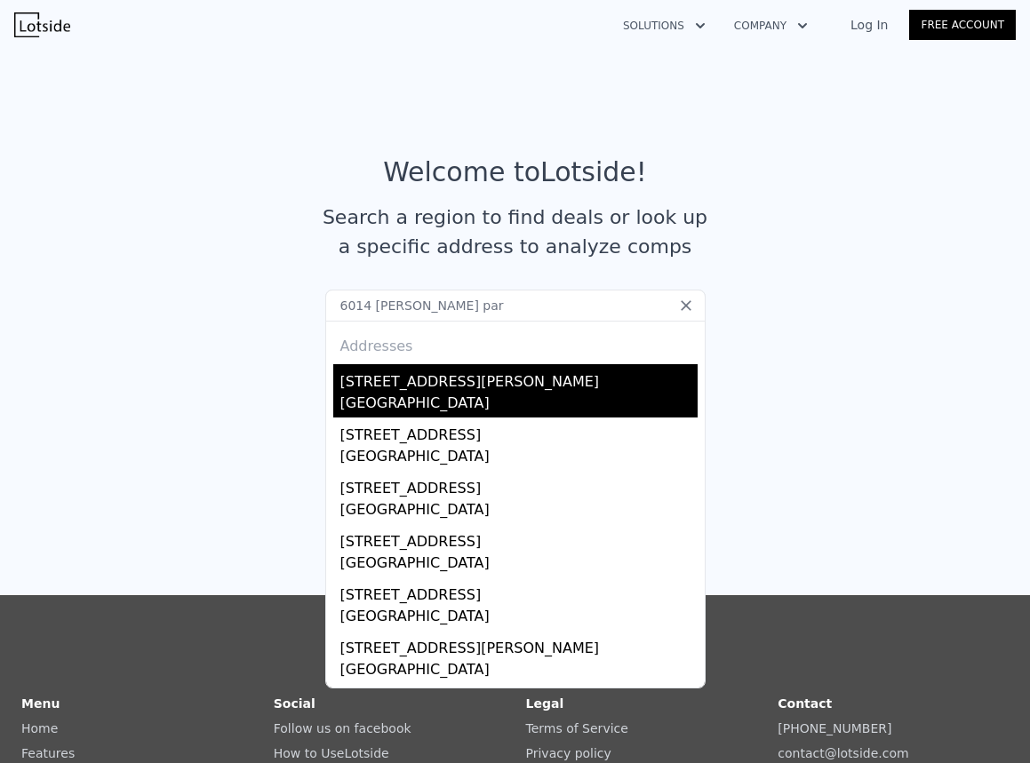
type input "6014 brice par"
click at [441, 389] on div "[STREET_ADDRESS][PERSON_NAME]" at bounding box center [518, 378] width 357 height 28
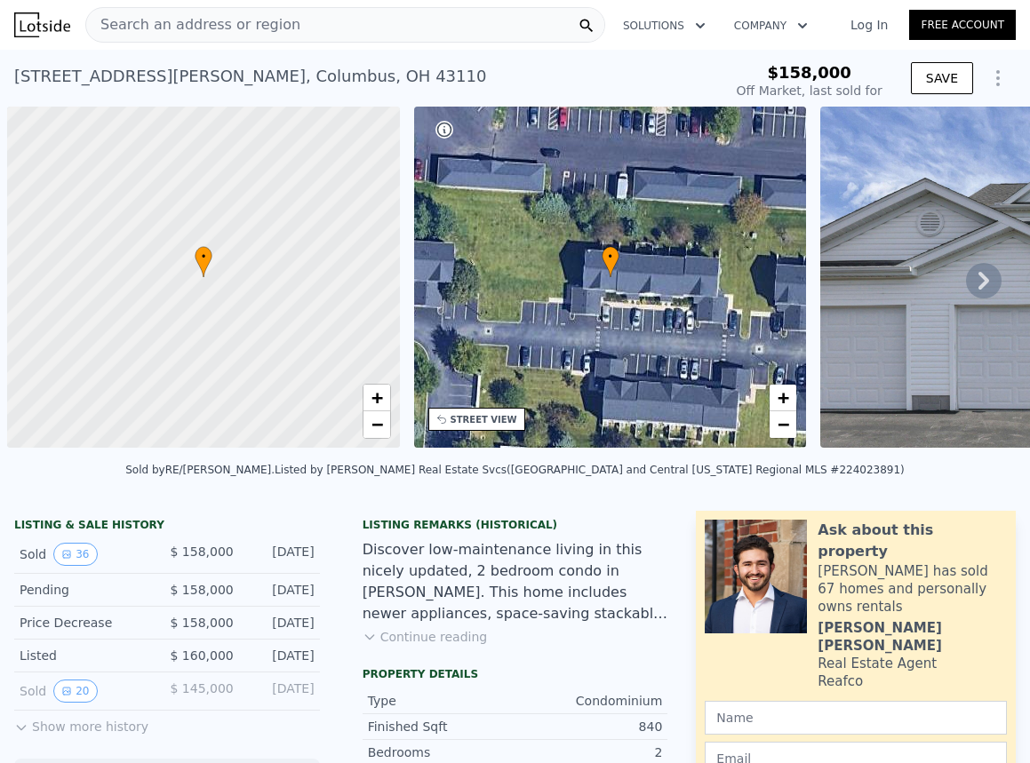
scroll to position [0, 7]
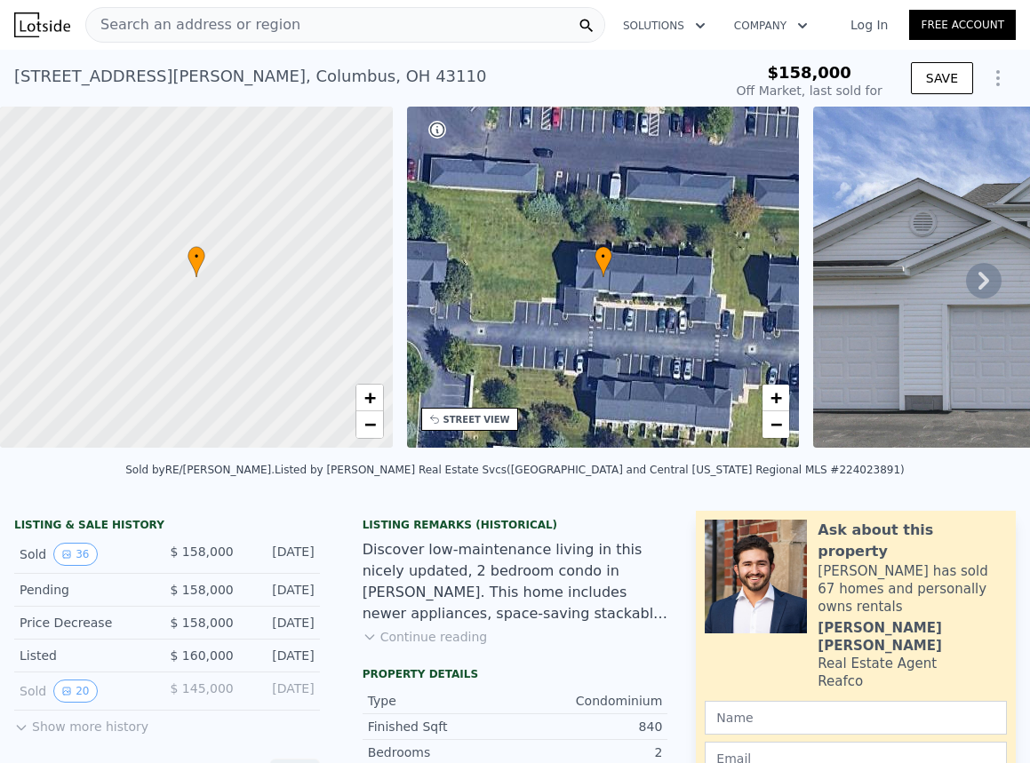
click at [966, 290] on icon at bounding box center [984, 281] width 36 height 36
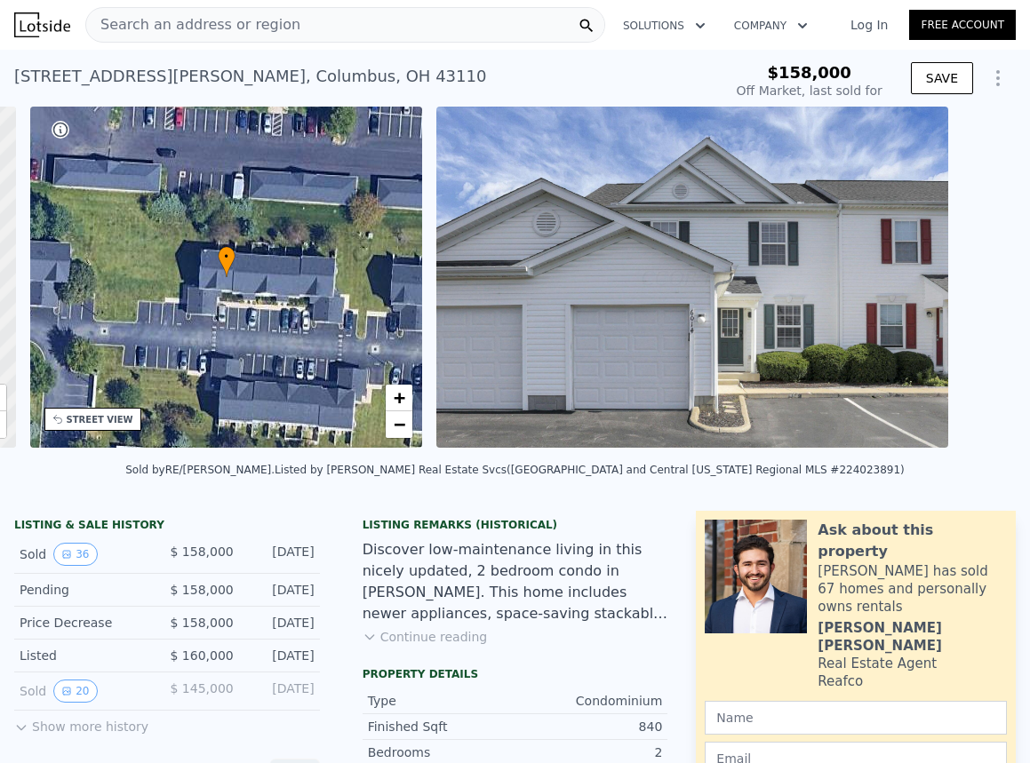
click at [842, 287] on img at bounding box center [692, 277] width 512 height 341
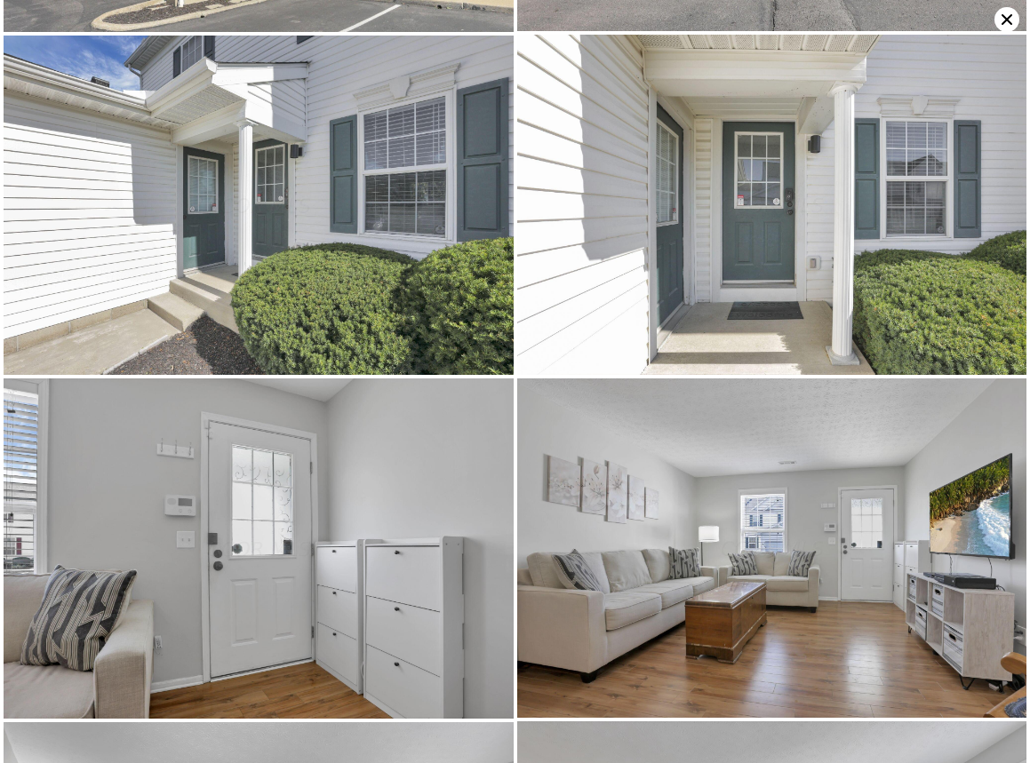
scroll to position [677, 0]
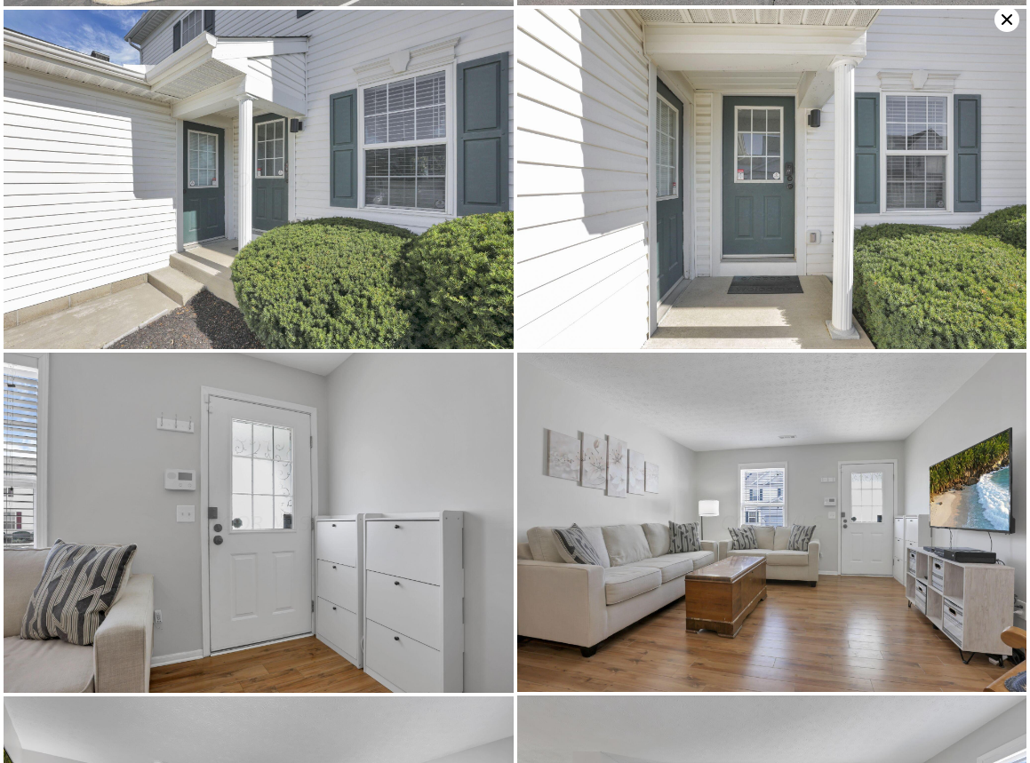
drag, startPoint x: 1016, startPoint y: 126, endPoint x: 1019, endPoint y: 182, distance: 56.1
click at [1019, 182] on div at bounding box center [515, 381] width 1030 height 763
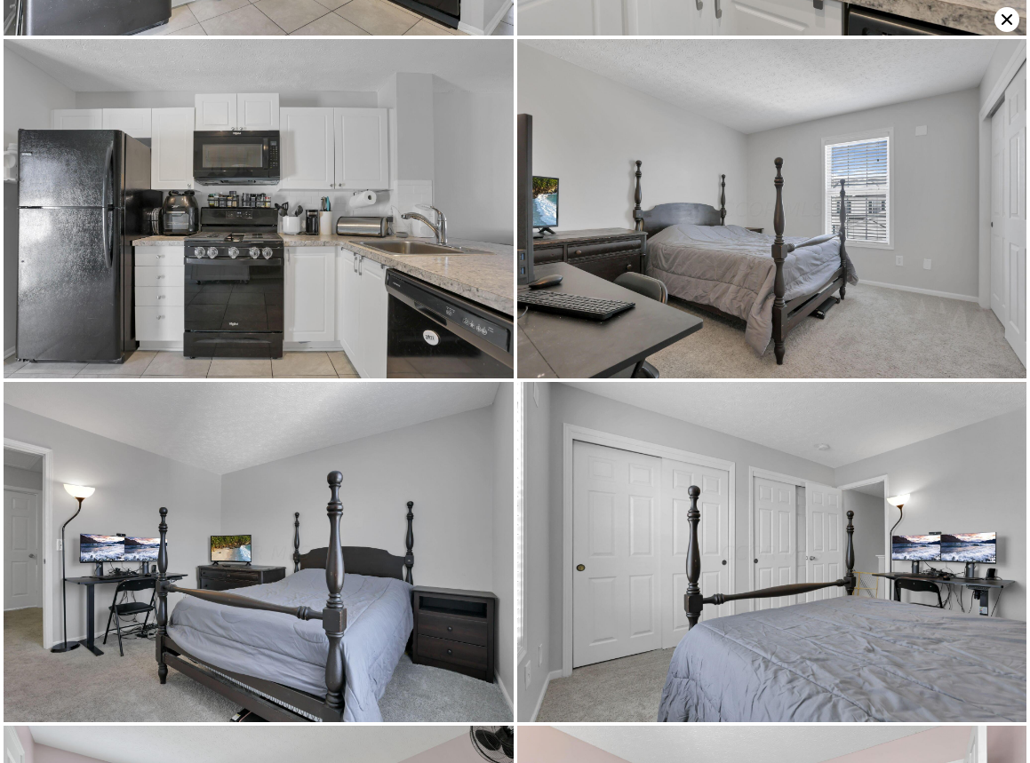
scroll to position [3390, 0]
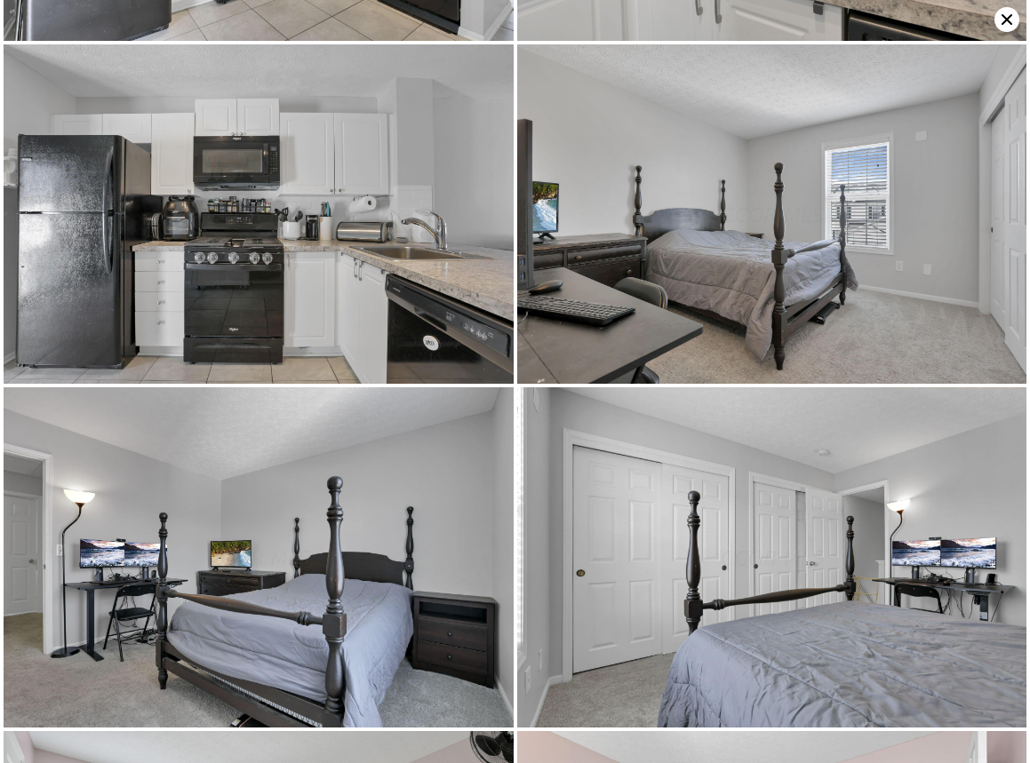
click at [366, 569] on img at bounding box center [259, 558] width 510 height 340
click at [251, 508] on img at bounding box center [259, 558] width 510 height 340
click at [790, 125] on img at bounding box center [772, 214] width 510 height 340
click at [754, 600] on img at bounding box center [772, 558] width 510 height 340
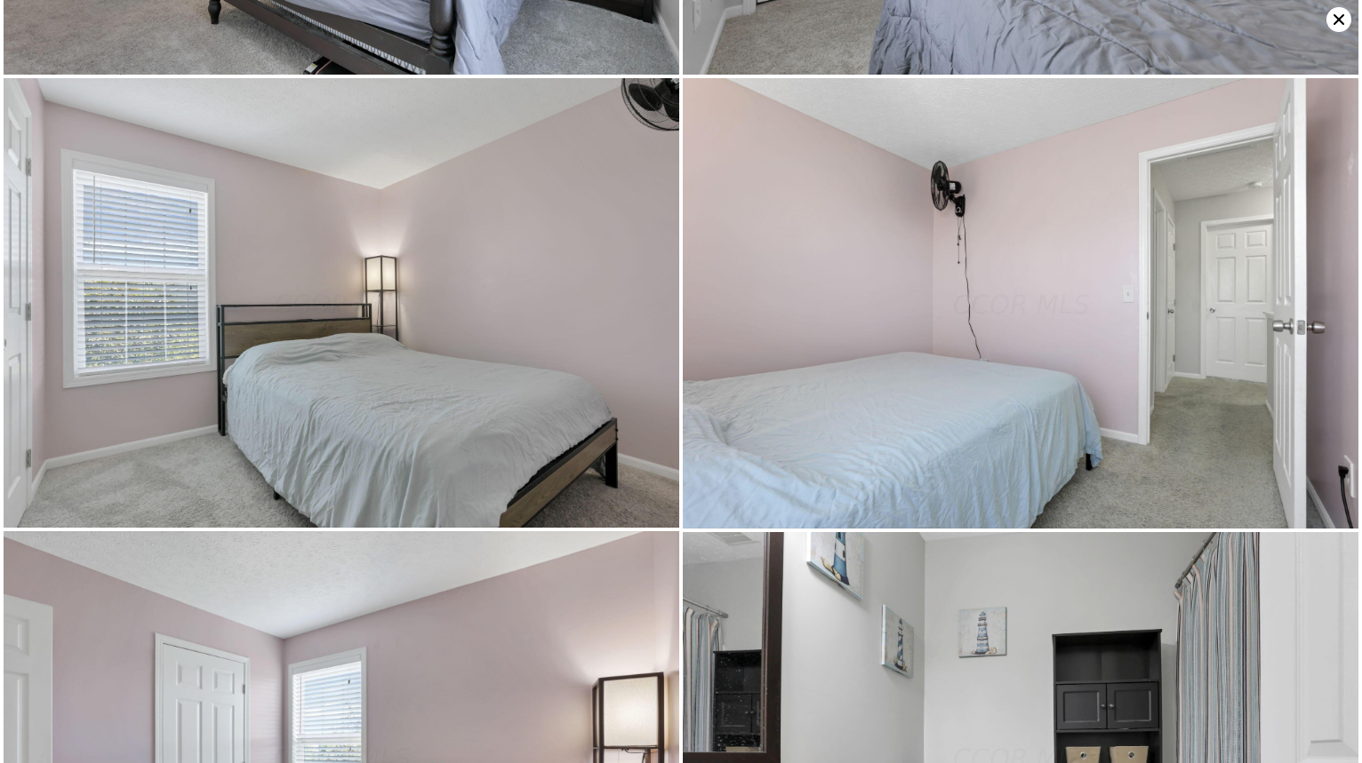
scroll to position [5251, 0]
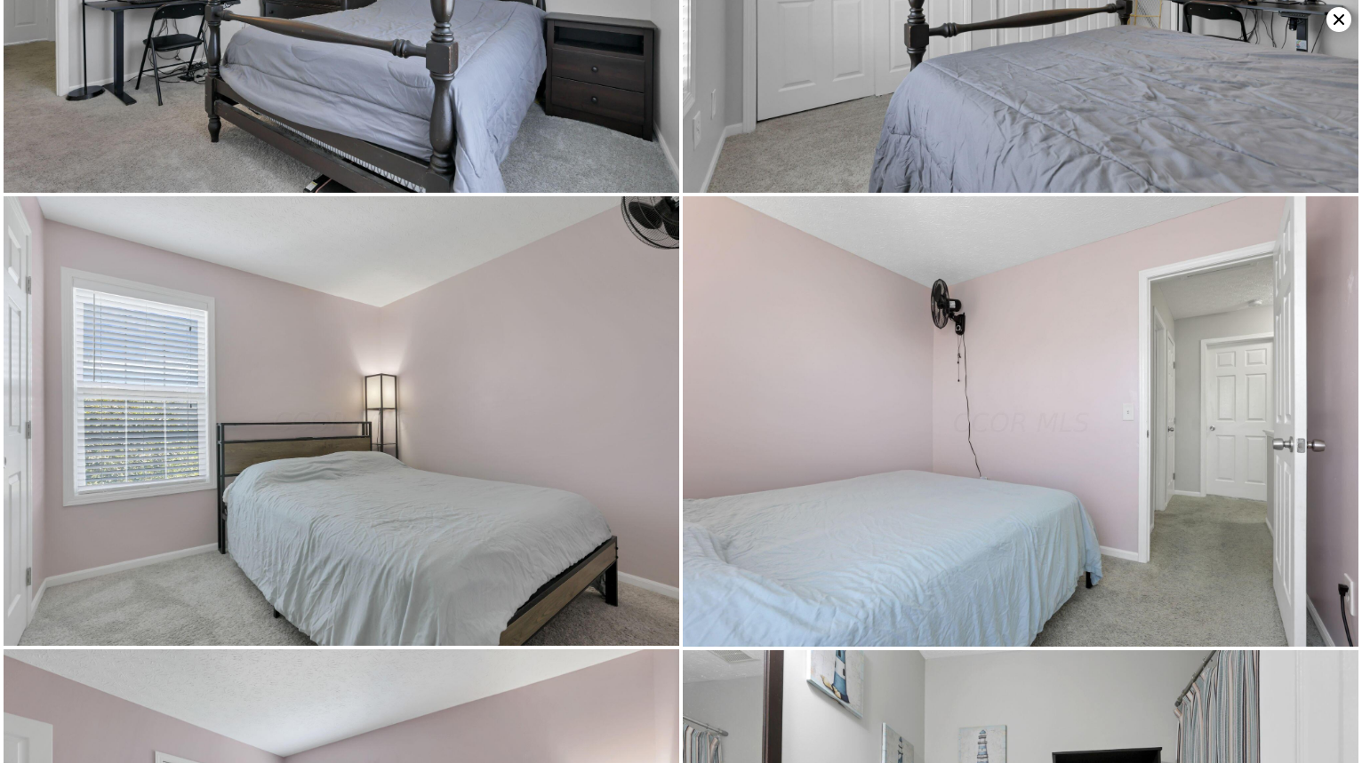
click at [1029, 527] on div at bounding box center [681, 381] width 1362 height 763
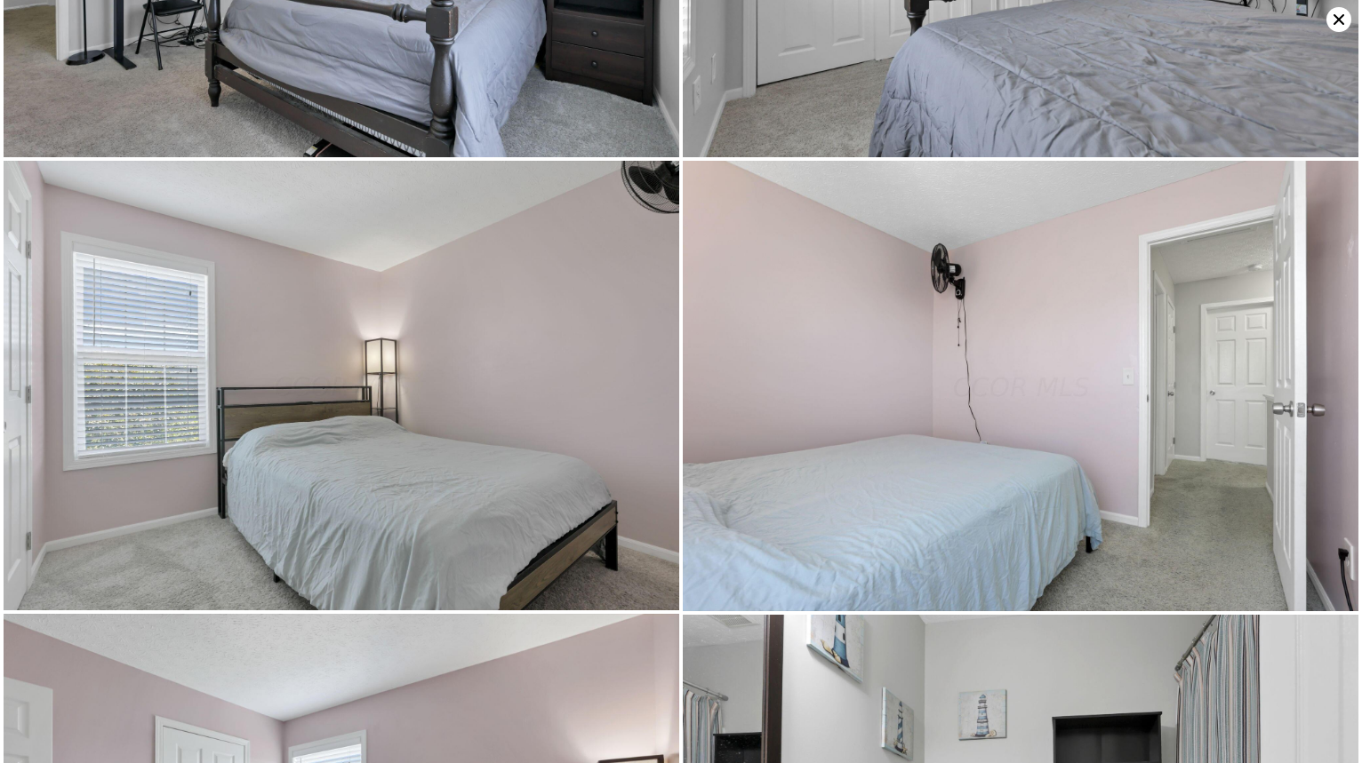
scroll to position [5394, 0]
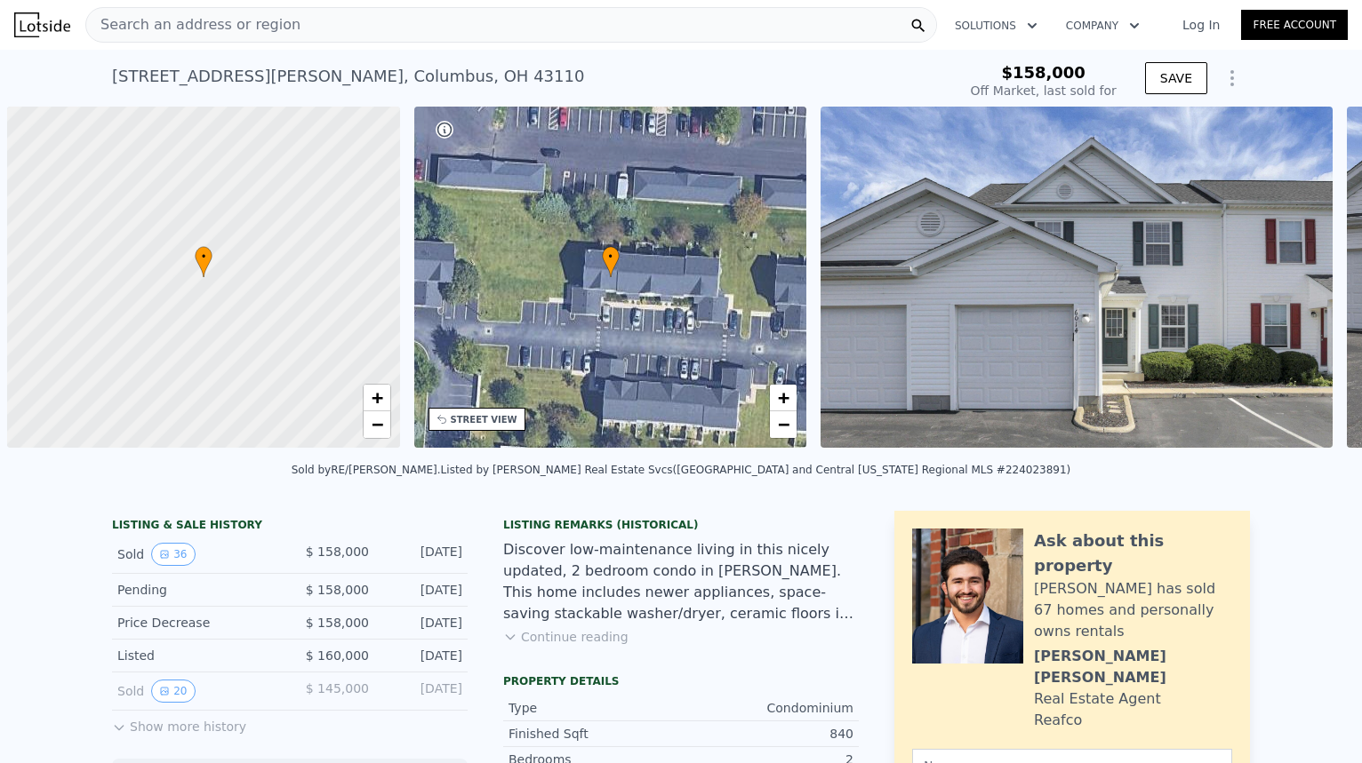
scroll to position [0, 7]
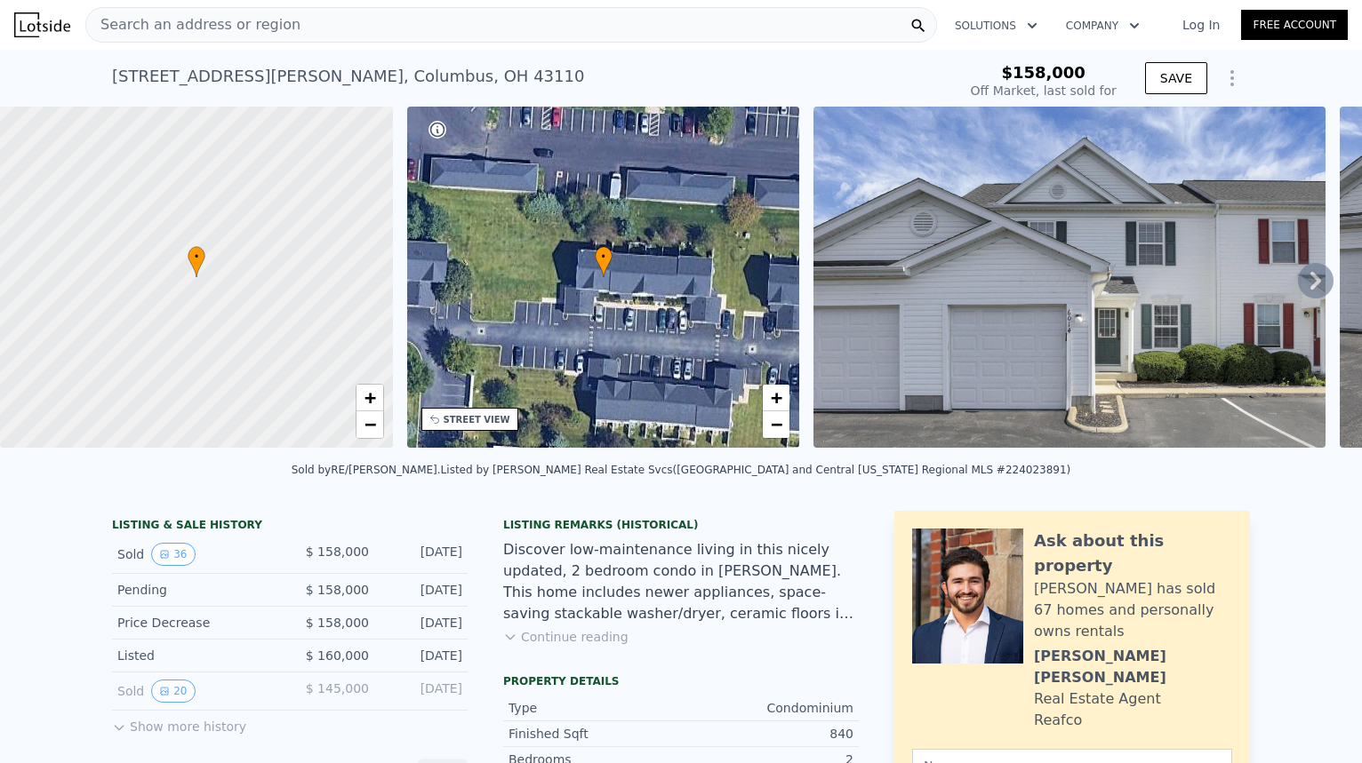
click at [473, 17] on div "Search an address or region" at bounding box center [510, 25] width 851 height 36
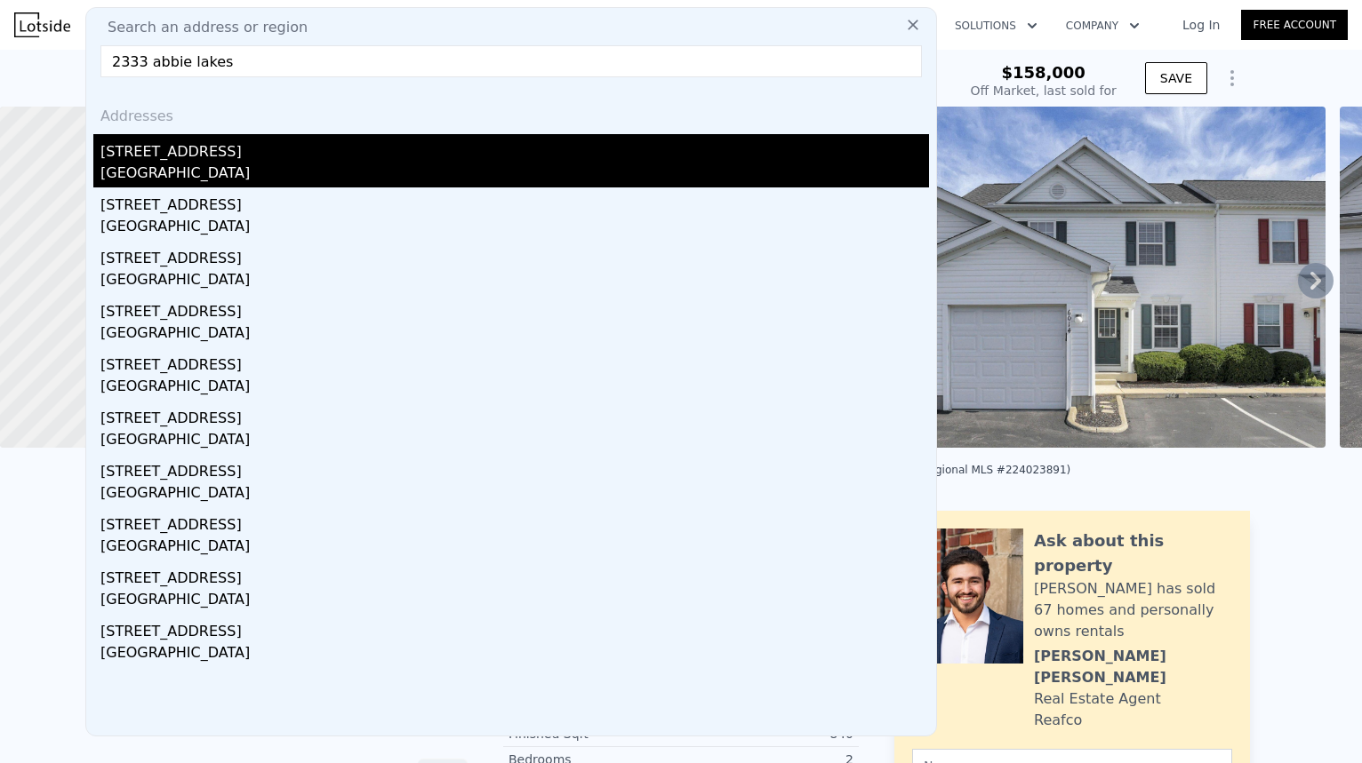
type input "2333 abbie lakes"
click at [425, 172] on div "[GEOGRAPHIC_DATA]" at bounding box center [514, 175] width 828 height 25
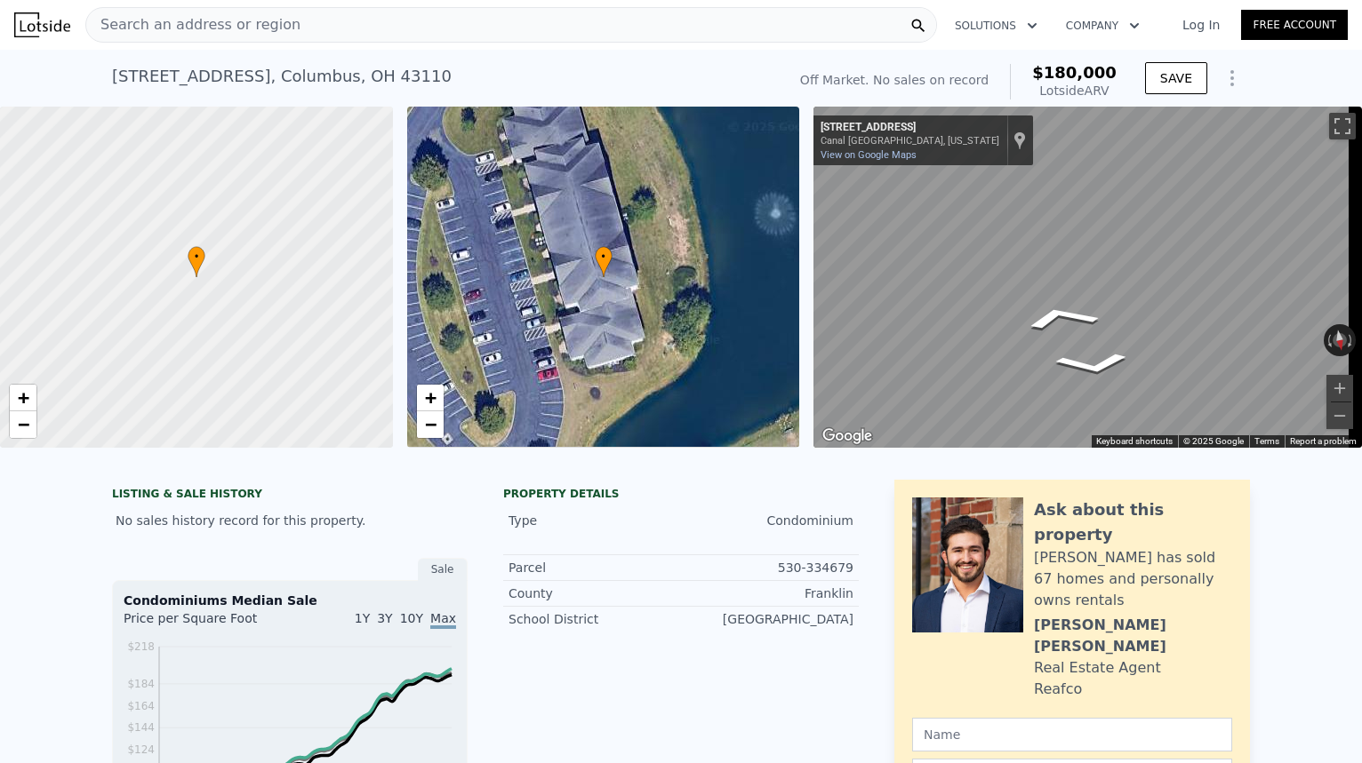
click at [1361, 331] on html "Search an address or region Solutions Company Open main menu Log In Free Accoun…" at bounding box center [681, 381] width 1362 height 763
click at [1011, 308] on icon "Go North, Abbie Lakes Dr" at bounding box center [1030, 312] width 131 height 51
click at [1023, 308] on icon "Go North, Abbie Lakes Dr" at bounding box center [1037, 309] width 133 height 49
click at [1023, 308] on icon "Go North, Abbie Lakes Dr" at bounding box center [1044, 308] width 133 height 48
click at [1023, 308] on icon "Go Northeast, Abbie Lakes Dr" at bounding box center [1052, 306] width 131 height 44
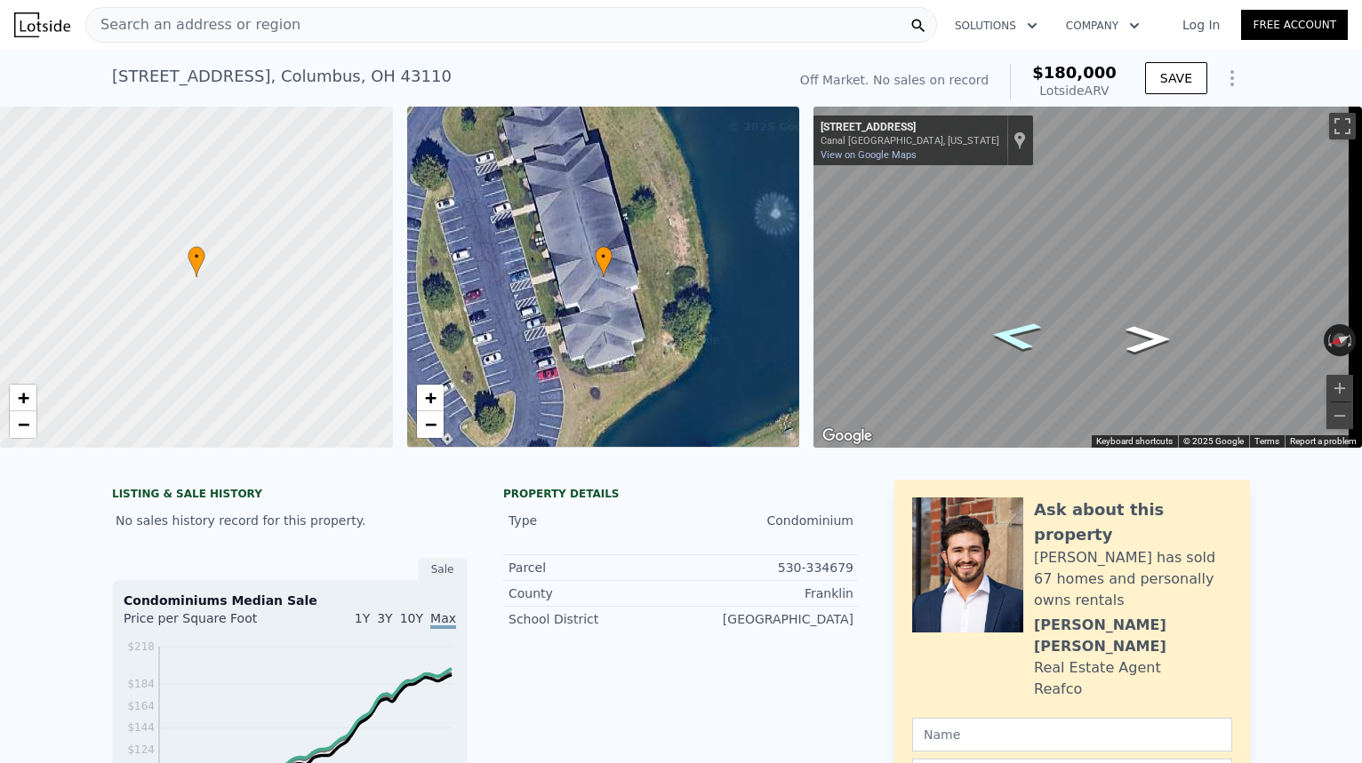
click at [1003, 331] on icon "Go Northeast, Abbie Lakes Dr" at bounding box center [1015, 336] width 96 height 43
click at [1033, 336] on icon "Go Northeast, Abbie Lakes Dr" at bounding box center [1017, 333] width 106 height 45
click at [1033, 336] on icon "Go Northeast, Abbie Lakes Dr" at bounding box center [1018, 331] width 111 height 46
click at [1033, 336] on icon "Go Northeast, Abbie Lakes Dr" at bounding box center [1014, 337] width 93 height 42
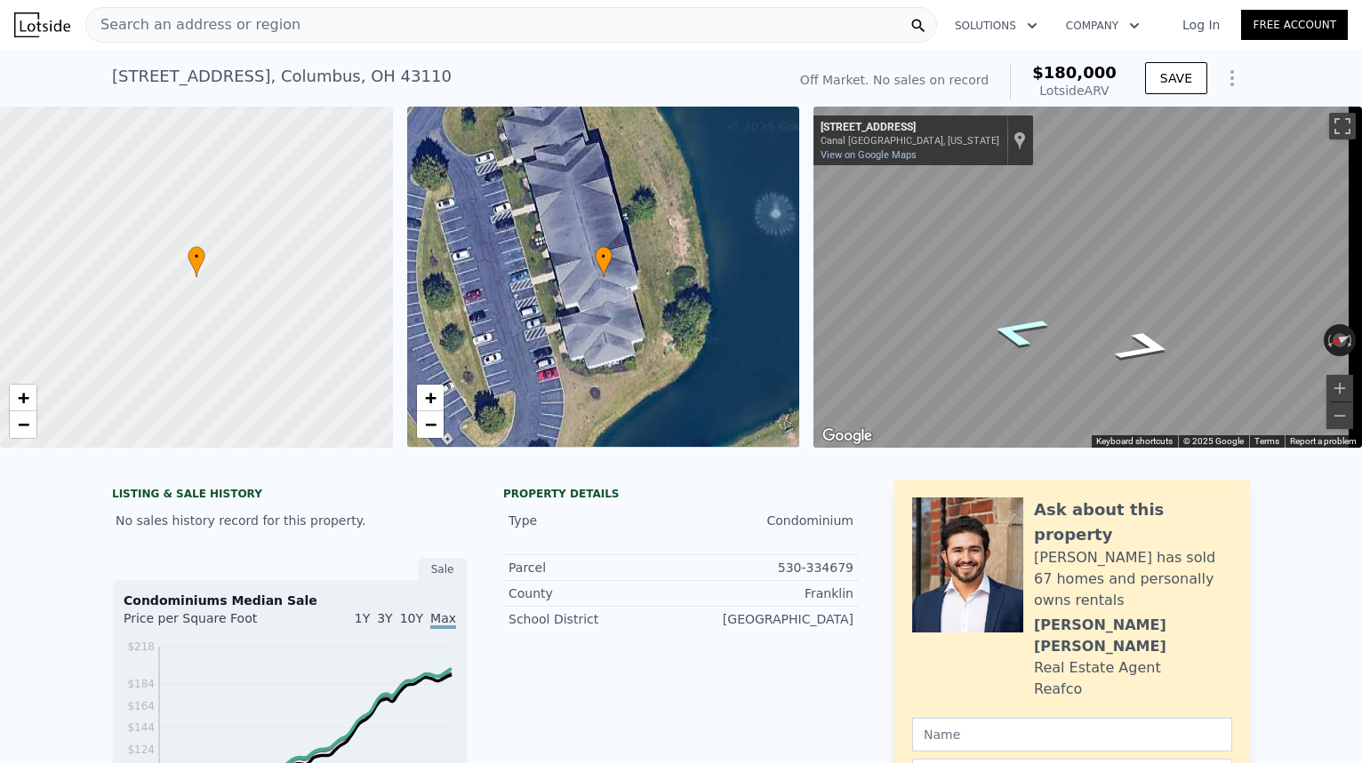
click at [1033, 336] on icon "Go Northeast, Abbie Lakes Dr" at bounding box center [1018, 331] width 110 height 46
click at [1004, 326] on icon "Go Northeast, Abbie Lakes Dr" at bounding box center [1019, 330] width 115 height 47
click at [1004, 326] on icon "Go Northeast, Abbie Lakes Dr" at bounding box center [1017, 332] width 109 height 46
click at [1004, 326] on icon "Go Northeast, Abbie Lakes Dr" at bounding box center [1018, 331] width 110 height 46
click at [1004, 326] on icon "Go Northeast, Abbie Lakes Dr" at bounding box center [1019, 330] width 115 height 47
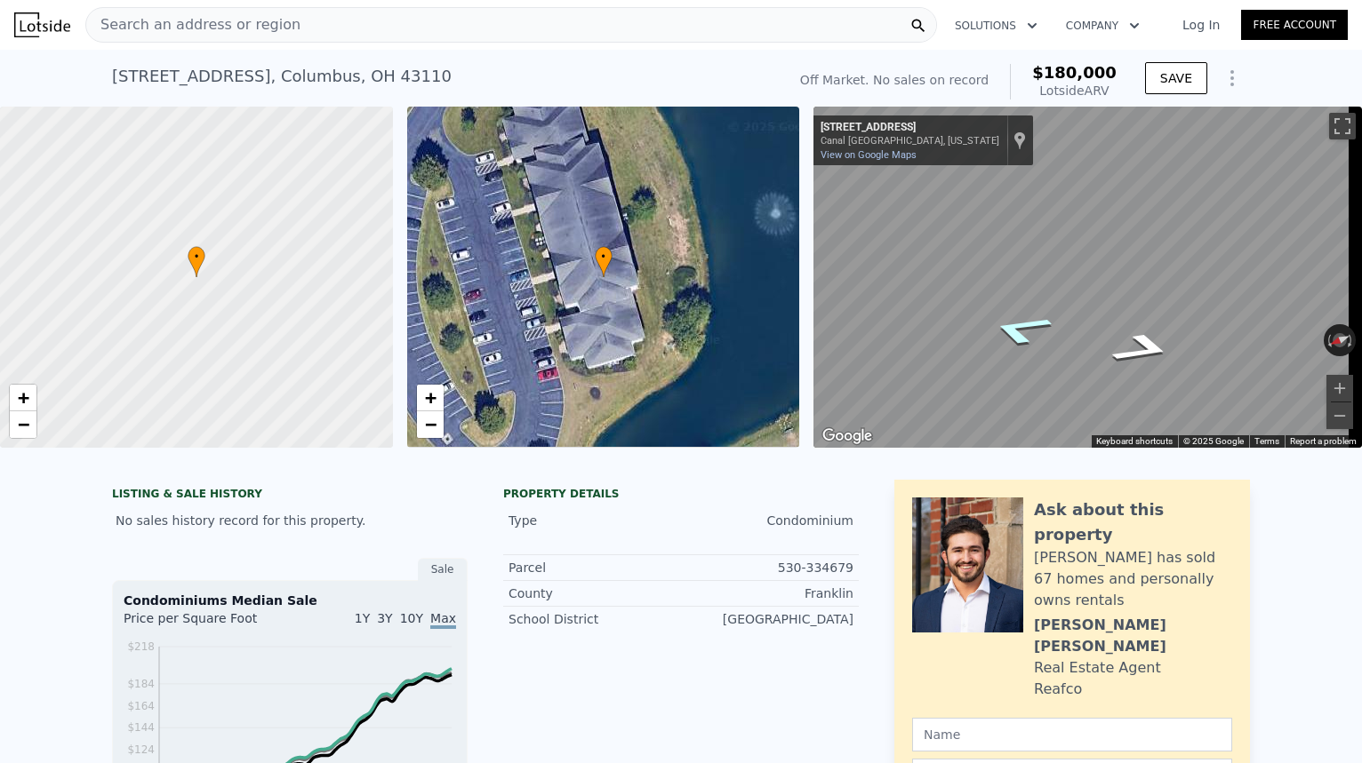
click at [1004, 326] on icon "Go Northeast, Abbie Lakes Dr" at bounding box center [1020, 329] width 117 height 47
click at [1024, 352] on icon "Go East, Abbie Lakes Dr" at bounding box center [1033, 353] width 132 height 43
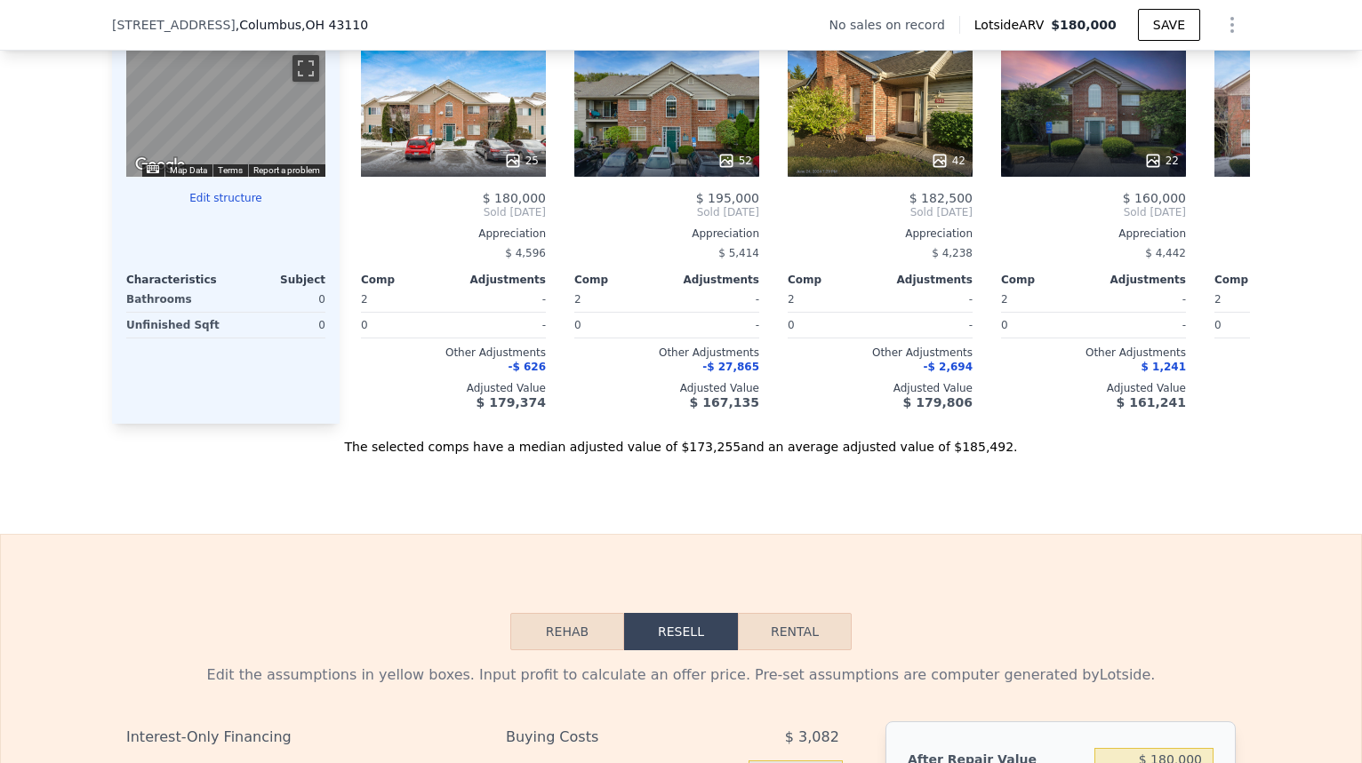
scroll to position [1801, 0]
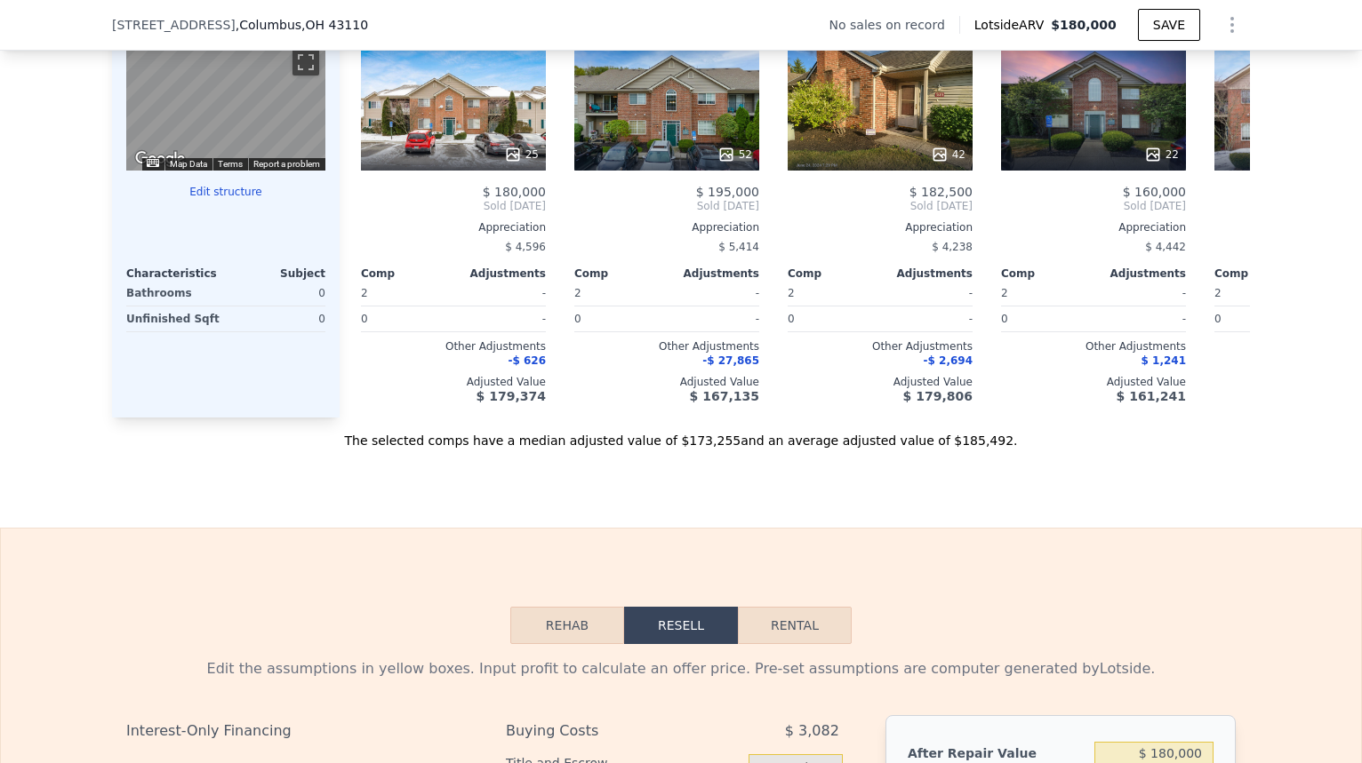
click at [803, 644] on button "Rental" at bounding box center [795, 625] width 114 height 37
select select "30"
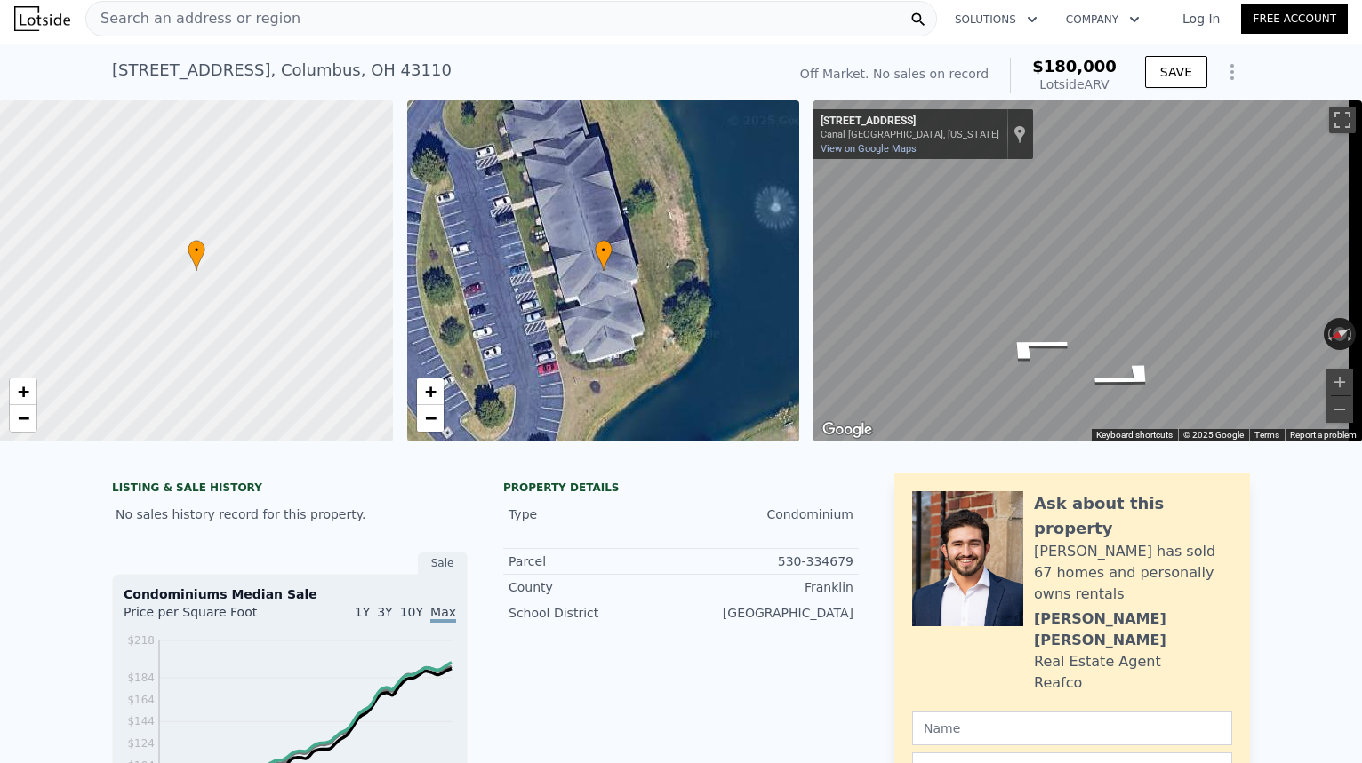
scroll to position [0, 0]
